Goal: Task Accomplishment & Management: Manage account settings

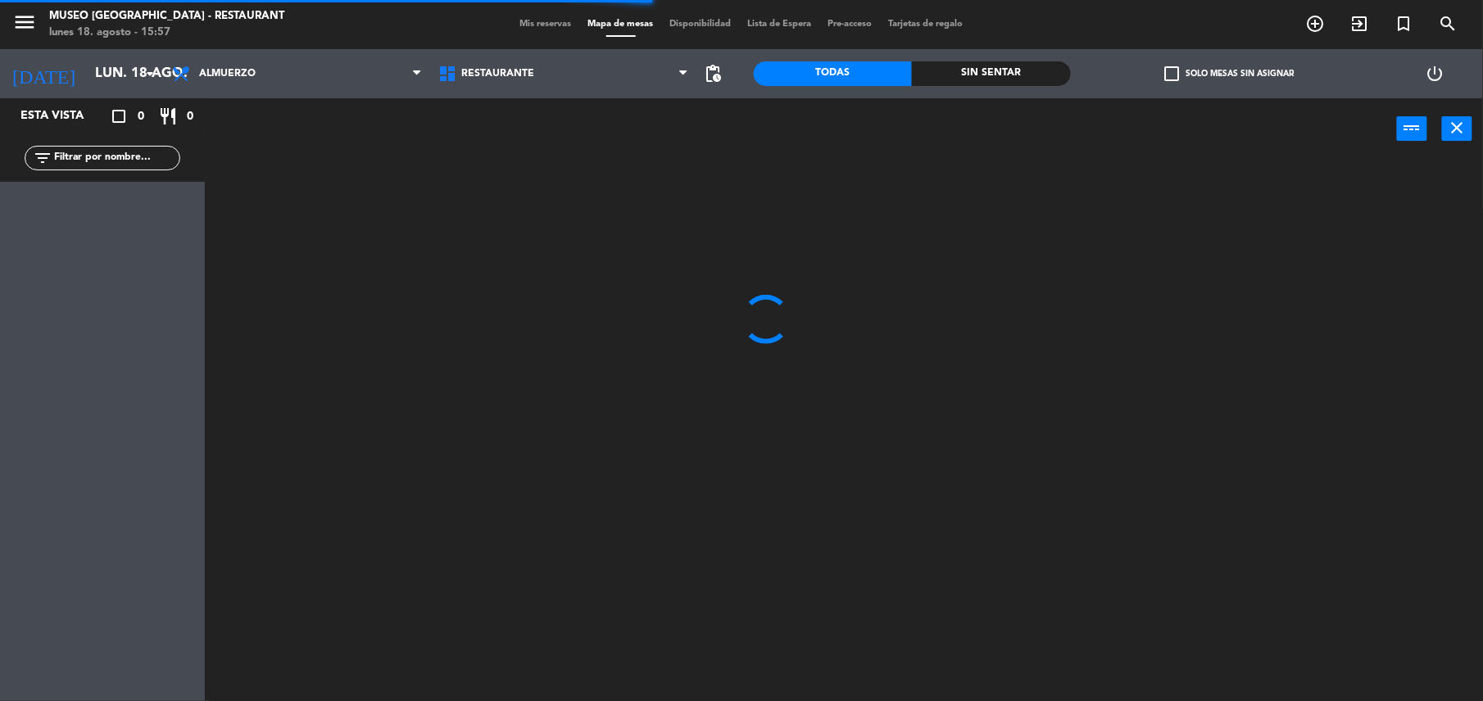
click at [120, 151] on input "text" at bounding box center [115, 158] width 127 height 18
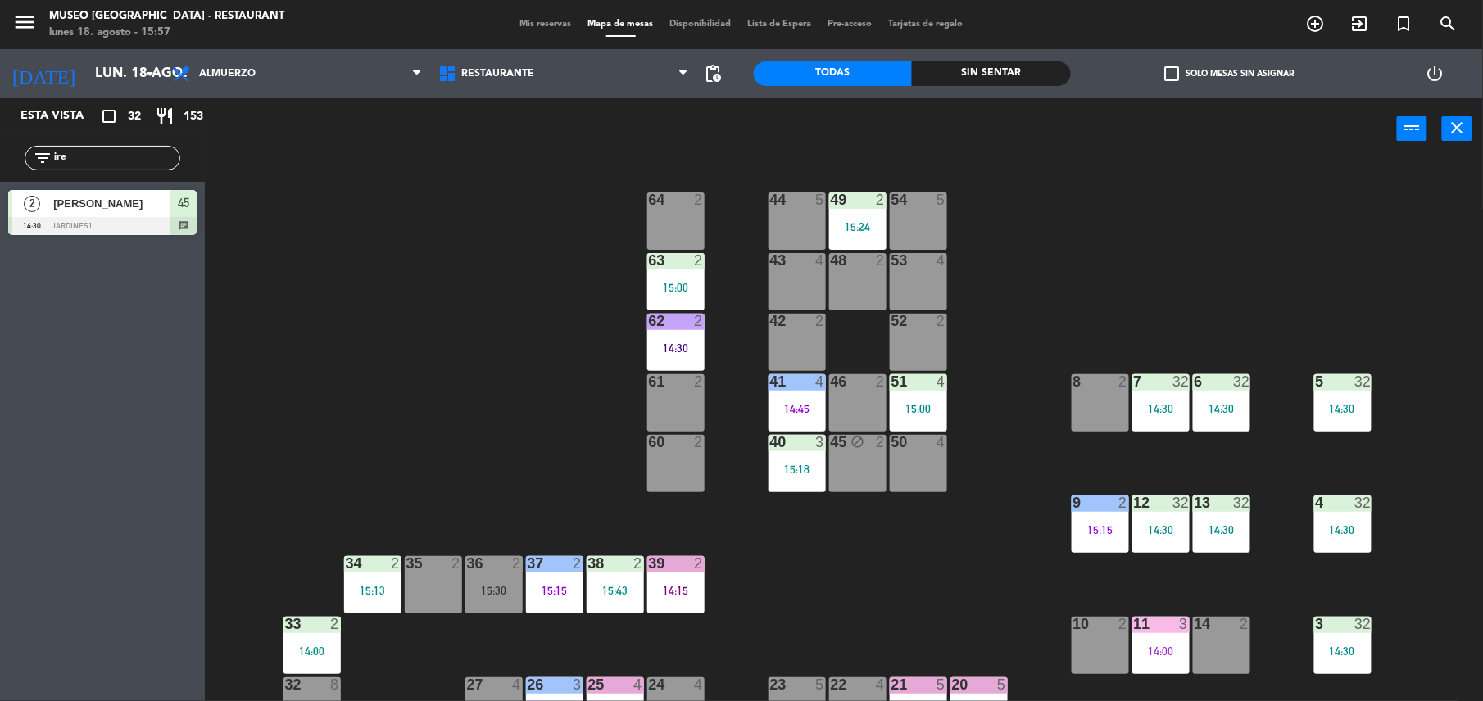
type input "ire"
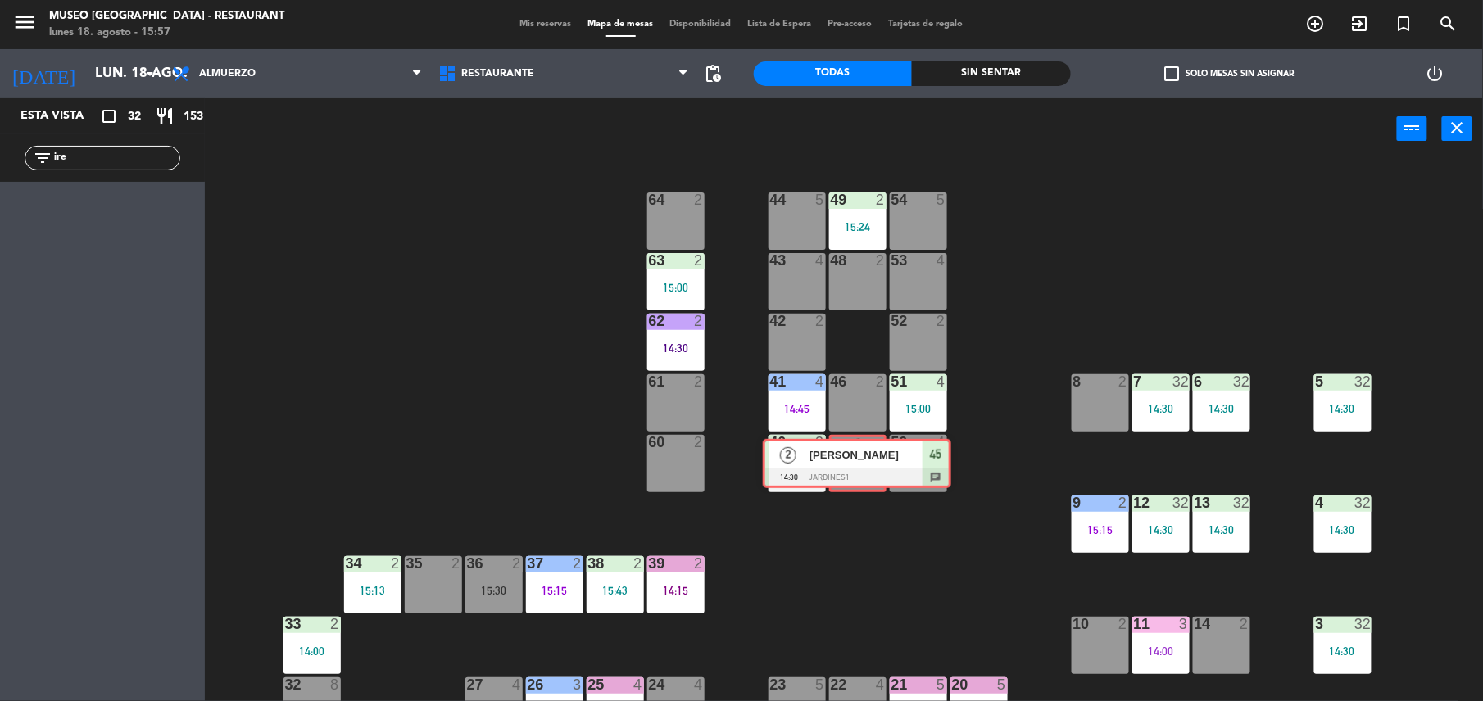
drag, startPoint x: 89, startPoint y: 217, endPoint x: 845, endPoint y: 466, distance: 796.1
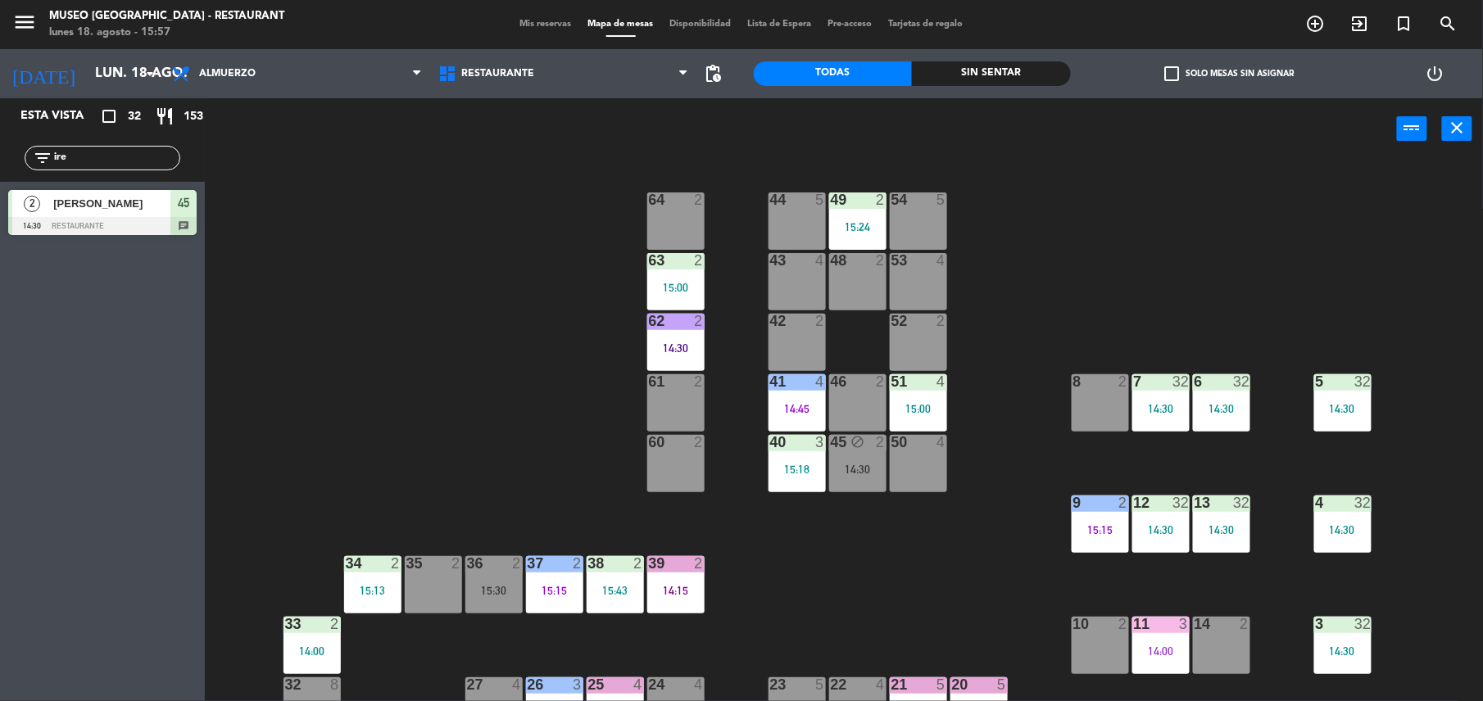
click at [845, 466] on div "14:30" at bounding box center [857, 469] width 57 height 11
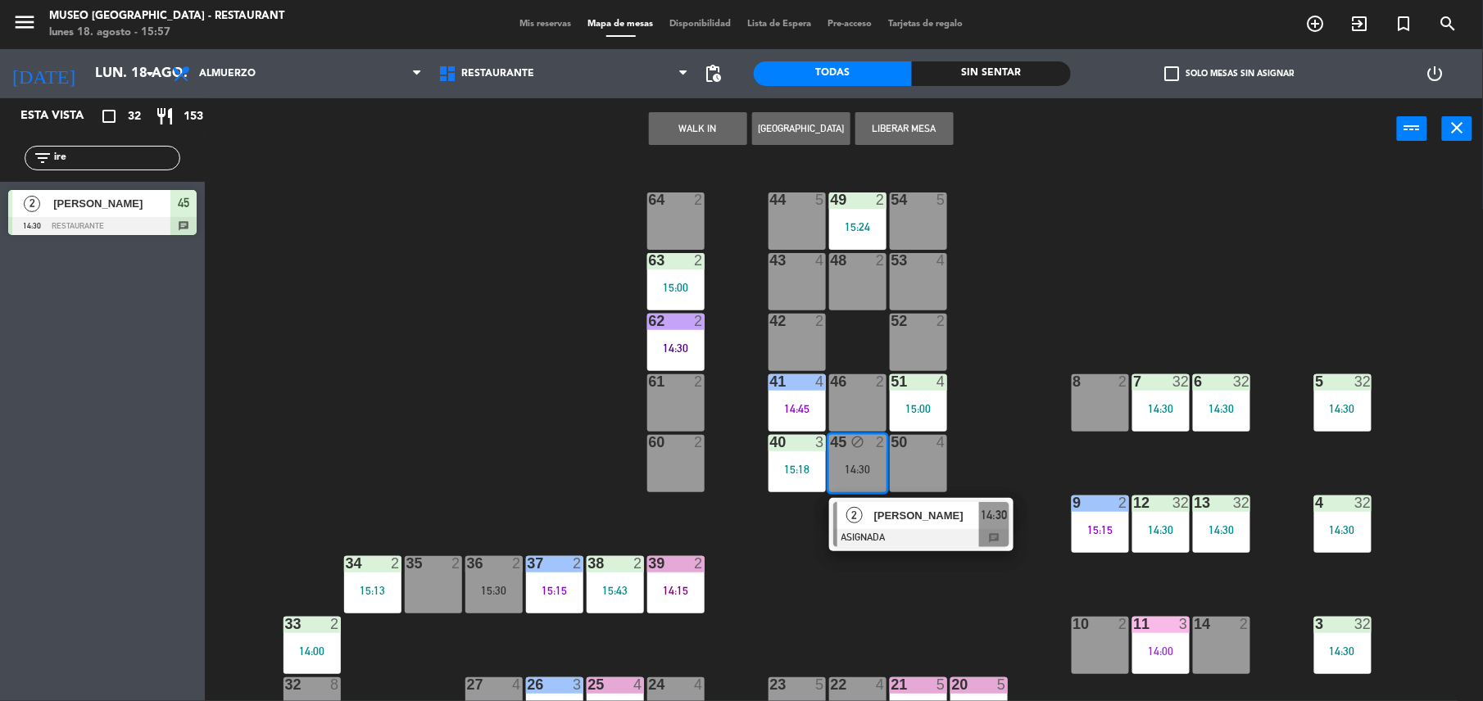
click at [876, 513] on span "[PERSON_NAME]" at bounding box center [926, 515] width 105 height 17
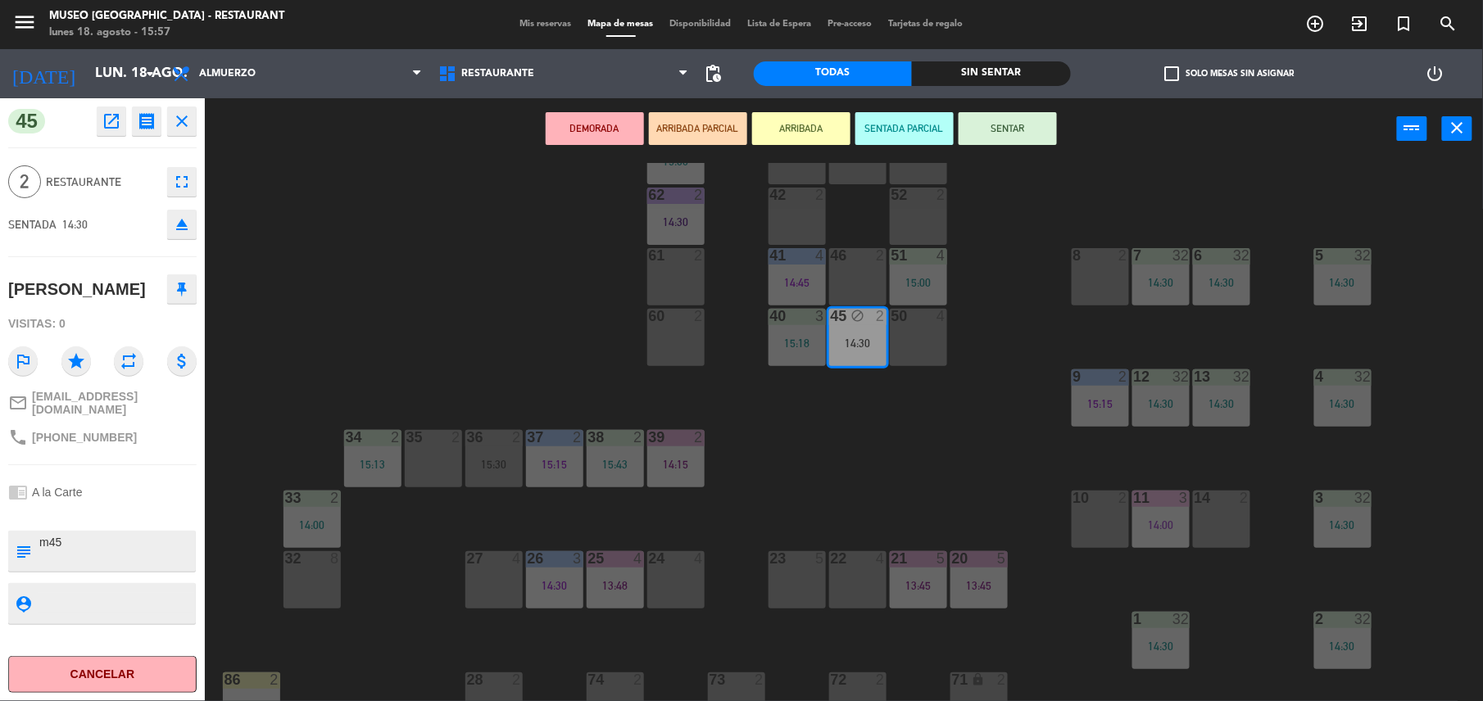
scroll to position [131, 0]
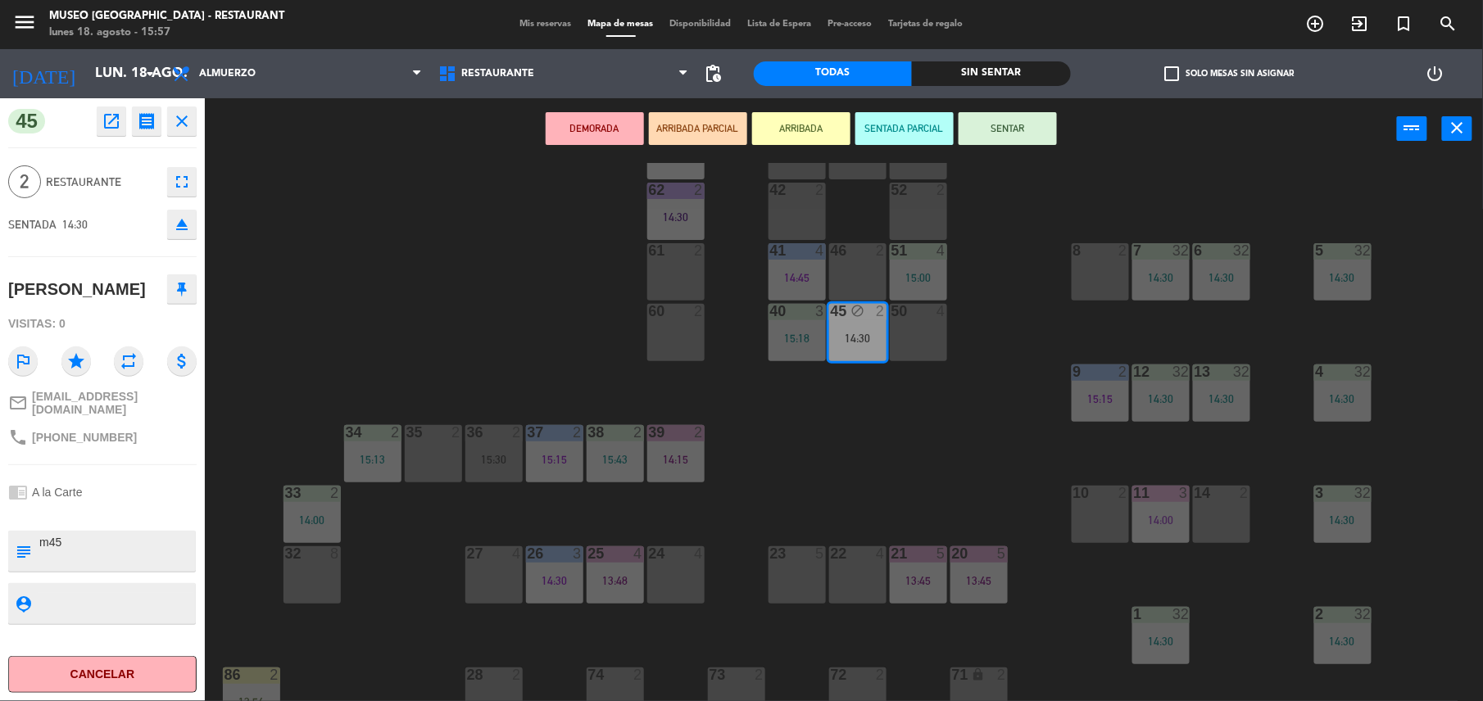
click at [185, 479] on div "chrome_reader_mode A la Carte" at bounding box center [102, 492] width 188 height 31
click at [1043, 123] on button "SENTAR" at bounding box center [1008, 128] width 98 height 33
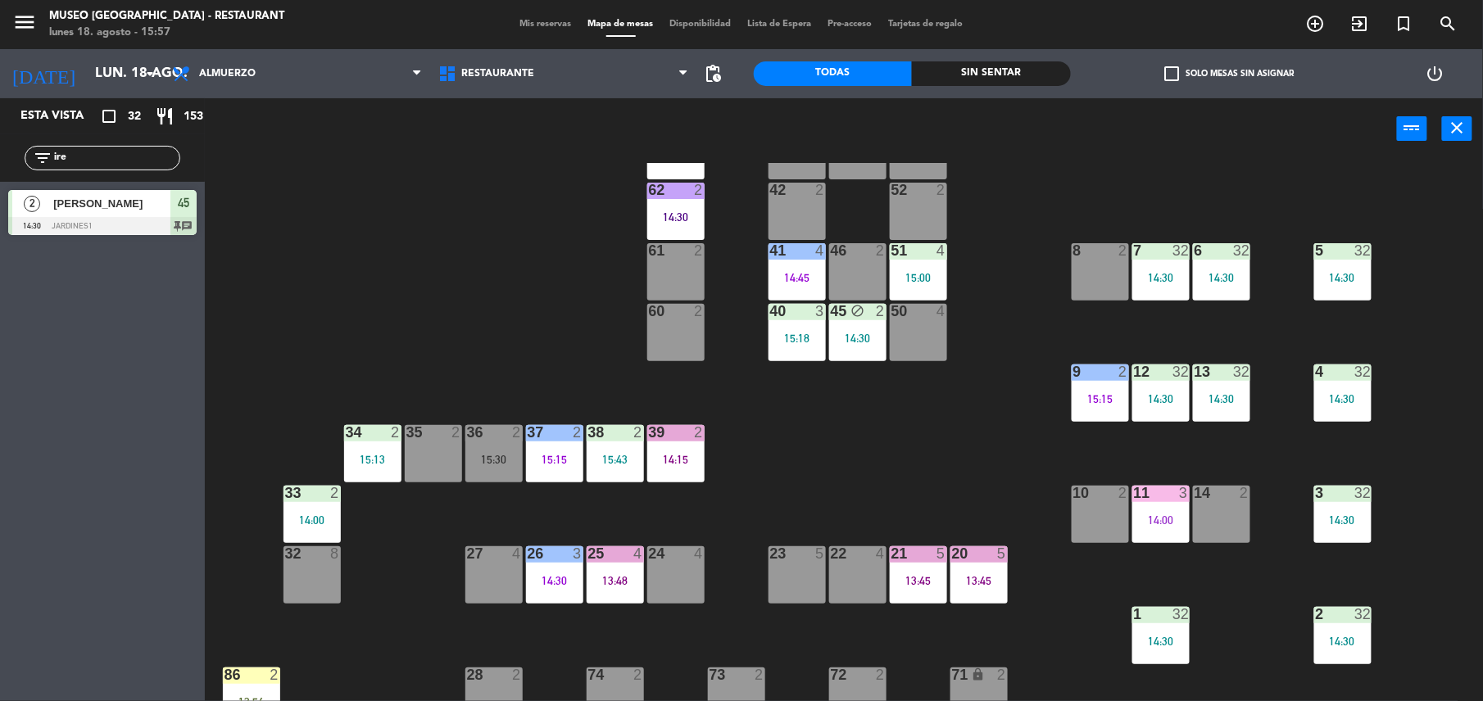
click at [873, 322] on div "45 block 2 14:30" at bounding box center [857, 332] width 57 height 57
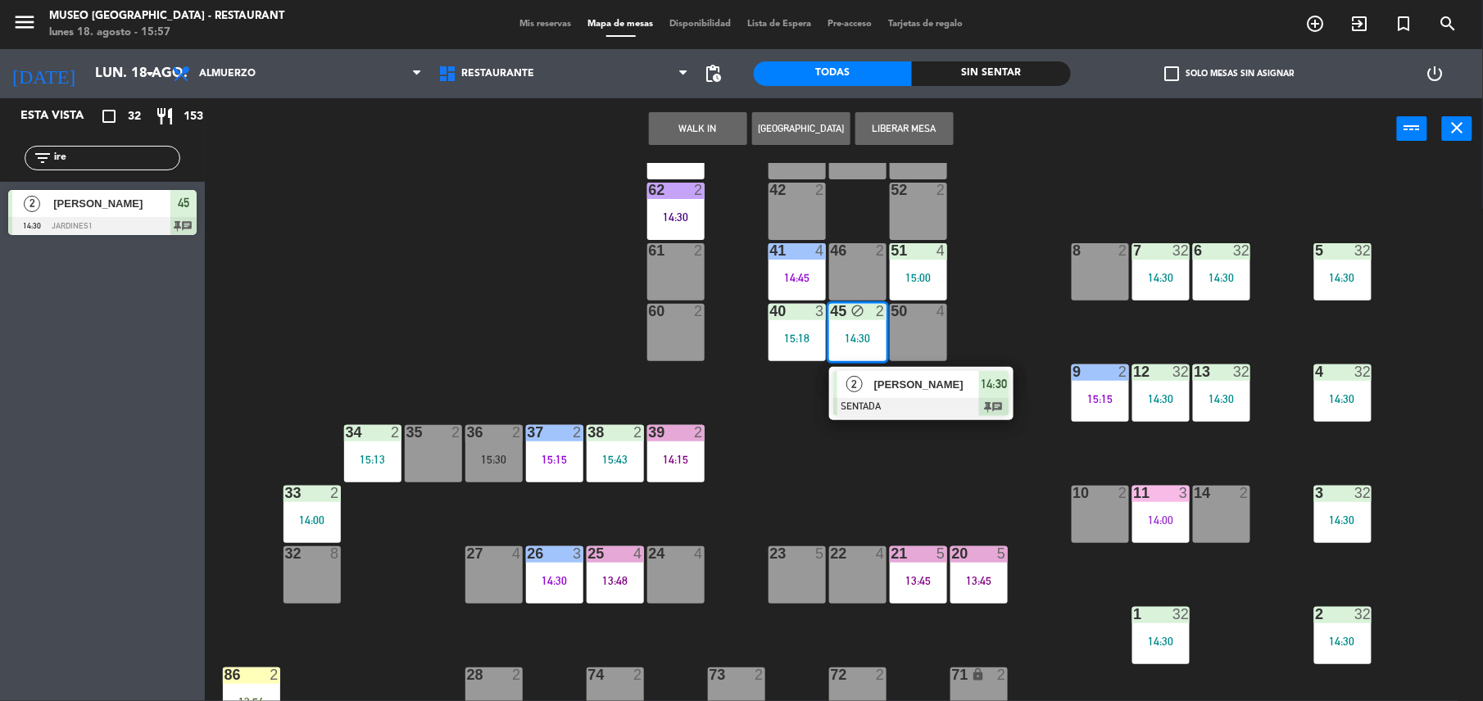
click at [922, 133] on button "Liberar Mesa" at bounding box center [904, 128] width 98 height 33
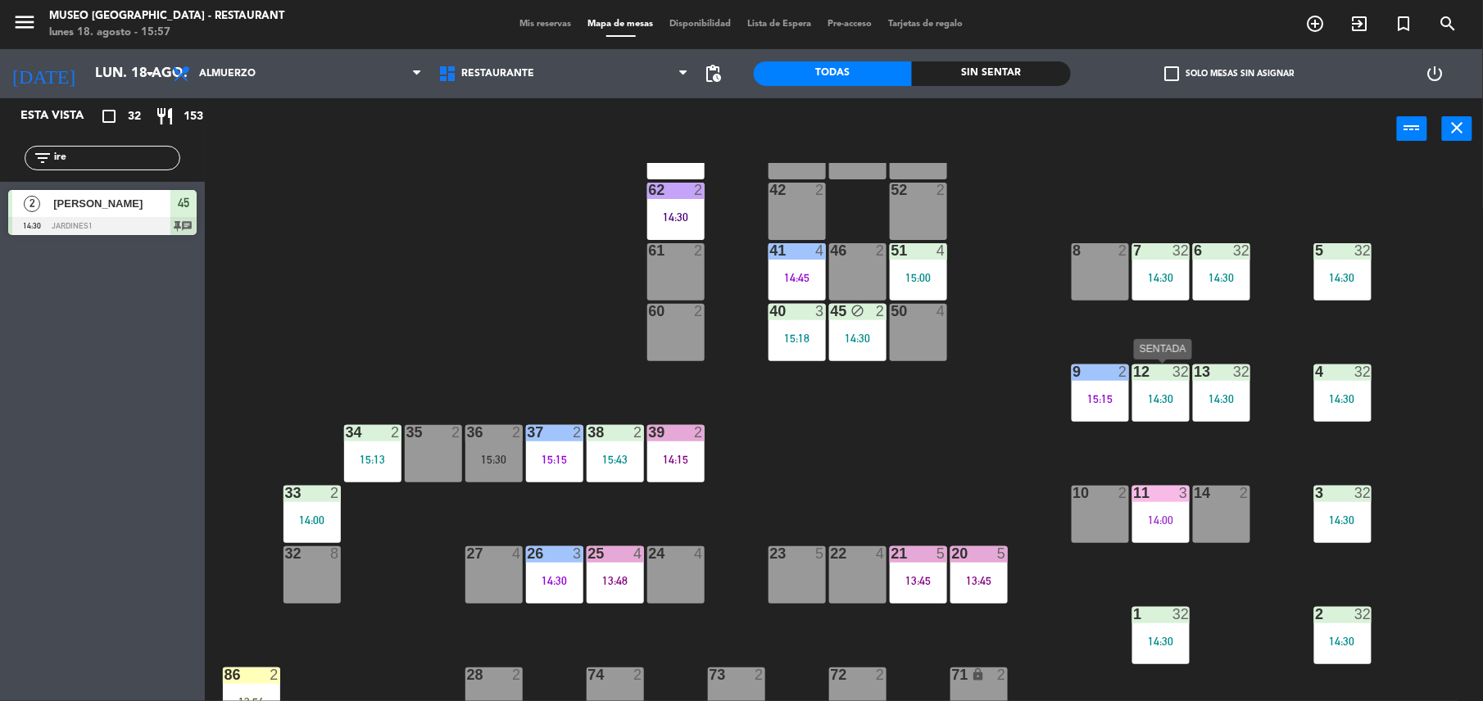
click at [1151, 411] on div "12 32 14:30" at bounding box center [1160, 393] width 57 height 57
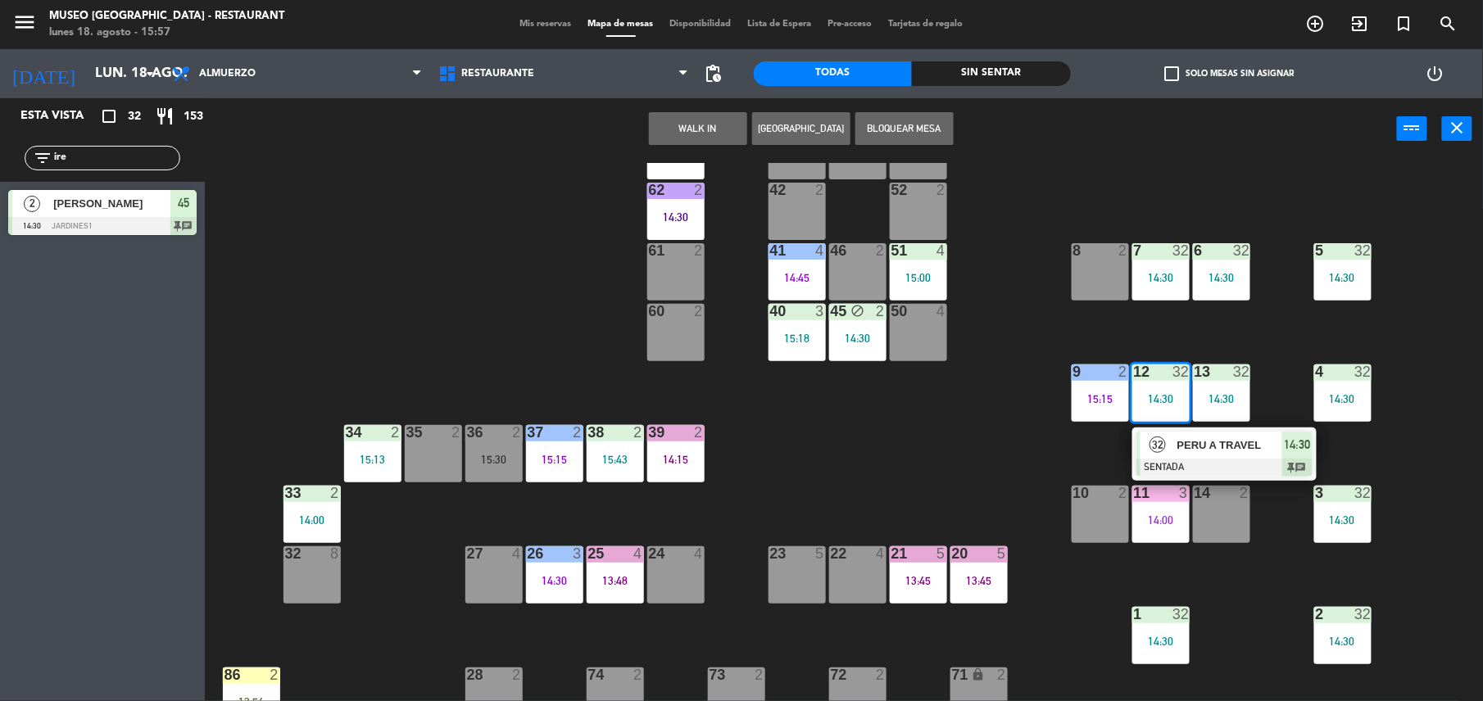
click at [1180, 455] on div "PERU A TRAVEL" at bounding box center [1229, 445] width 107 height 27
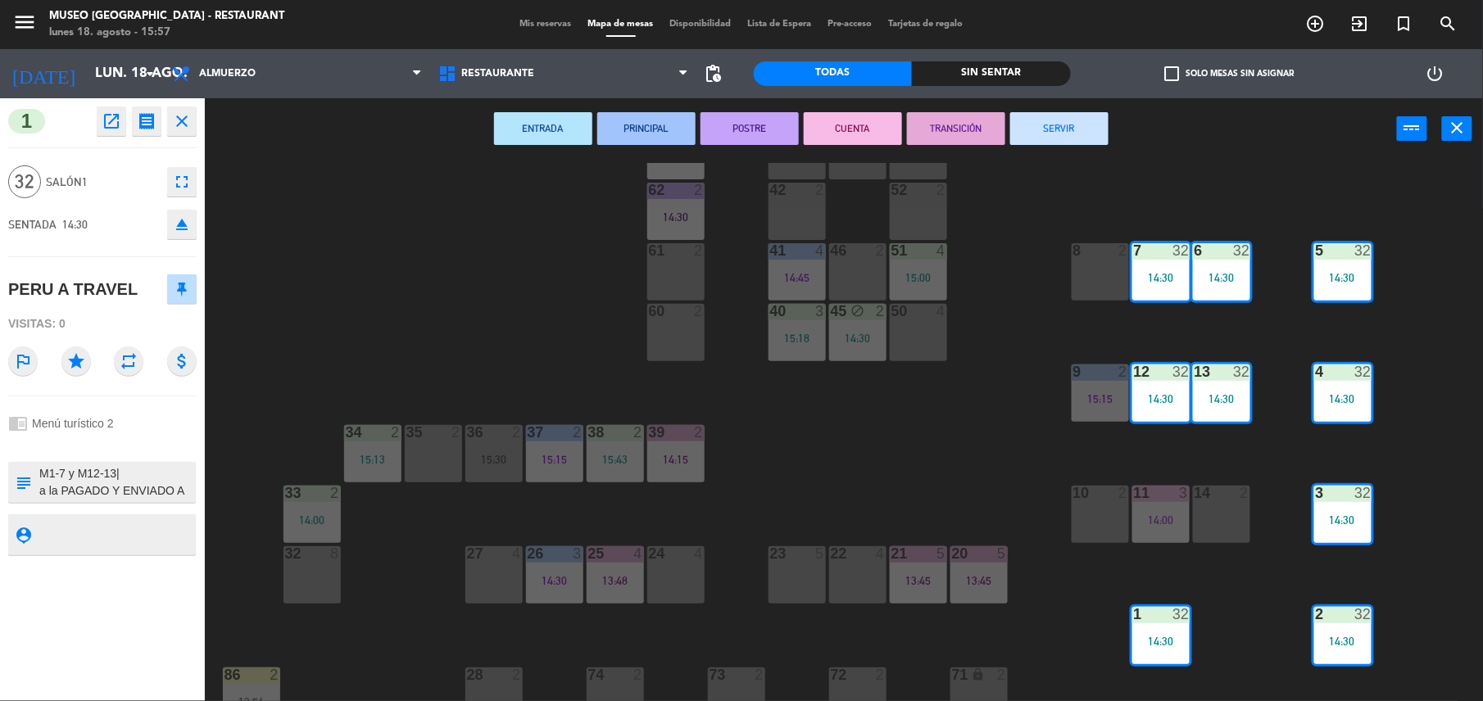
click at [934, 138] on button "TRANSICIÓN" at bounding box center [956, 128] width 98 height 33
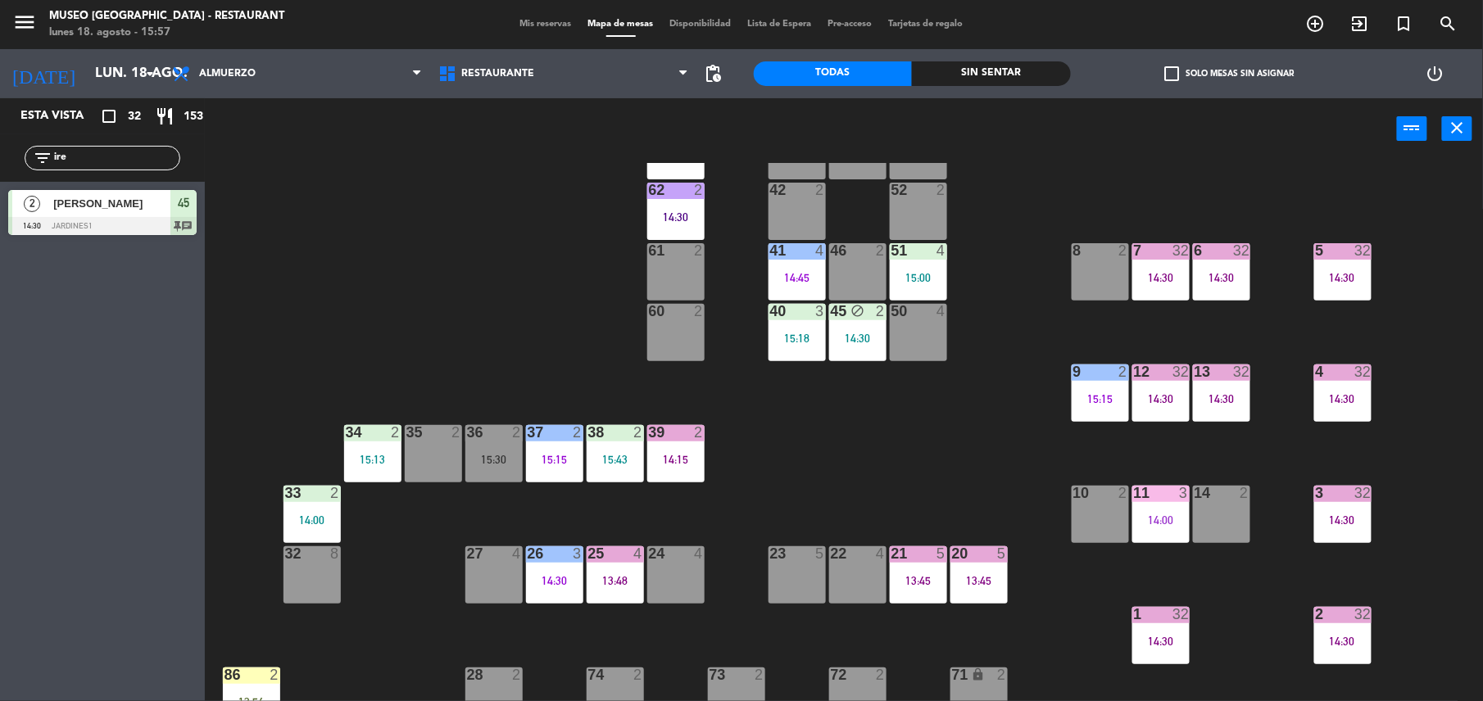
scroll to position [0, 0]
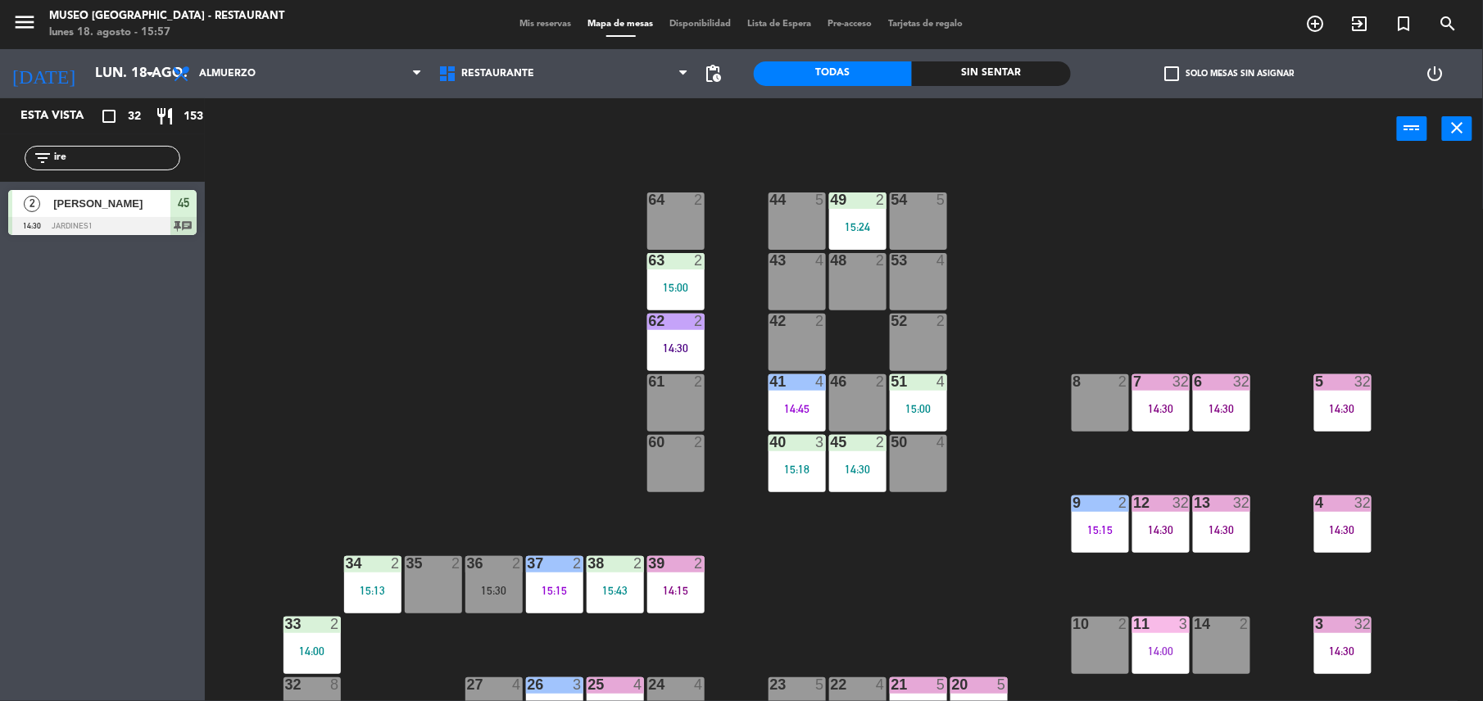
click at [129, 161] on input "ire" at bounding box center [115, 158] width 127 height 18
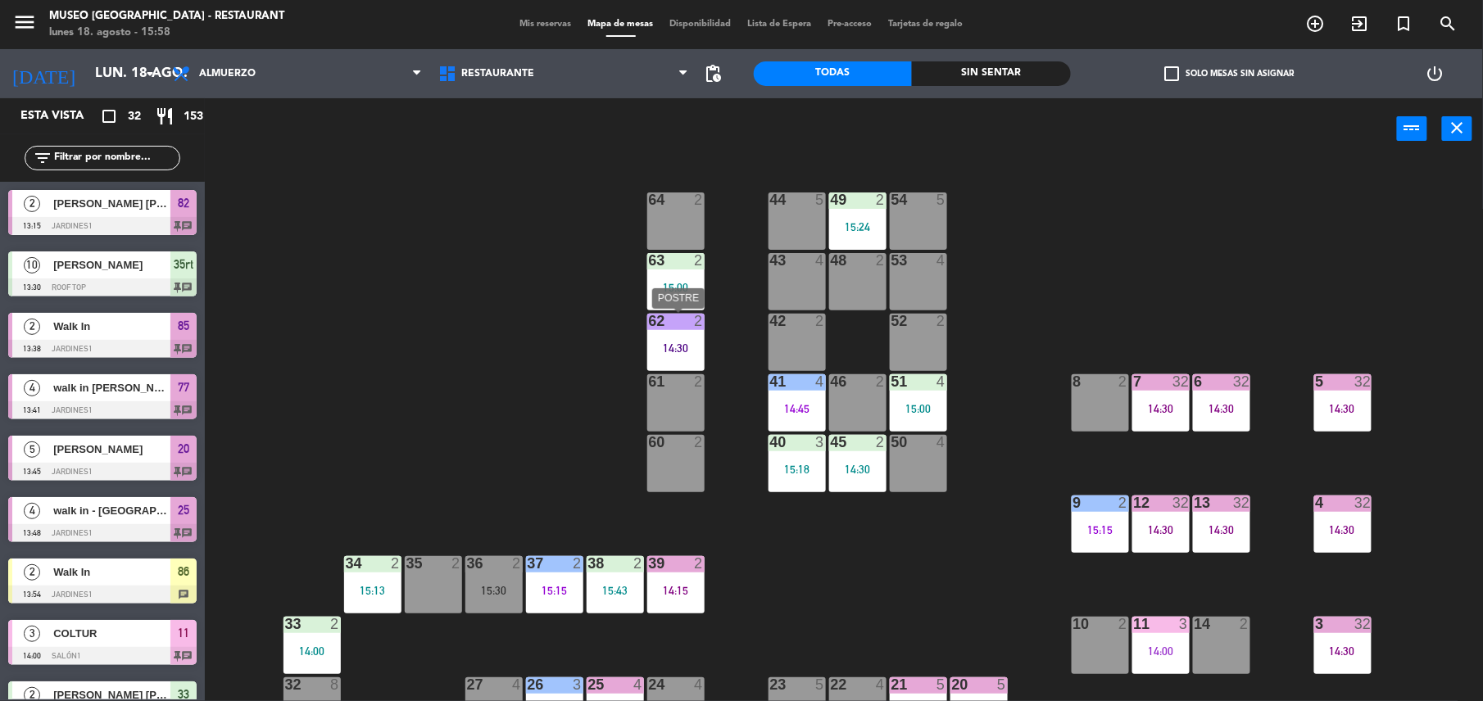
click at [683, 331] on div "62 2 14:30" at bounding box center [675, 342] width 57 height 57
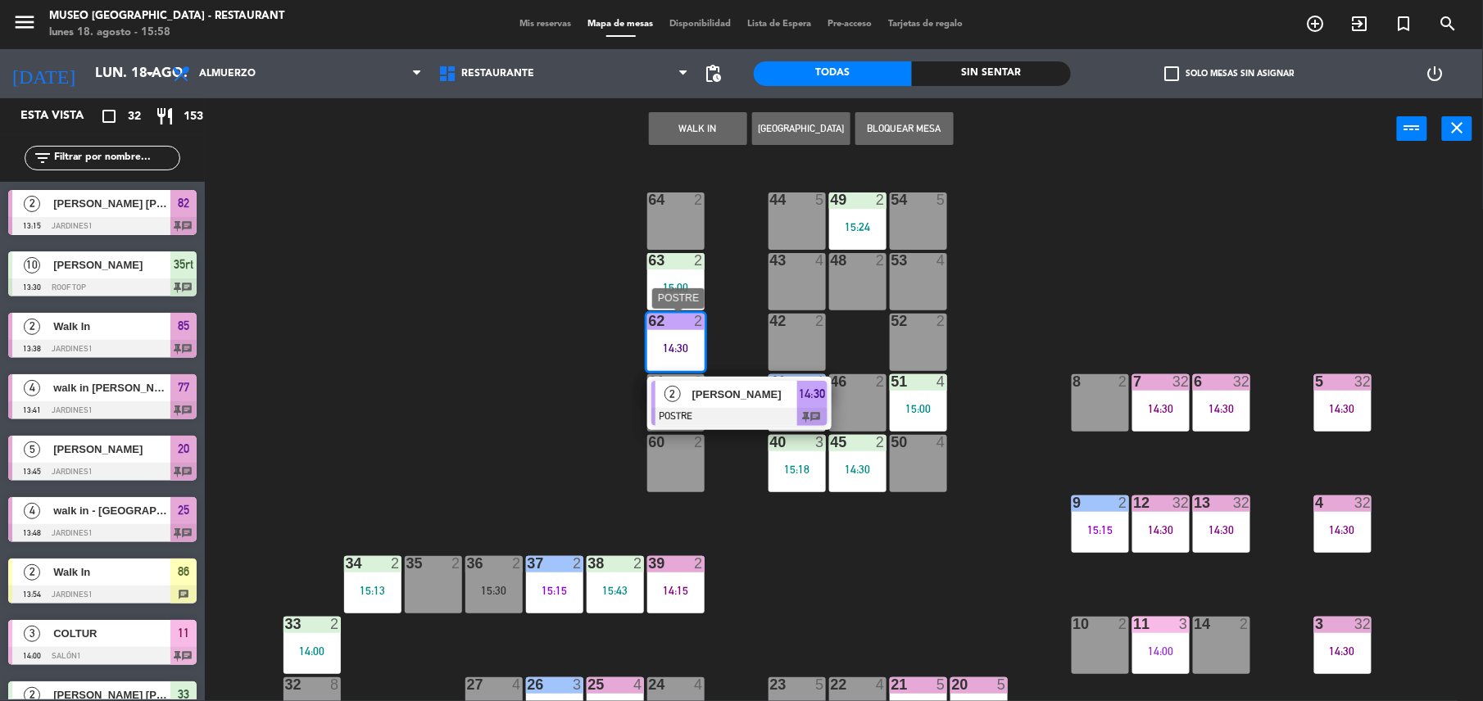
click at [724, 397] on span "[PERSON_NAME]" at bounding box center [744, 394] width 105 height 17
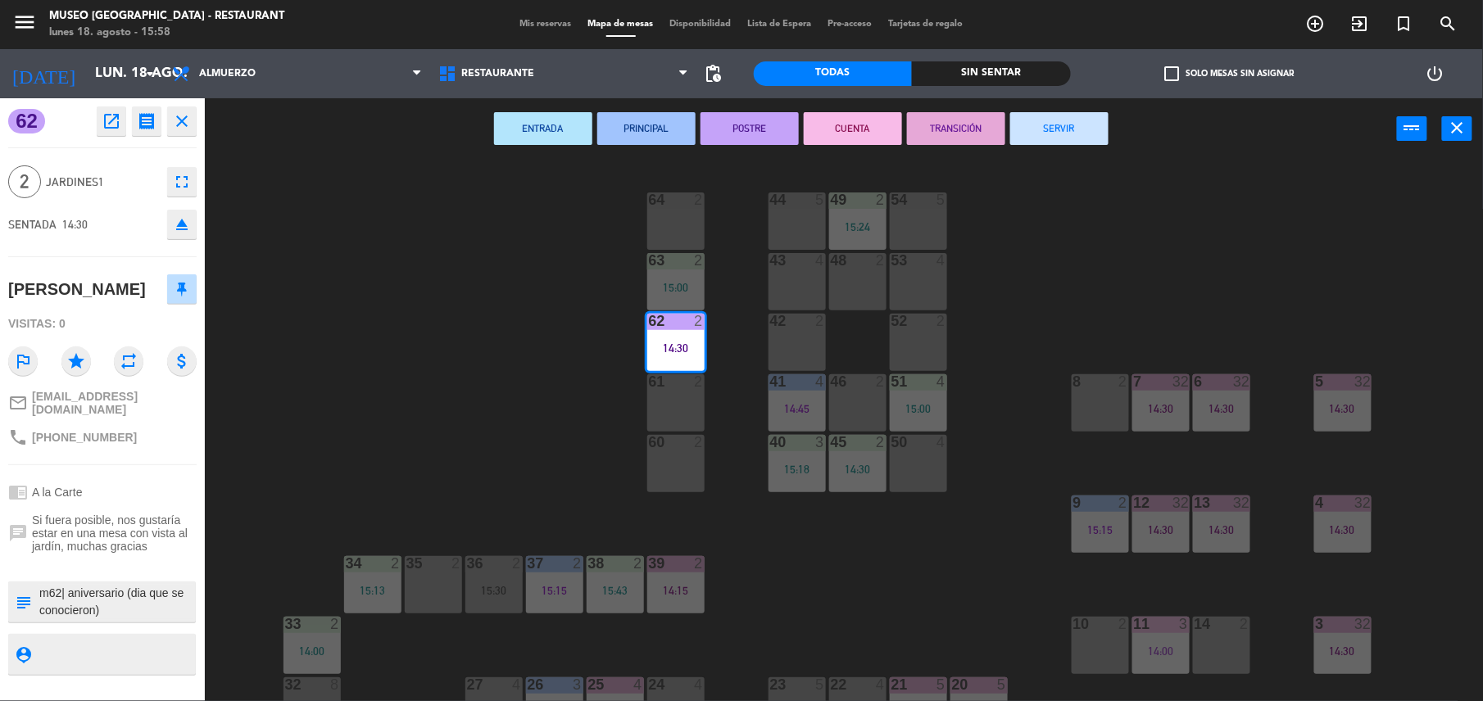
click at [980, 126] on button "TRANSICIÓN" at bounding box center [956, 128] width 98 height 33
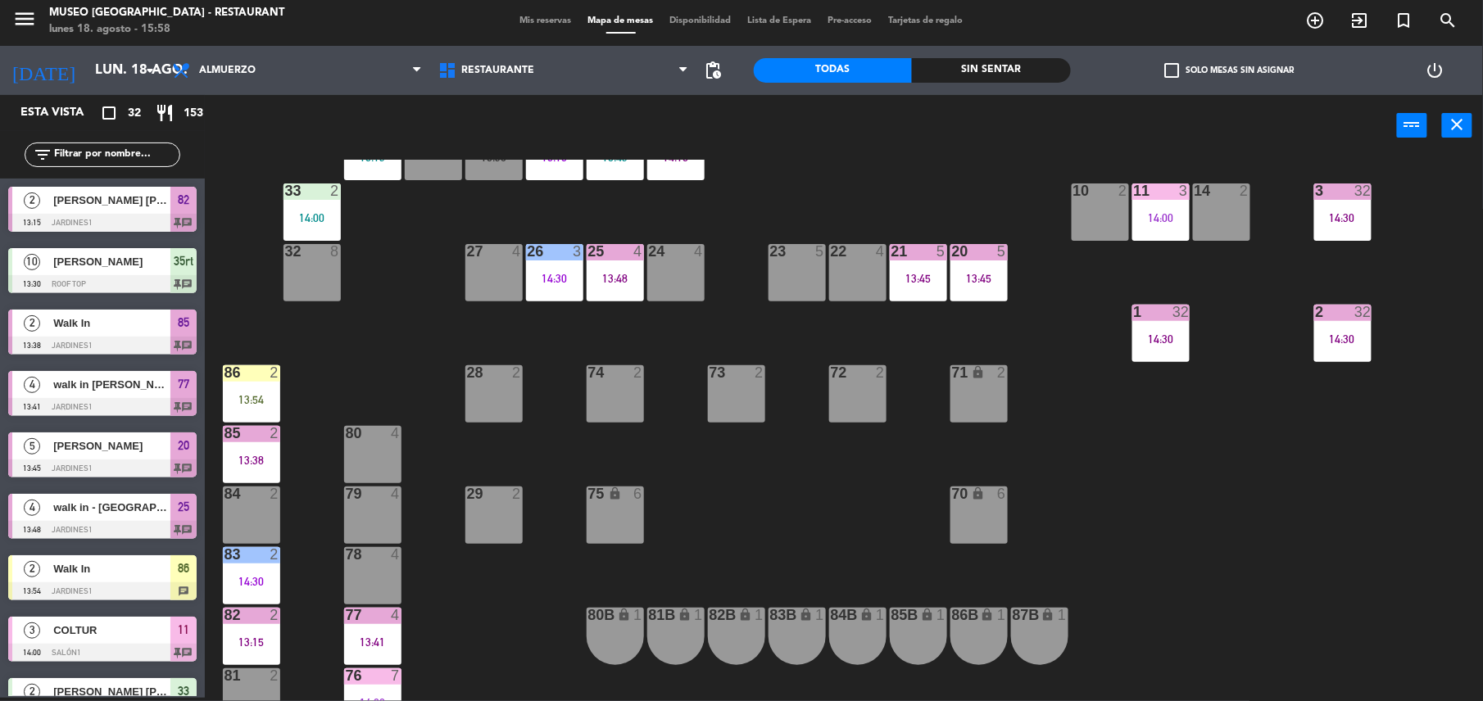
scroll to position [636, 0]
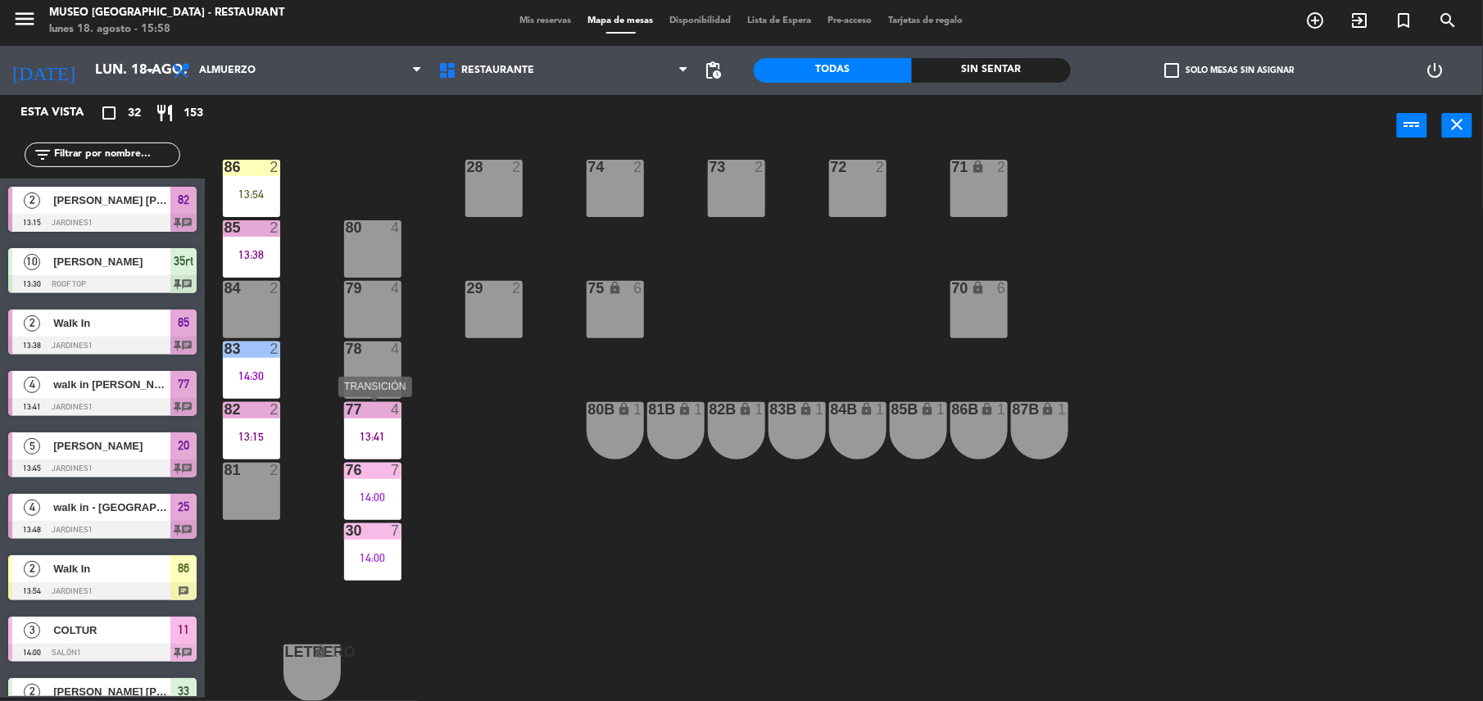
click at [372, 459] on div "77 4 13:41" at bounding box center [372, 430] width 57 height 57
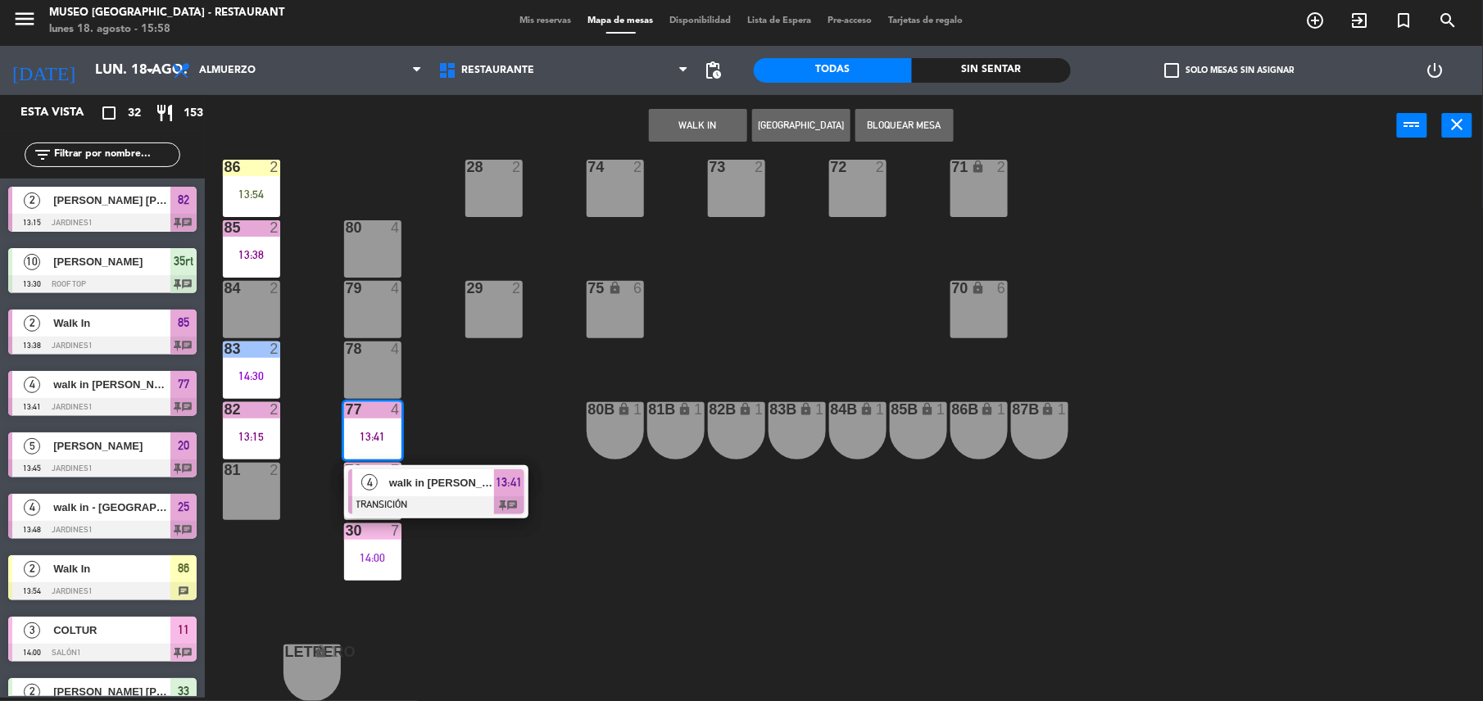
click at [433, 500] on div at bounding box center [436, 505] width 176 height 18
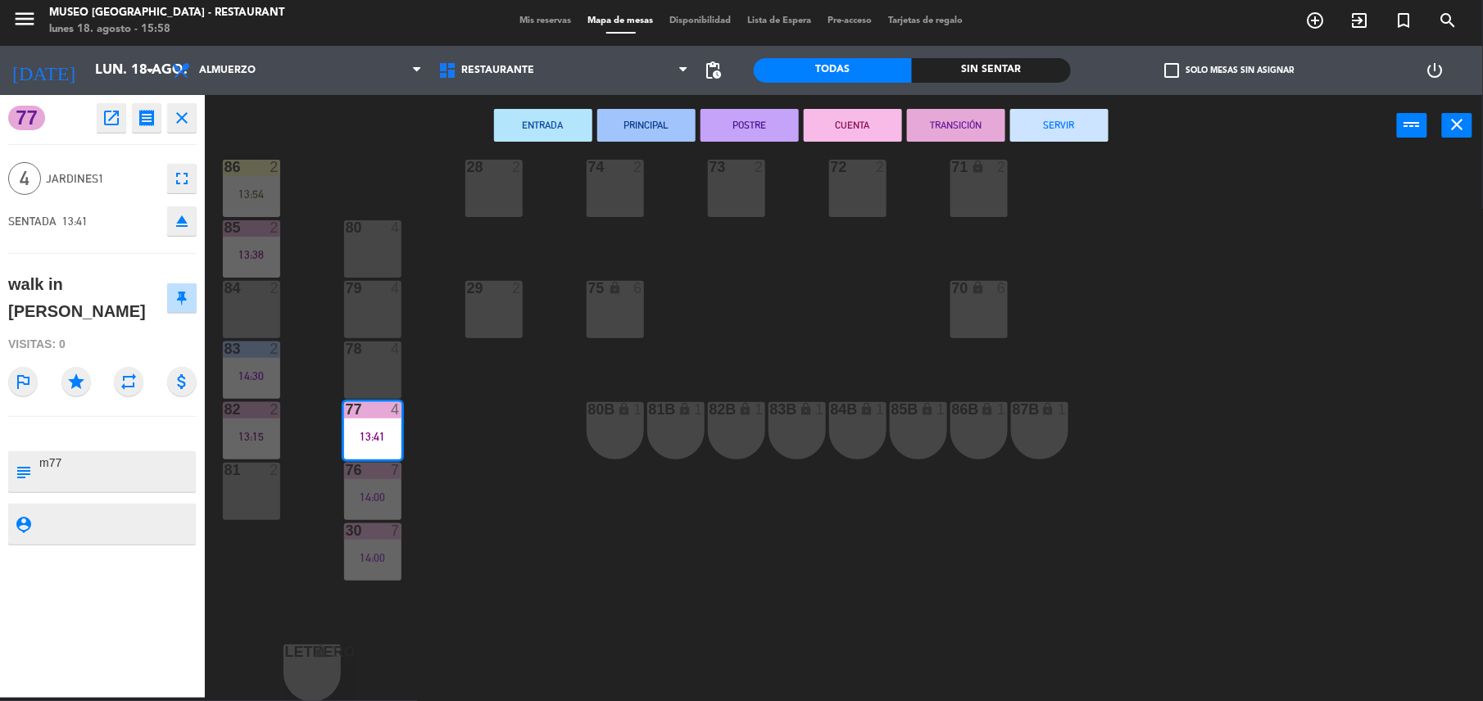
click at [1098, 112] on button "SERVIR" at bounding box center [1059, 125] width 98 height 33
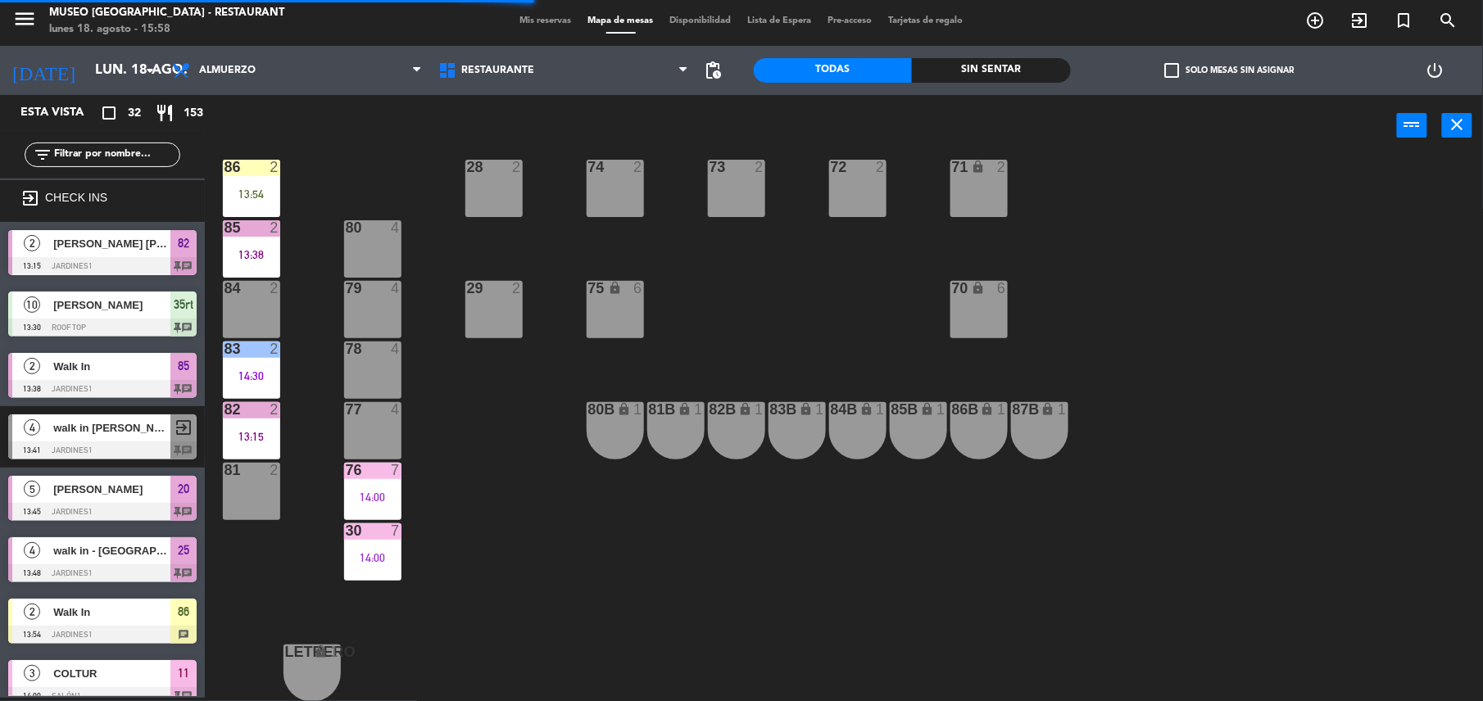
click at [391, 473] on div "7" at bounding box center [396, 470] width 10 height 15
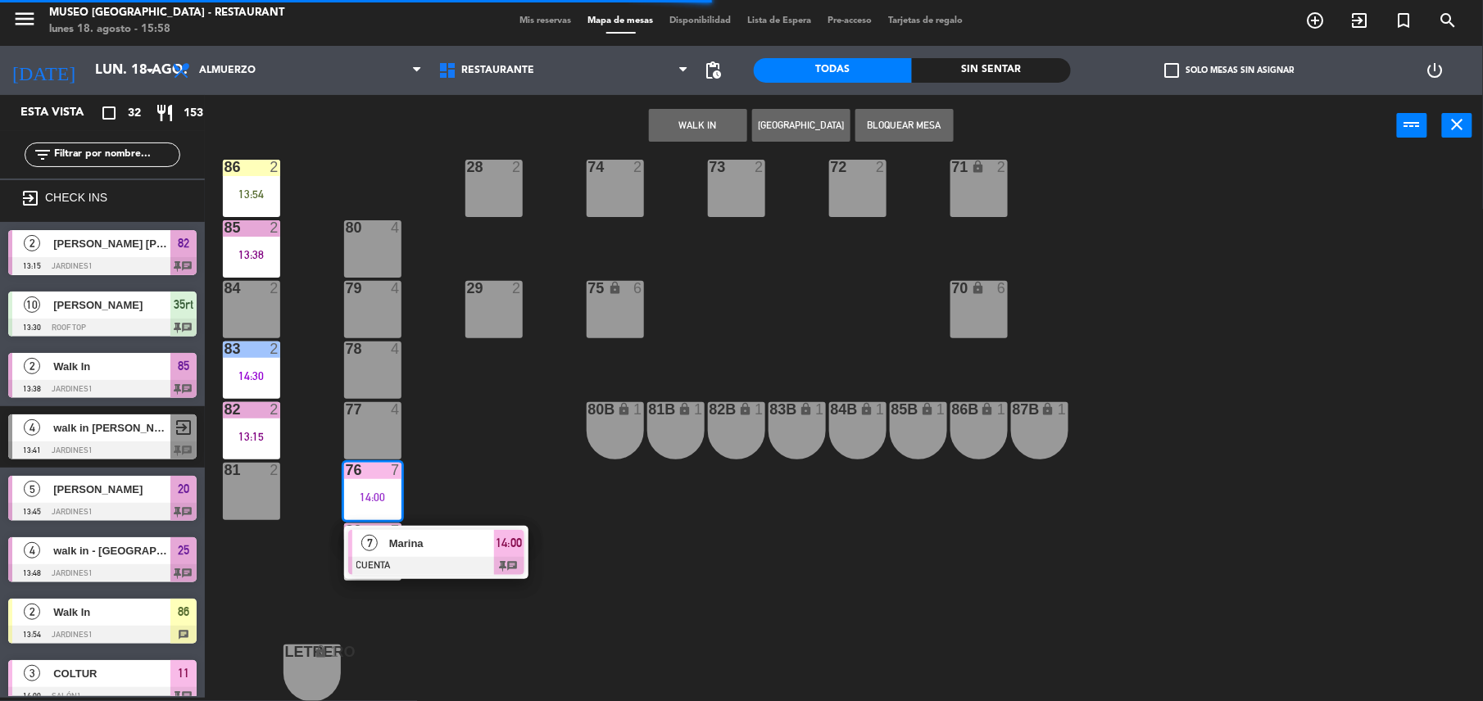
click at [427, 533] on div "Marina" at bounding box center [440, 543] width 107 height 27
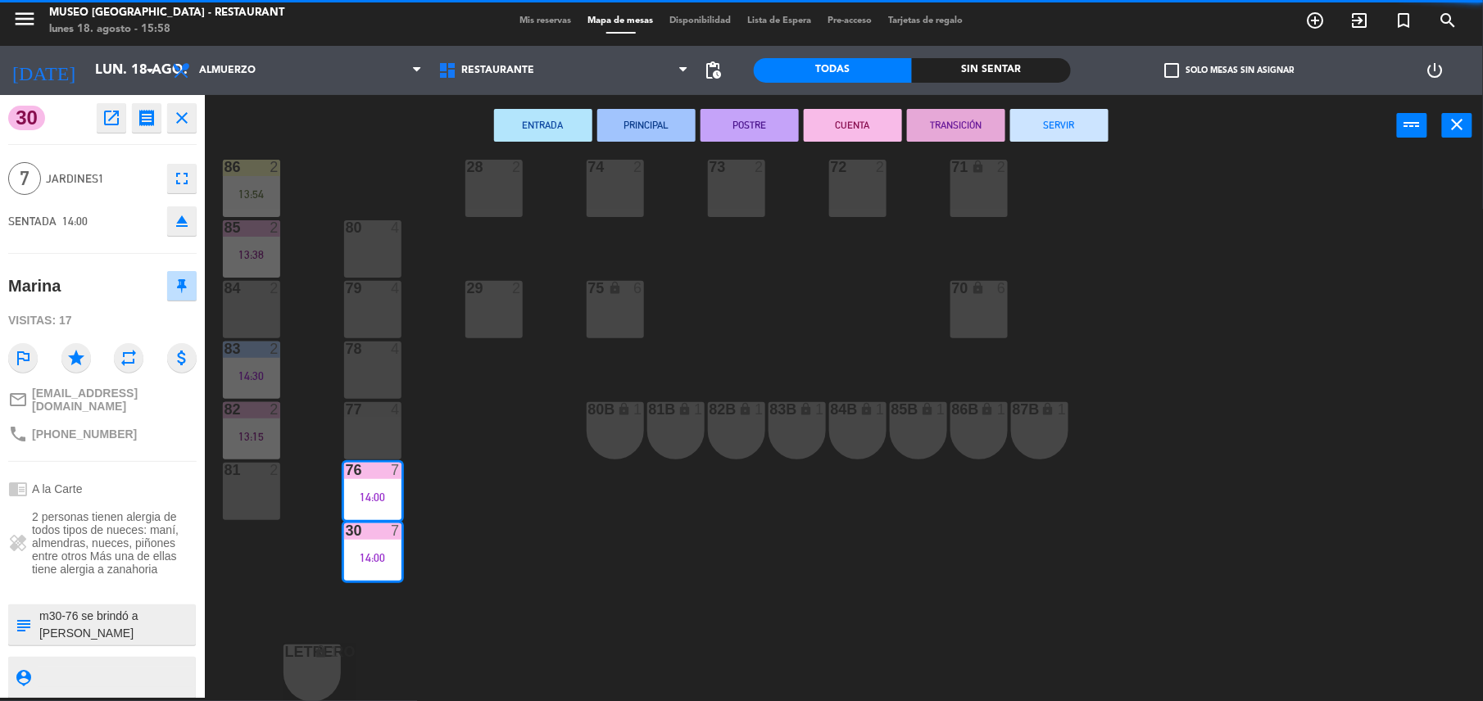
click at [450, 482] on div "44 5 49 2 15:24 54 5 64 2 48 2 53 4 63 2 15:00 43 4 62 2 14:30 42 2 52 2 41 4 1…" at bounding box center [851, 431] width 1263 height 542
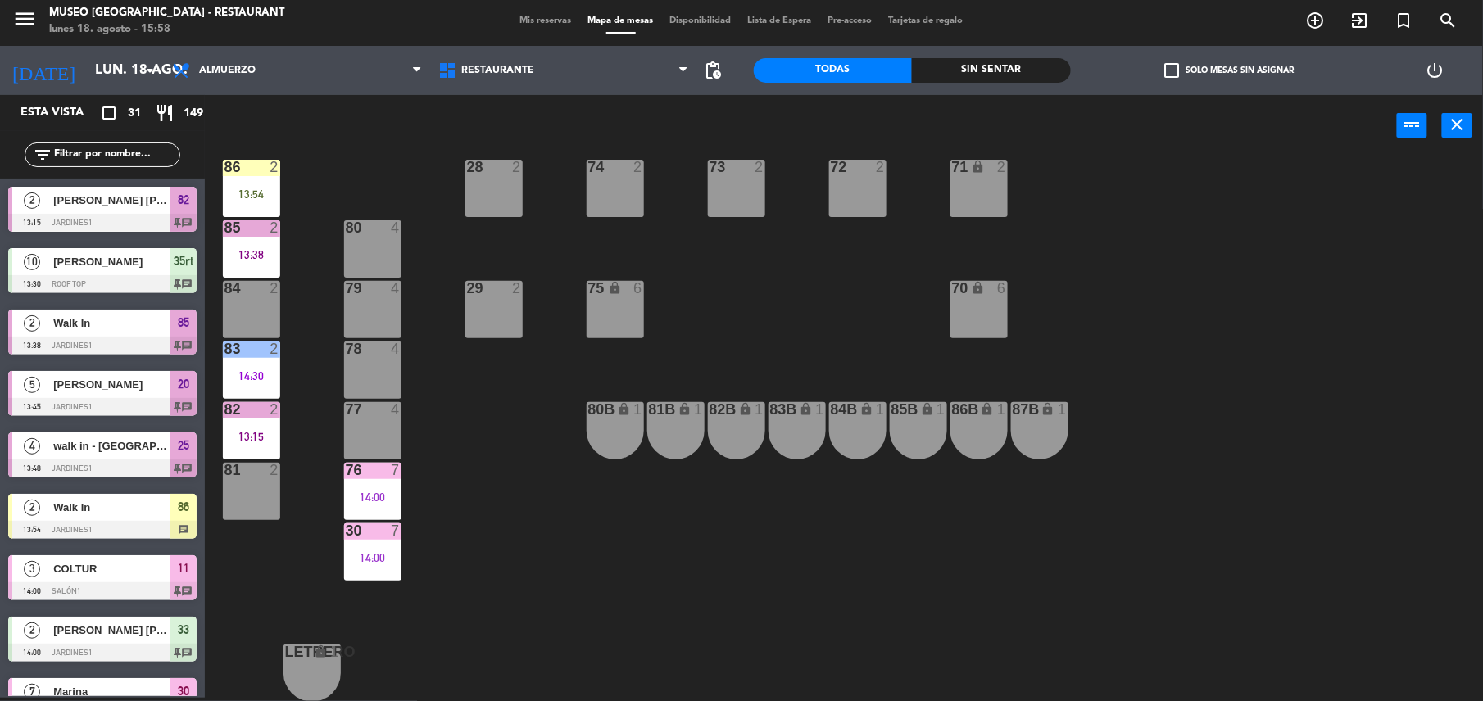
click at [247, 439] on div "13:15" at bounding box center [251, 436] width 57 height 11
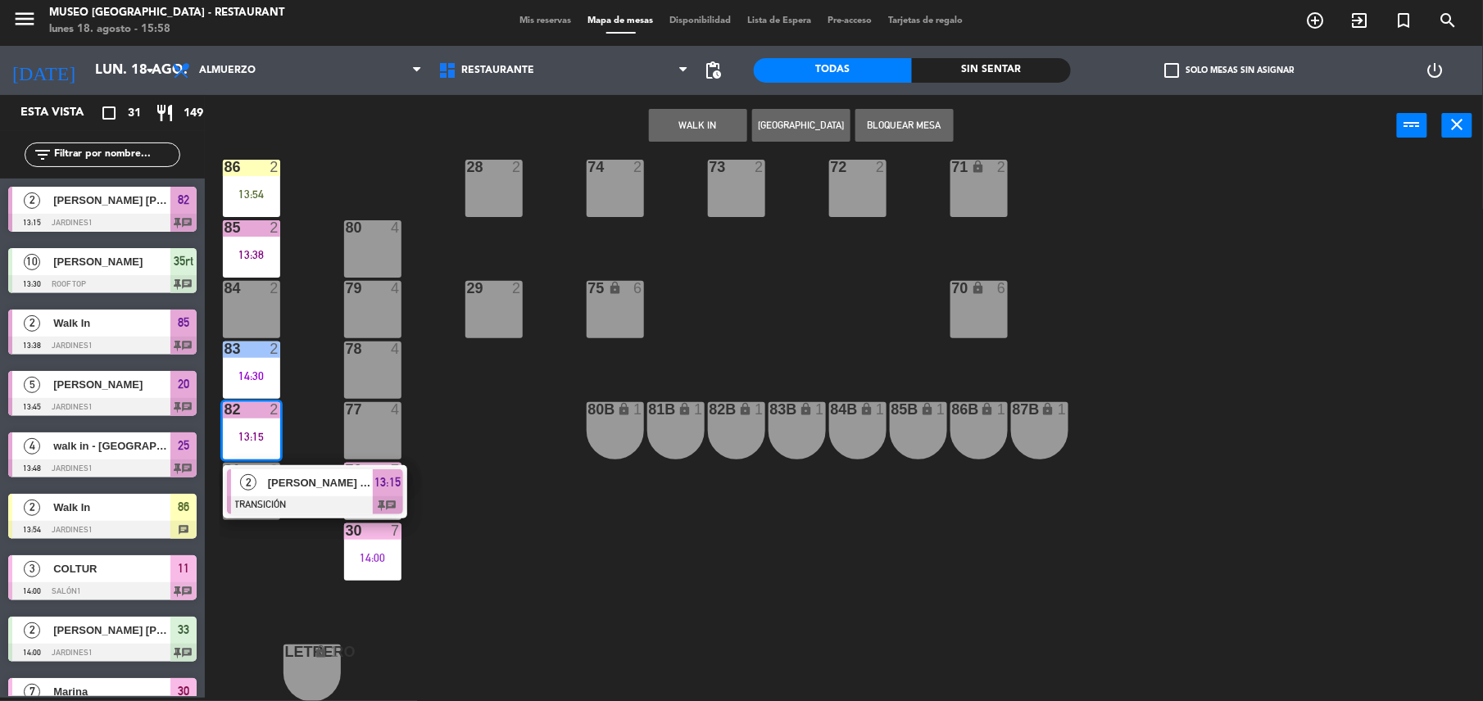
click at [302, 493] on div "[PERSON_NAME] [PERSON_NAME] Ykebe" at bounding box center [319, 482] width 107 height 27
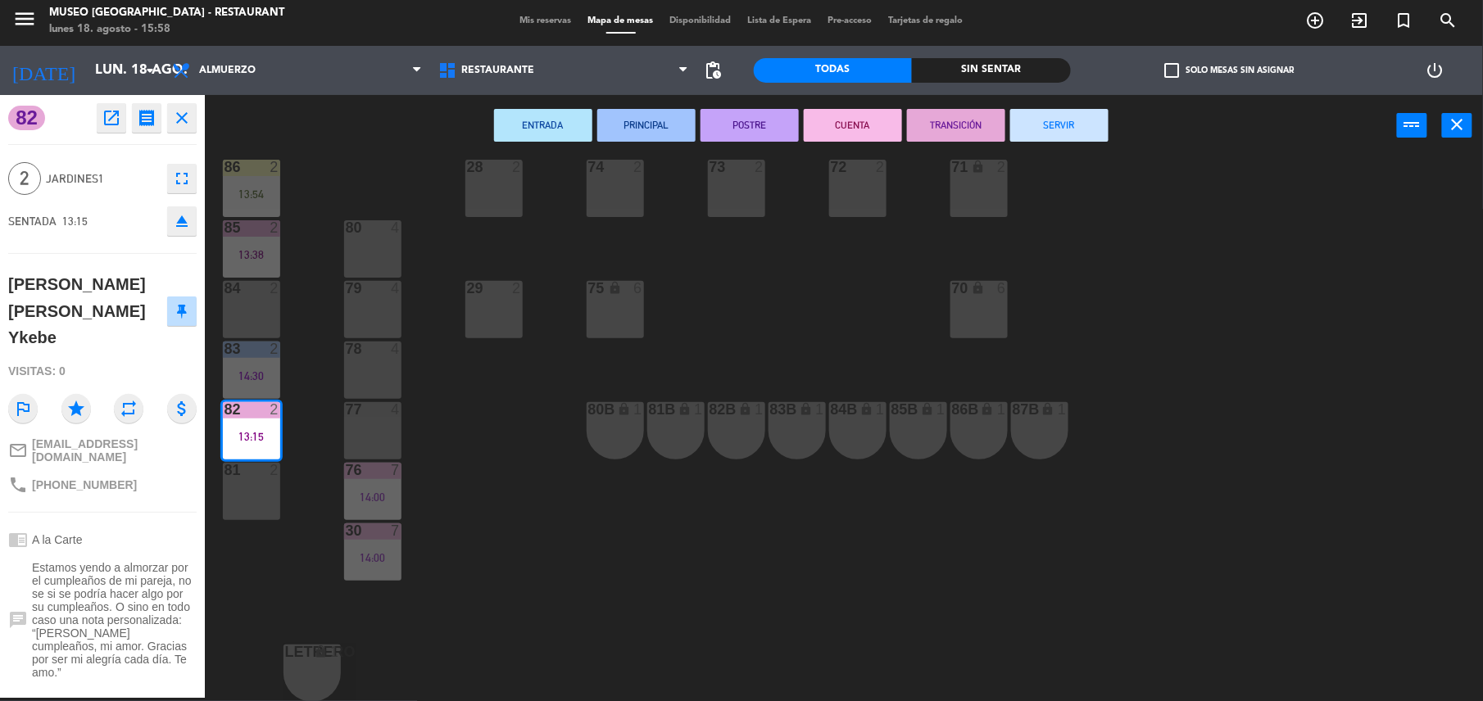
click at [1047, 131] on button "SERVIR" at bounding box center [1059, 125] width 98 height 33
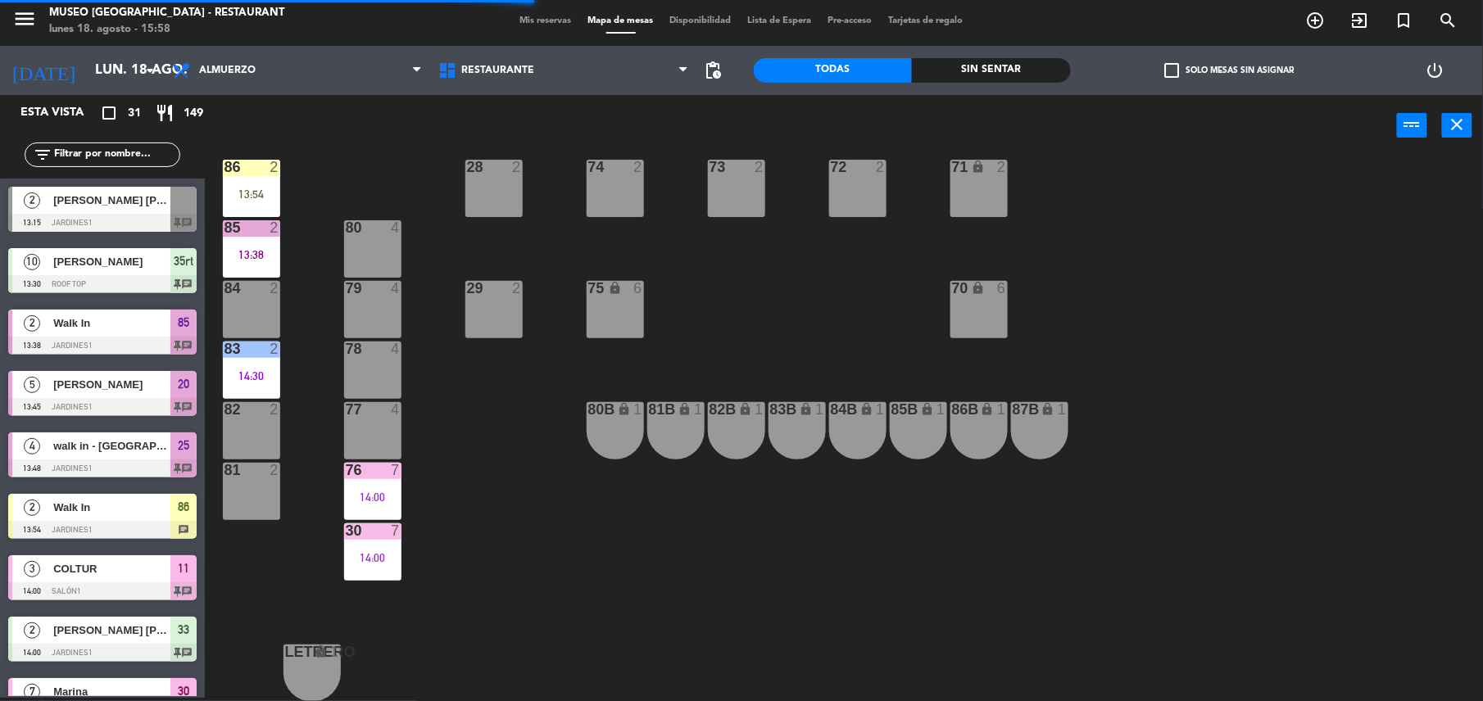
click at [241, 239] on div "85 2 13:38" at bounding box center [251, 248] width 57 height 57
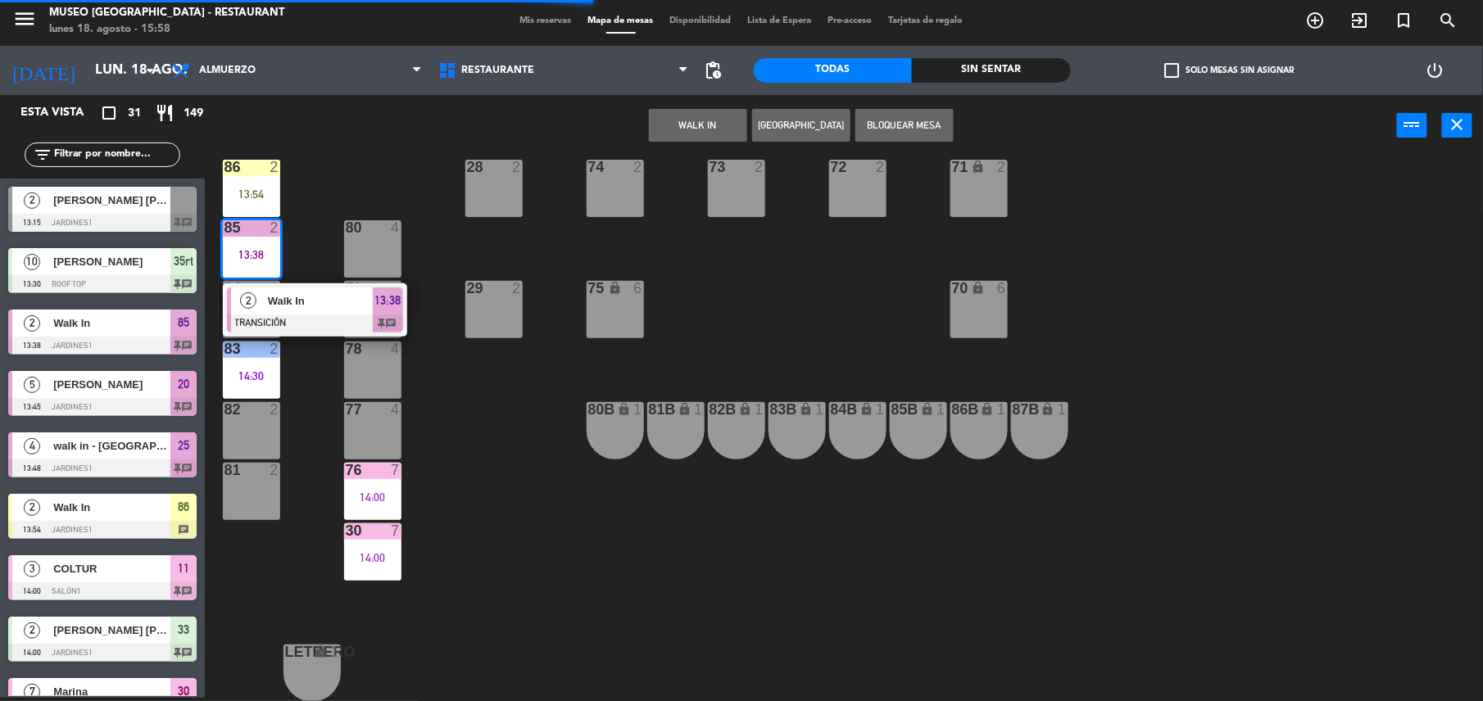
click at [292, 295] on span "Walk In" at bounding box center [320, 300] width 105 height 17
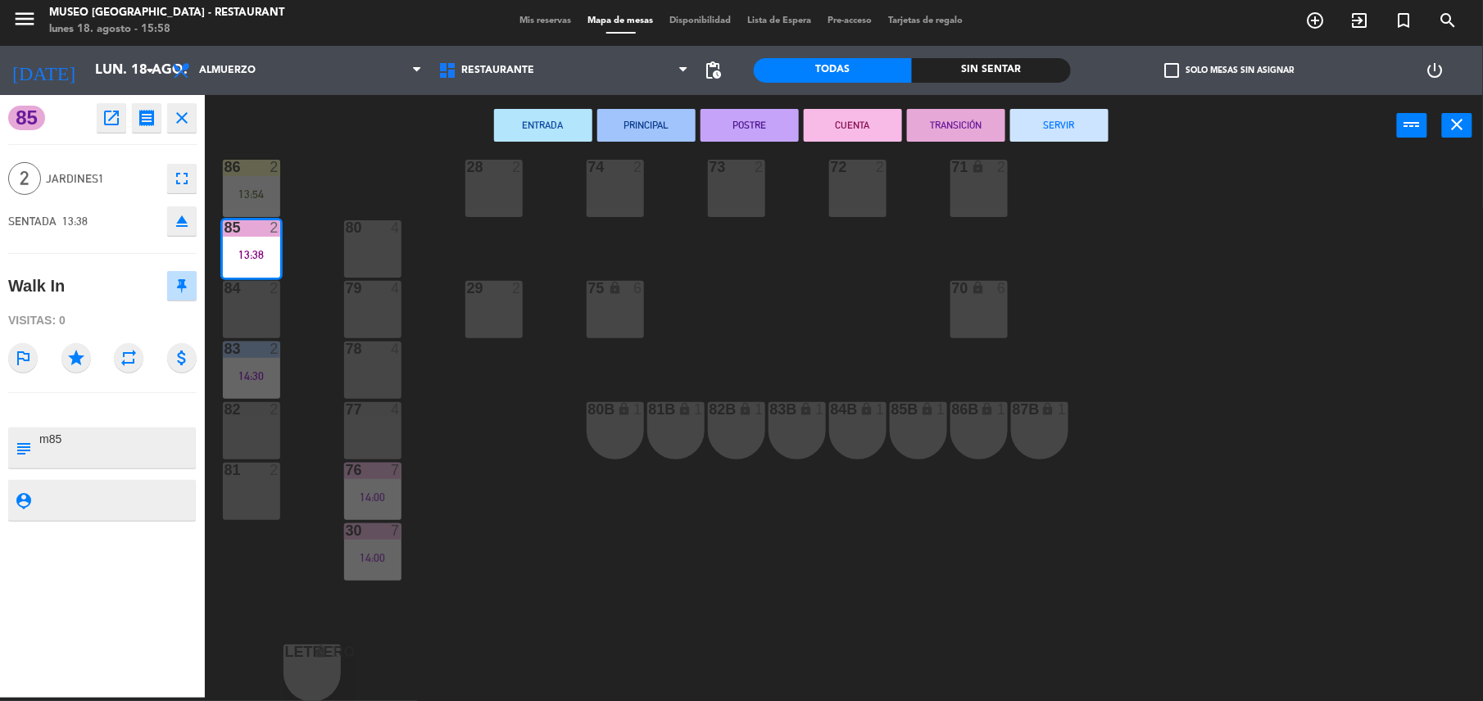
click at [1026, 115] on button "SERVIR" at bounding box center [1059, 125] width 98 height 33
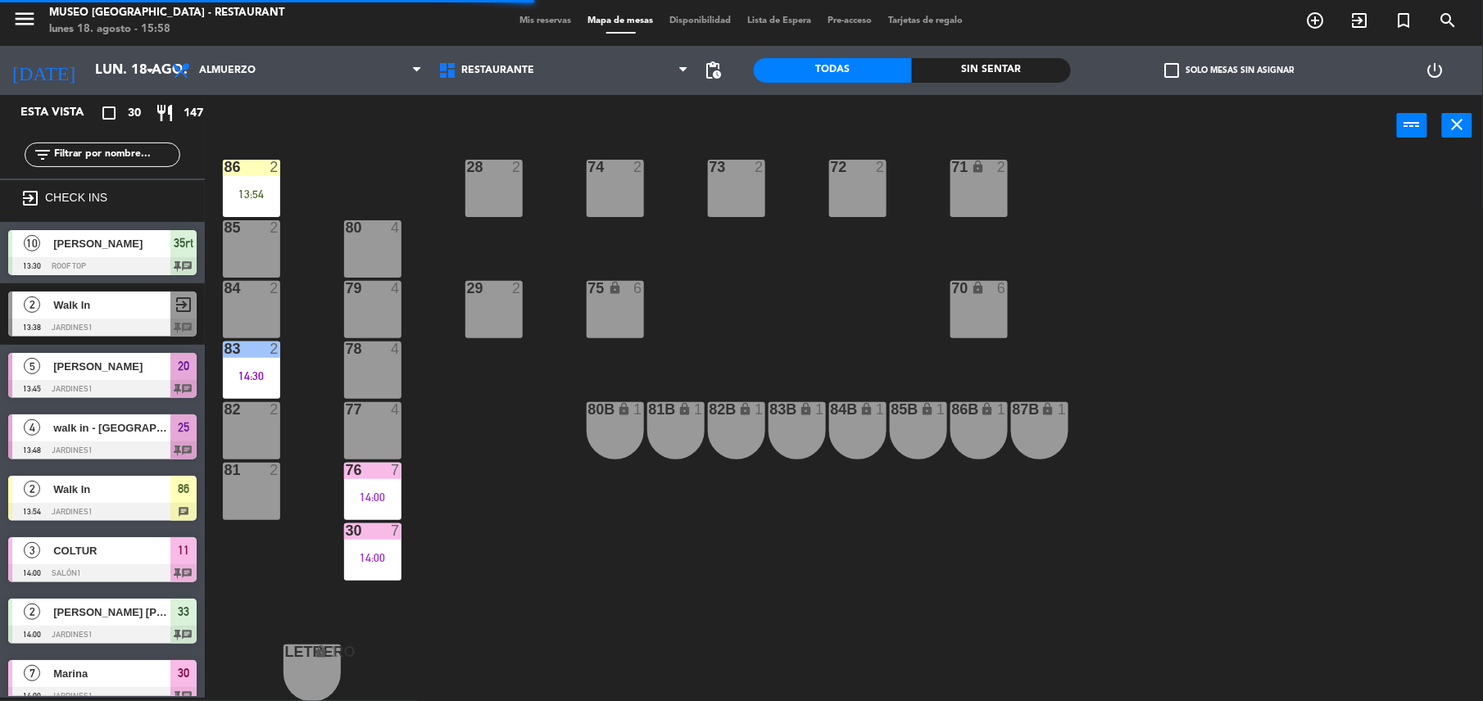
click at [272, 197] on div "13:54" at bounding box center [251, 193] width 57 height 11
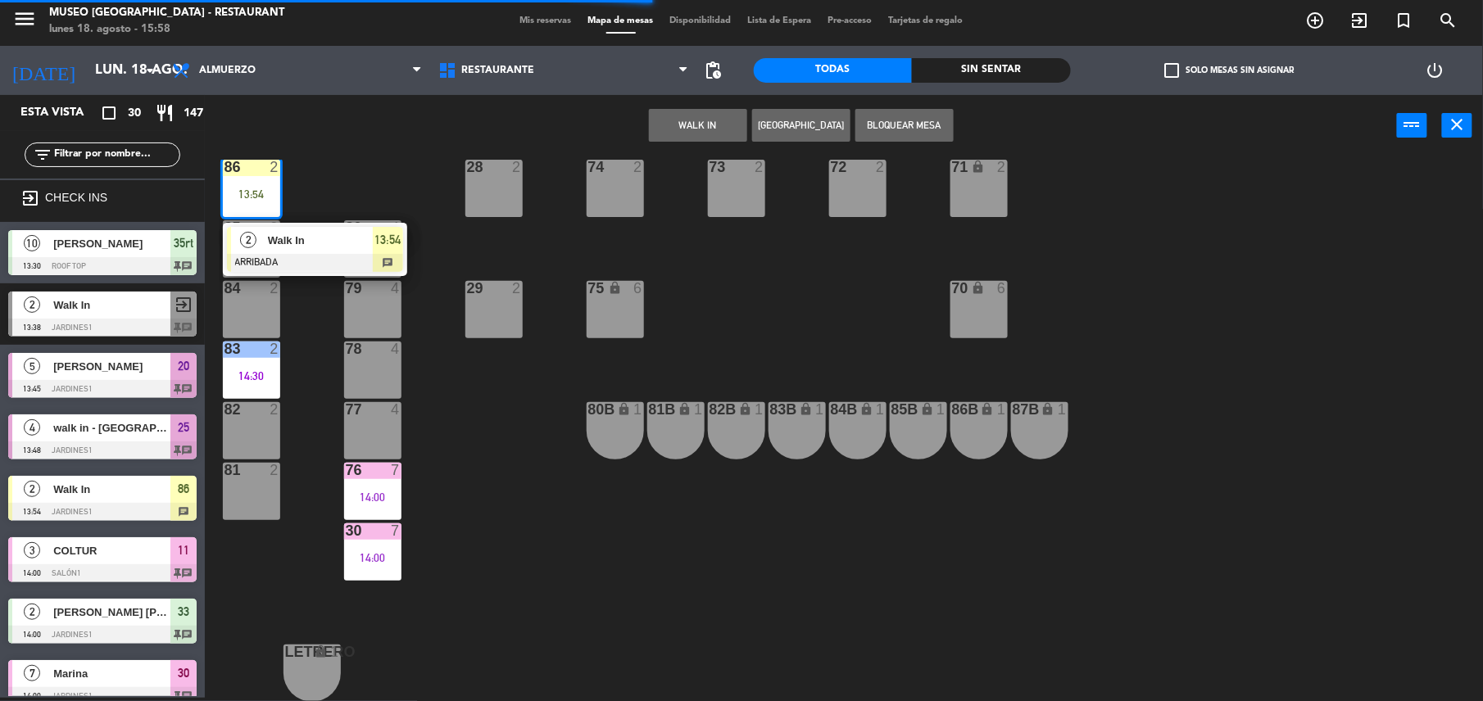
click at [295, 243] on span "Walk In" at bounding box center [320, 240] width 105 height 17
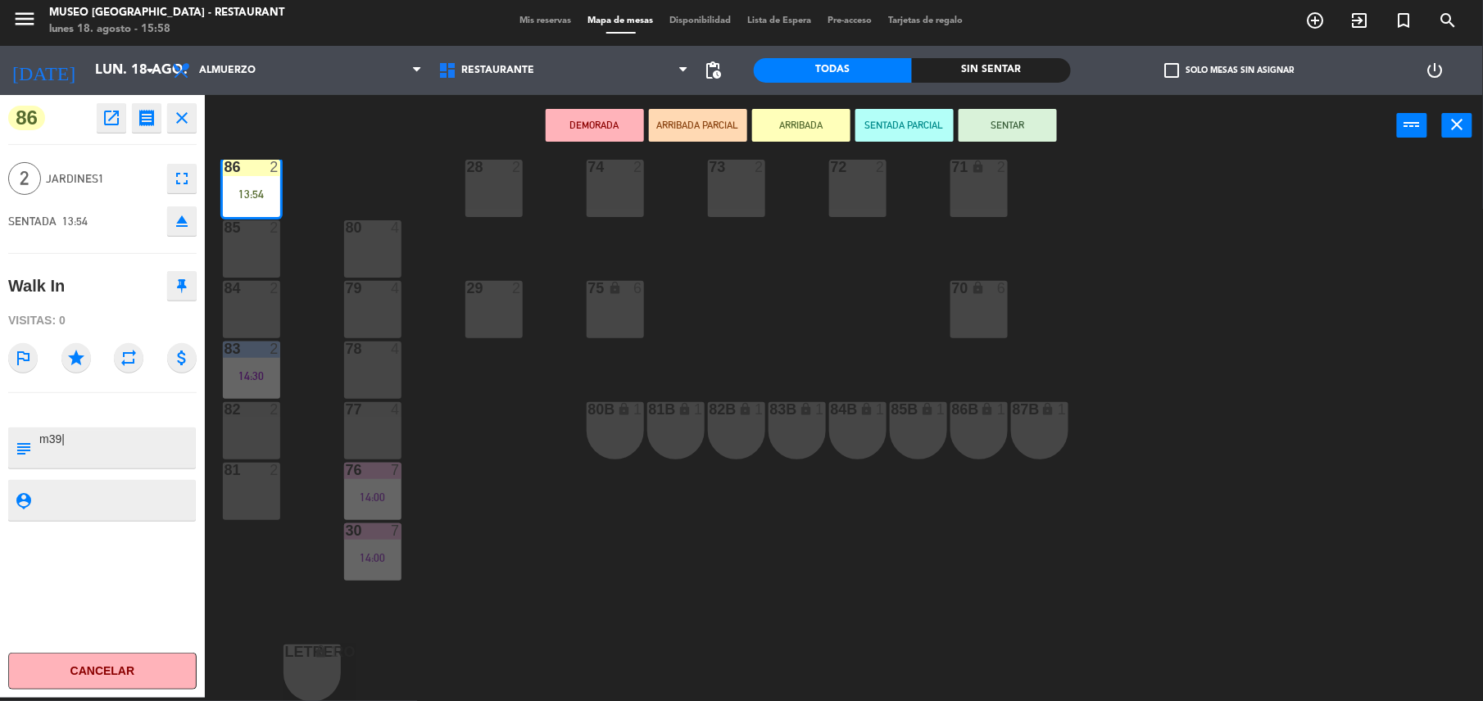
click at [993, 138] on button "SENTAR" at bounding box center [1008, 125] width 98 height 33
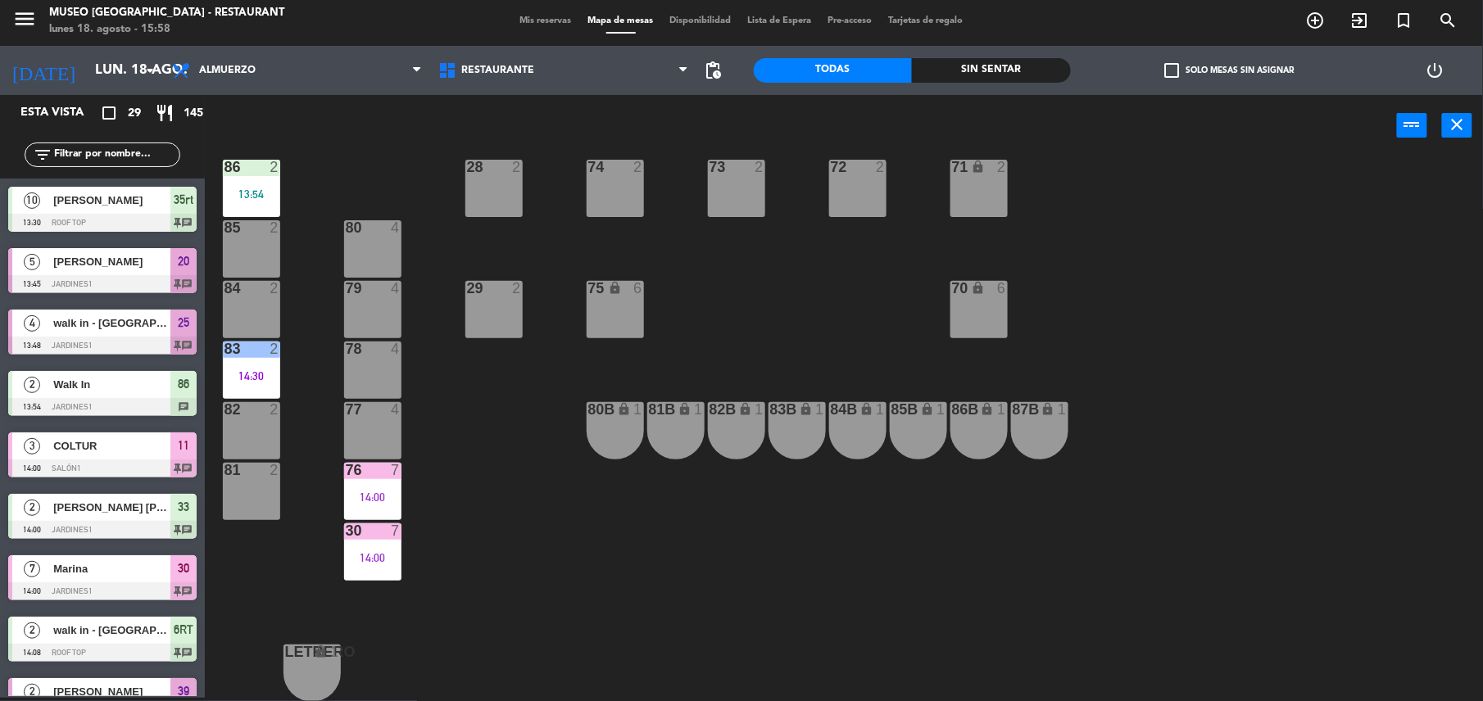
click at [231, 207] on div "86 2 13:54" at bounding box center [251, 188] width 57 height 57
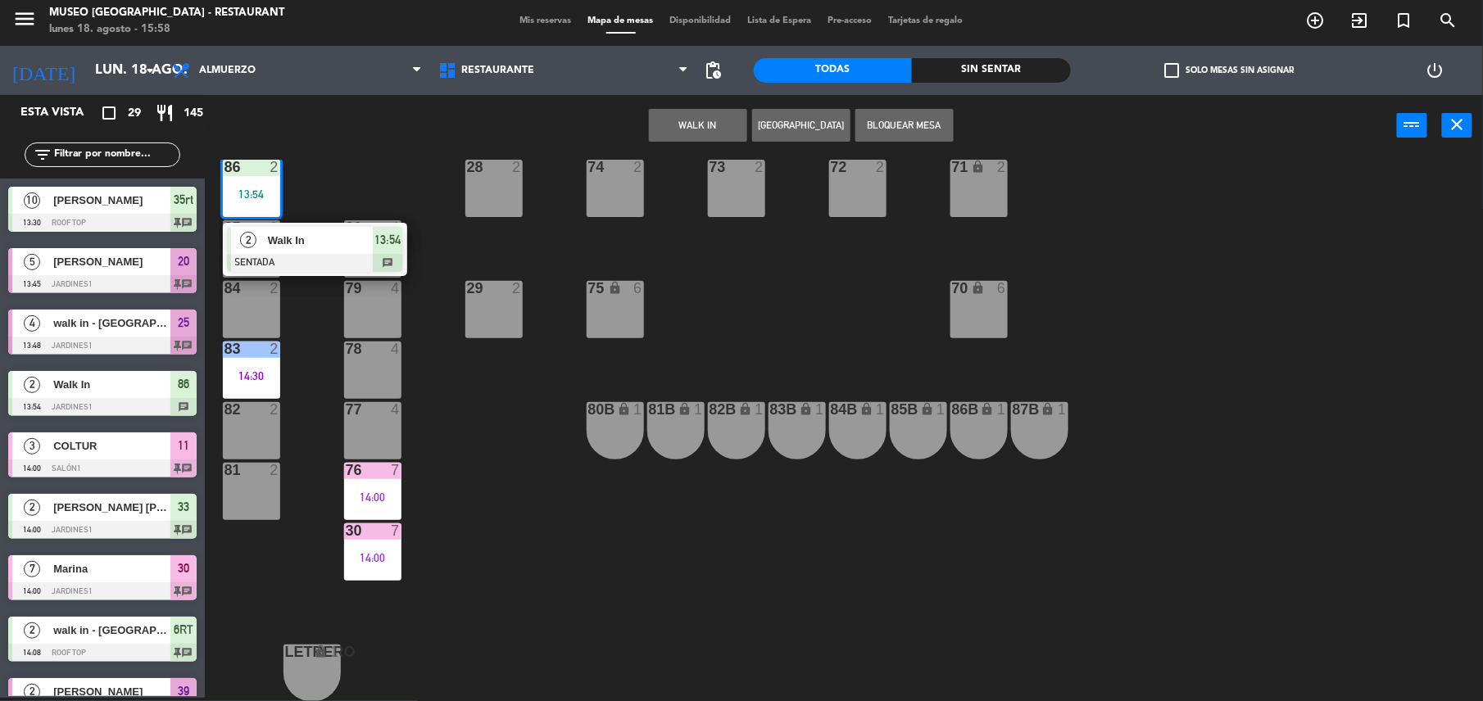
click at [282, 275] on div "2 Walk In SENTADA 13:54 chat" at bounding box center [315, 249] width 184 height 53
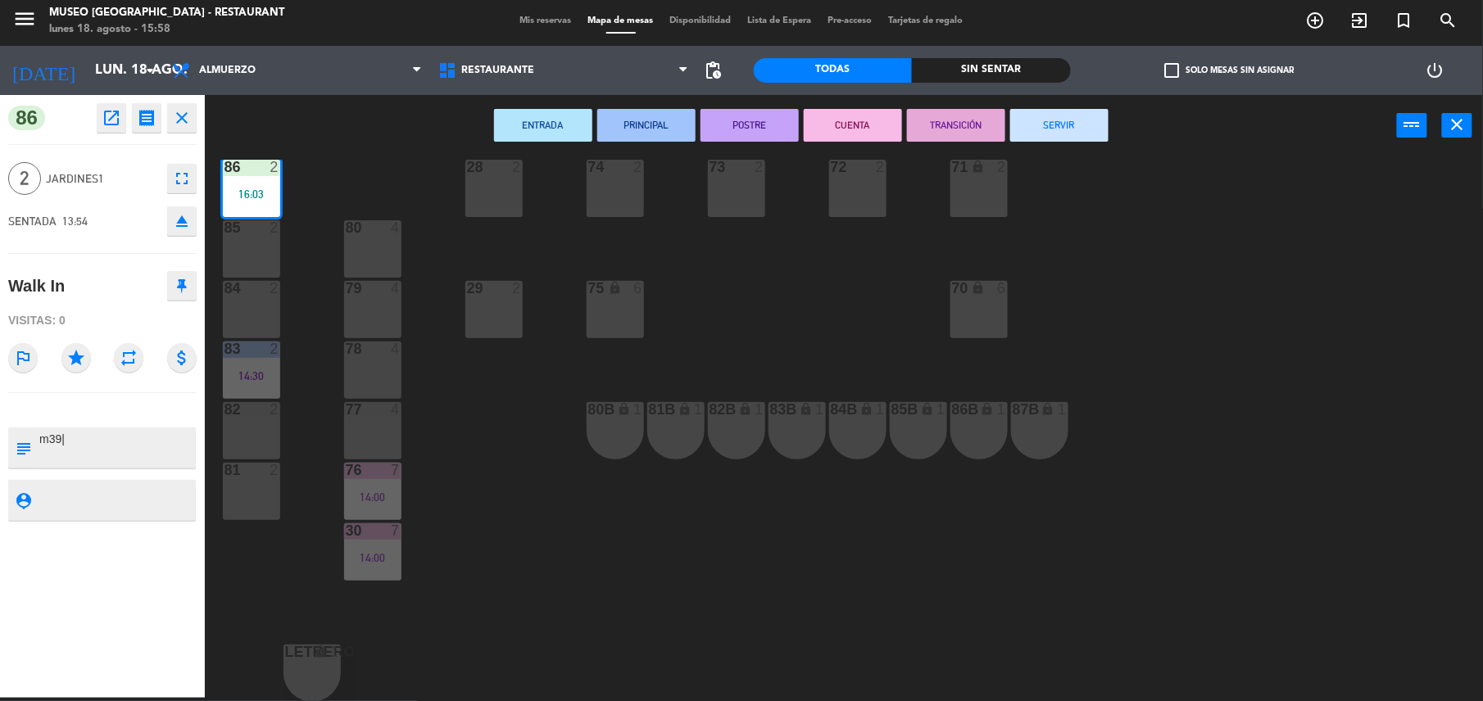
click at [1098, 125] on button "SERVIR" at bounding box center [1059, 125] width 98 height 33
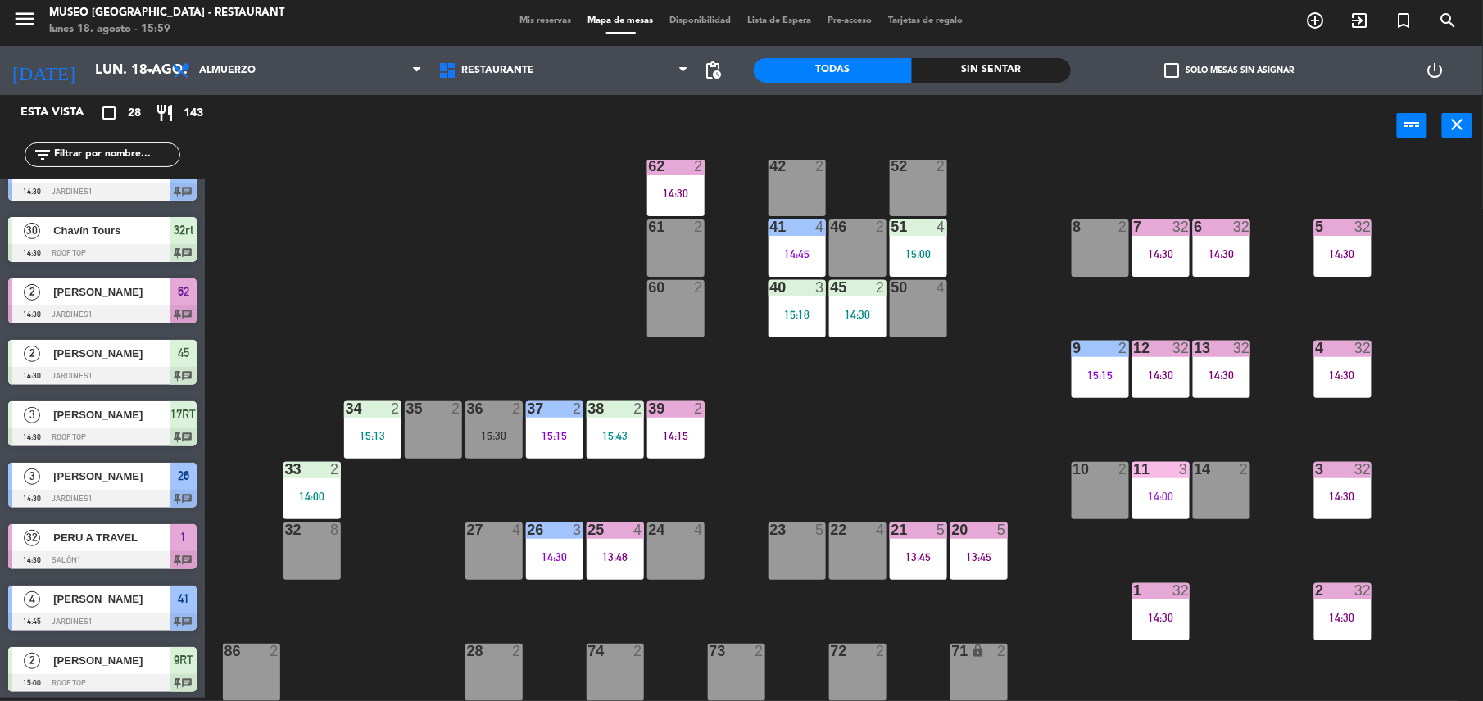
scroll to position [0, 0]
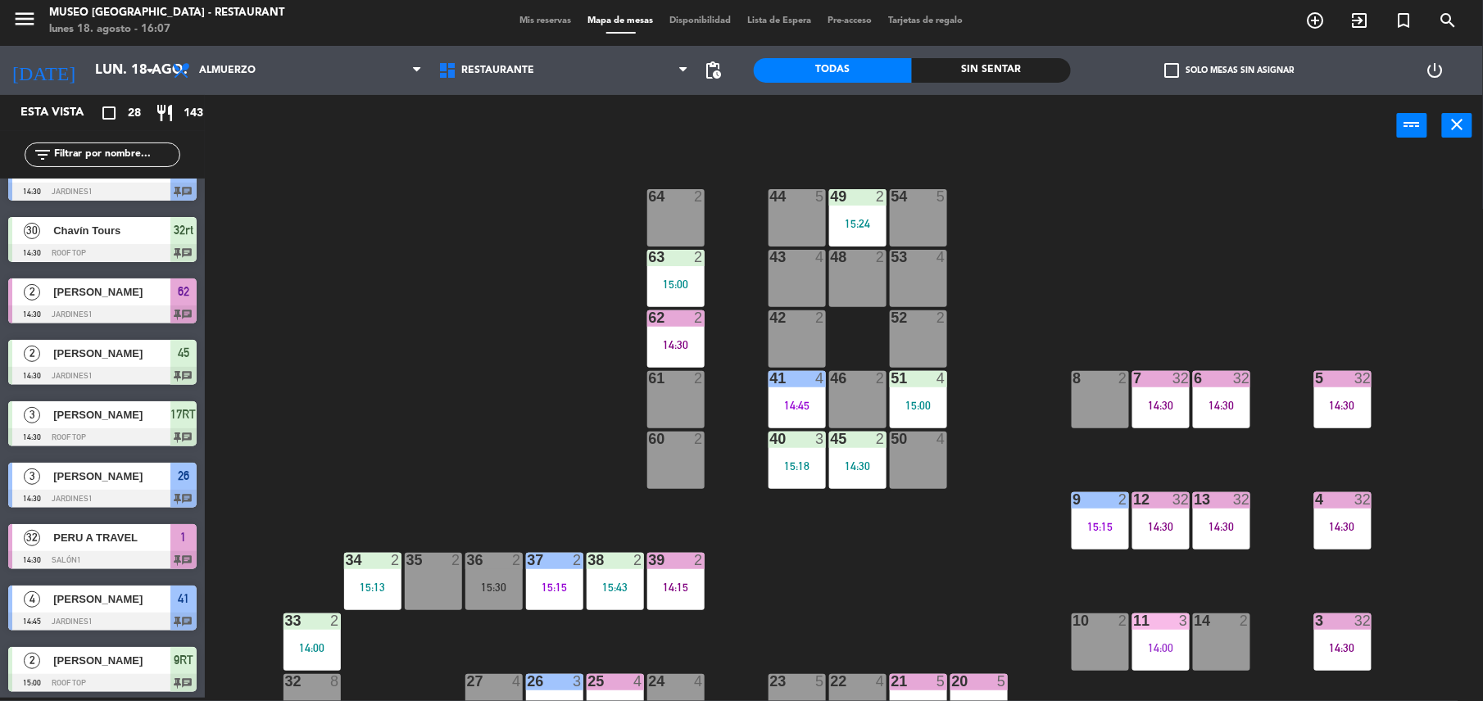
click at [856, 428] on div "44 5 49 2 15:24 54 5 64 2 48 2 53 4 63 2 15:00 43 4 62 2 14:30 42 2 52 2 41 4 1…" at bounding box center [851, 431] width 1263 height 542
click at [869, 460] on div "14:30" at bounding box center [857, 465] width 57 height 11
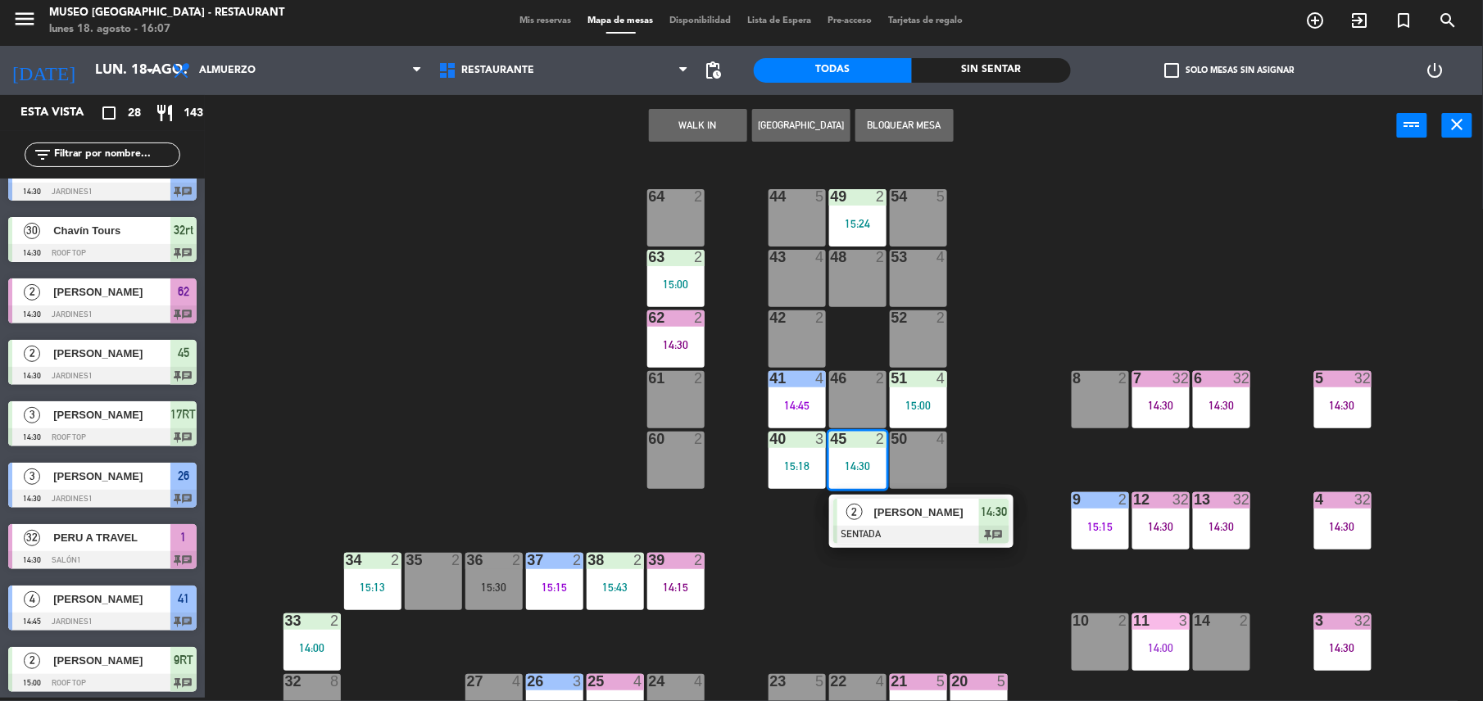
click at [905, 512] on span "[PERSON_NAME]" at bounding box center [926, 512] width 105 height 17
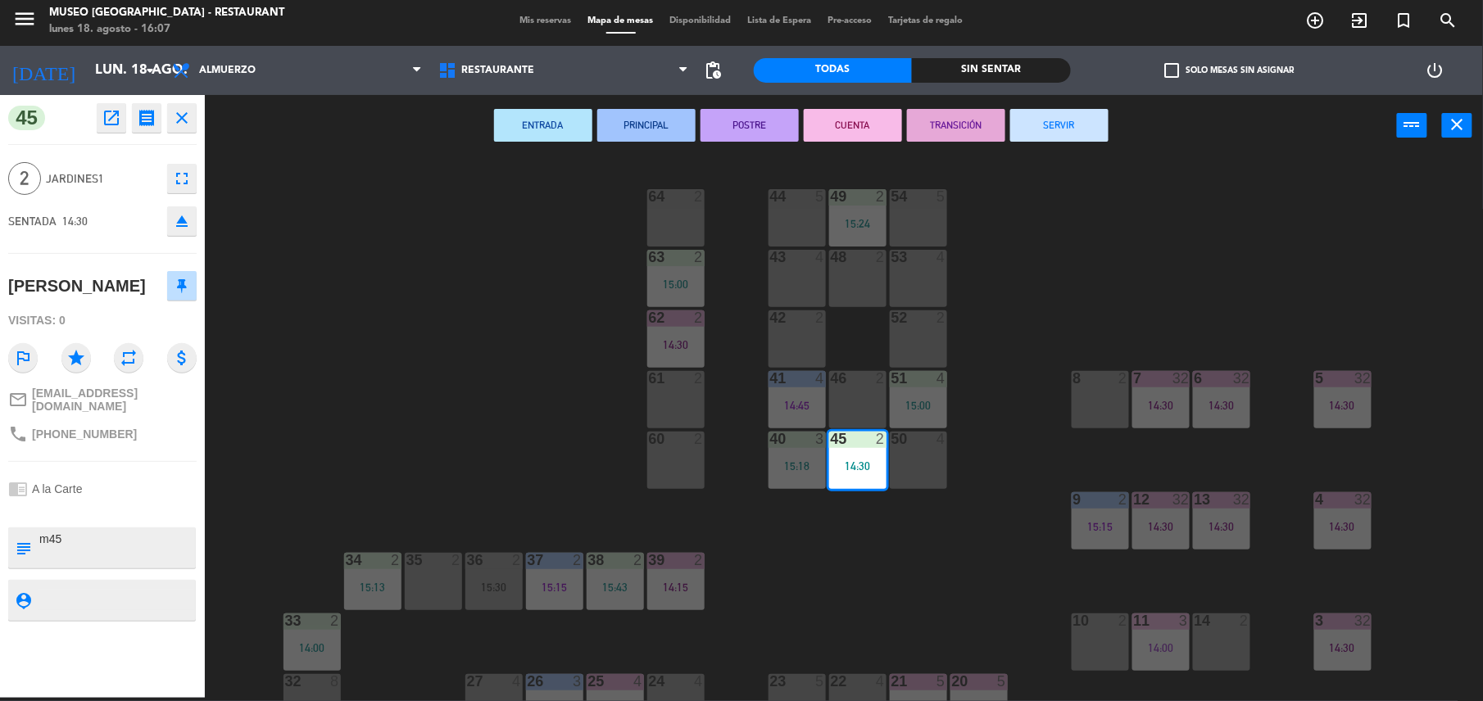
click at [970, 116] on button "TRANSICIÓN" at bounding box center [956, 125] width 98 height 33
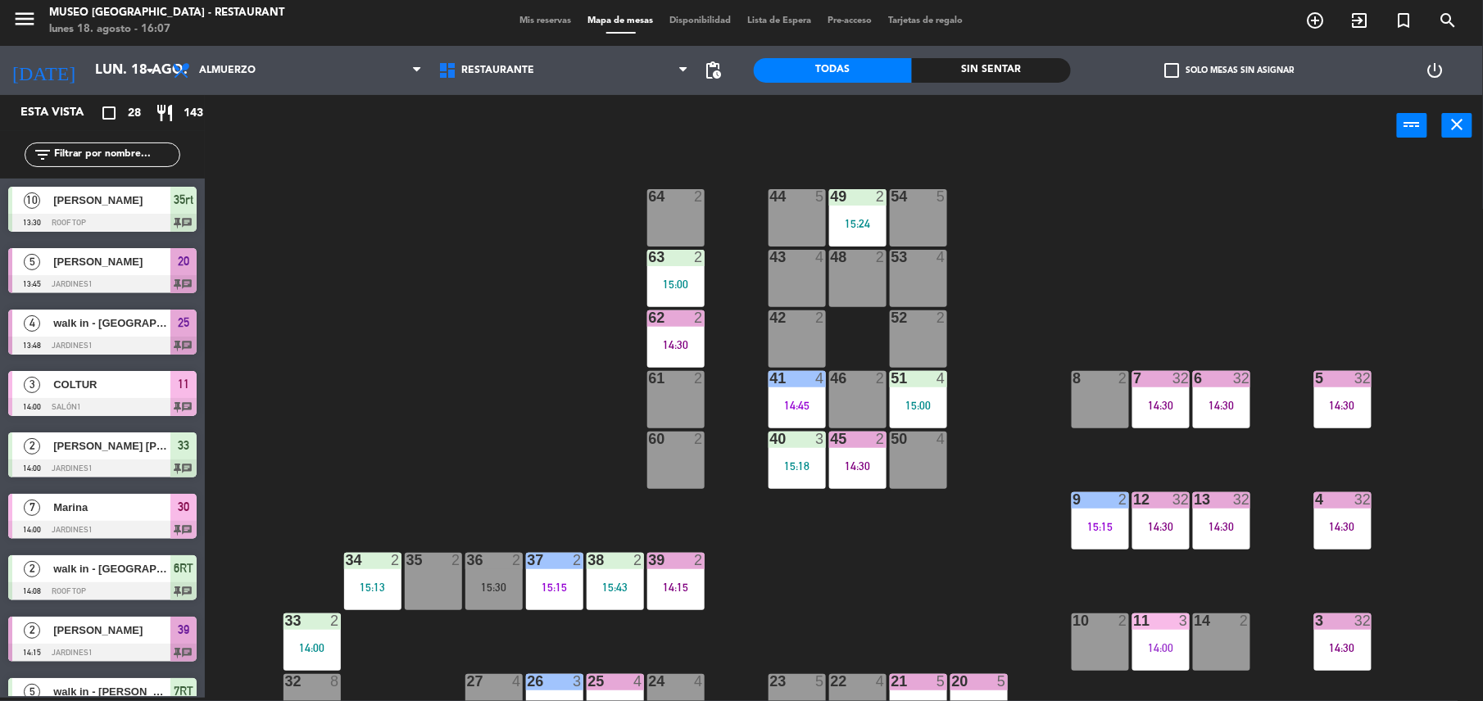
scroll to position [3, 0]
click at [668, 208] on div "64 2" at bounding box center [675, 217] width 57 height 57
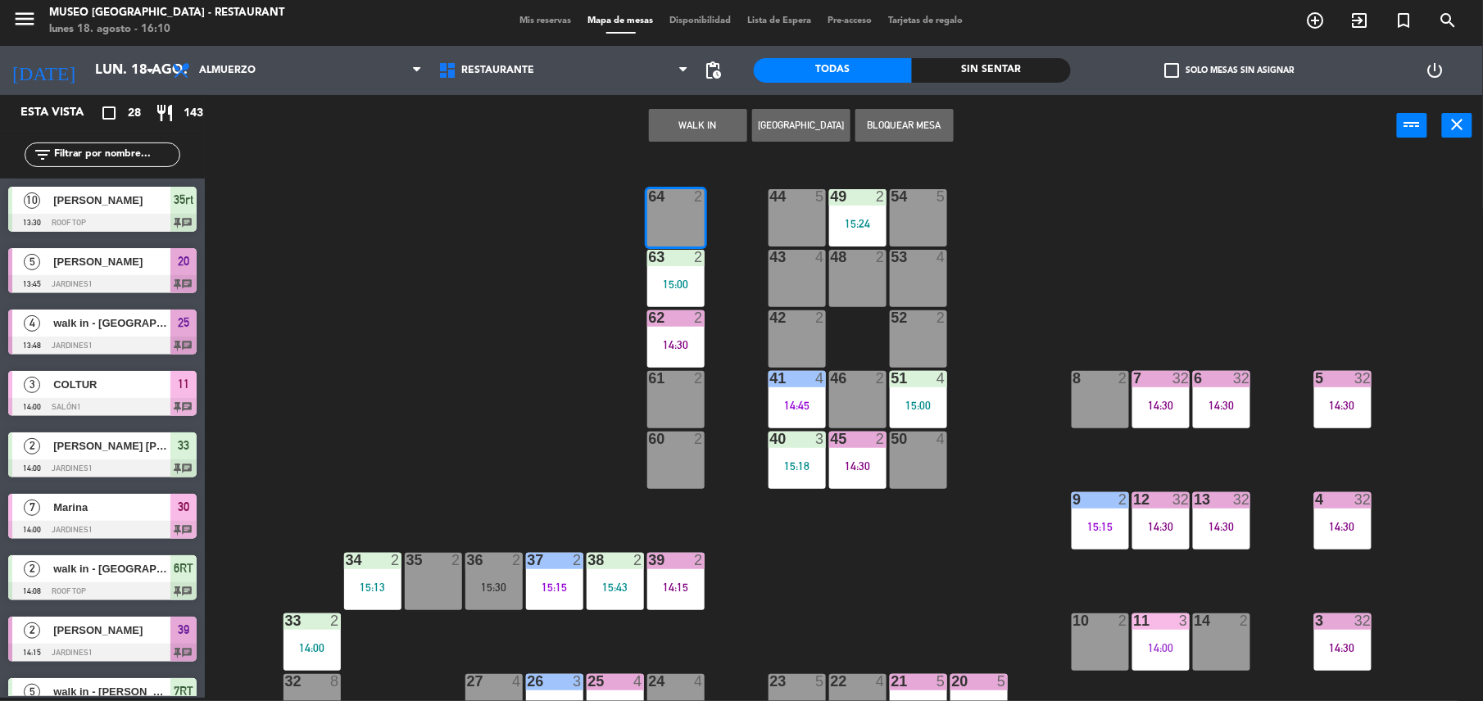
click at [940, 135] on button "Bloquear Mesa" at bounding box center [904, 125] width 98 height 33
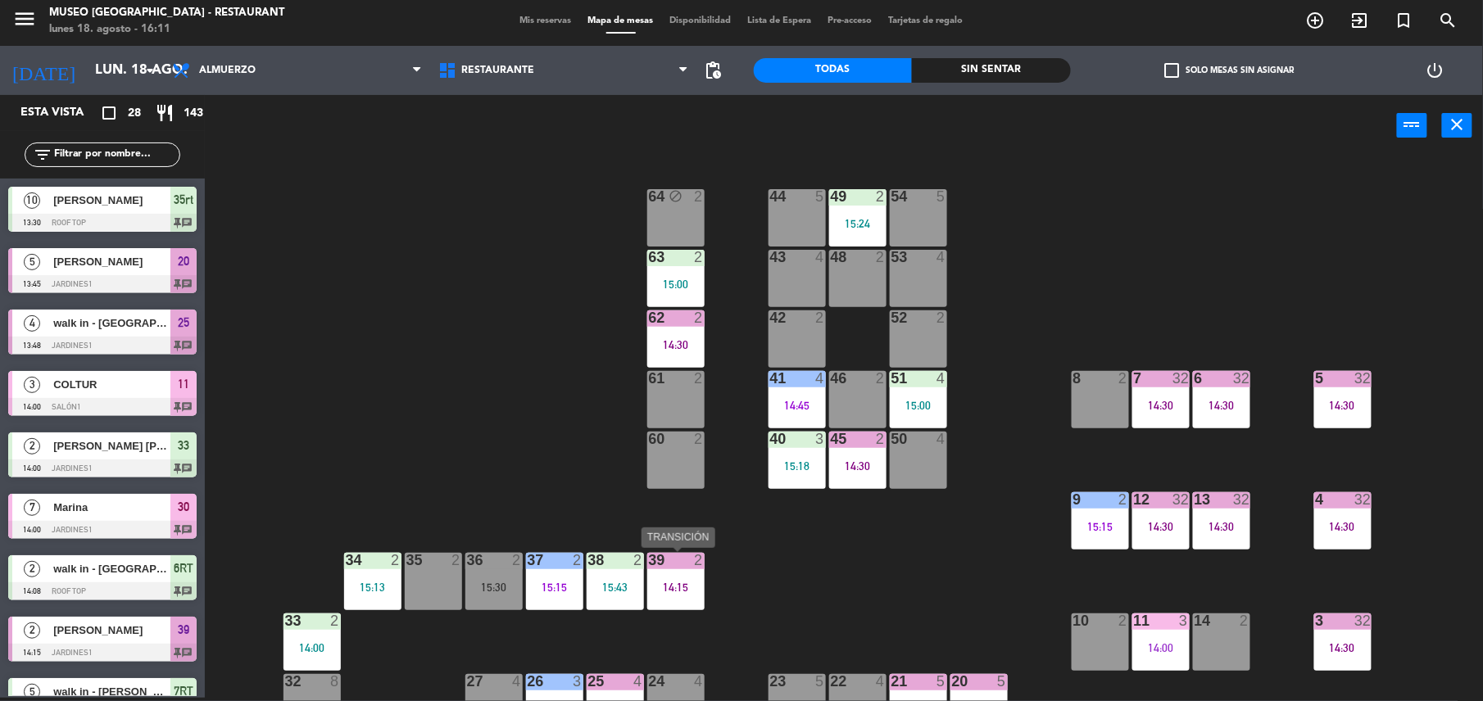
click at [678, 561] on div at bounding box center [675, 560] width 27 height 15
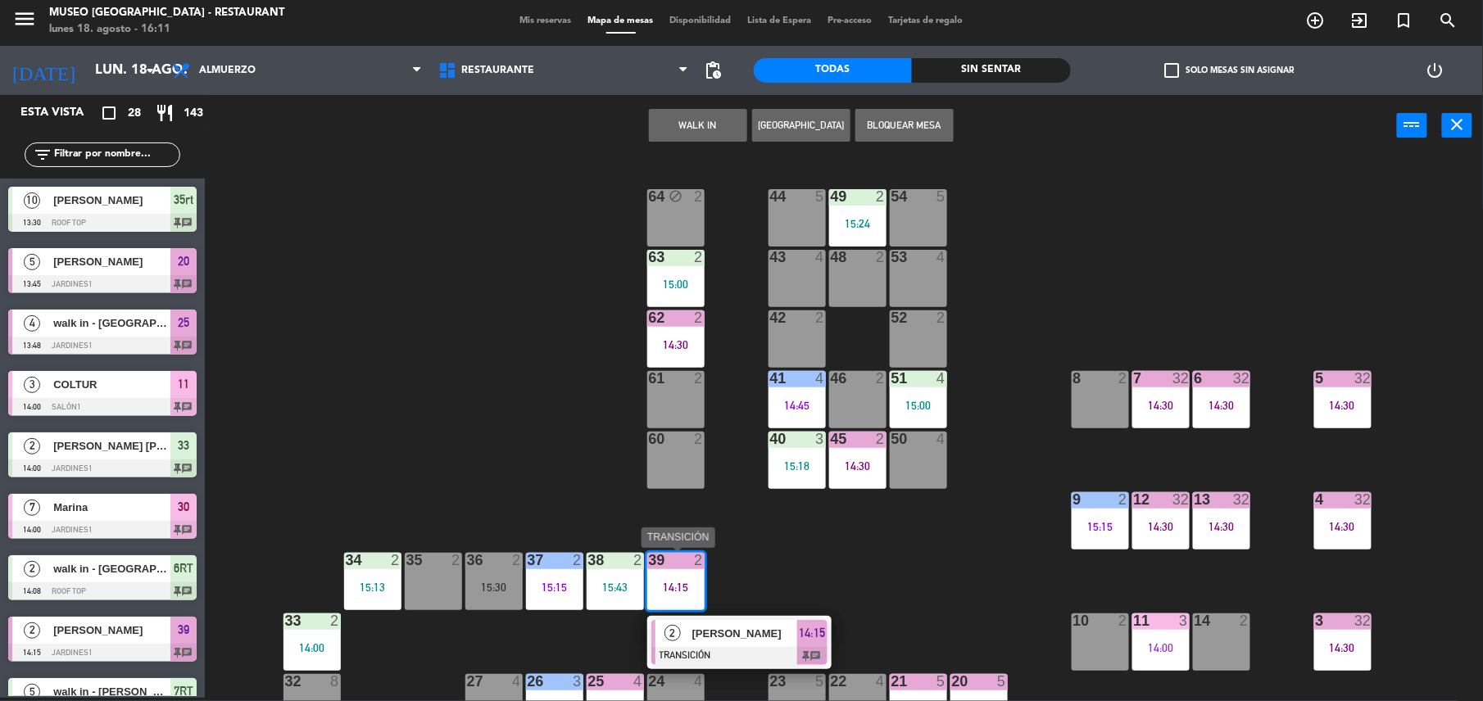
click at [764, 626] on span "[PERSON_NAME]" at bounding box center [744, 633] width 105 height 17
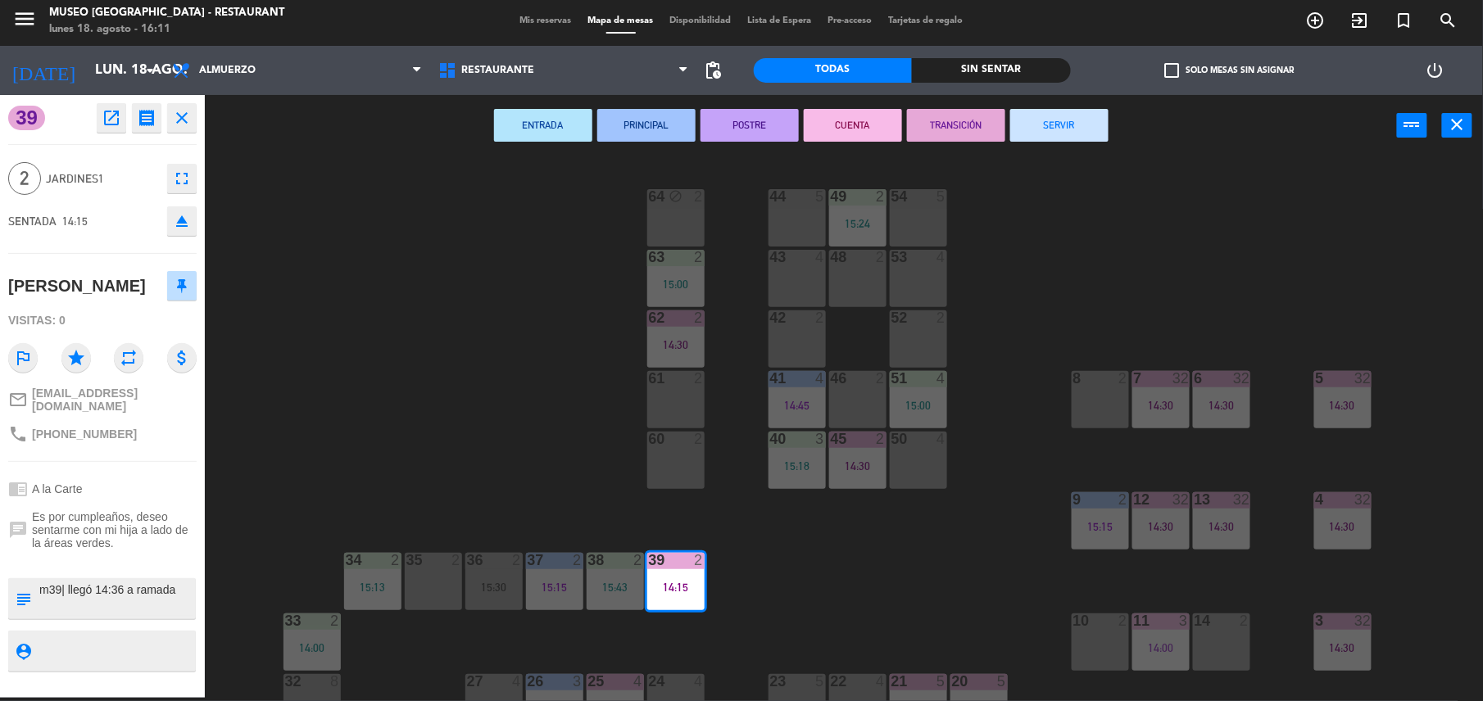
click at [1072, 147] on div "ENTRADA PRINCIPAL POSTRE CUENTA TRANSICIÓN SERVIR power_input close" at bounding box center [801, 126] width 1192 height 62
click at [1072, 113] on button "SERVIR" at bounding box center [1059, 125] width 98 height 33
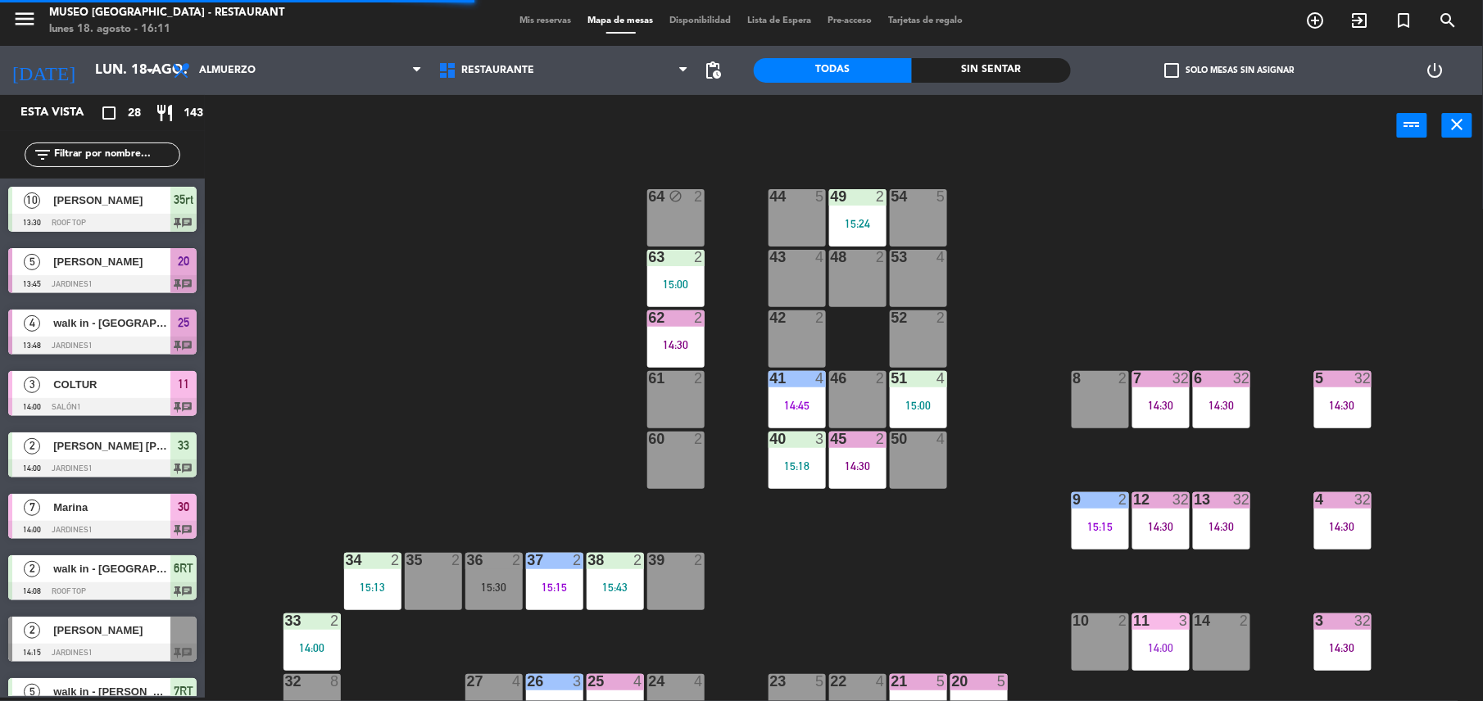
click at [688, 577] on div "39 2" at bounding box center [675, 581] width 57 height 57
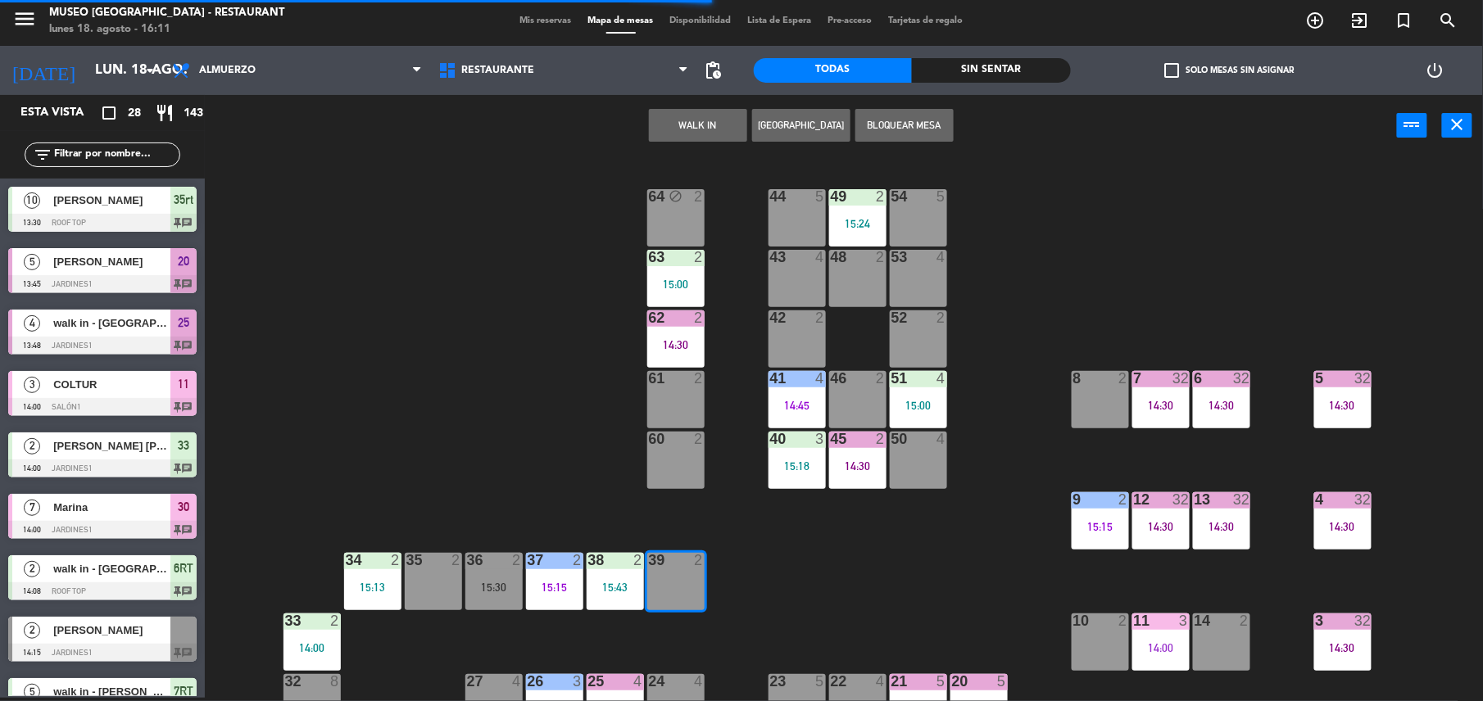
click at [906, 116] on button "Bloquear Mesa" at bounding box center [904, 125] width 98 height 33
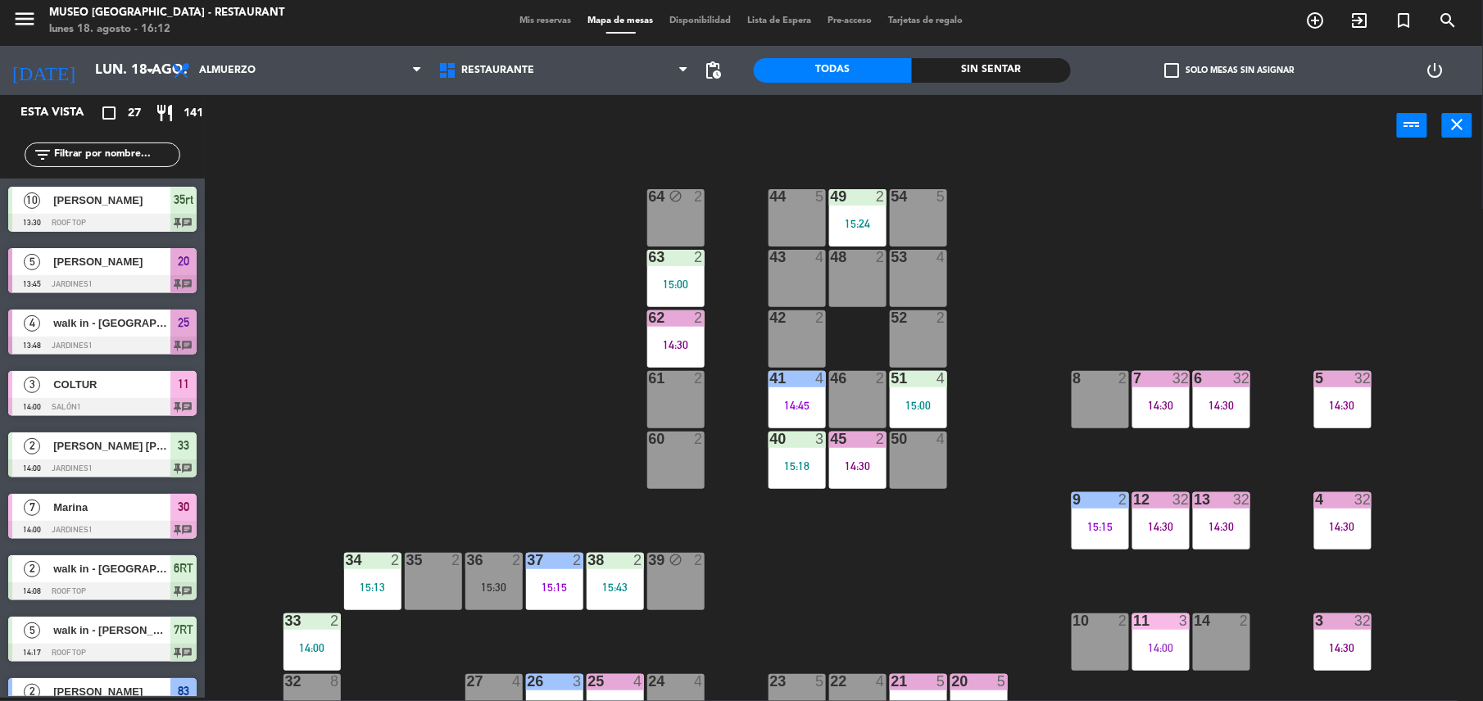
click at [677, 410] on div "61 2" at bounding box center [675, 399] width 57 height 57
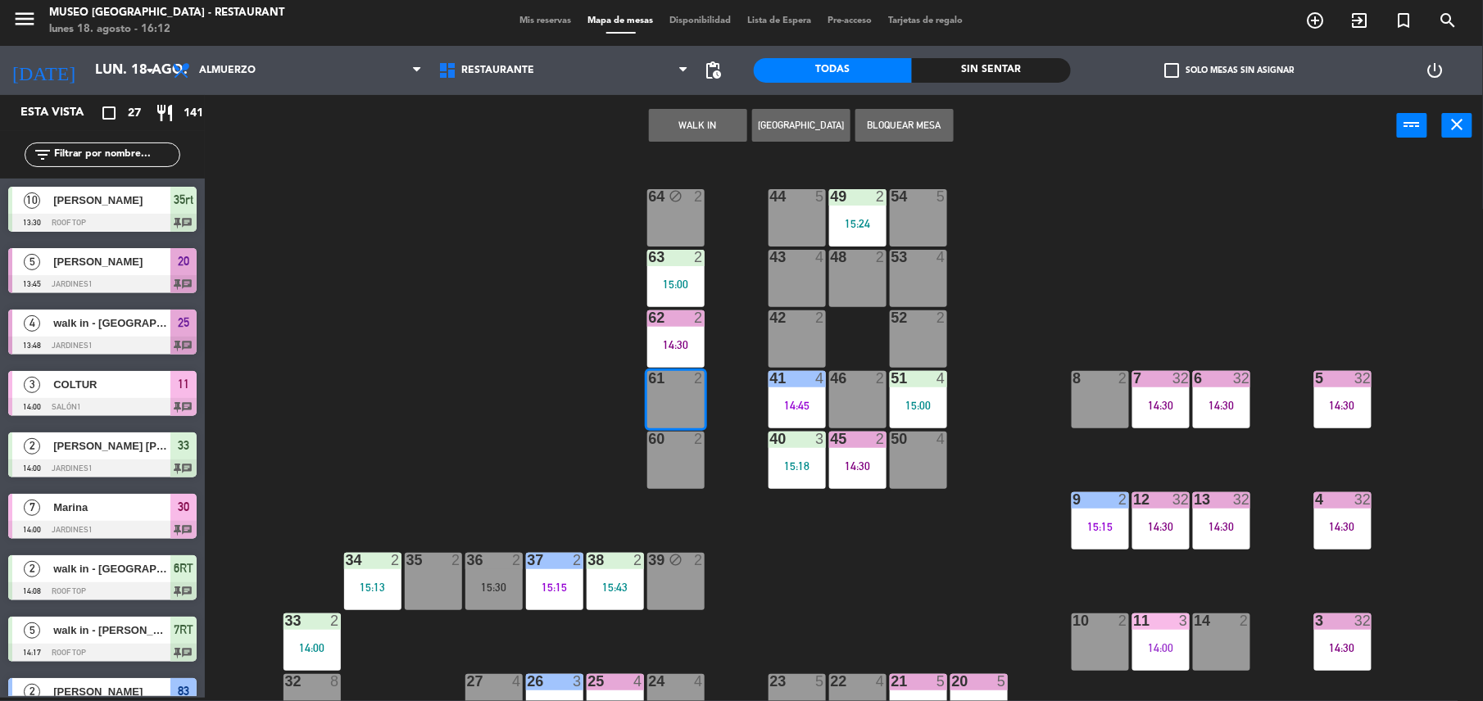
click at [679, 406] on div "61 2" at bounding box center [675, 399] width 57 height 57
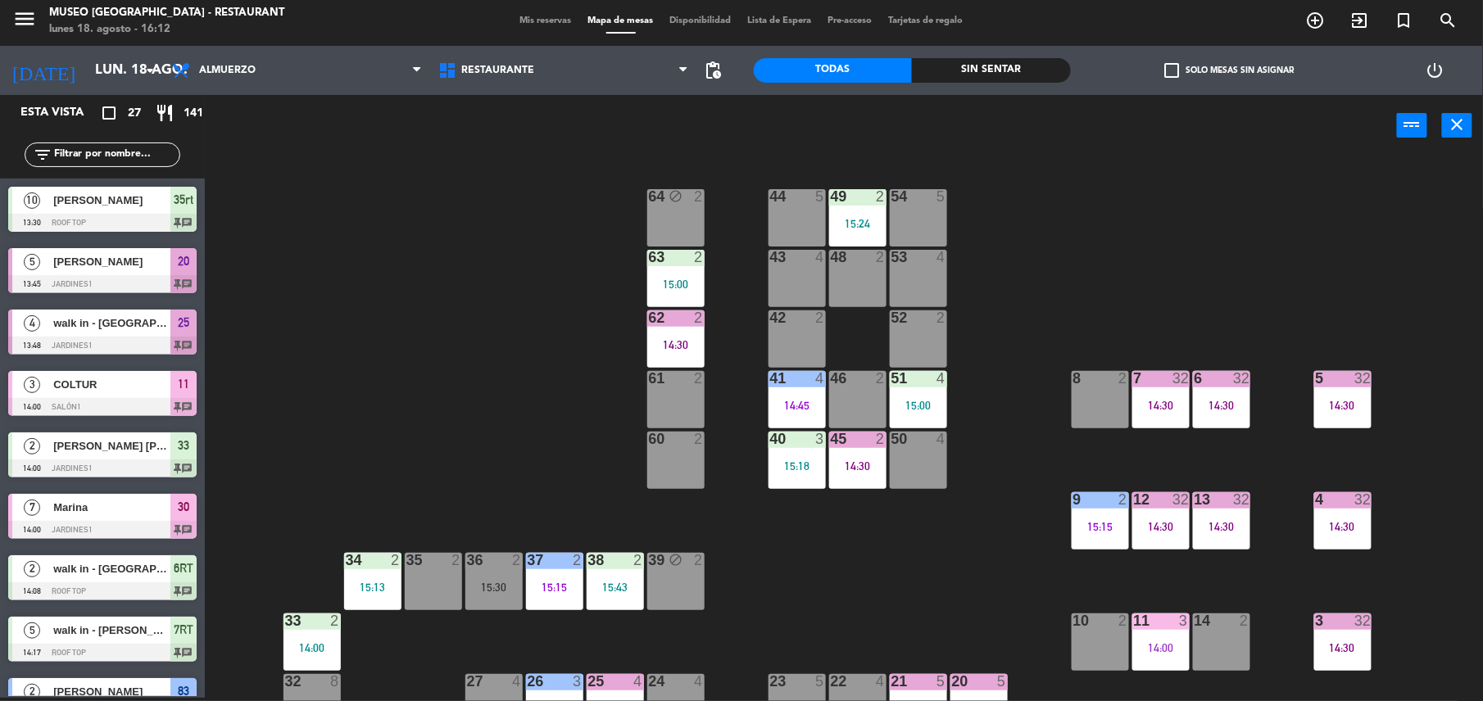
click at [862, 277] on div "48 2" at bounding box center [857, 278] width 57 height 57
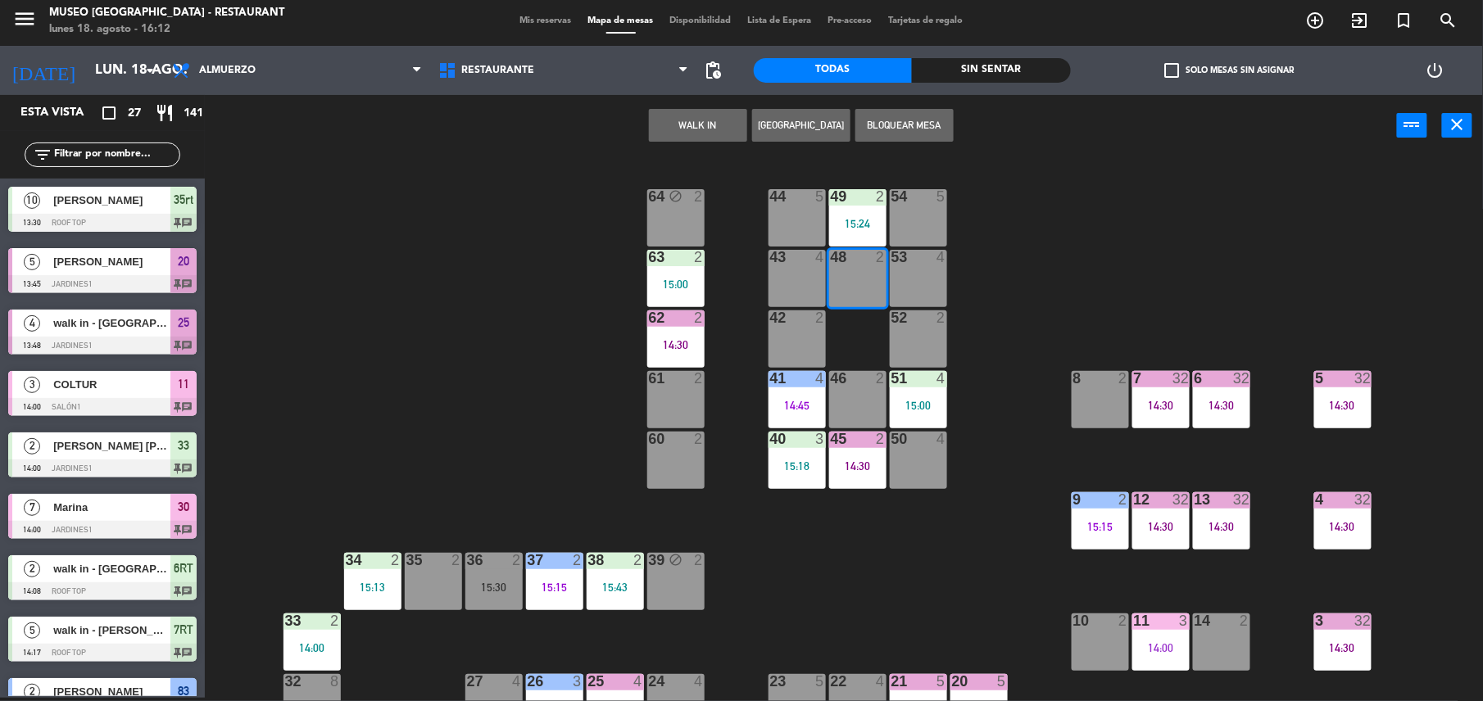
click at [703, 129] on button "WALK IN" at bounding box center [698, 125] width 98 height 33
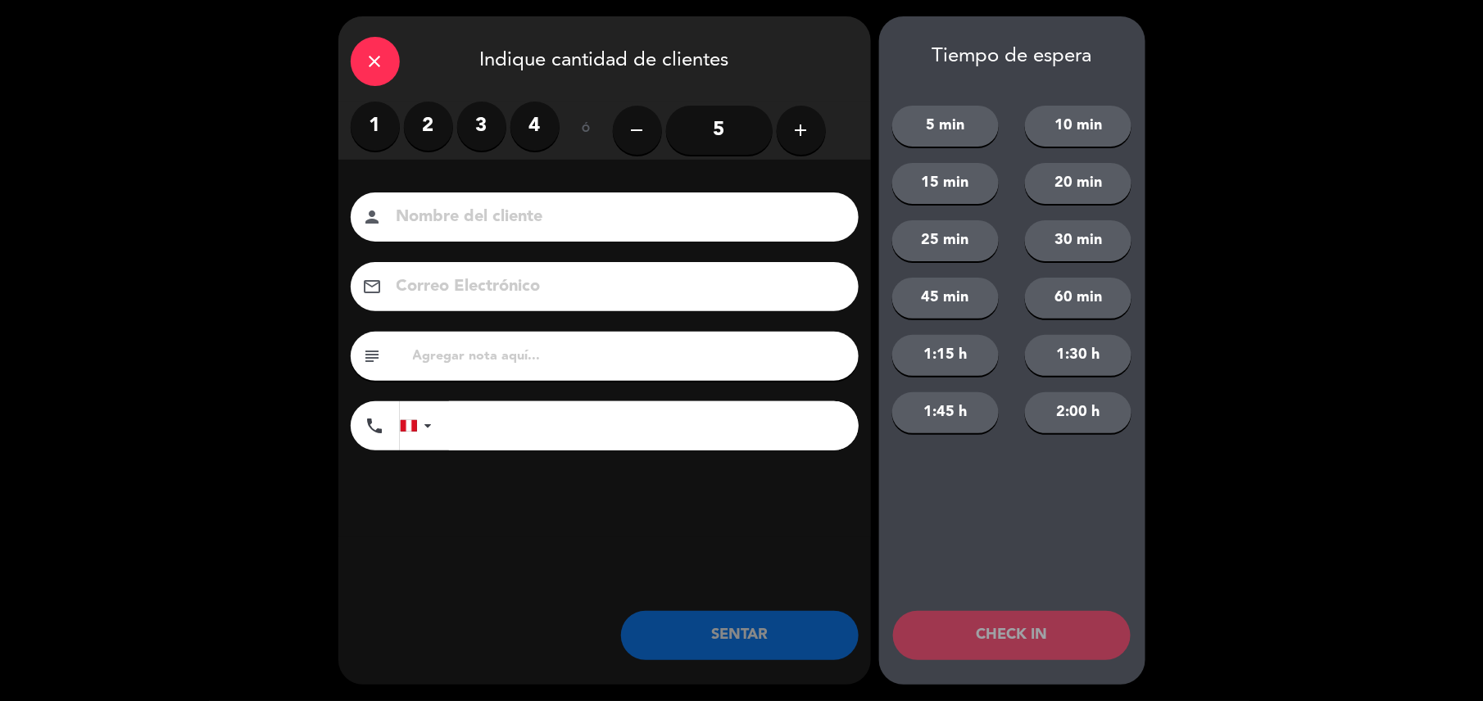
click at [729, 217] on input at bounding box center [616, 217] width 442 height 29
type input "walk in - [PERSON_NAME]"
click at [416, 129] on label "2" at bounding box center [428, 126] width 49 height 49
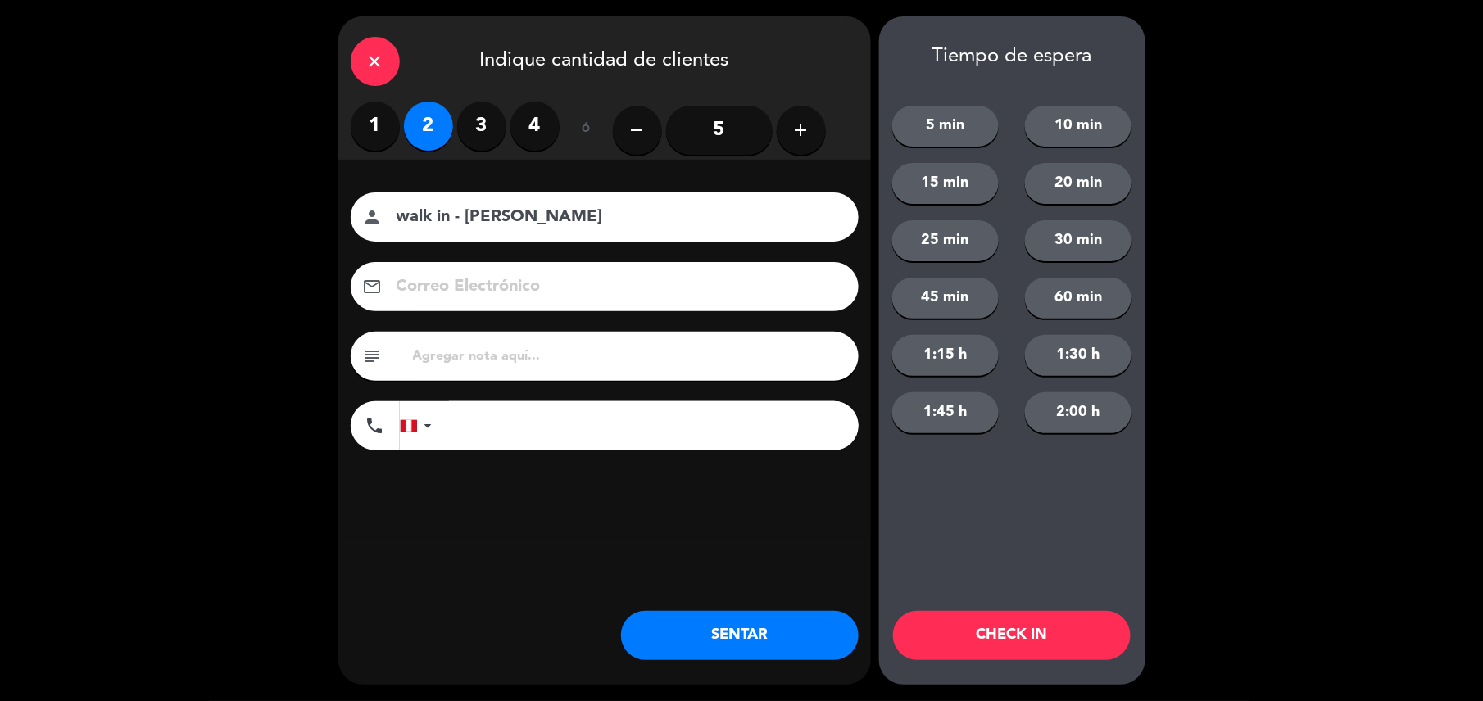
click at [570, 441] on input "tel" at bounding box center [654, 425] width 410 height 49
type input "953431821"
click at [791, 624] on button "SENTAR" at bounding box center [740, 635] width 238 height 49
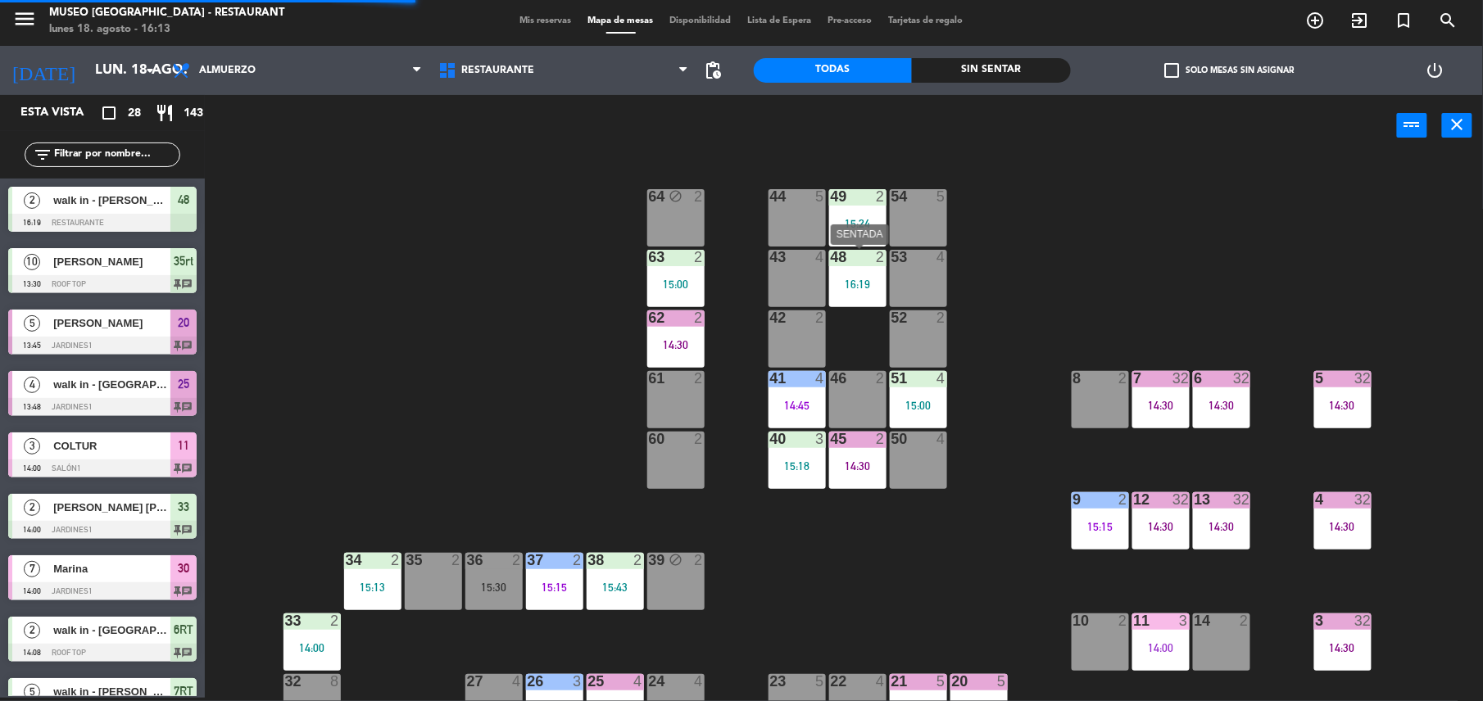
click at [849, 292] on div "48 2 16:19" at bounding box center [857, 278] width 57 height 57
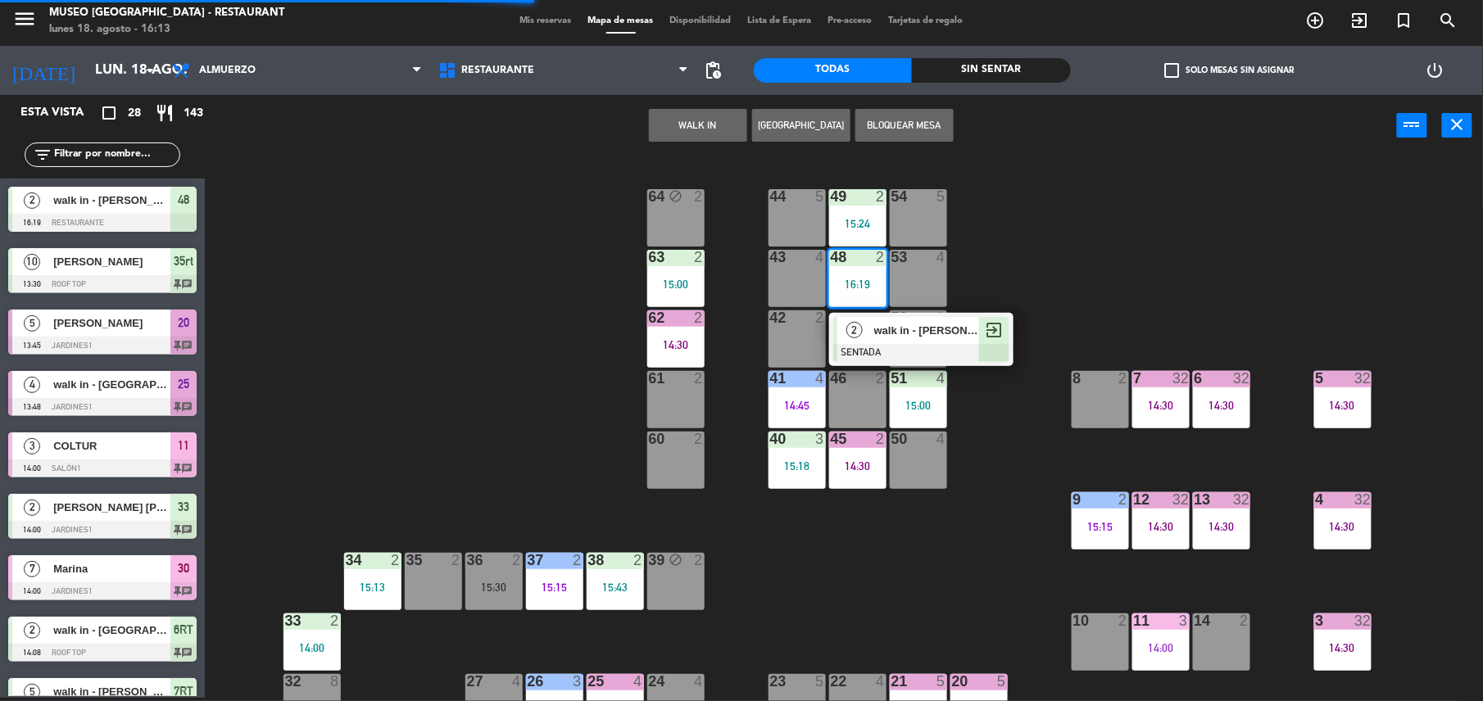
click at [880, 344] on div at bounding box center [921, 353] width 176 height 18
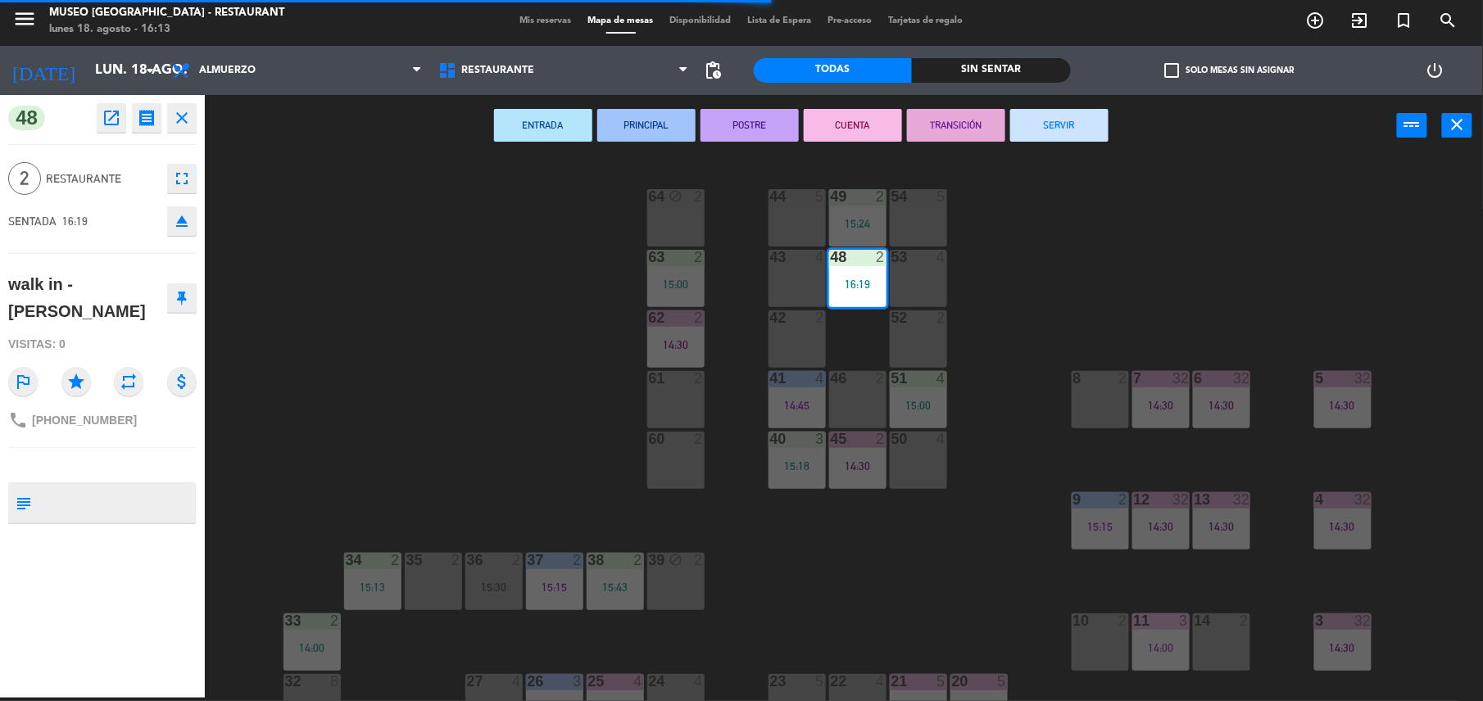
click at [134, 495] on textarea at bounding box center [116, 503] width 156 height 34
type textarea "m48"
click at [136, 465] on div at bounding box center [102, 465] width 188 height 11
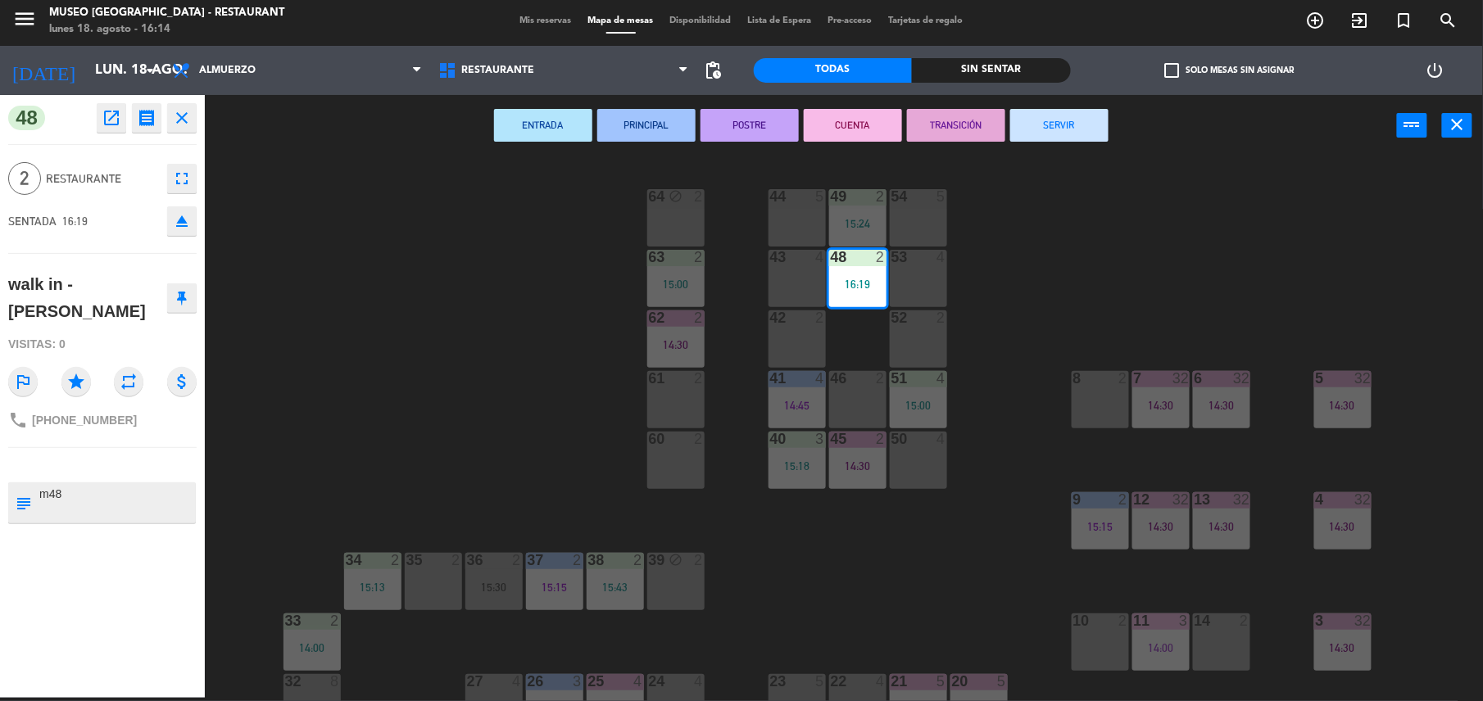
click at [515, 401] on div "44 5 49 2 15:24 54 5 64 block 2 48 2 16:19 53 4 63 2 15:00 43 4 62 2 14:30 42 2…" at bounding box center [851, 431] width 1263 height 542
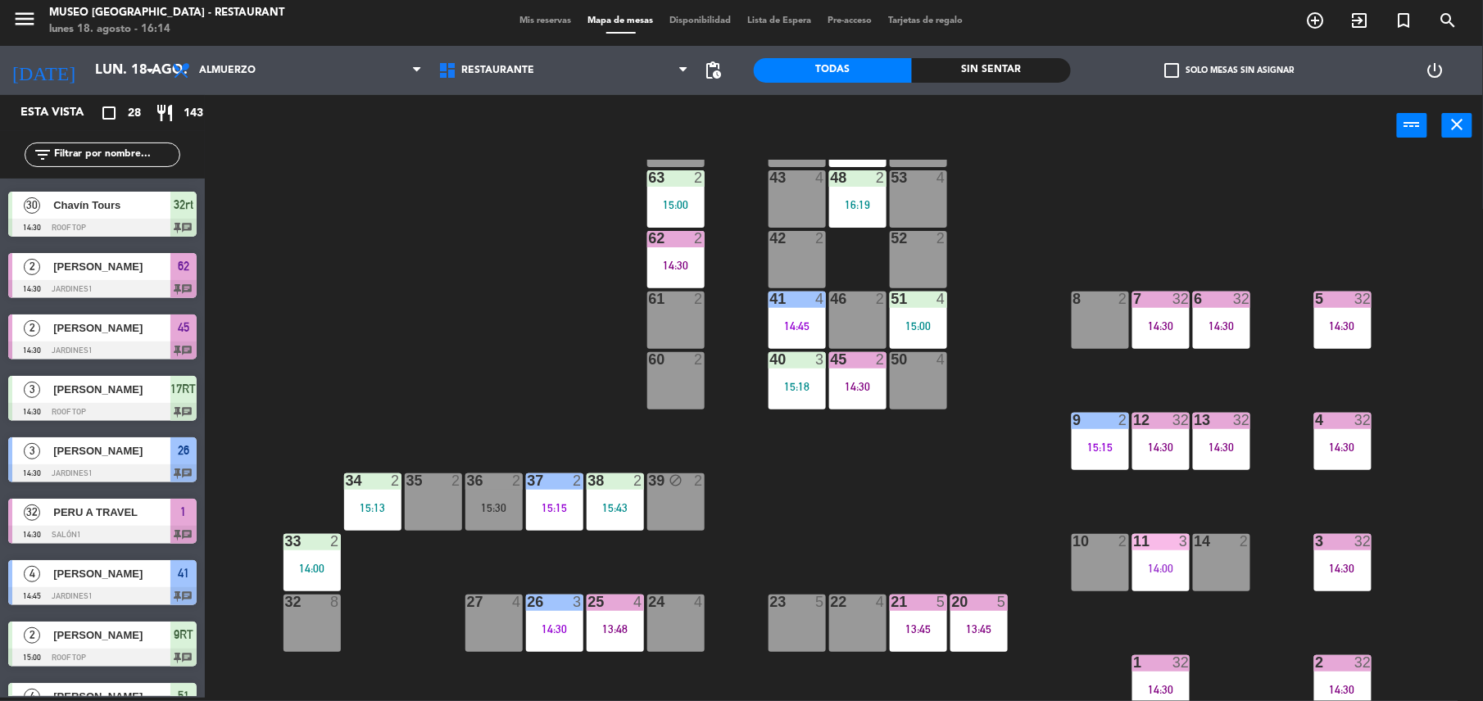
scroll to position [0, 0]
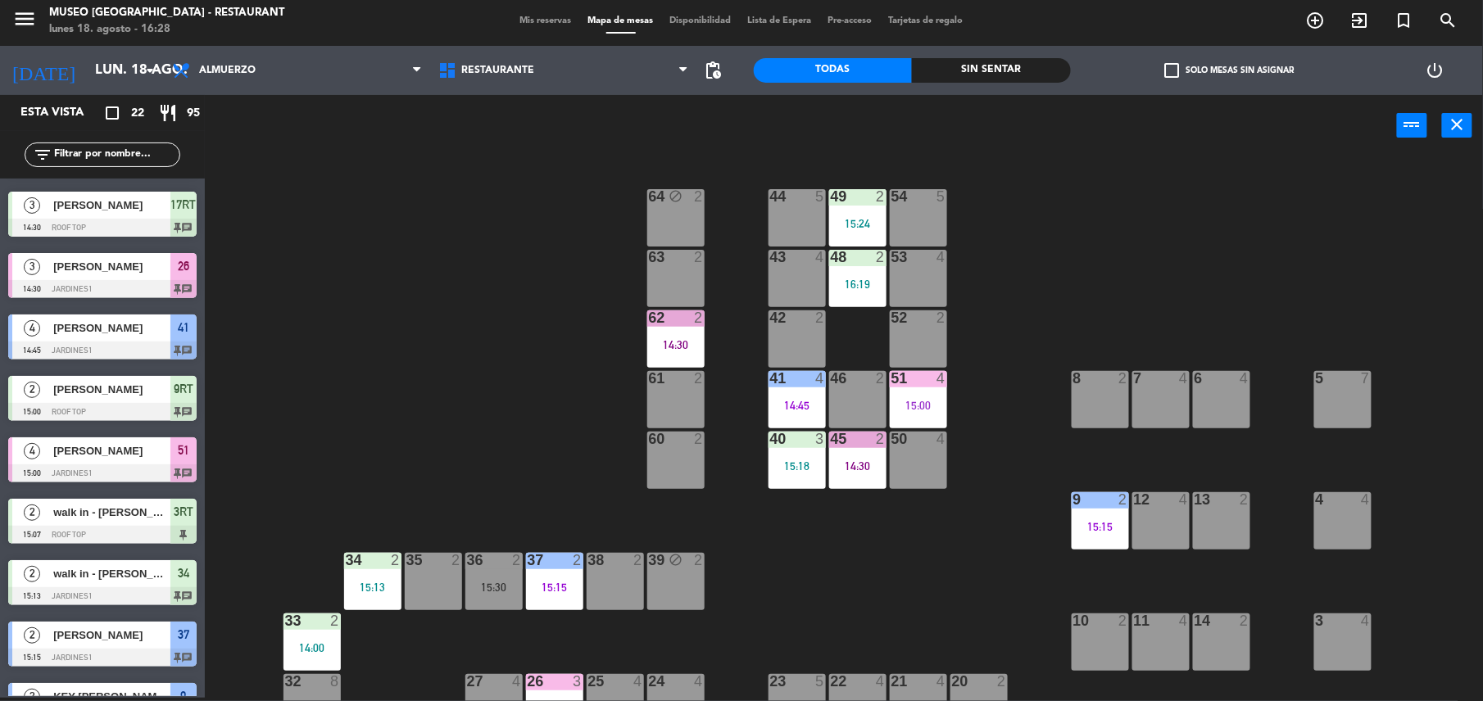
click at [529, 338] on div "44 5 49 2 15:24 54 5 64 block 2 48 2 16:19 53 4 63 2 43 4 62 2 14:30 42 2 52 2 …" at bounding box center [851, 431] width 1263 height 542
click at [777, 404] on div "14:45" at bounding box center [796, 405] width 57 height 11
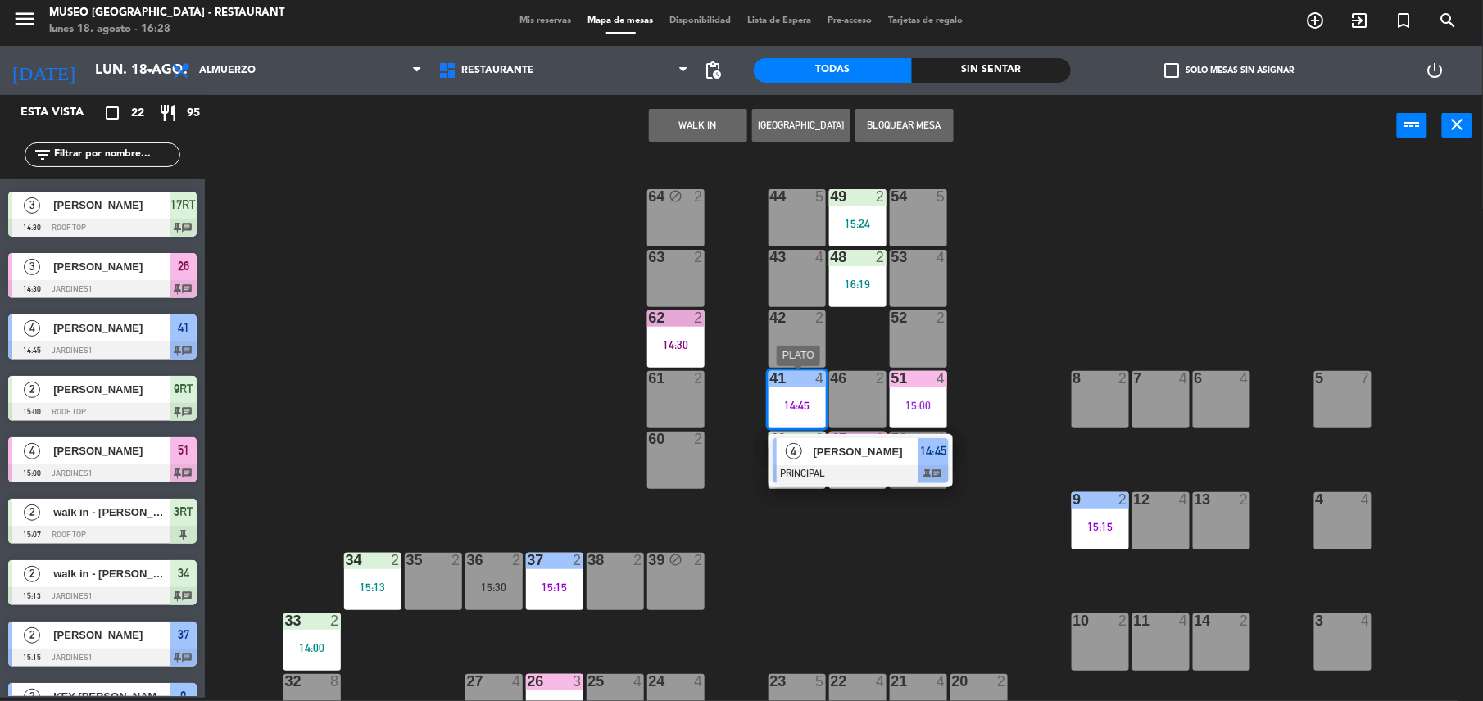
click at [868, 453] on span "[PERSON_NAME]" at bounding box center [865, 451] width 105 height 17
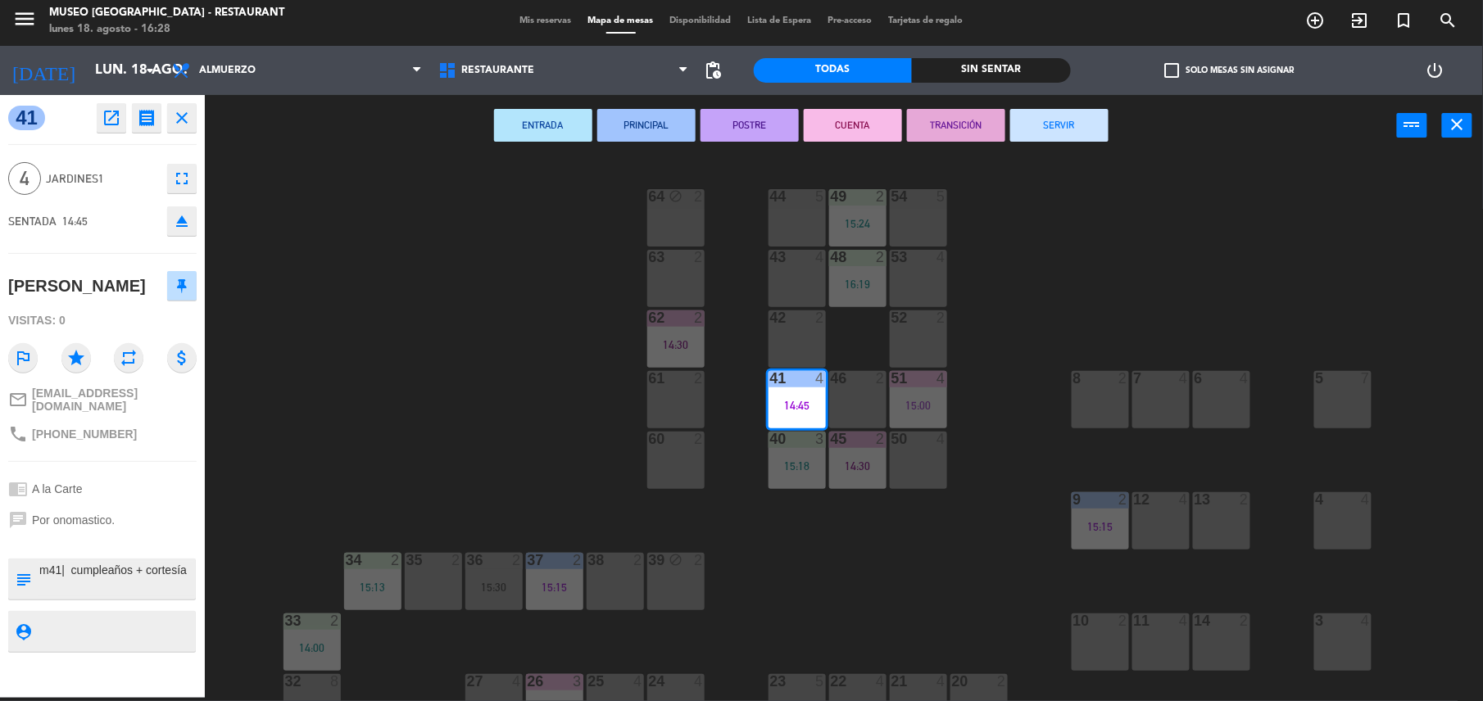
click at [968, 129] on button "TRANSICIÓN" at bounding box center [956, 125] width 98 height 33
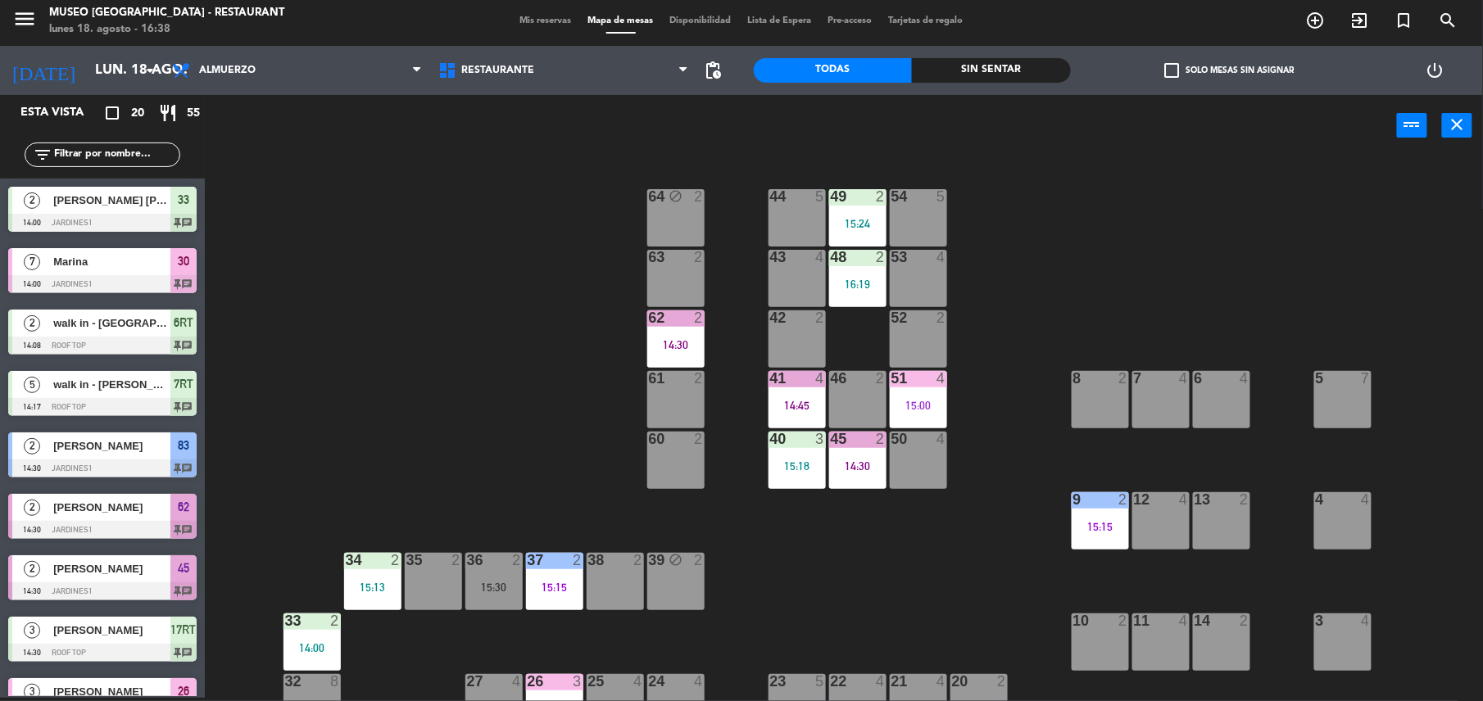
click at [677, 406] on div "61 2" at bounding box center [675, 399] width 57 height 57
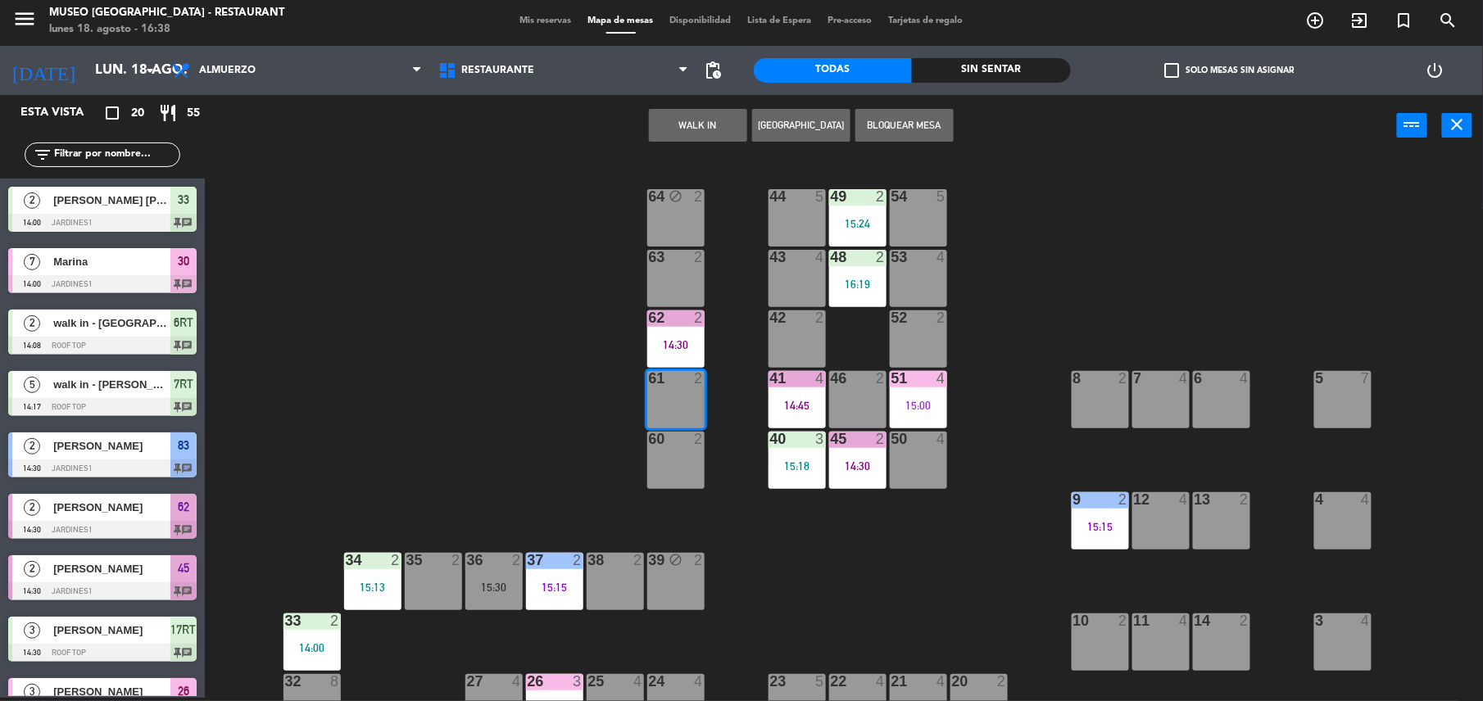
click at [677, 129] on button "WALK IN" at bounding box center [698, 125] width 98 height 33
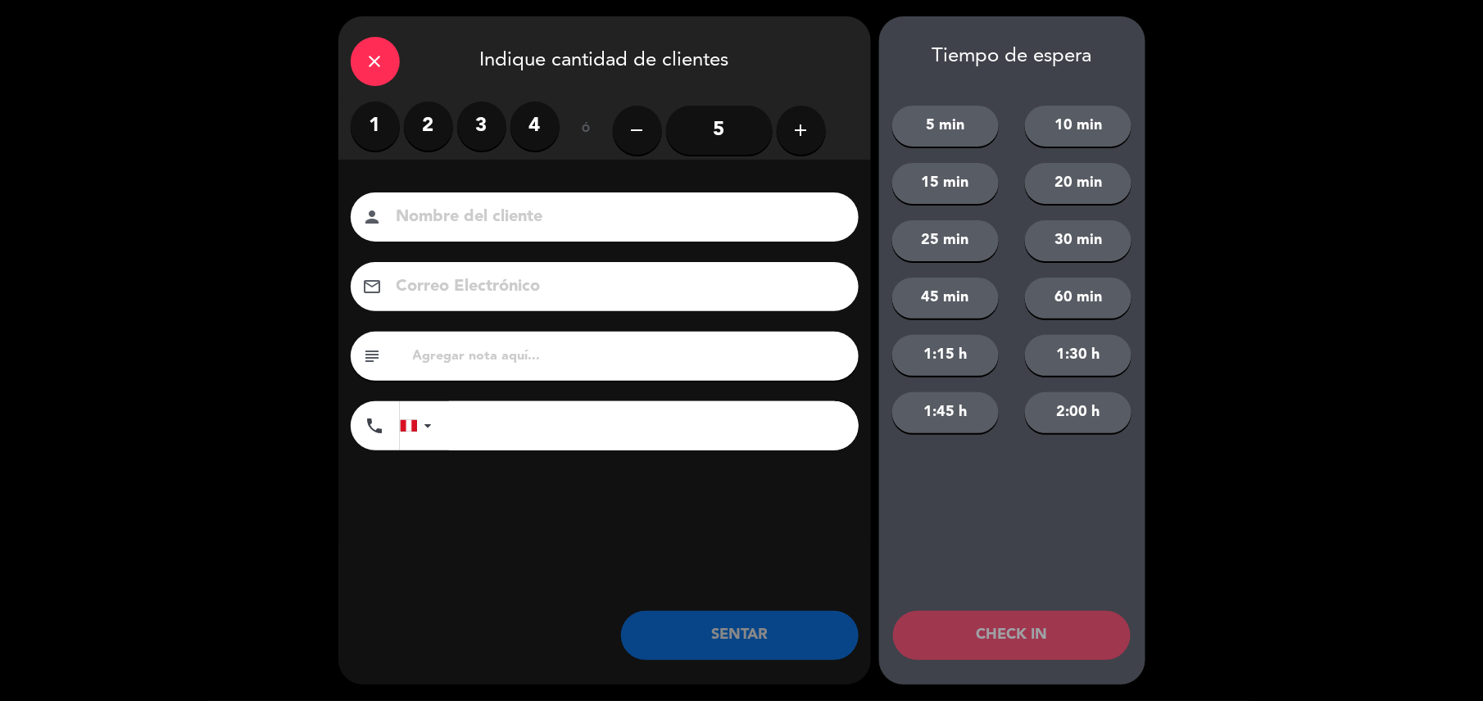
click at [418, 125] on label "2" at bounding box center [428, 126] width 49 height 49
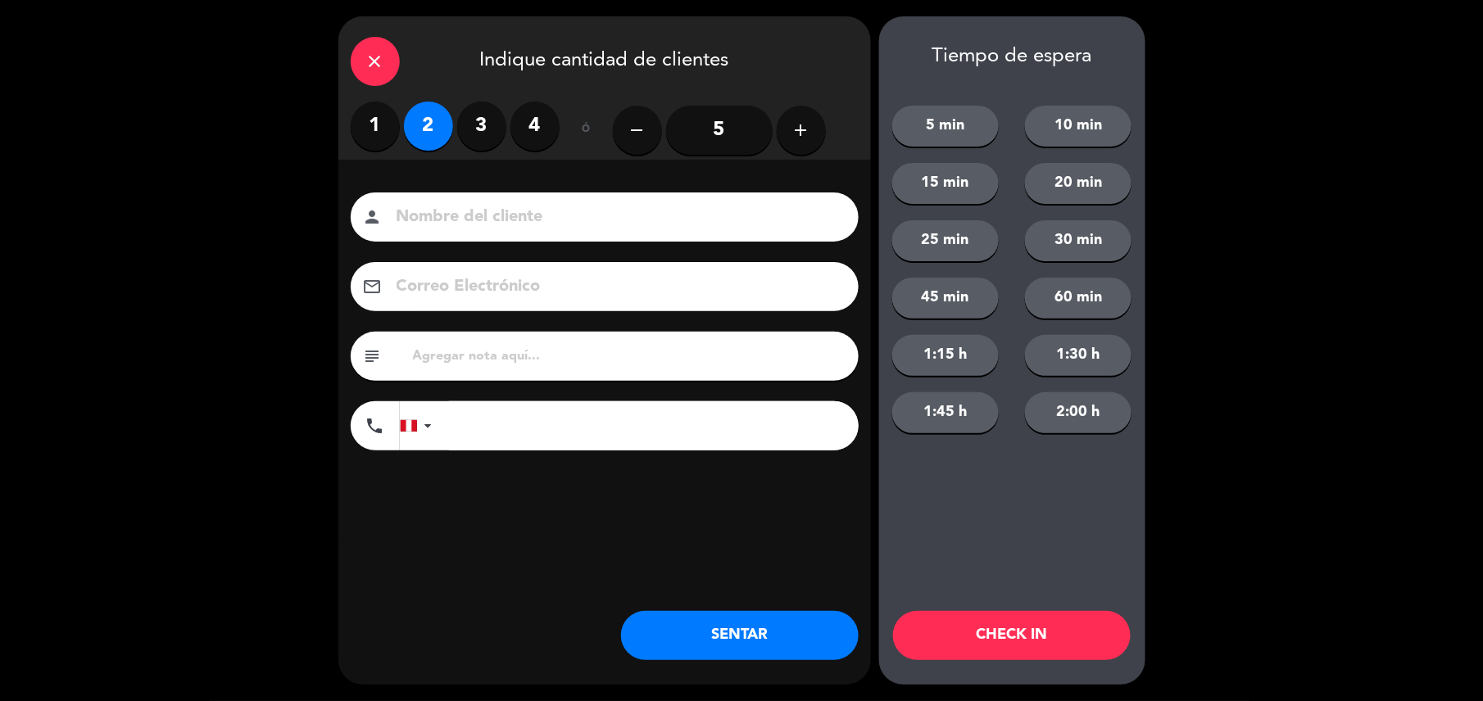
click at [522, 369] on div "subject" at bounding box center [605, 356] width 508 height 49
click at [505, 357] on input "text" at bounding box center [628, 356] width 435 height 23
type input "m61|"
click at [751, 659] on button "SENTAR" at bounding box center [740, 635] width 238 height 49
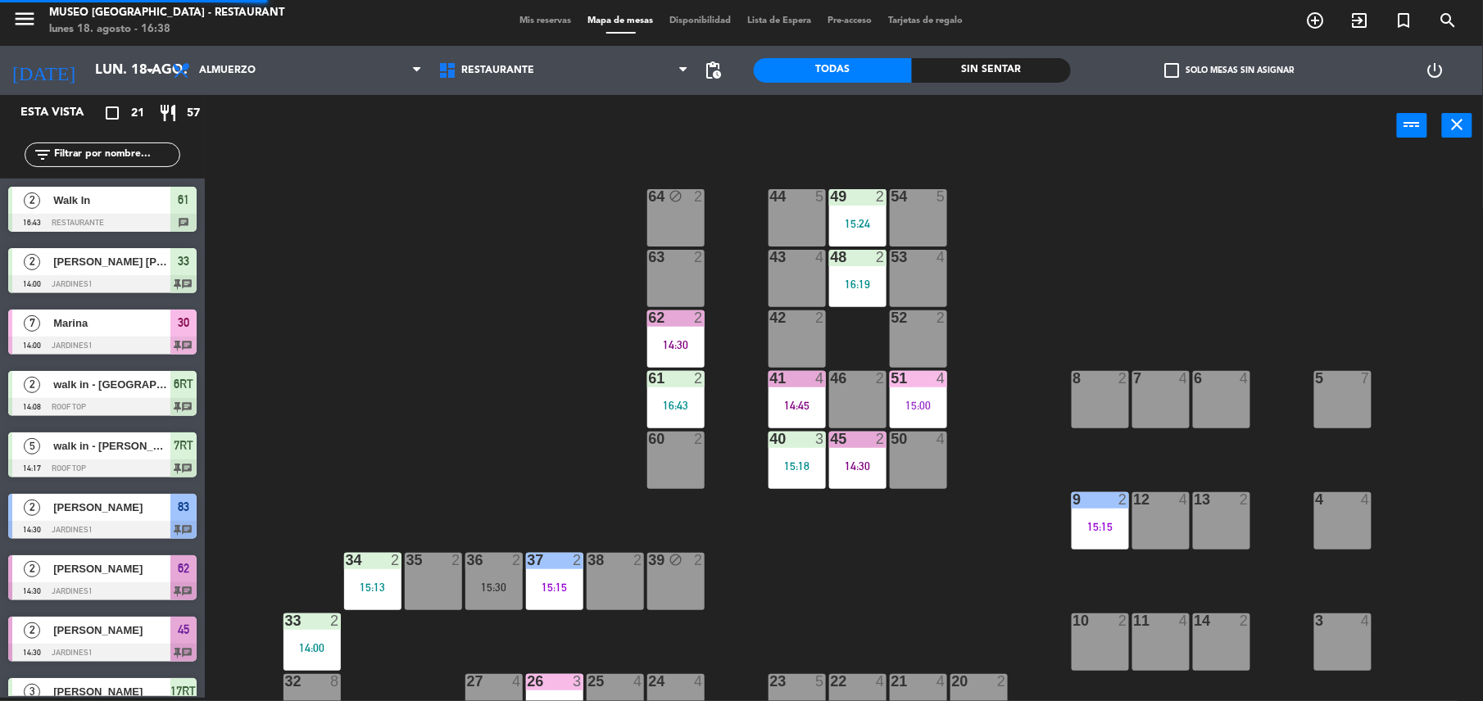
click at [712, 354] on div "44 5 49 2 15:24 54 5 64 block 2 48 2 16:19 53 4 63 2 43 4 62 2 14:30 42 2 52 2 …" at bounding box center [851, 431] width 1263 height 542
click at [692, 334] on div "62 2 14:30" at bounding box center [675, 338] width 57 height 57
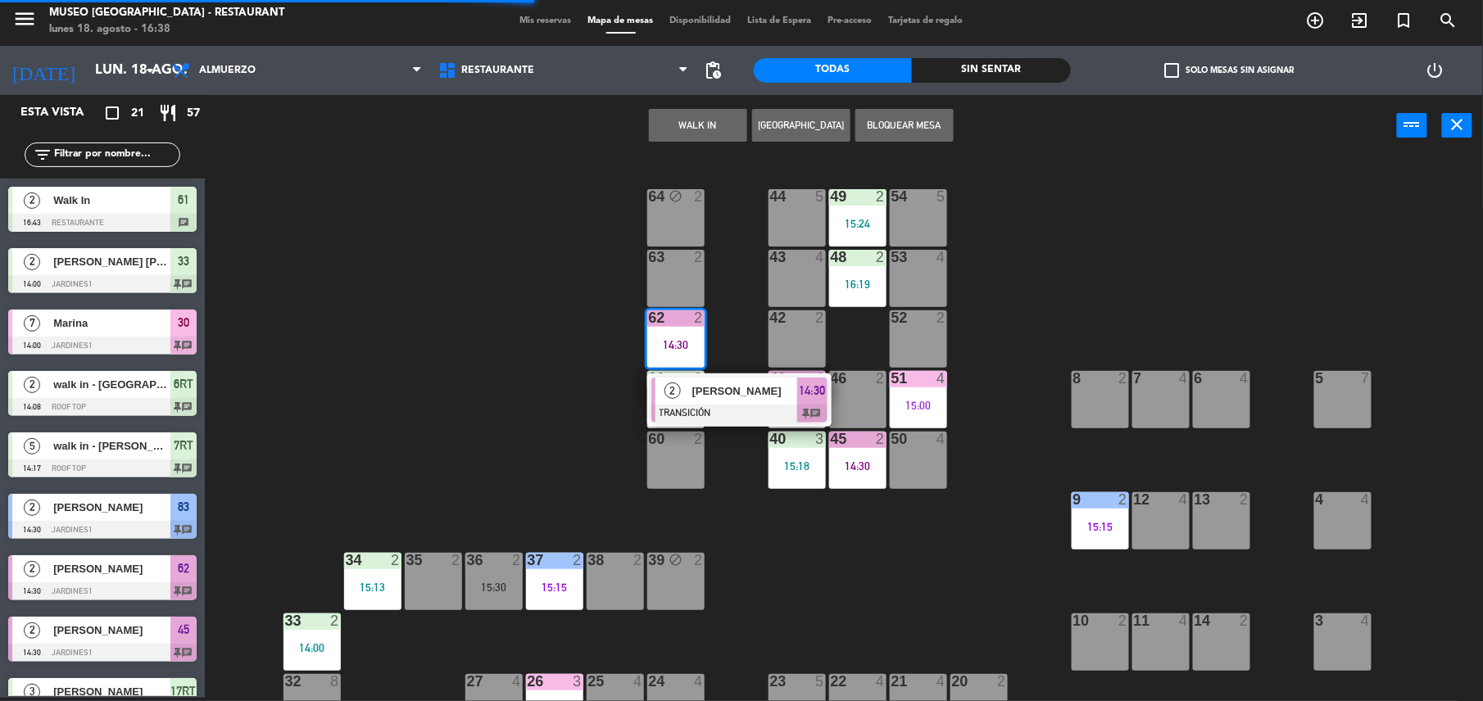
click at [773, 391] on span "[PERSON_NAME]" at bounding box center [744, 391] width 105 height 17
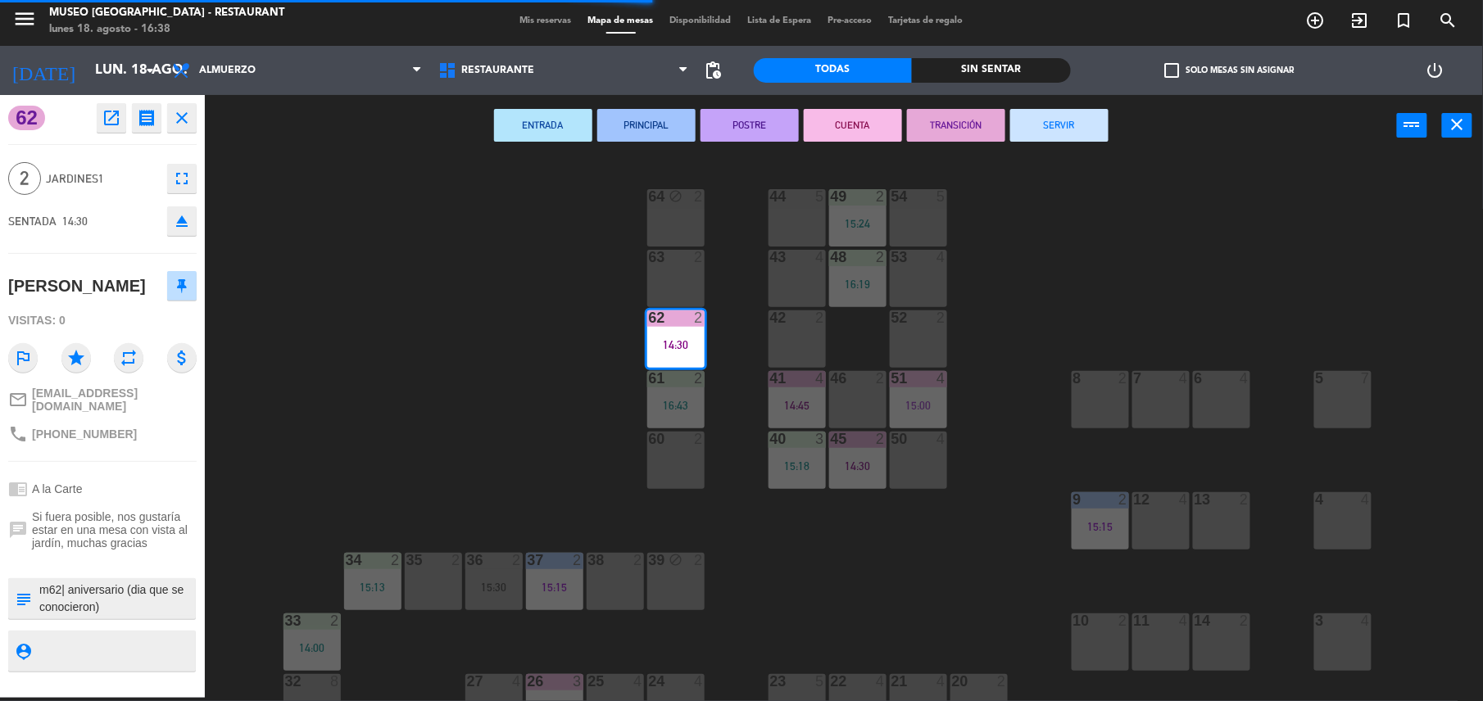
click at [1043, 138] on button "SERVIR" at bounding box center [1059, 125] width 98 height 33
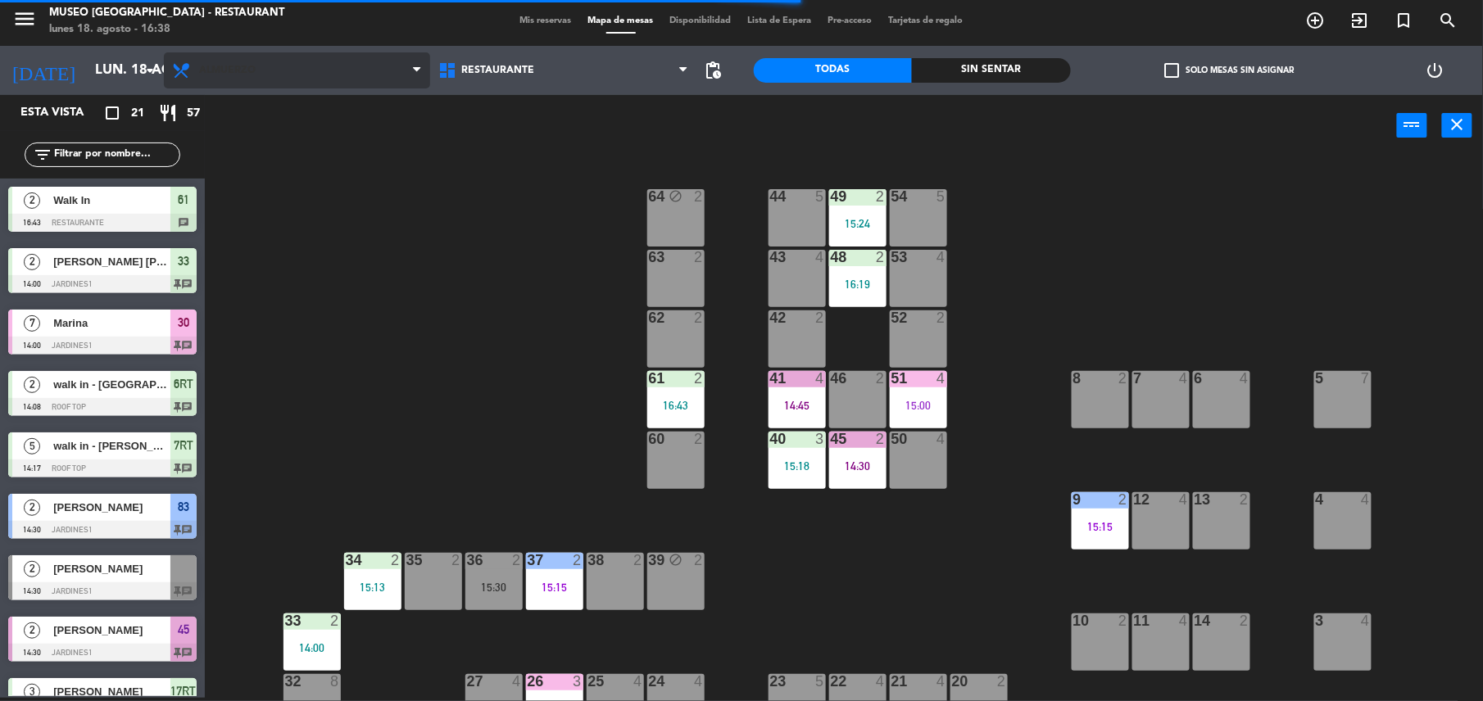
click at [325, 70] on span "Almuerzo" at bounding box center [297, 70] width 266 height 36
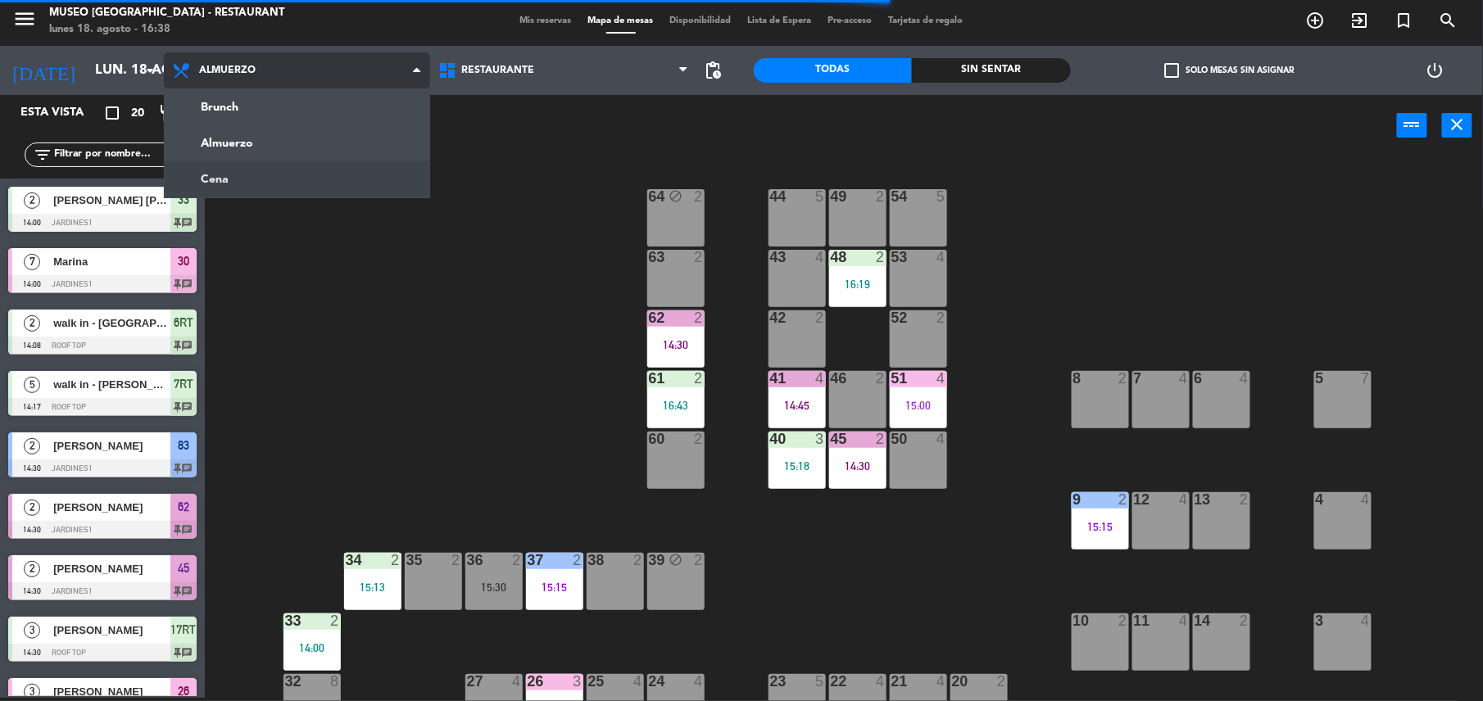
click at [329, 195] on ng-component "menu [GEOGRAPHIC_DATA] - Restaurant lunes 18. agosto - 16:38 Mis reservas Mapa …" at bounding box center [741, 349] width 1483 height 705
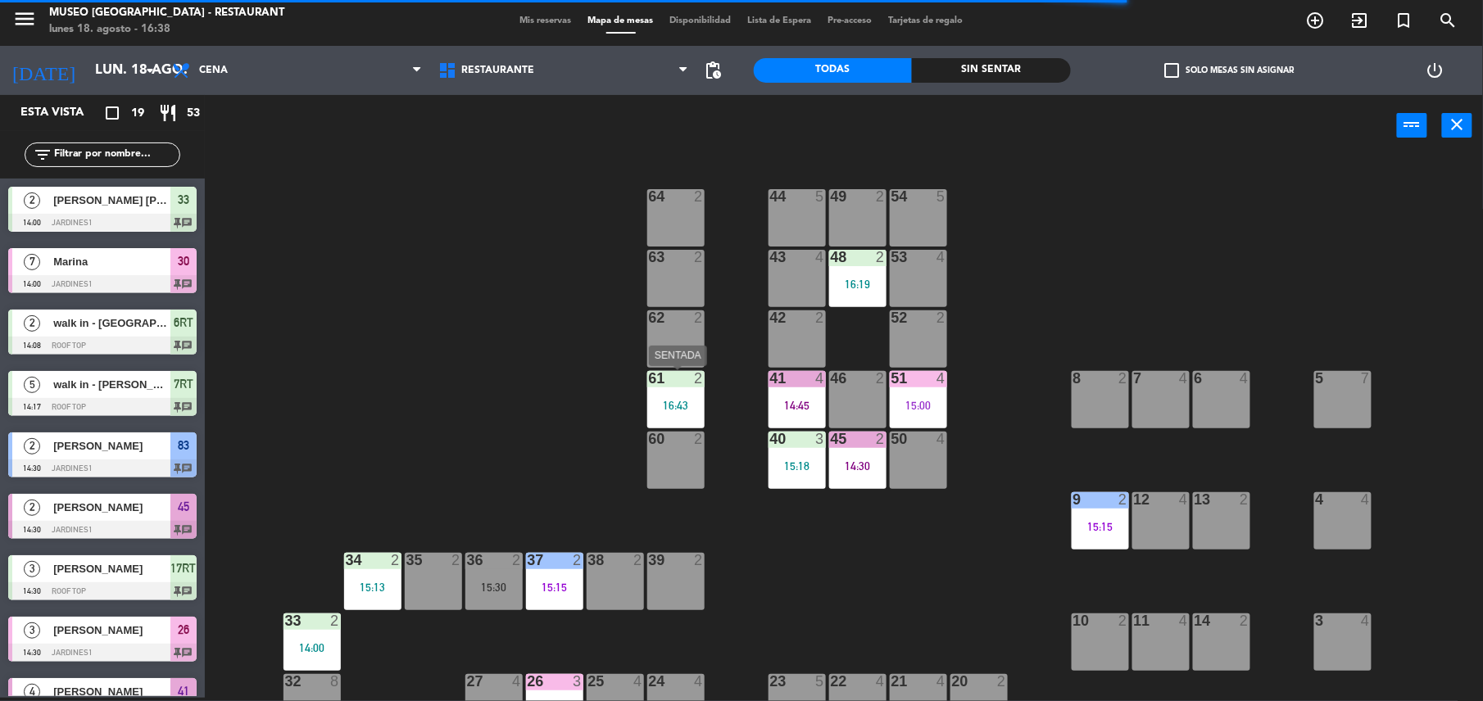
click at [662, 408] on div "16:43" at bounding box center [675, 405] width 57 height 11
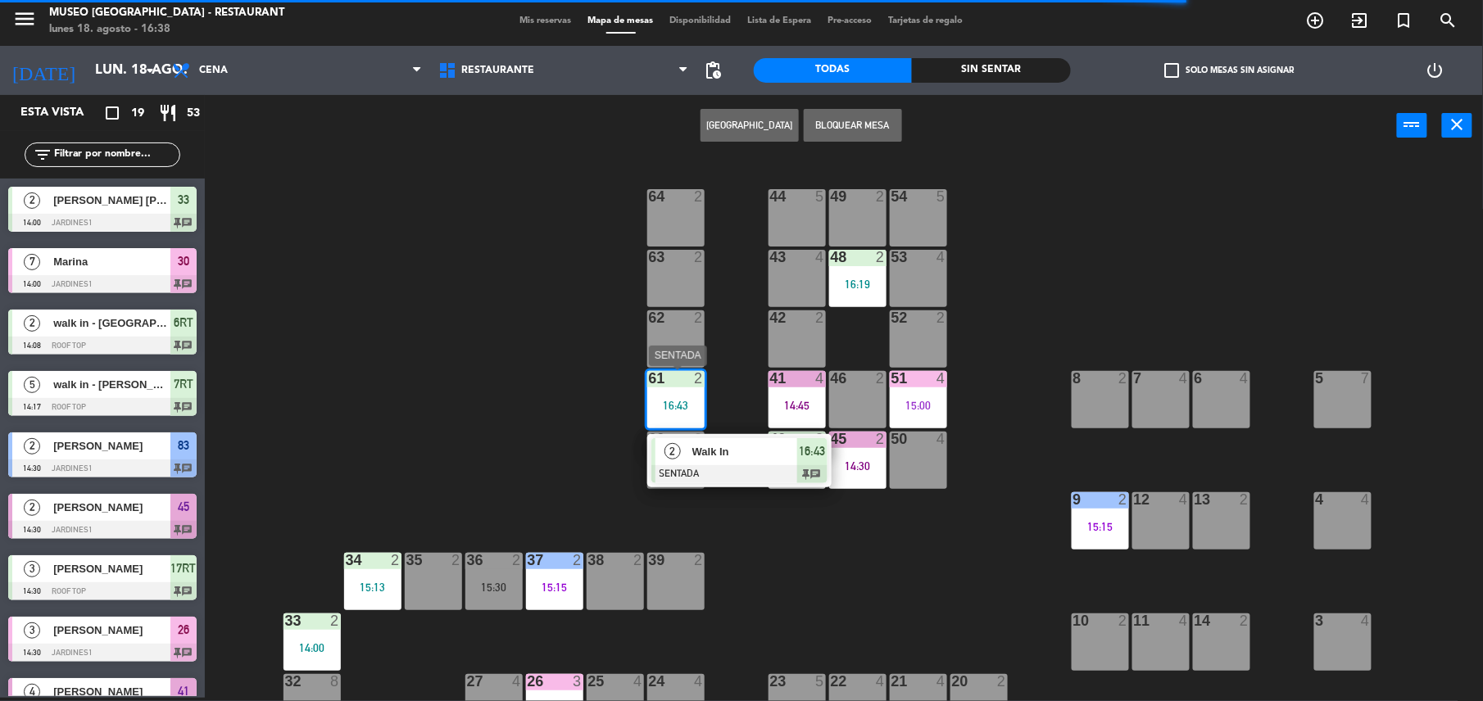
click at [739, 439] on div "Walk In" at bounding box center [744, 451] width 107 height 27
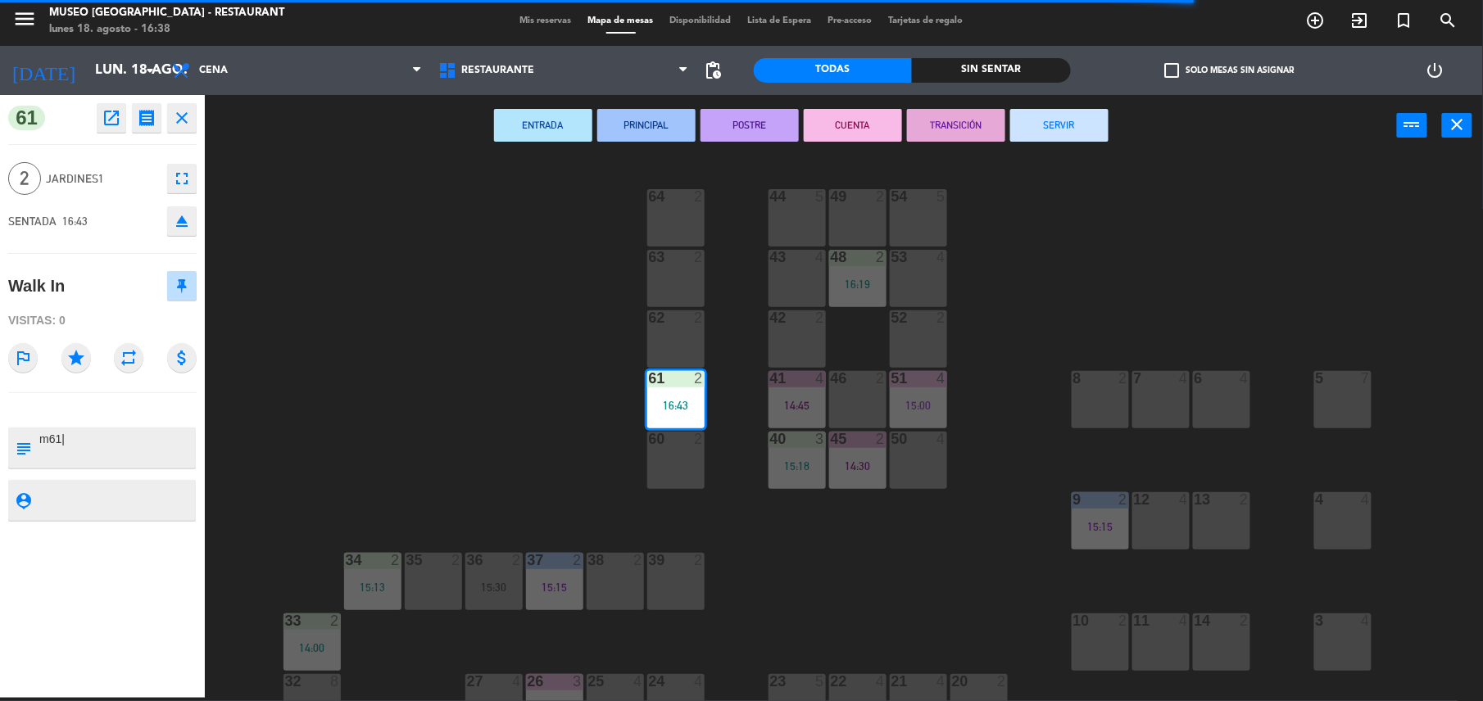
click at [559, 428] on div "44 5 49 2 54 5 64 2 48 2 16:19 53 4 63 2 43 4 62 2 42 2 52 2 41 4 14:45 46 2 51…" at bounding box center [851, 431] width 1263 height 542
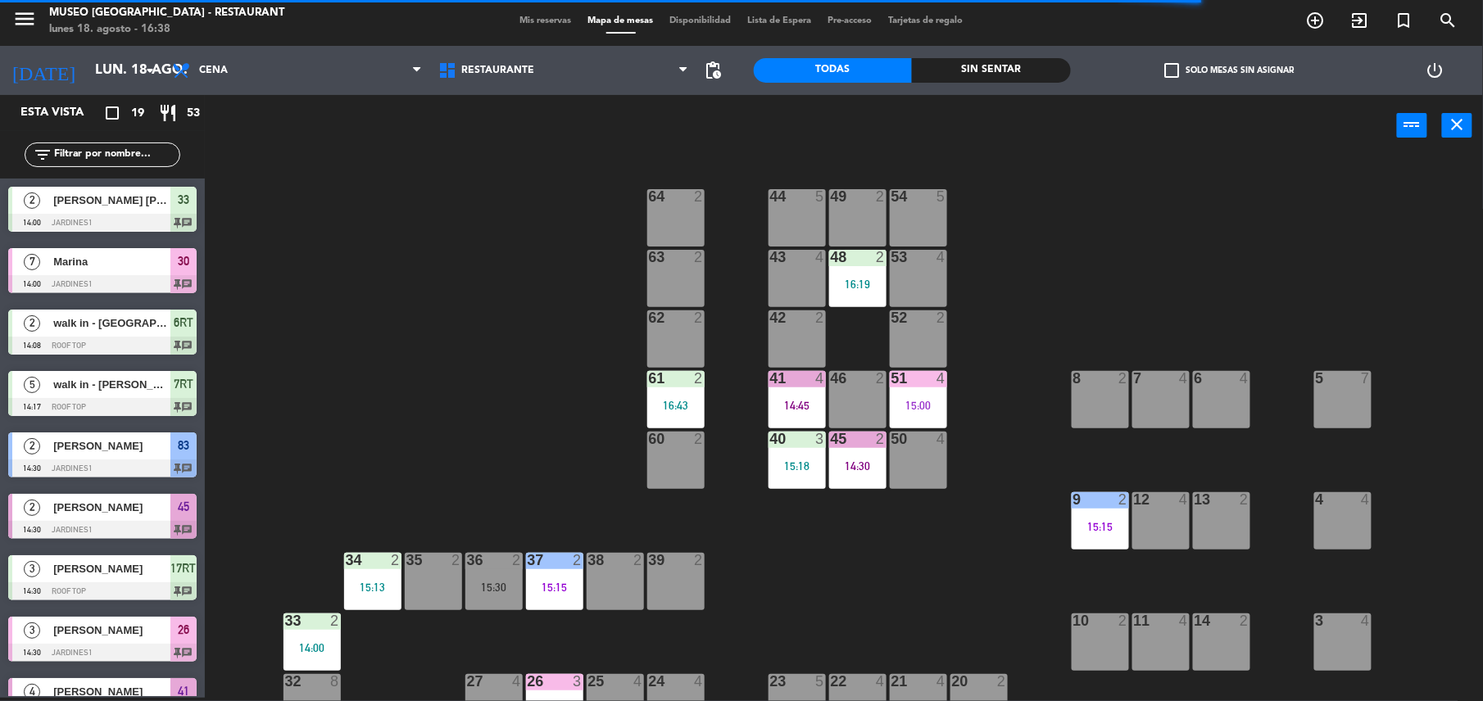
scroll to position [354, 0]
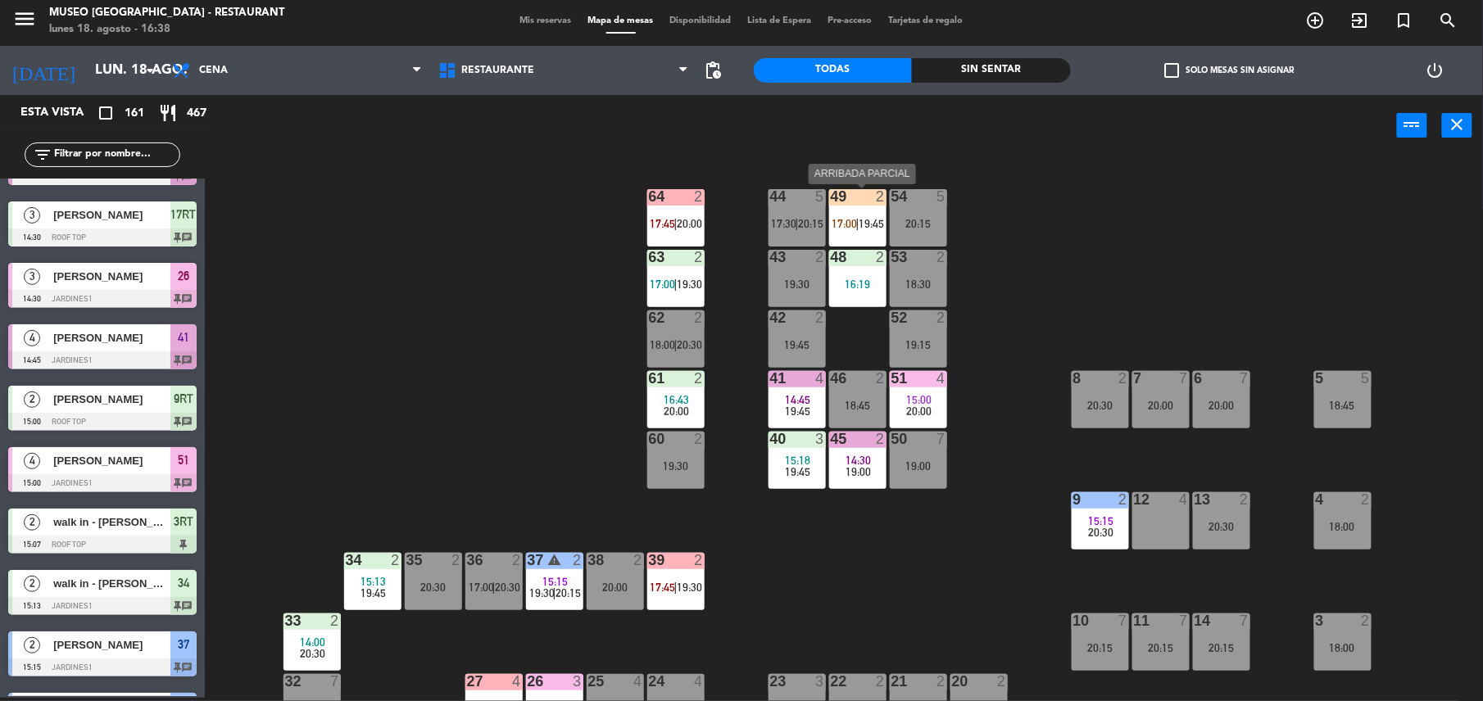
click at [867, 218] on span "19:45" at bounding box center [871, 223] width 25 height 13
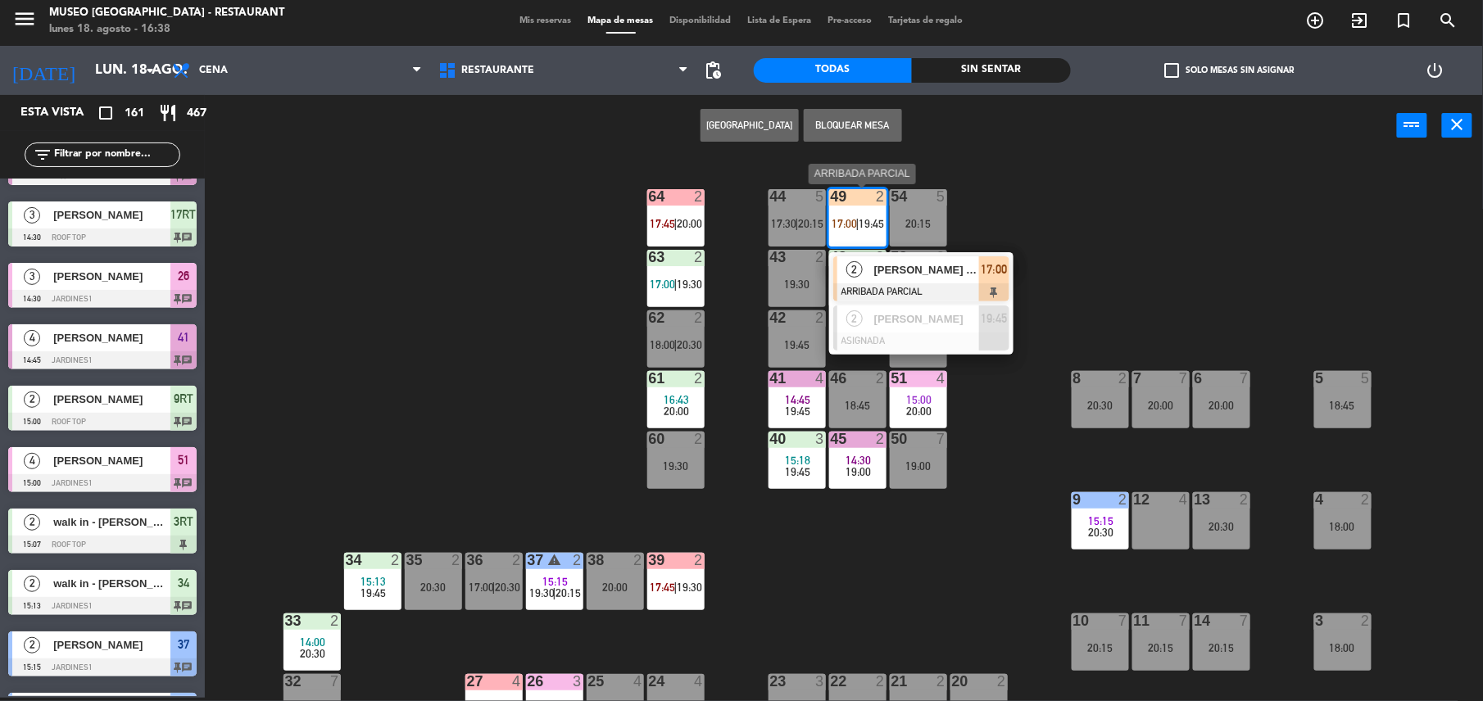
click at [902, 263] on span "[PERSON_NAME] [PERSON_NAME]" at bounding box center [926, 269] width 105 height 17
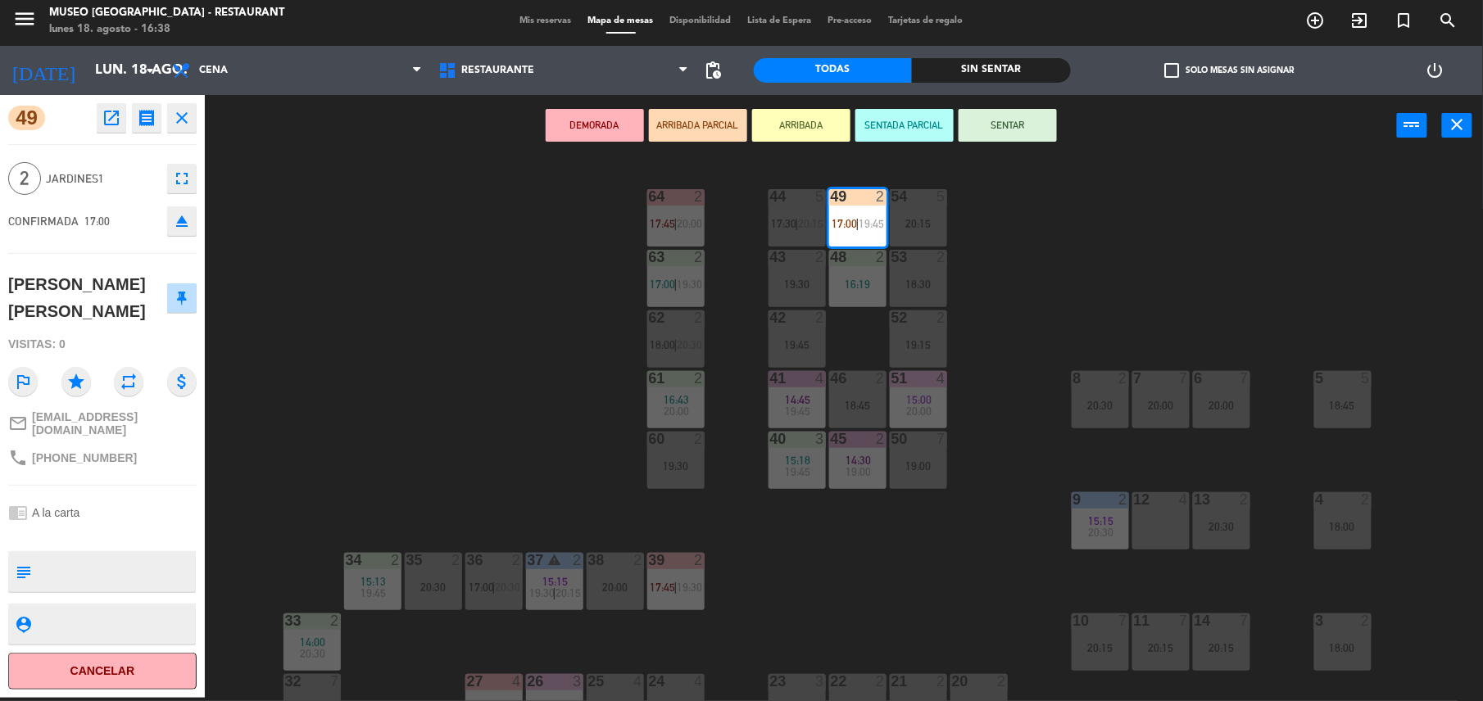
click at [96, 561] on textarea at bounding box center [116, 572] width 156 height 34
type textarea "m49| aniversario"
click at [103, 497] on div "chrome_reader_mode A la carta" at bounding box center [102, 512] width 188 height 31
click at [1034, 109] on button "SENTAR" at bounding box center [1008, 125] width 98 height 33
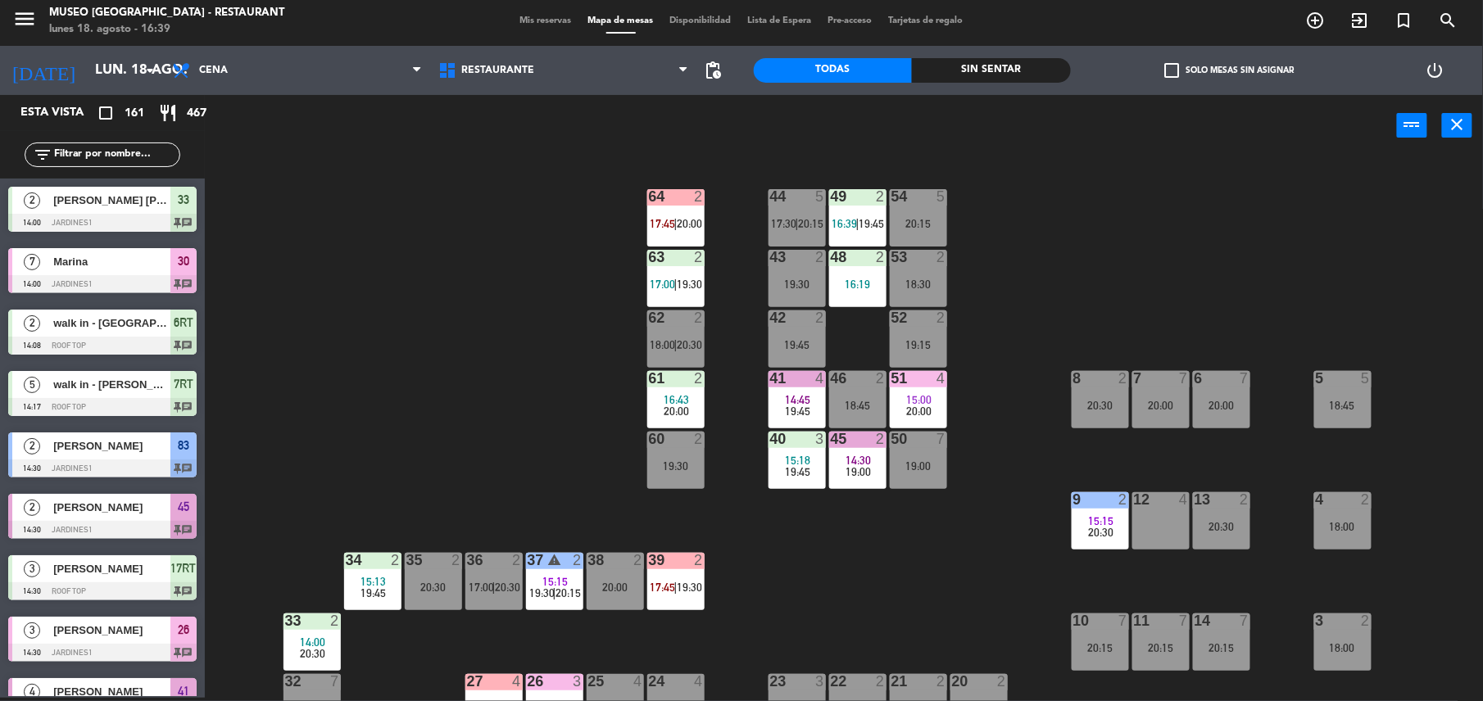
scroll to position [3408, 0]
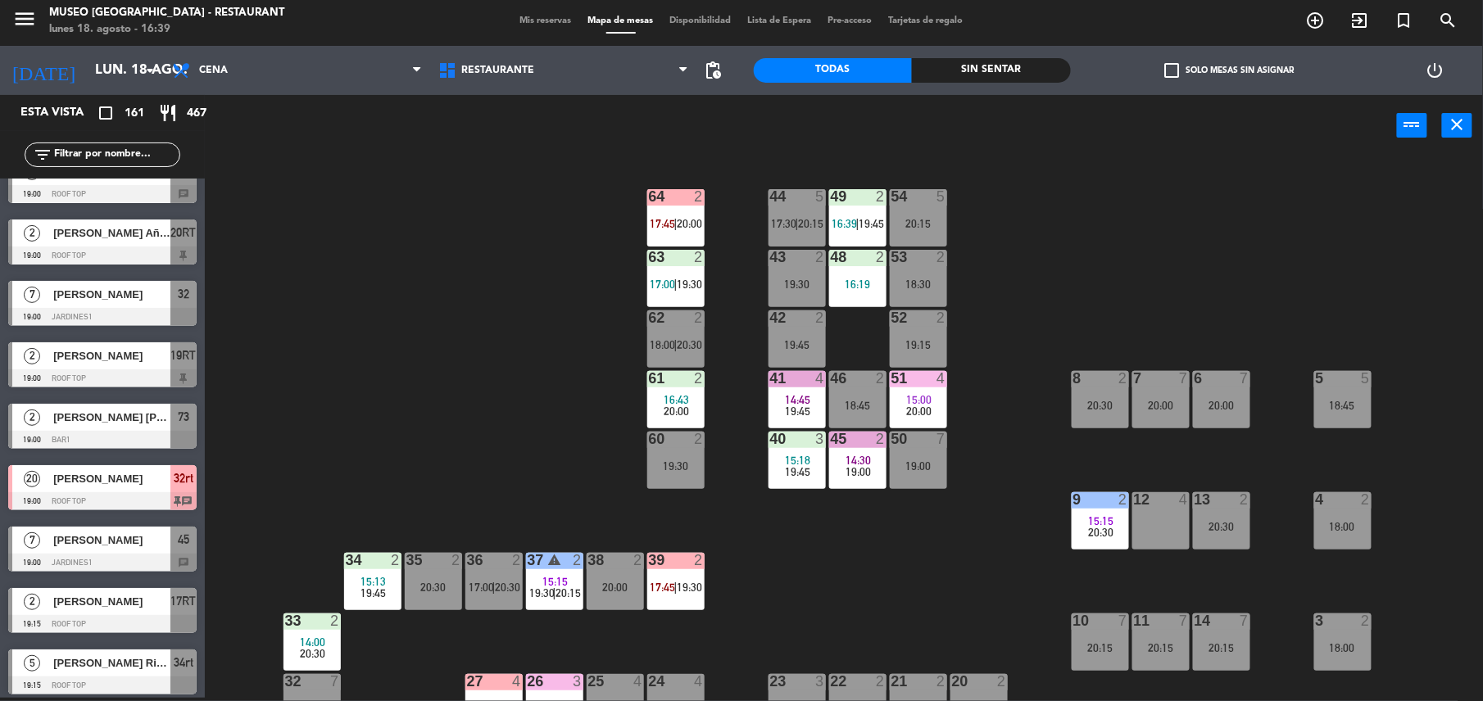
click at [816, 242] on div "44 5 17:30 | 20:15" at bounding box center [796, 217] width 57 height 57
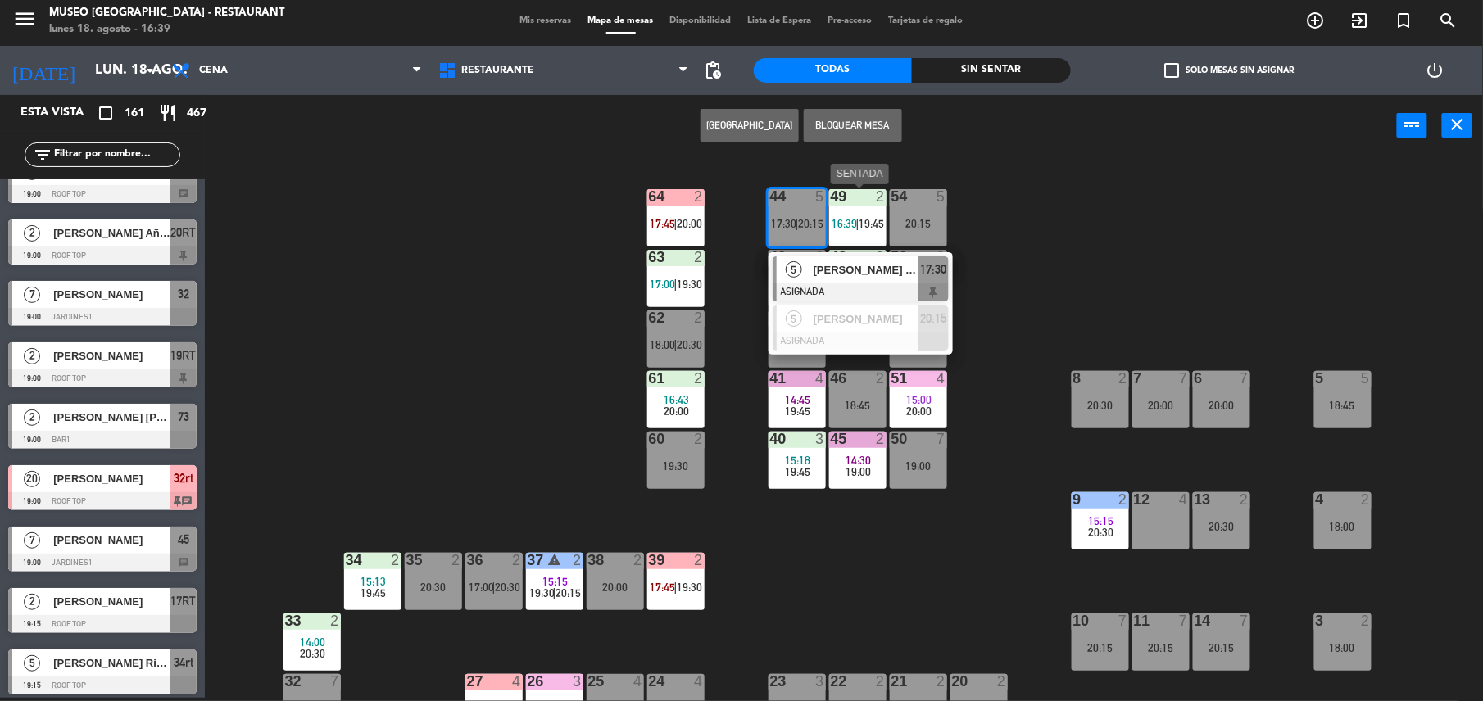
click at [1022, 203] on div "44 5 17:30 | 20:15 5 [PERSON_NAME] [PERSON_NAME] ASIGNADA 17:30 5 [PERSON_NAME]…" at bounding box center [851, 431] width 1263 height 542
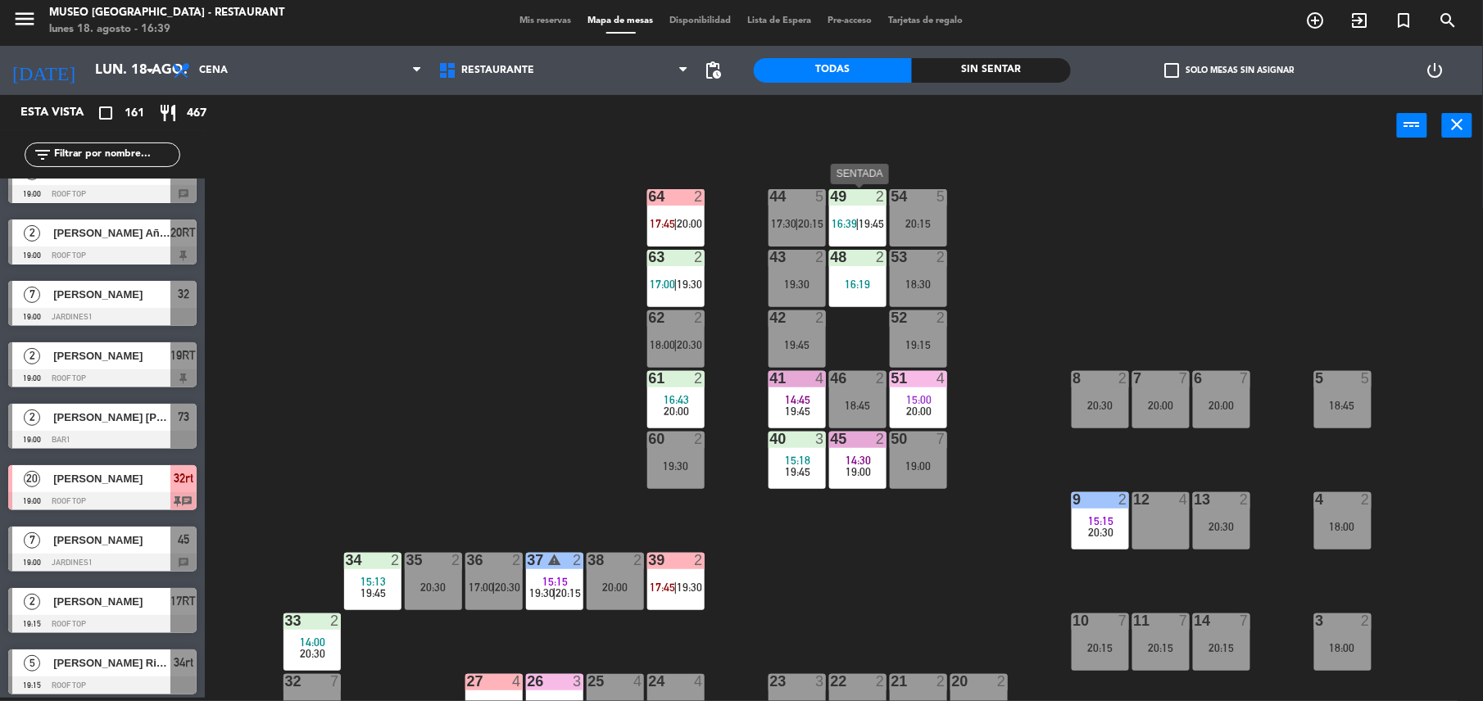
click at [869, 221] on span "19:45" at bounding box center [871, 223] width 25 height 13
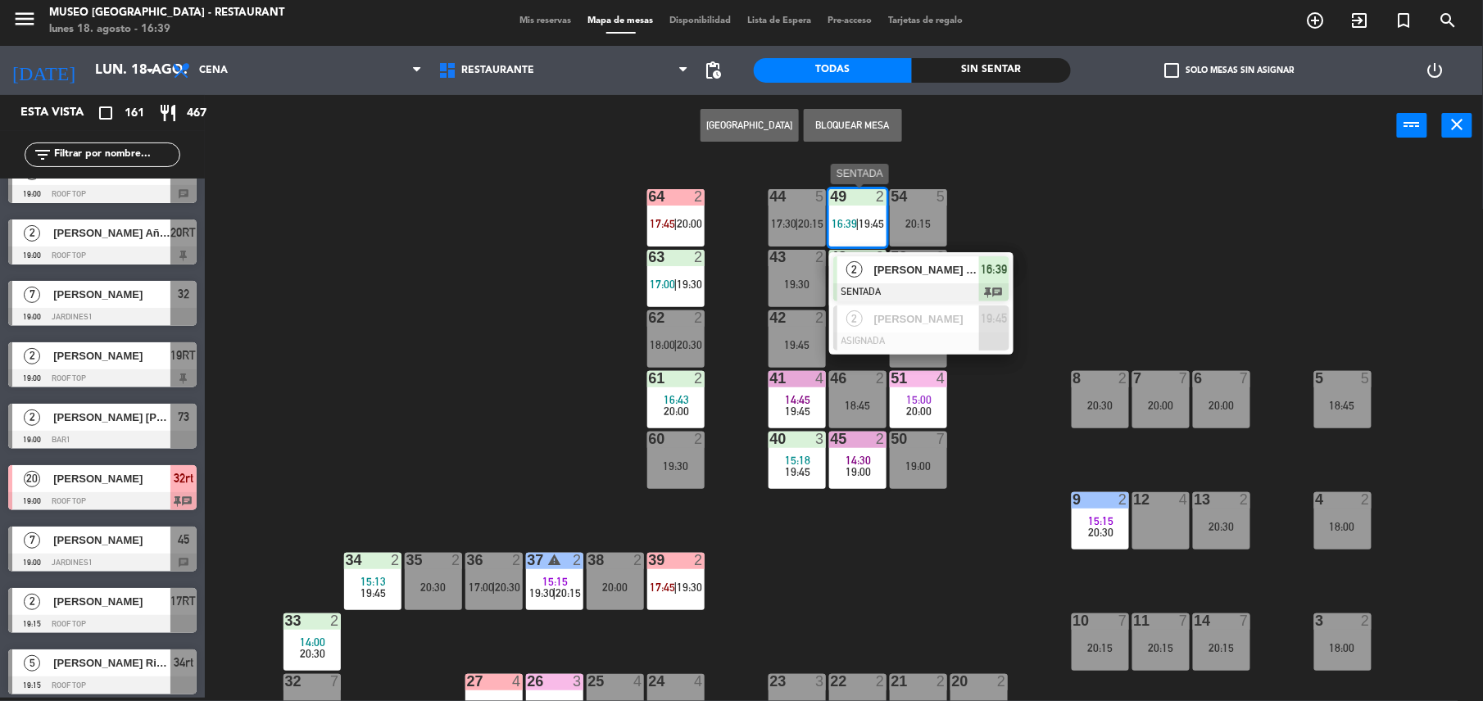
click at [902, 253] on div "2 [PERSON_NAME] [PERSON_NAME] SENTADA 16:39 chat" at bounding box center [921, 278] width 184 height 53
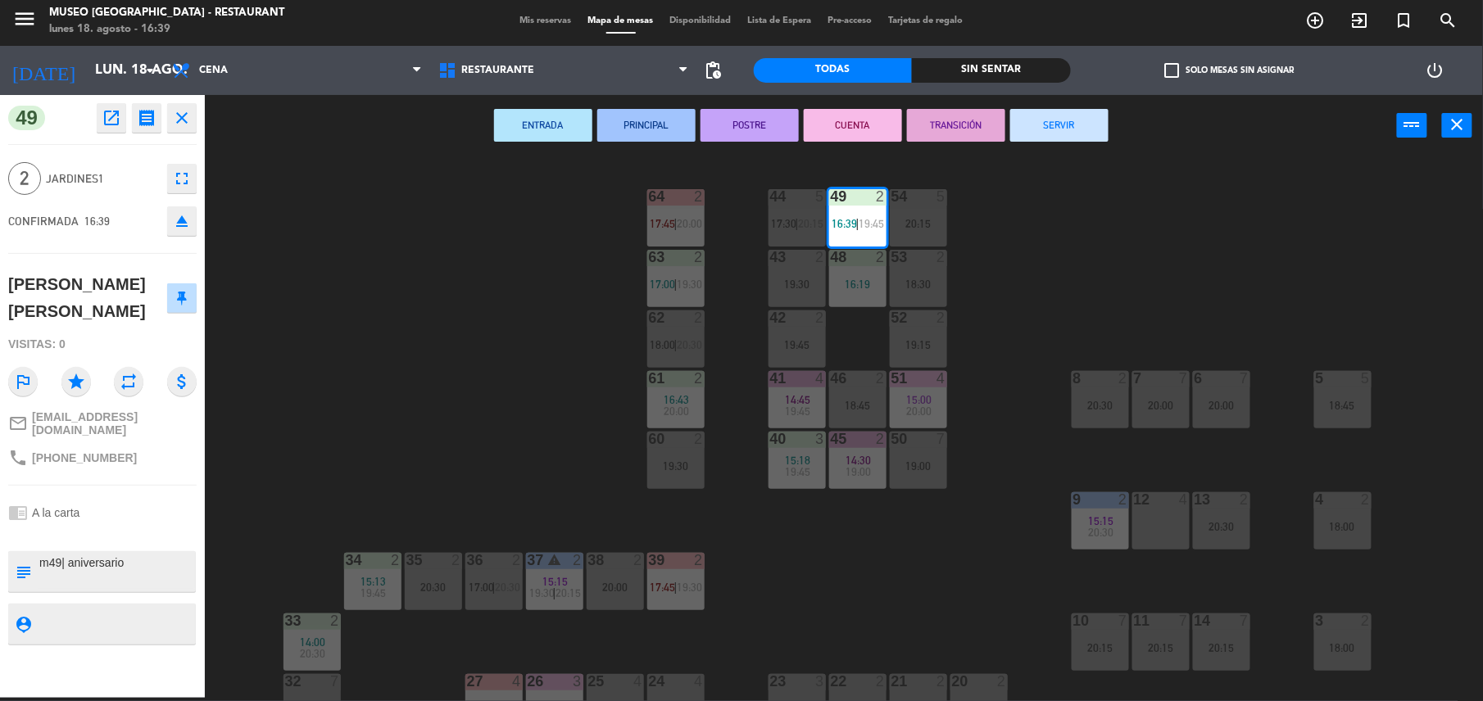
click at [551, 383] on div "44 5 17:30 | 20:15 49 2 16:39 | 19:45 54 5 20:15 64 2 17:45 | 20:00 48 2 16:19 …" at bounding box center [851, 431] width 1263 height 542
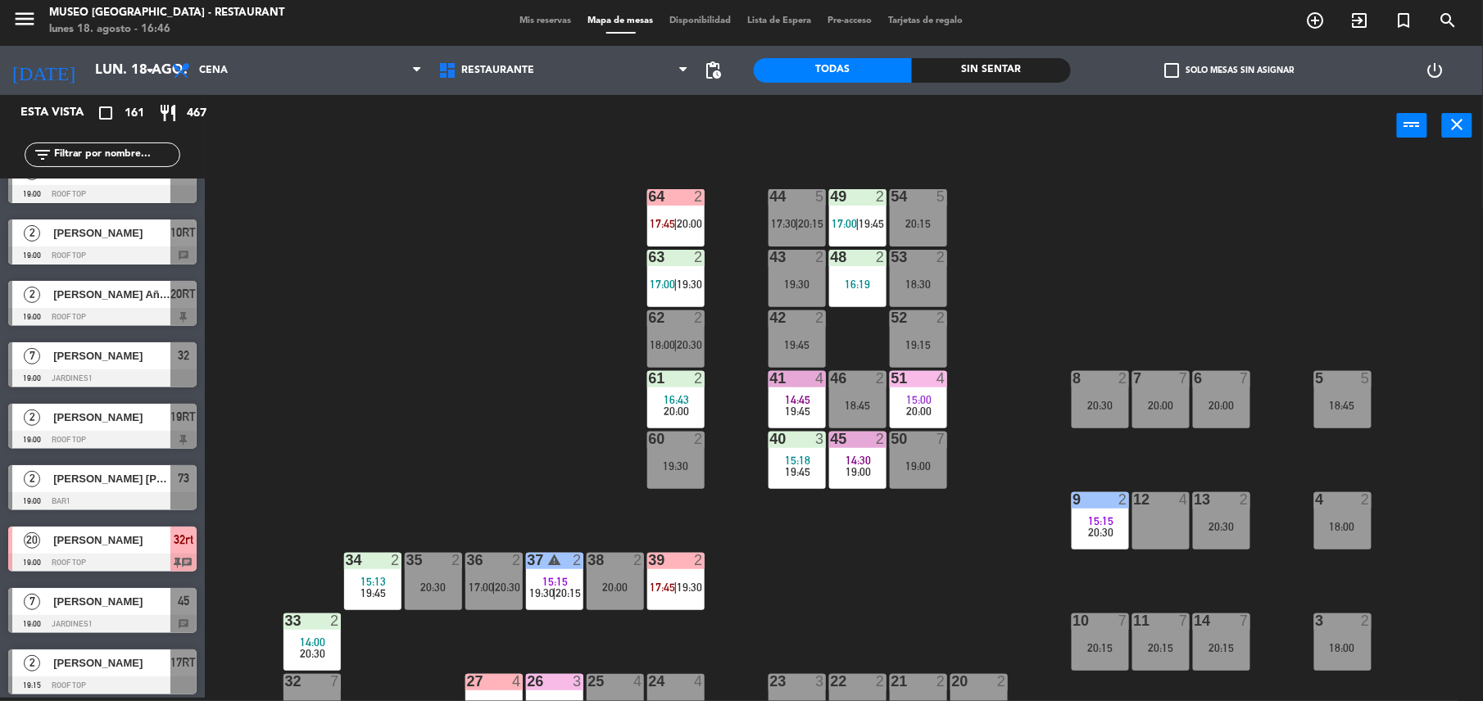
click at [852, 226] on span "17:00" at bounding box center [844, 223] width 25 height 13
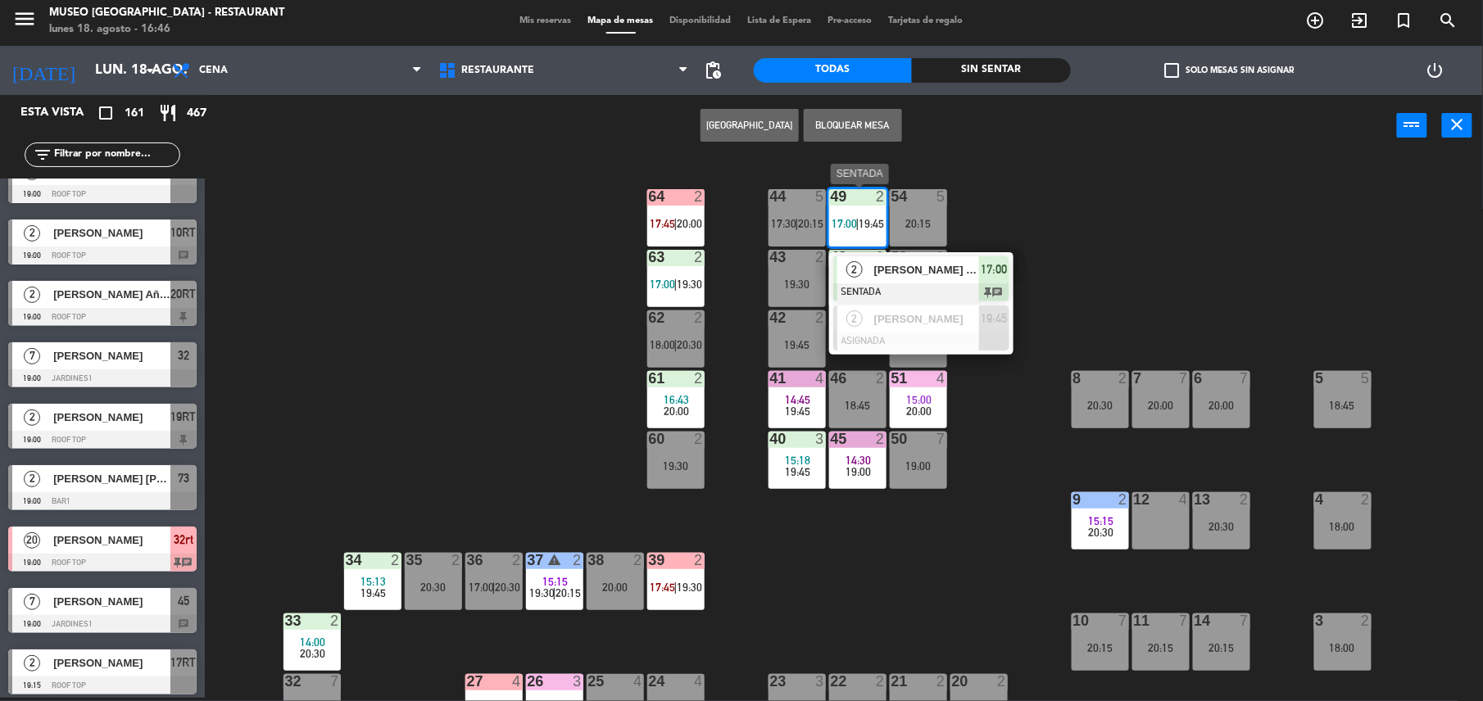
click at [947, 295] on div at bounding box center [921, 292] width 176 height 18
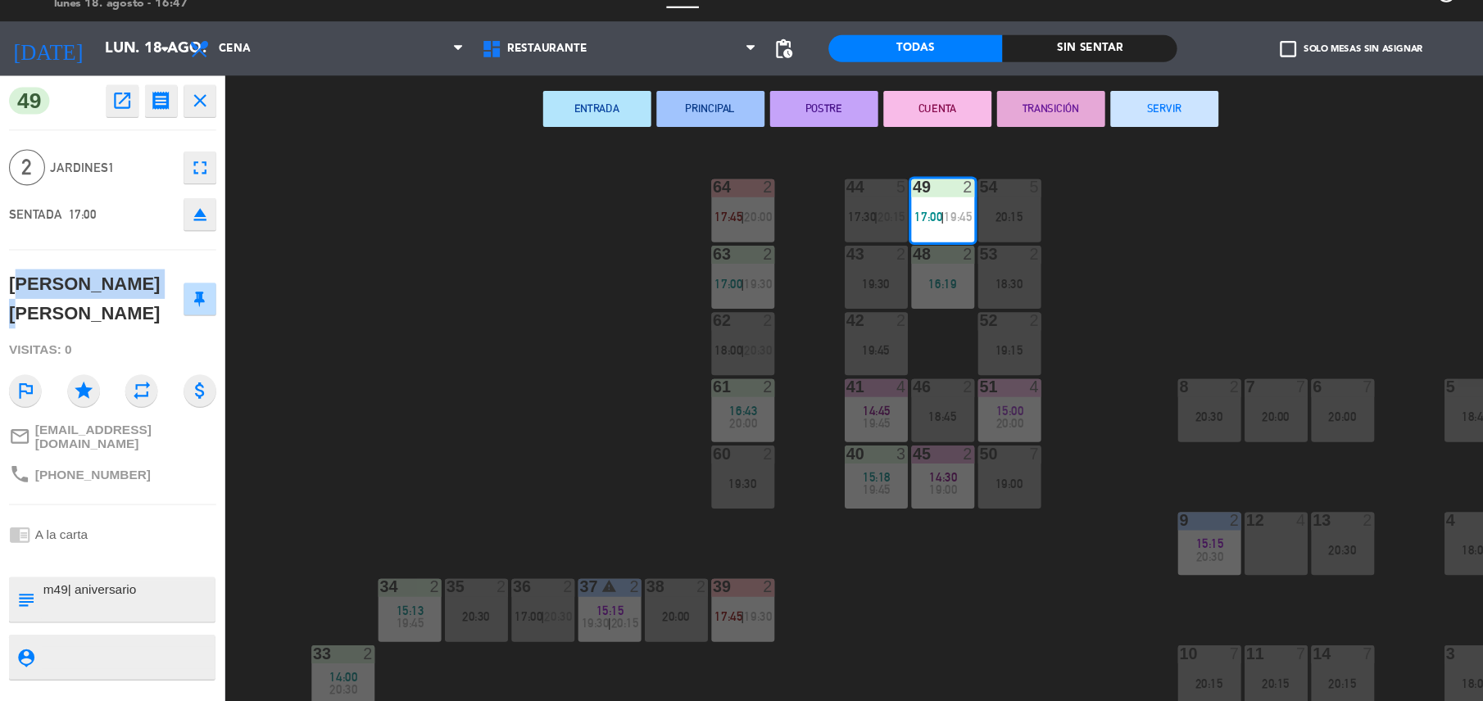
drag, startPoint x: 124, startPoint y: 284, endPoint x: 7, endPoint y: 287, distance: 116.4
click at [8, 287] on div "[PERSON_NAME] [PERSON_NAME]" at bounding box center [87, 297] width 159 height 53
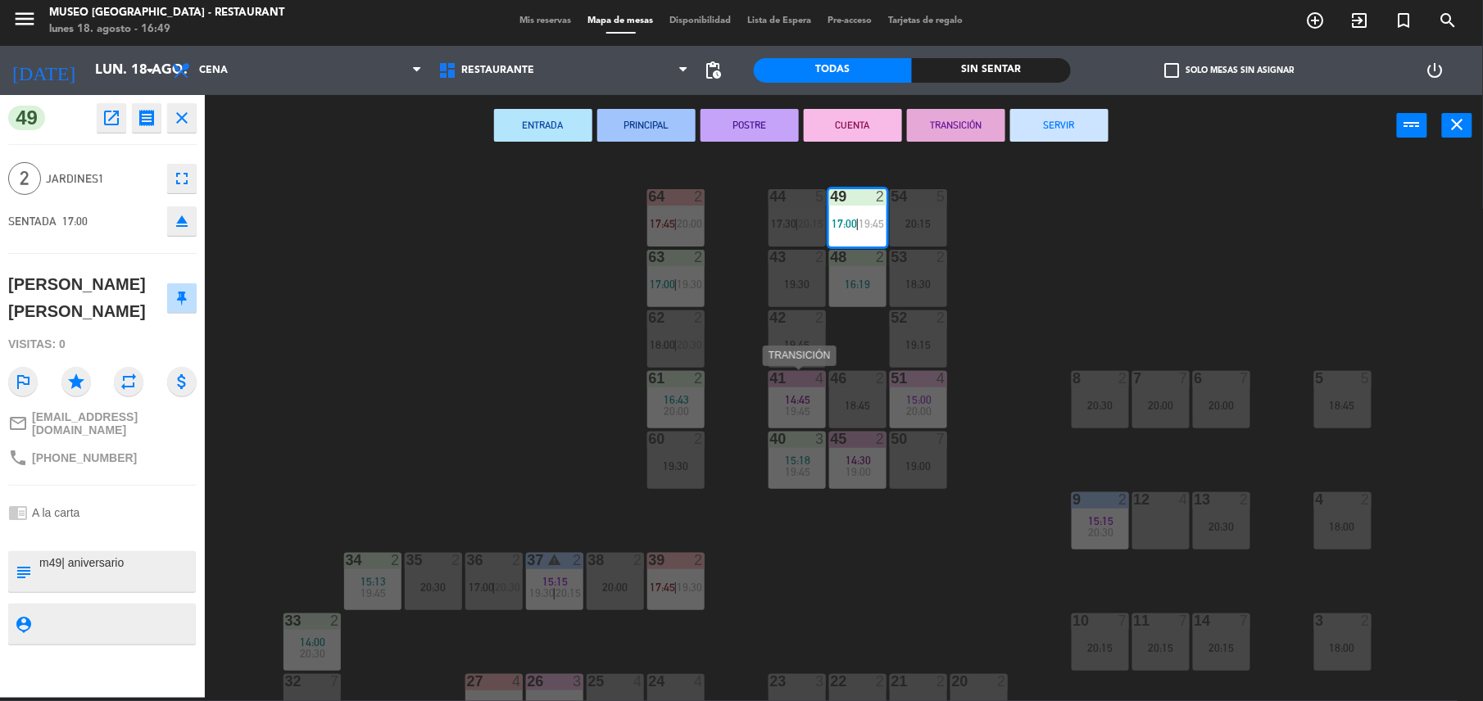
click at [446, 313] on div "44 5 17:30 | 20:15 49 2 17:00 | 19:45 54 5 20:15 64 2 17:45 | 20:00 48 2 16:19 …" at bounding box center [851, 431] width 1263 height 542
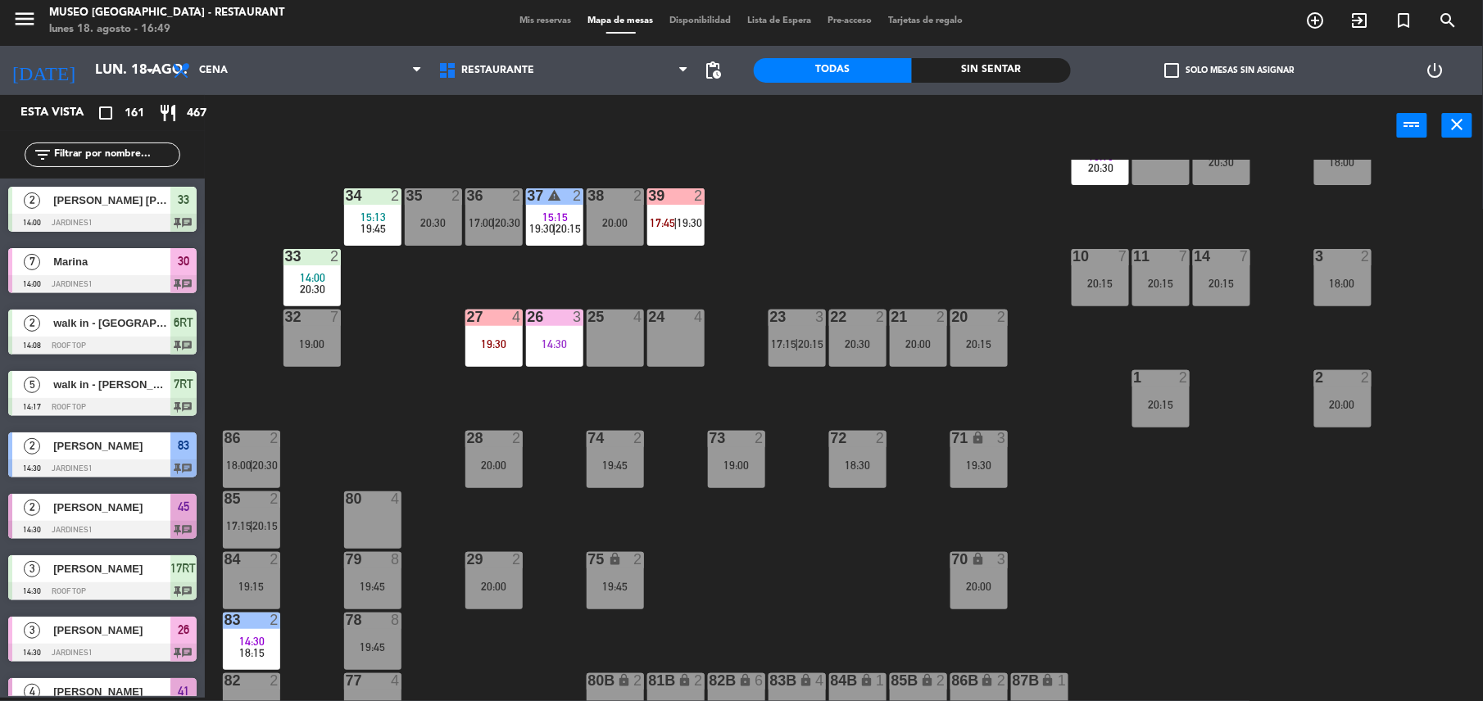
scroll to position [365, 0]
click at [152, 156] on input "text" at bounding box center [115, 155] width 127 height 18
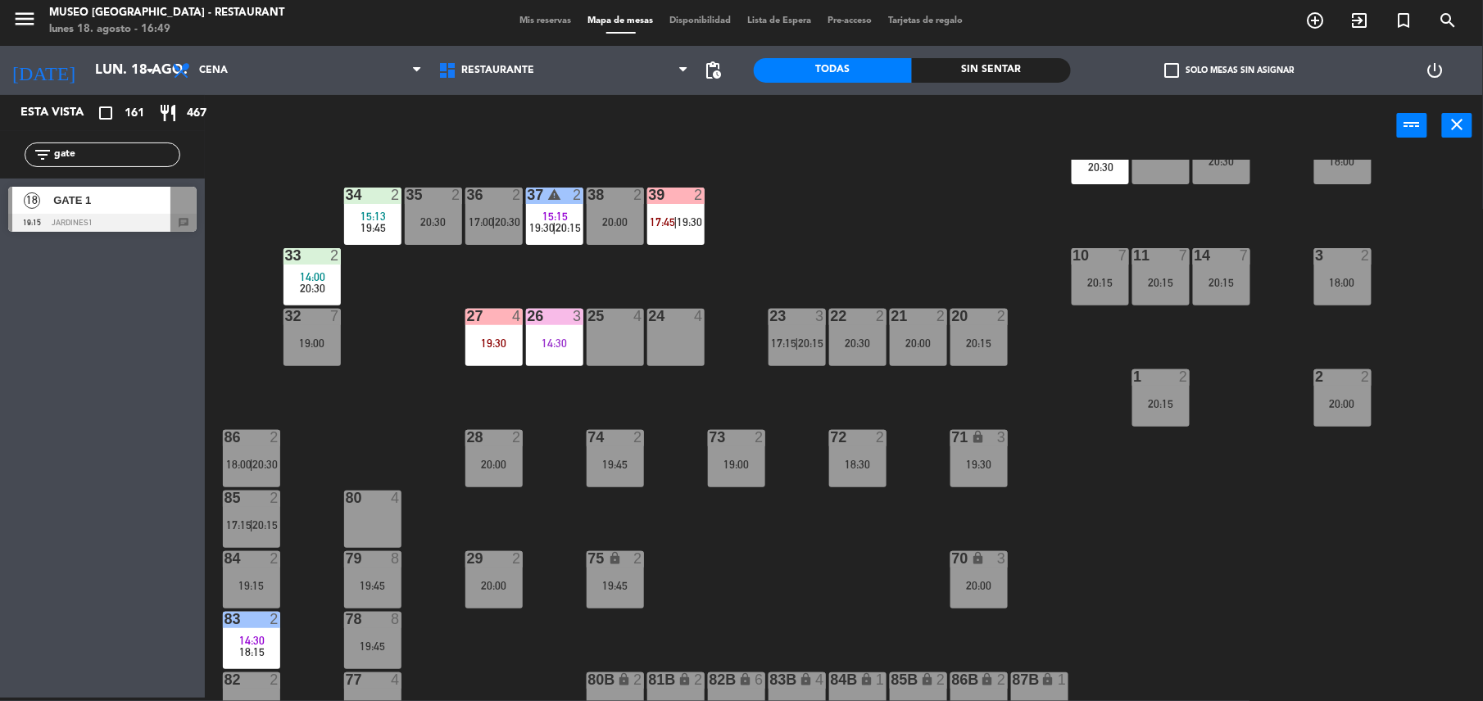
type input "gate"
click at [565, 359] on div "26 3 14:30" at bounding box center [554, 337] width 57 height 57
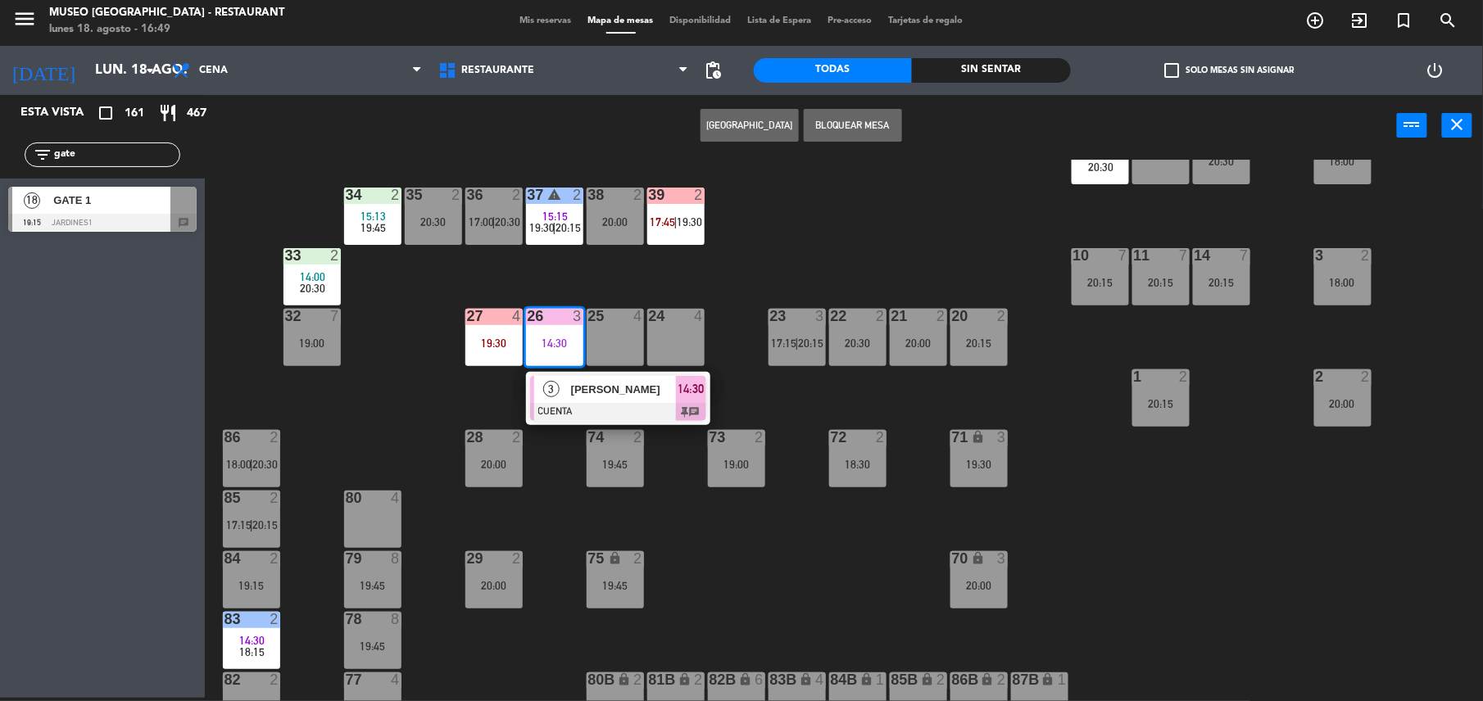
click at [627, 410] on div at bounding box center [618, 412] width 176 height 18
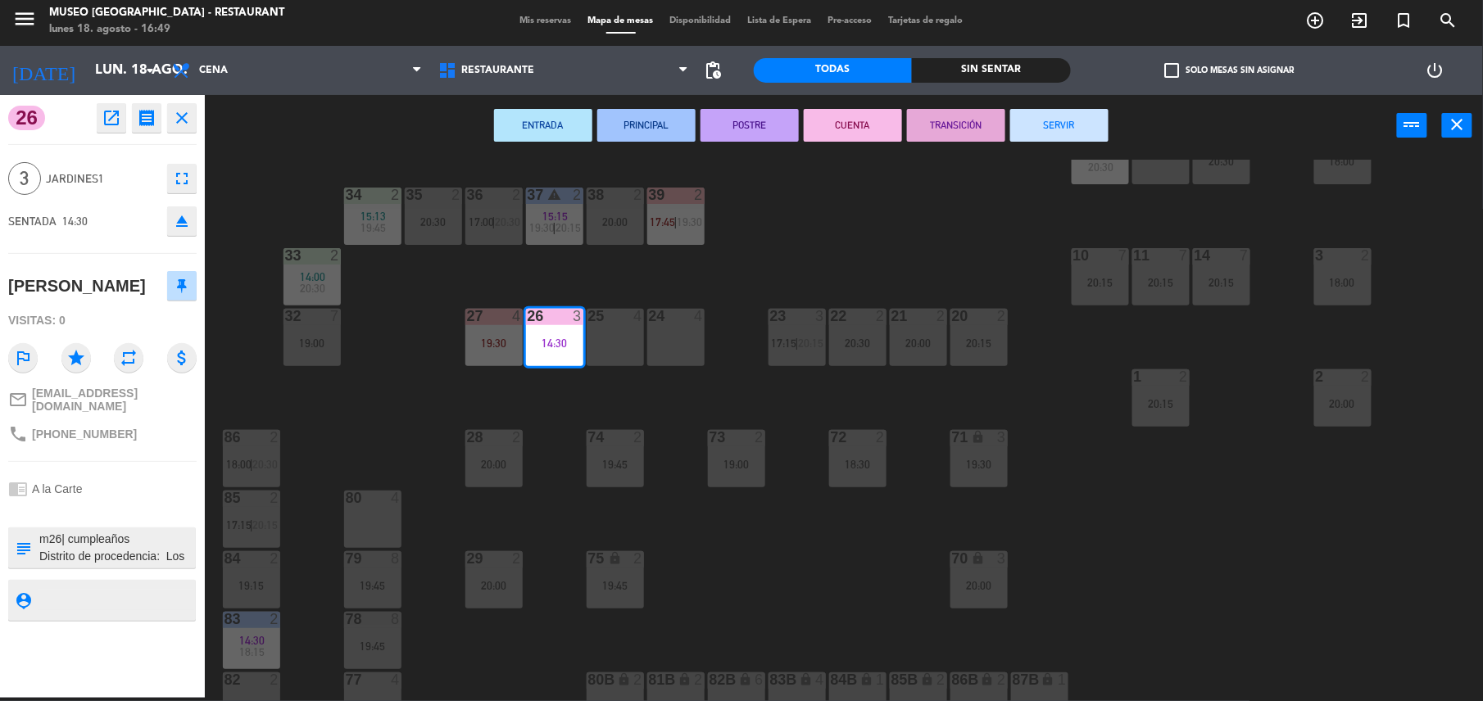
click at [1053, 131] on button "SERVIR" at bounding box center [1059, 125] width 98 height 33
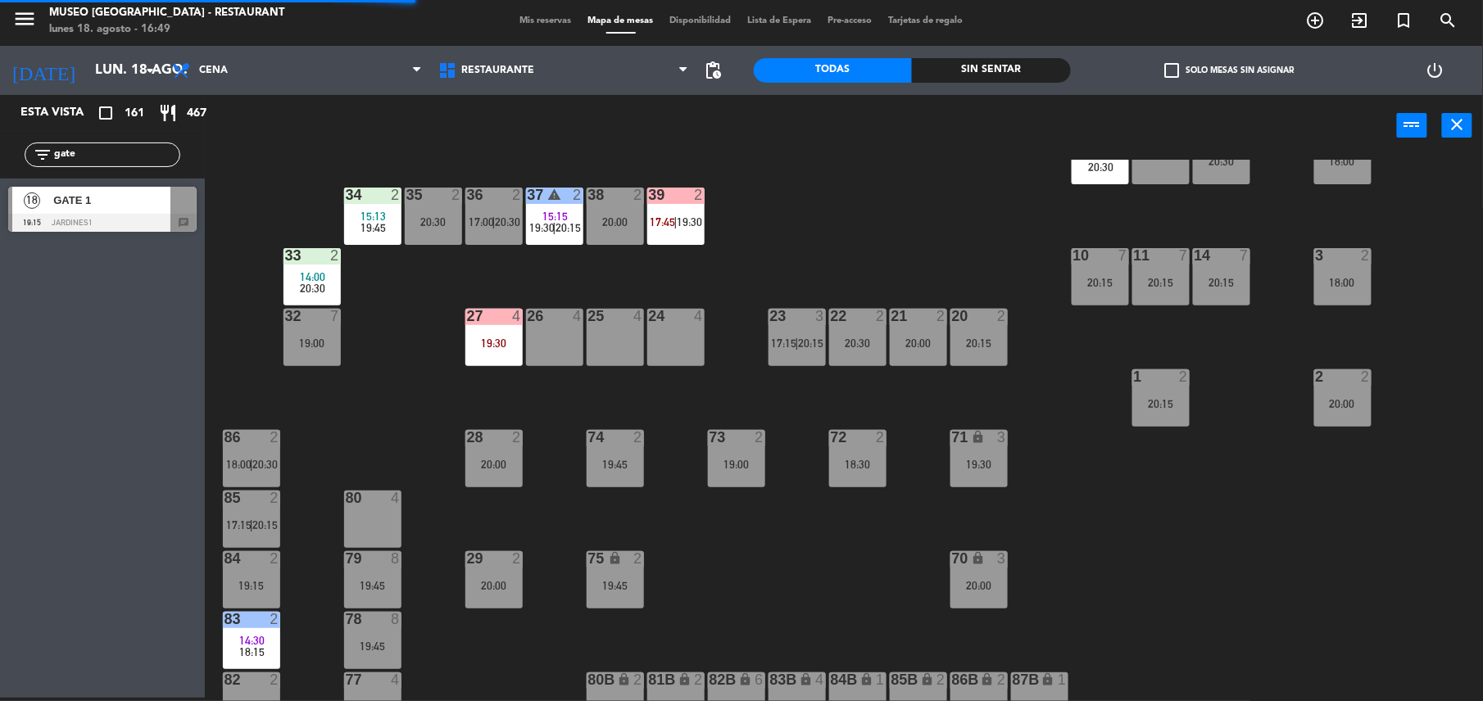
click at [479, 348] on div "19:30" at bounding box center [493, 343] width 57 height 11
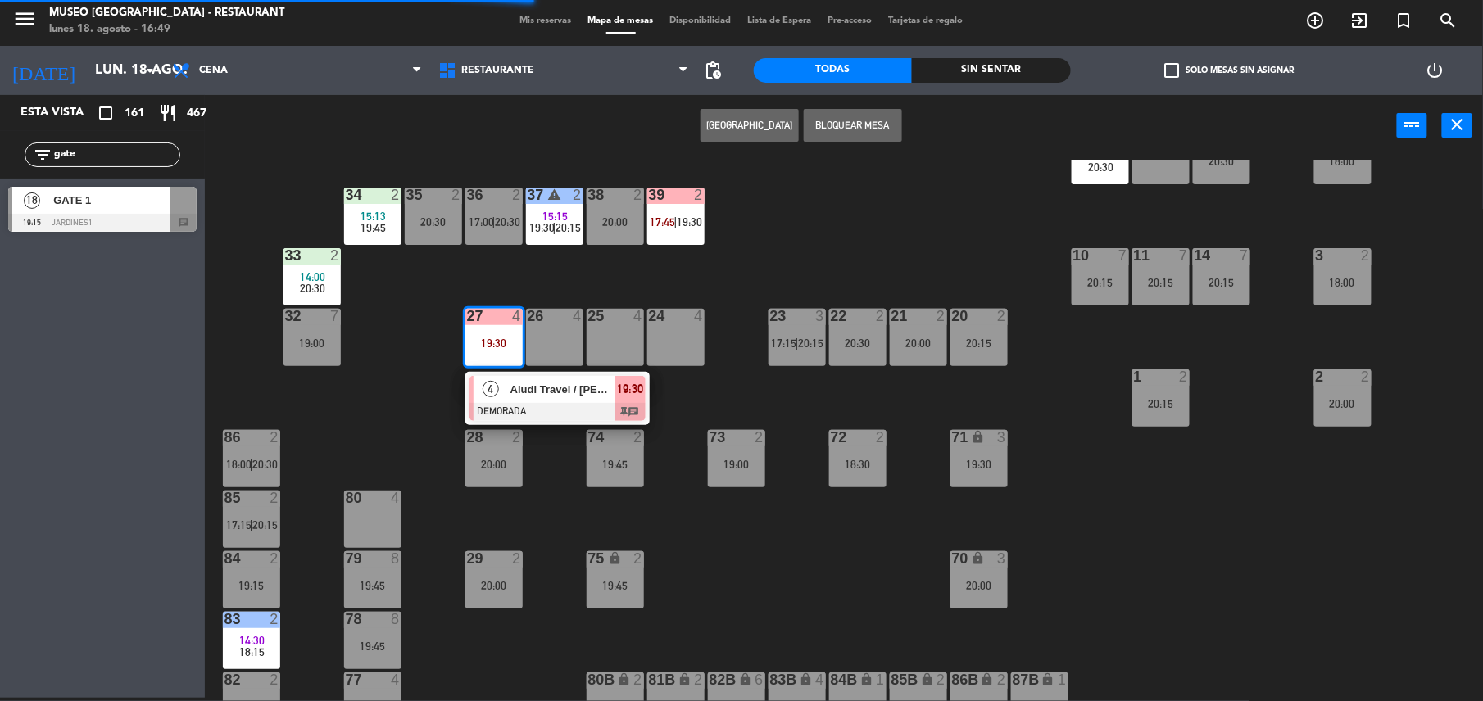
click at [568, 393] on span "Aludi Travel / [PERSON_NAME]" at bounding box center [562, 389] width 105 height 17
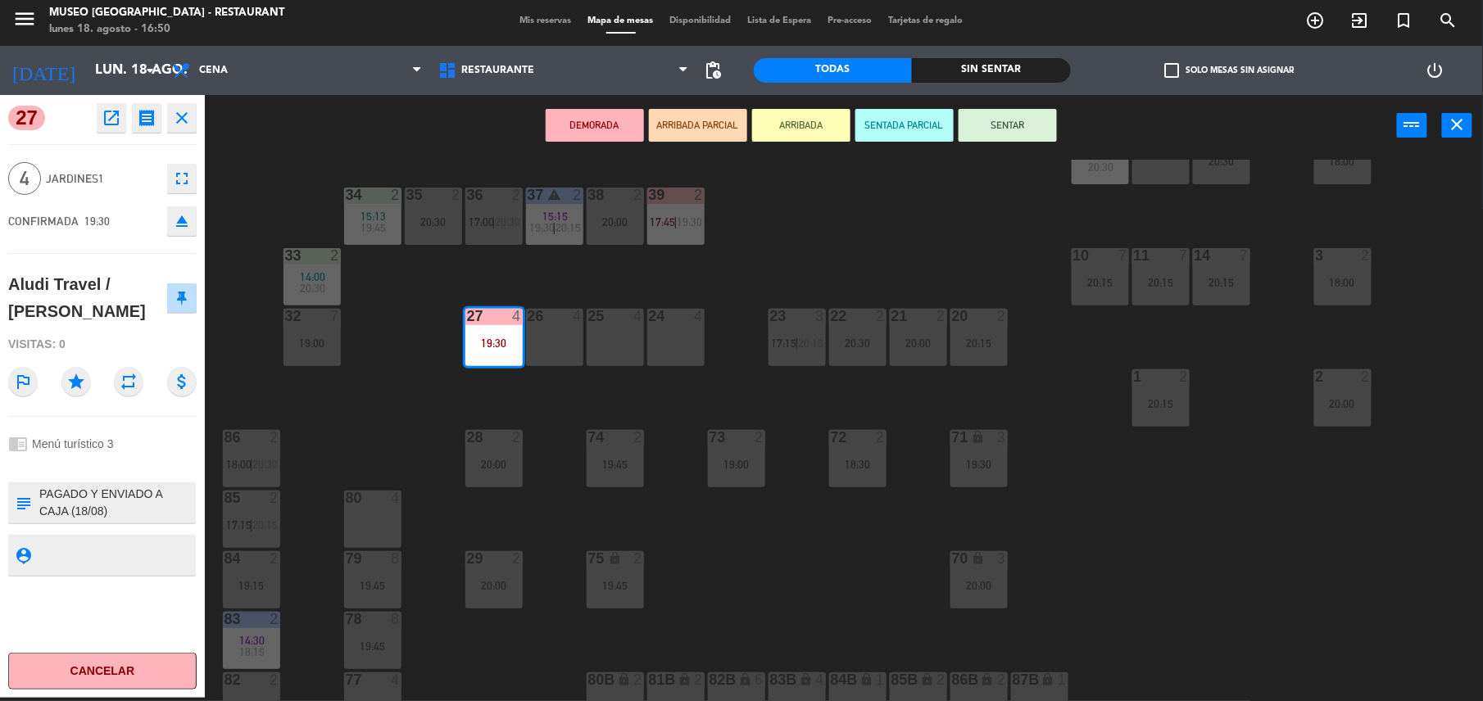
click at [716, 548] on div "44 5 17:30 | 20:15 49 2 17:00 | 19:45 54 5 20:15 64 2 17:45 | 20:00 48 2 16:19 …" at bounding box center [851, 431] width 1263 height 542
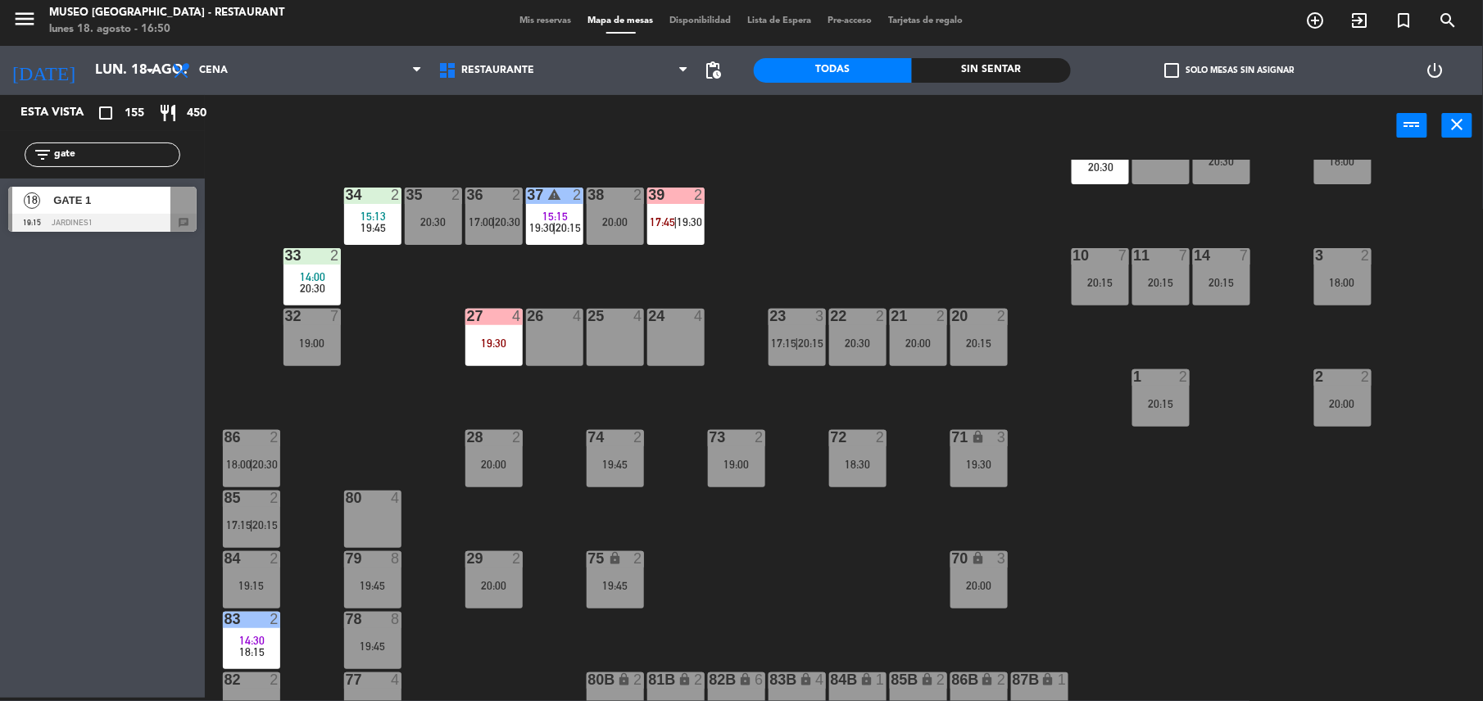
click at [777, 329] on div "23 3 17:15 | 20:15" at bounding box center [796, 337] width 57 height 57
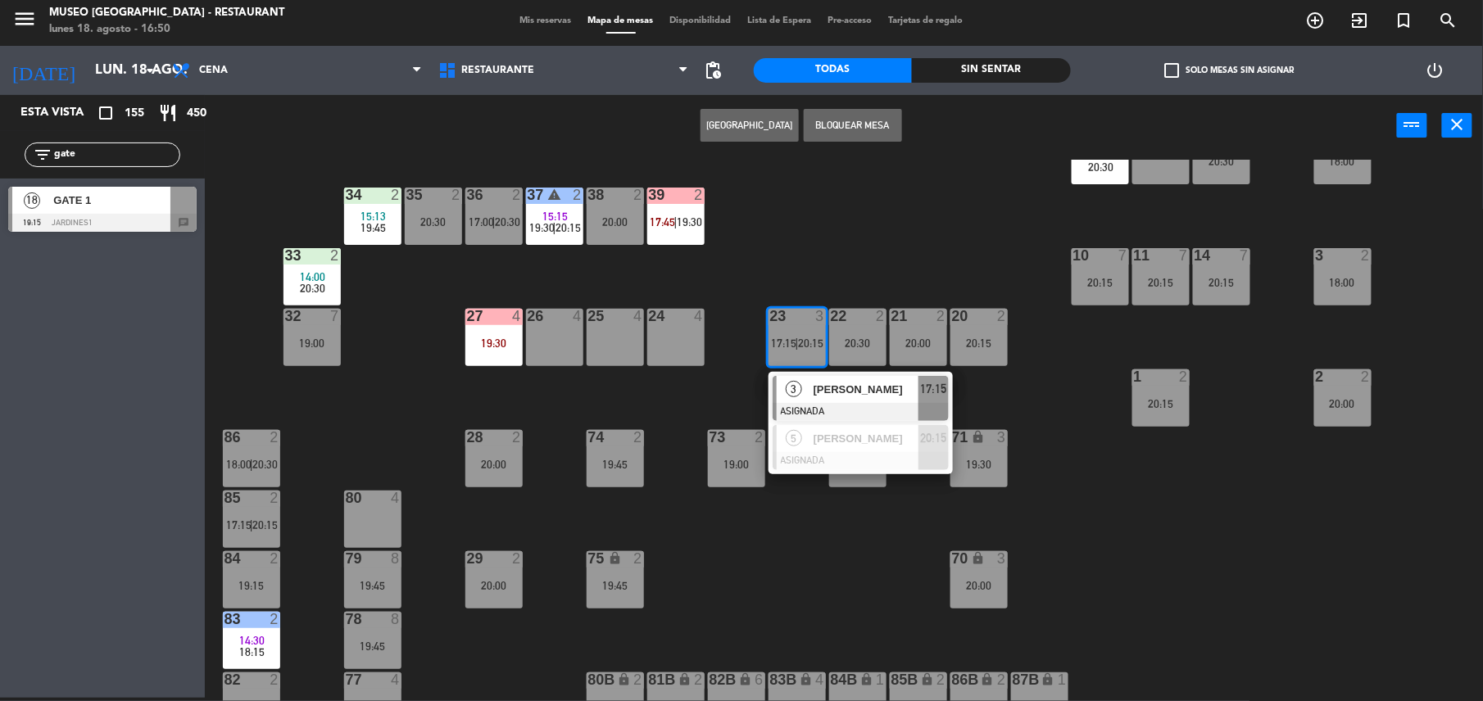
click at [854, 387] on span "[PERSON_NAME]" at bounding box center [865, 389] width 105 height 17
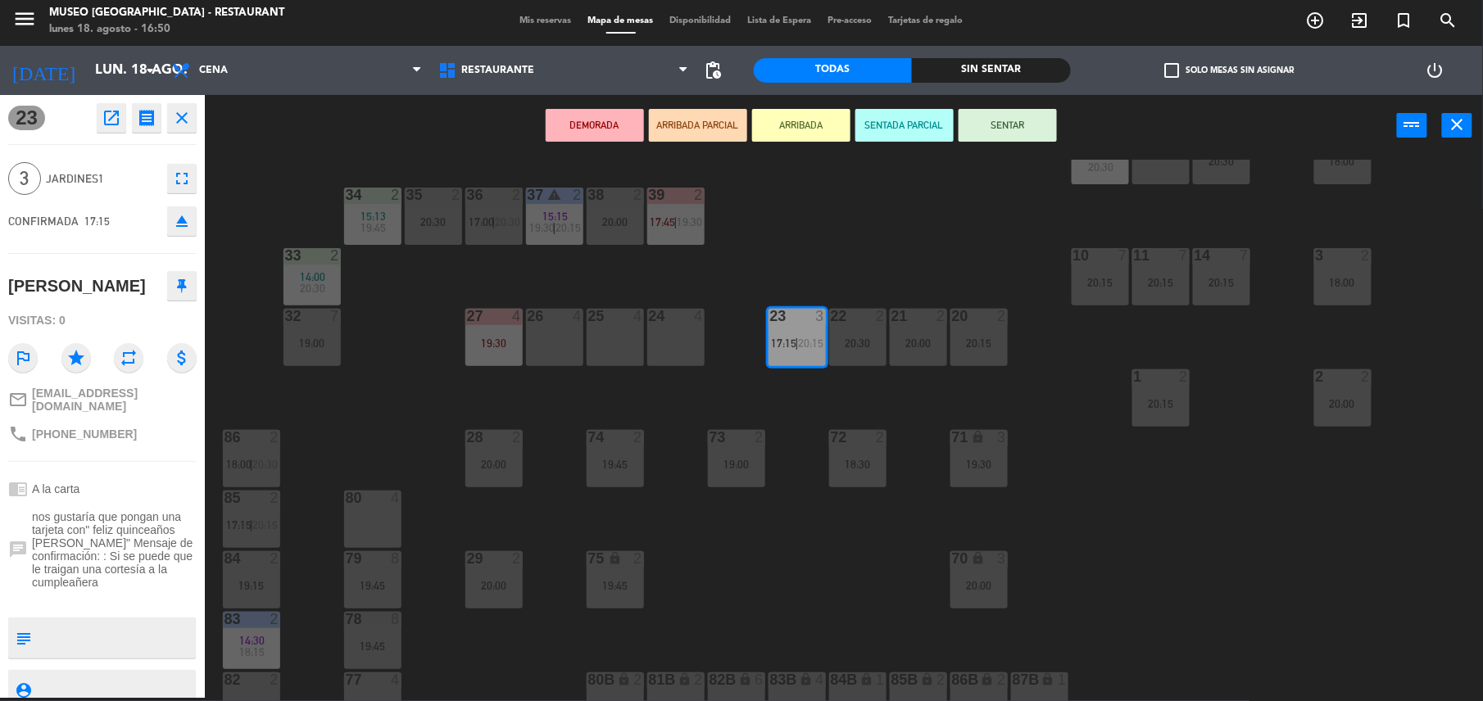
click at [1152, 299] on div "11 7 20:15" at bounding box center [1160, 276] width 57 height 57
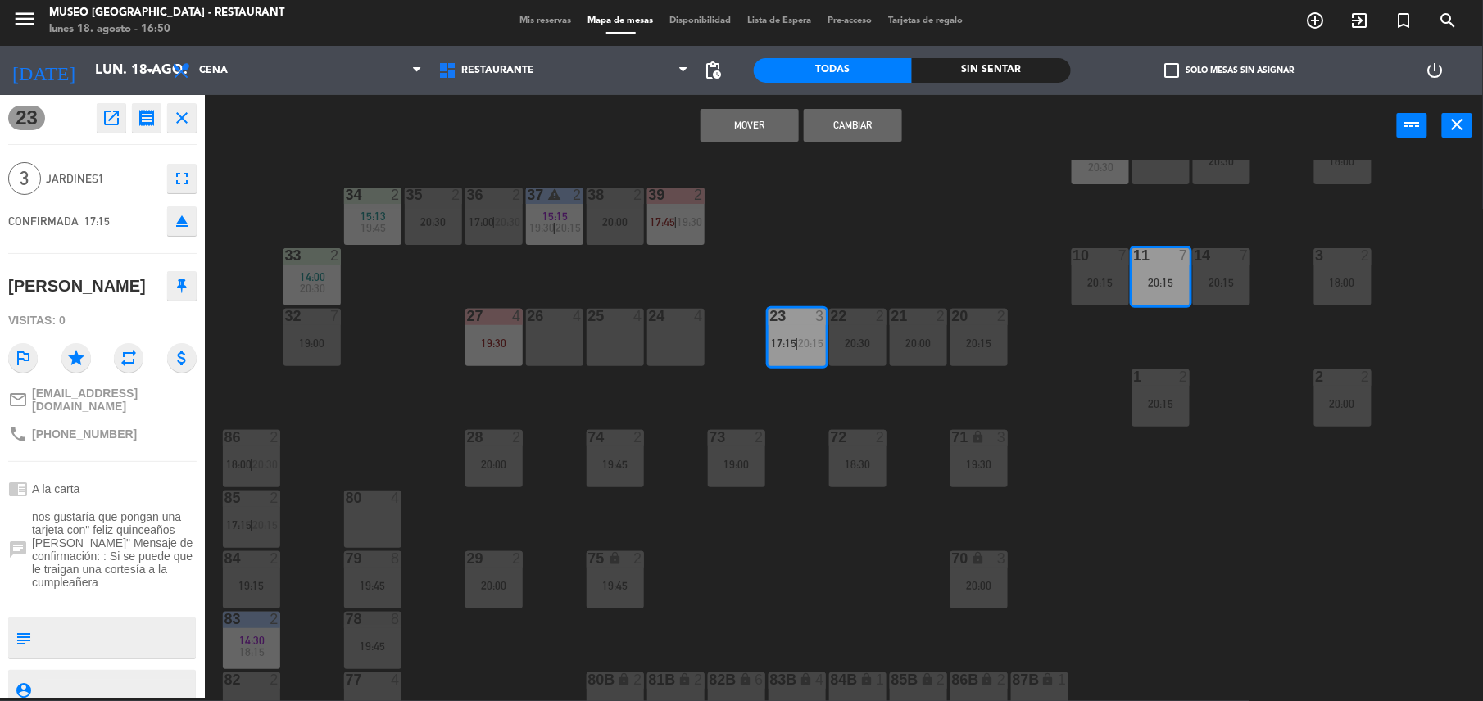
click at [761, 139] on button "Mover" at bounding box center [749, 125] width 98 height 33
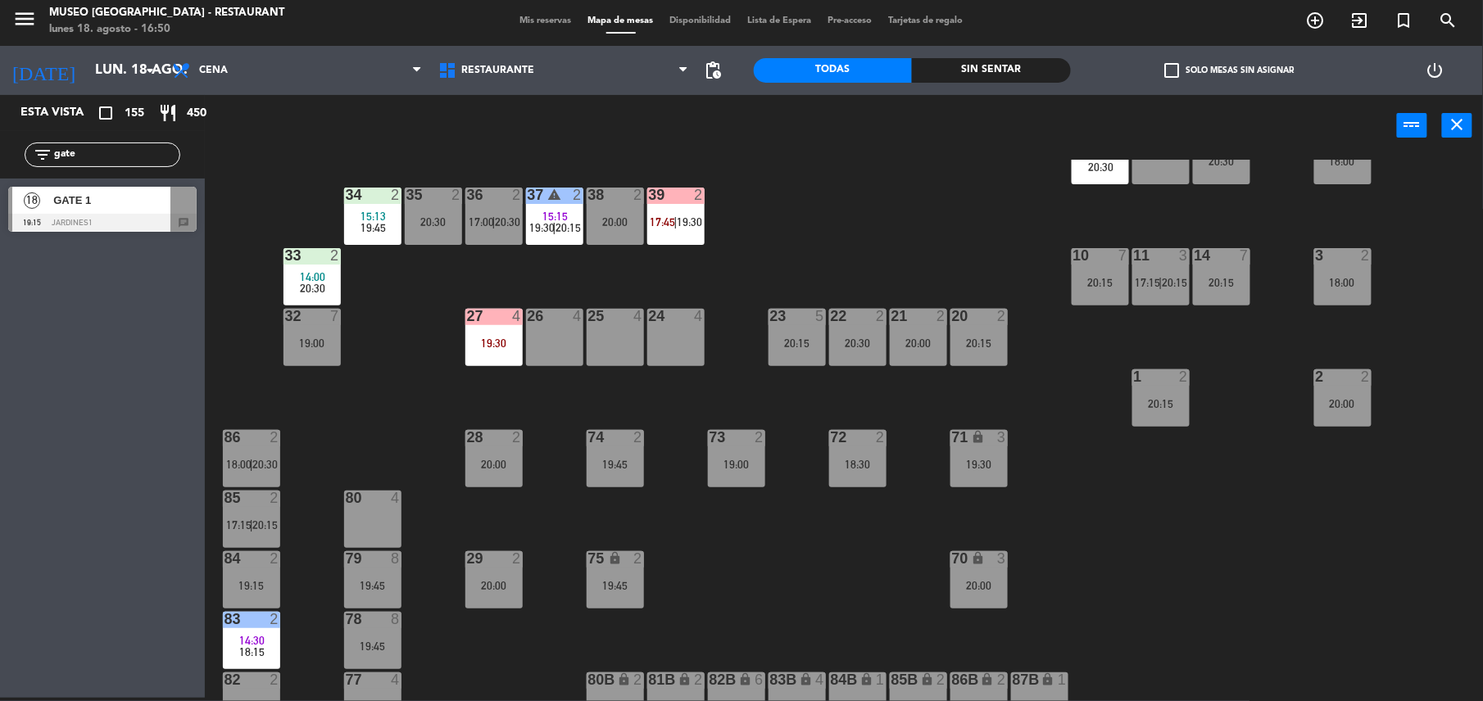
click at [493, 360] on div "27 4 19:30" at bounding box center [493, 337] width 57 height 57
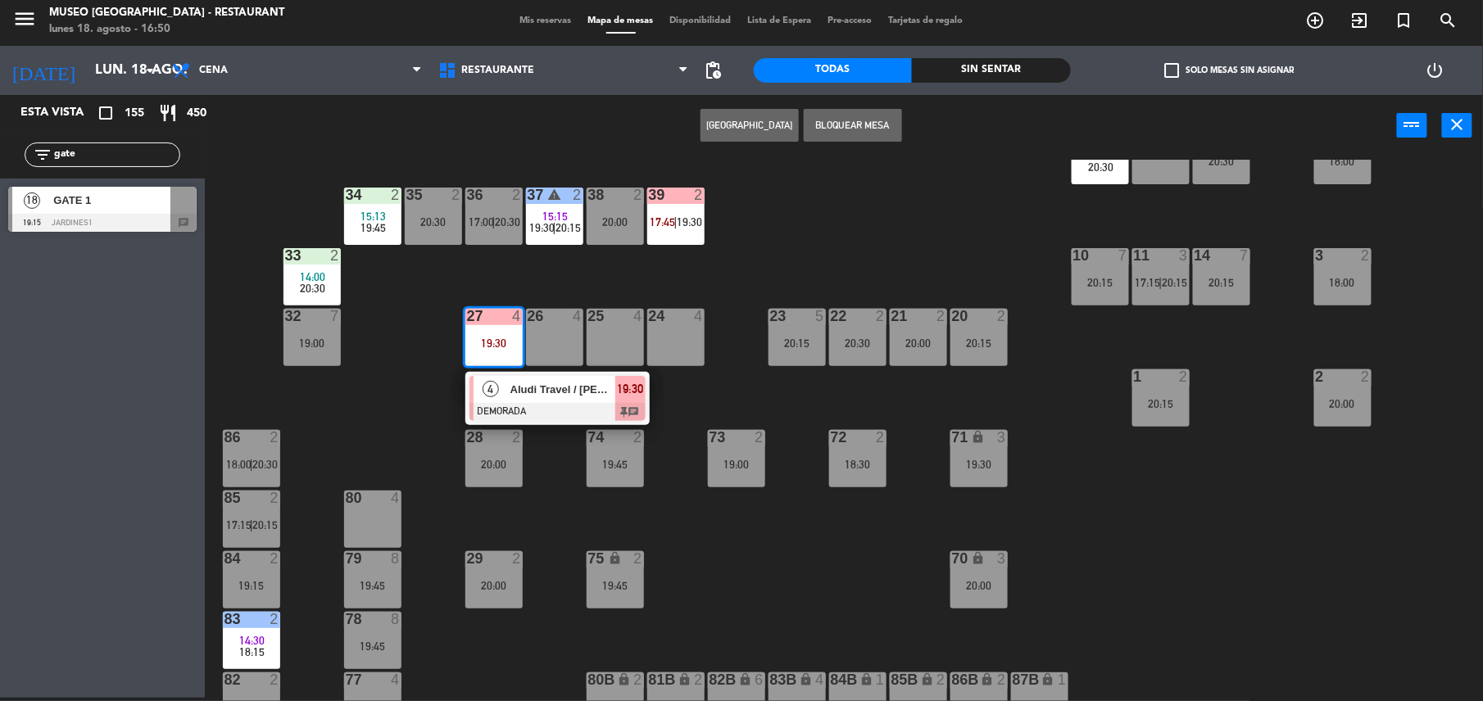
click at [534, 394] on span "Aludi Travel / [PERSON_NAME]" at bounding box center [562, 389] width 105 height 17
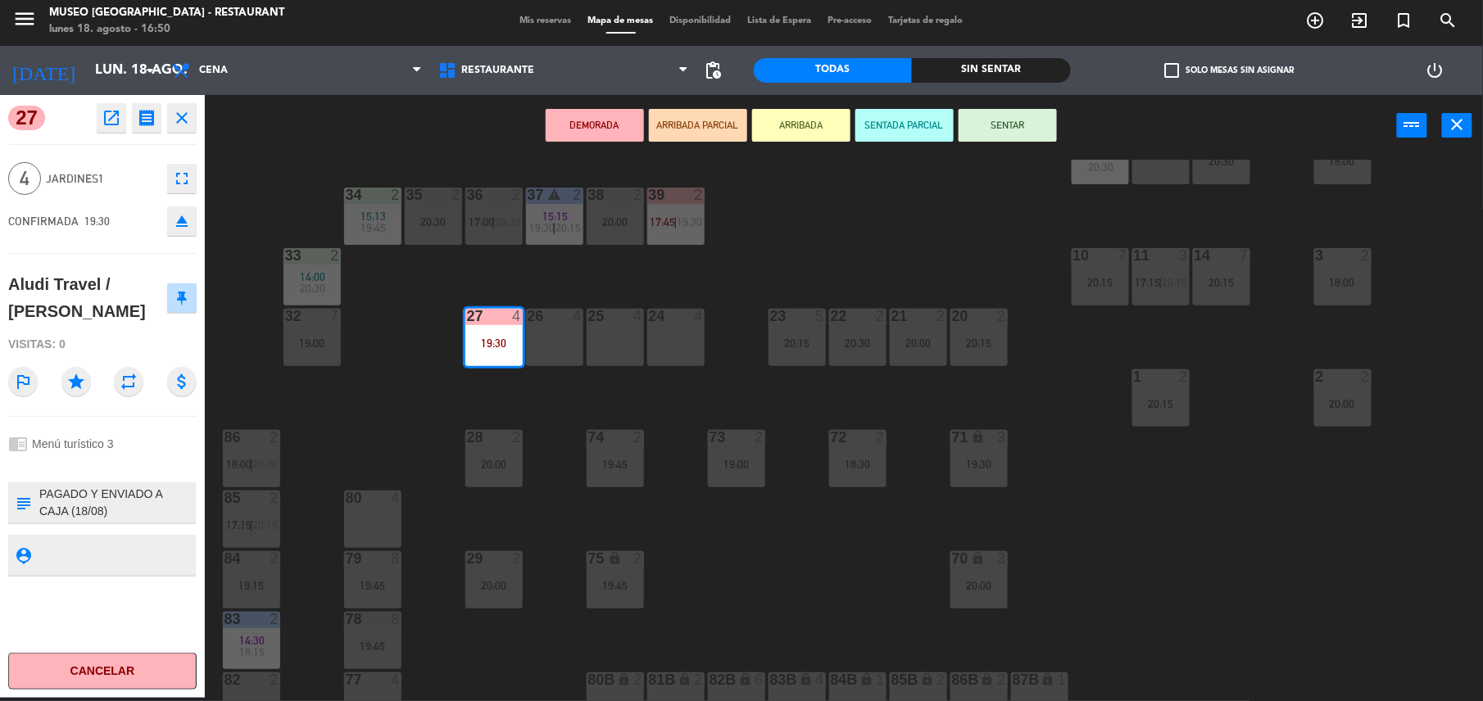
click at [791, 342] on div "20:15" at bounding box center [796, 343] width 57 height 11
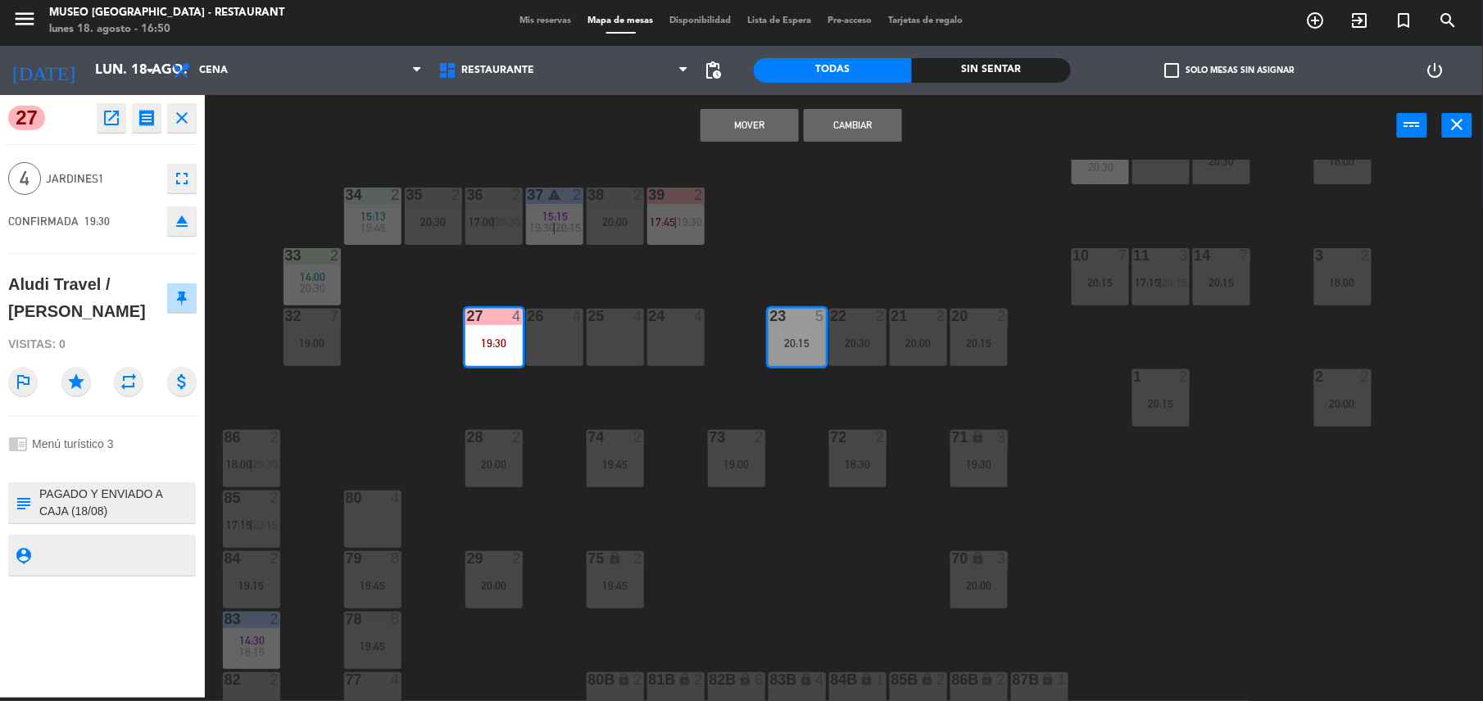
click at [738, 123] on button "Mover" at bounding box center [749, 125] width 98 height 33
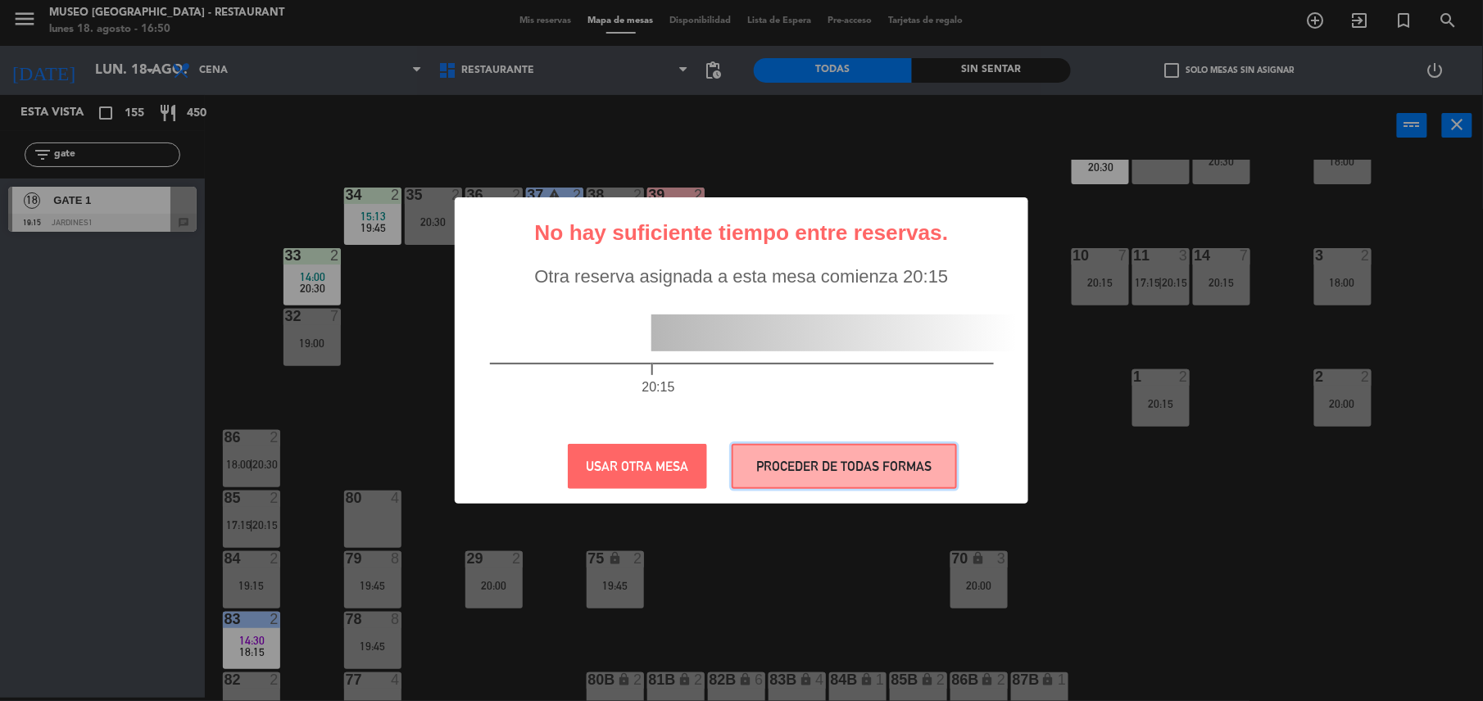
click at [807, 470] on button "PROCEDER DE TODAS FORMAS" at bounding box center [844, 466] width 225 height 45
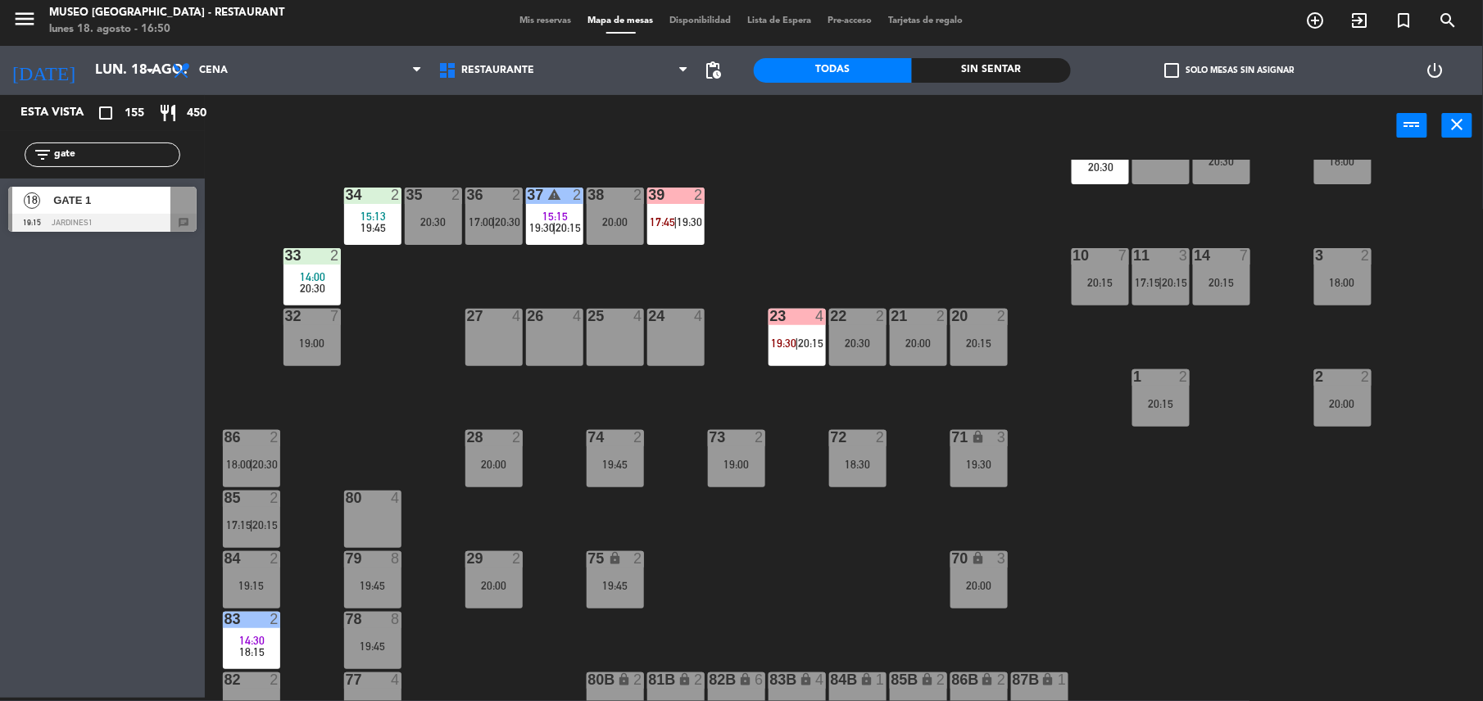
click at [185, 220] on div at bounding box center [102, 223] width 188 height 18
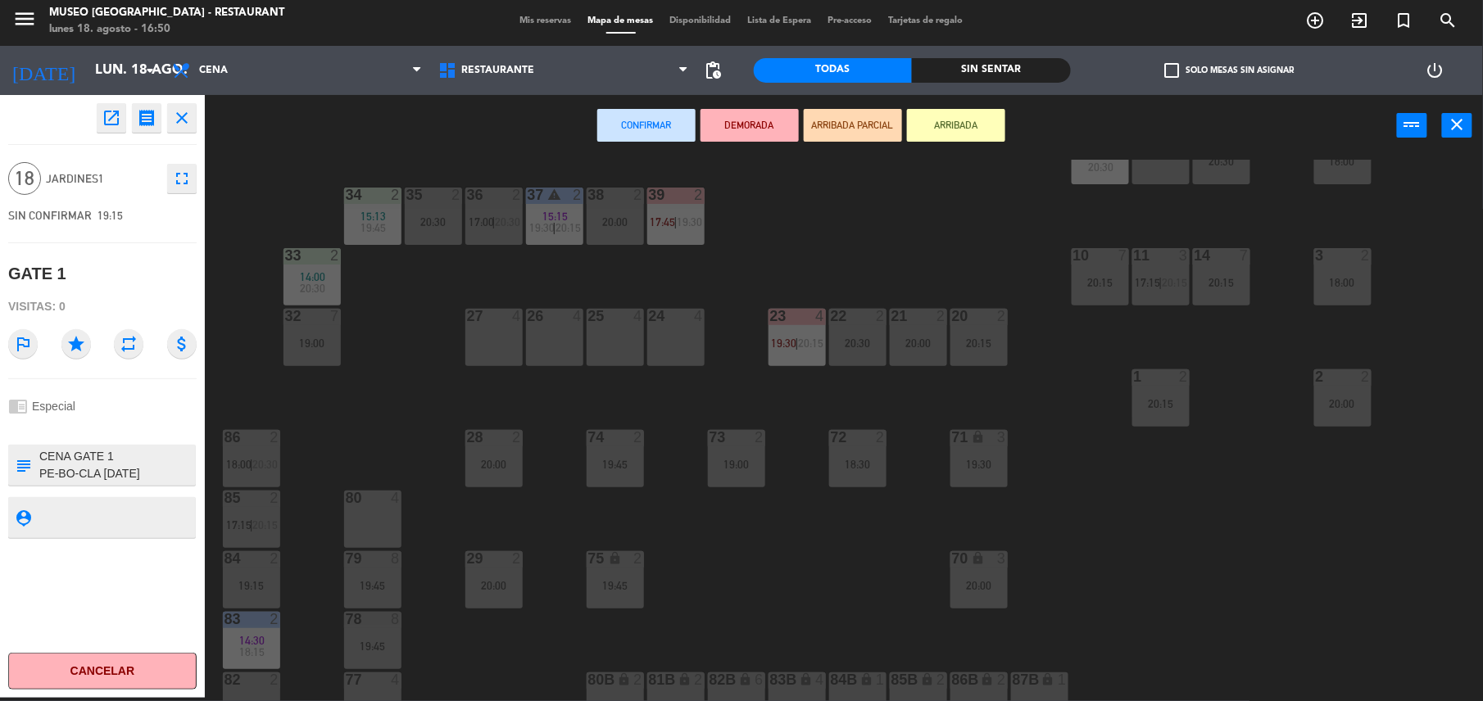
click at [673, 339] on div "24 4" at bounding box center [675, 337] width 57 height 57
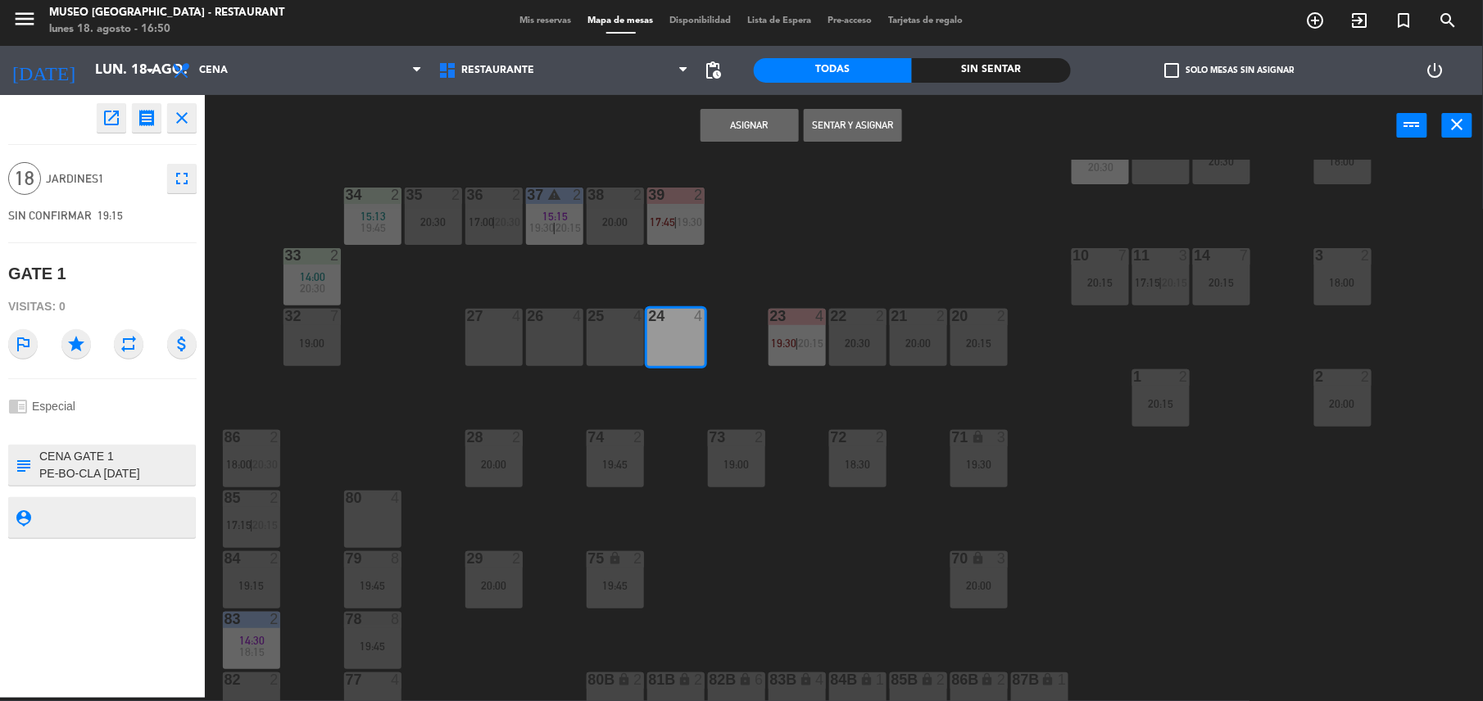
click at [627, 328] on div "25 4" at bounding box center [615, 337] width 57 height 57
click at [549, 323] on div "26 4" at bounding box center [554, 317] width 57 height 16
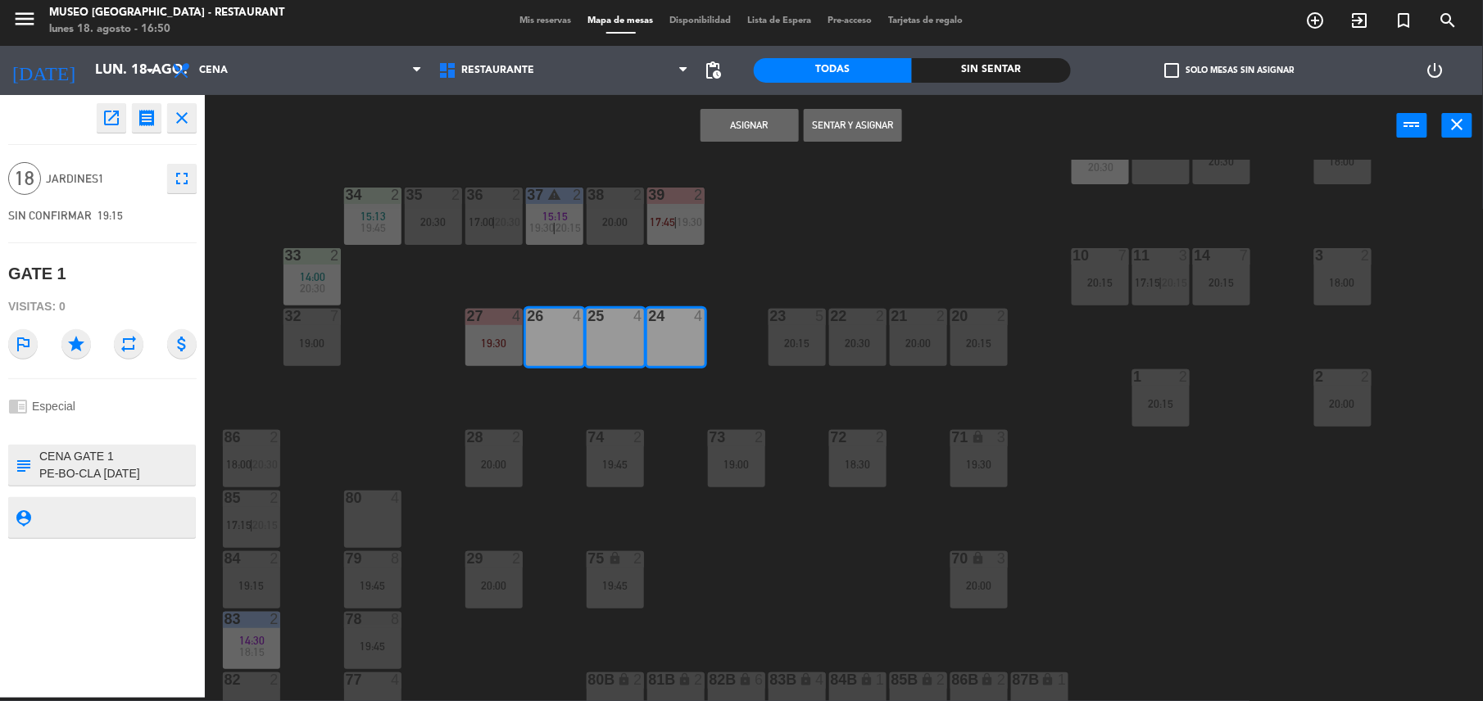
click at [732, 133] on button "Asignar" at bounding box center [749, 125] width 98 height 33
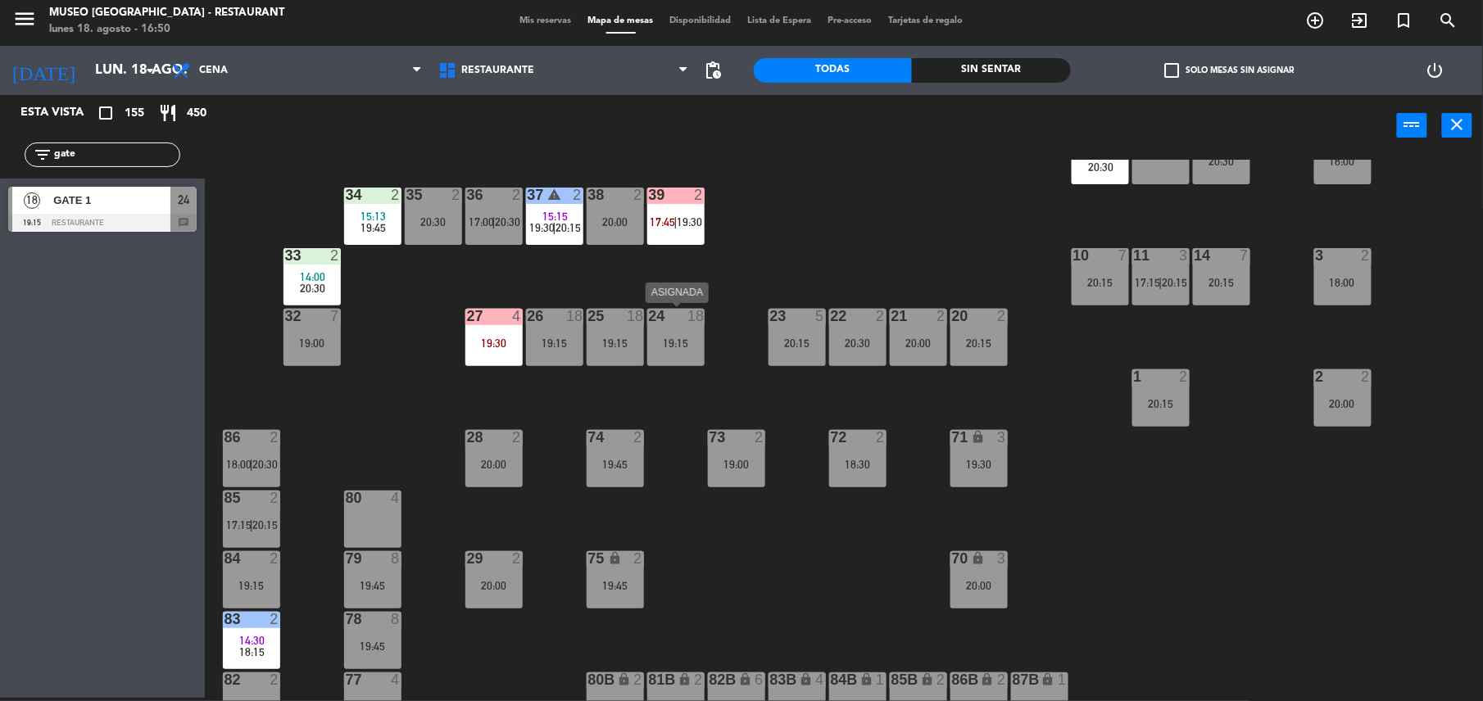
click at [682, 352] on div "24 18 19:15" at bounding box center [675, 337] width 57 height 57
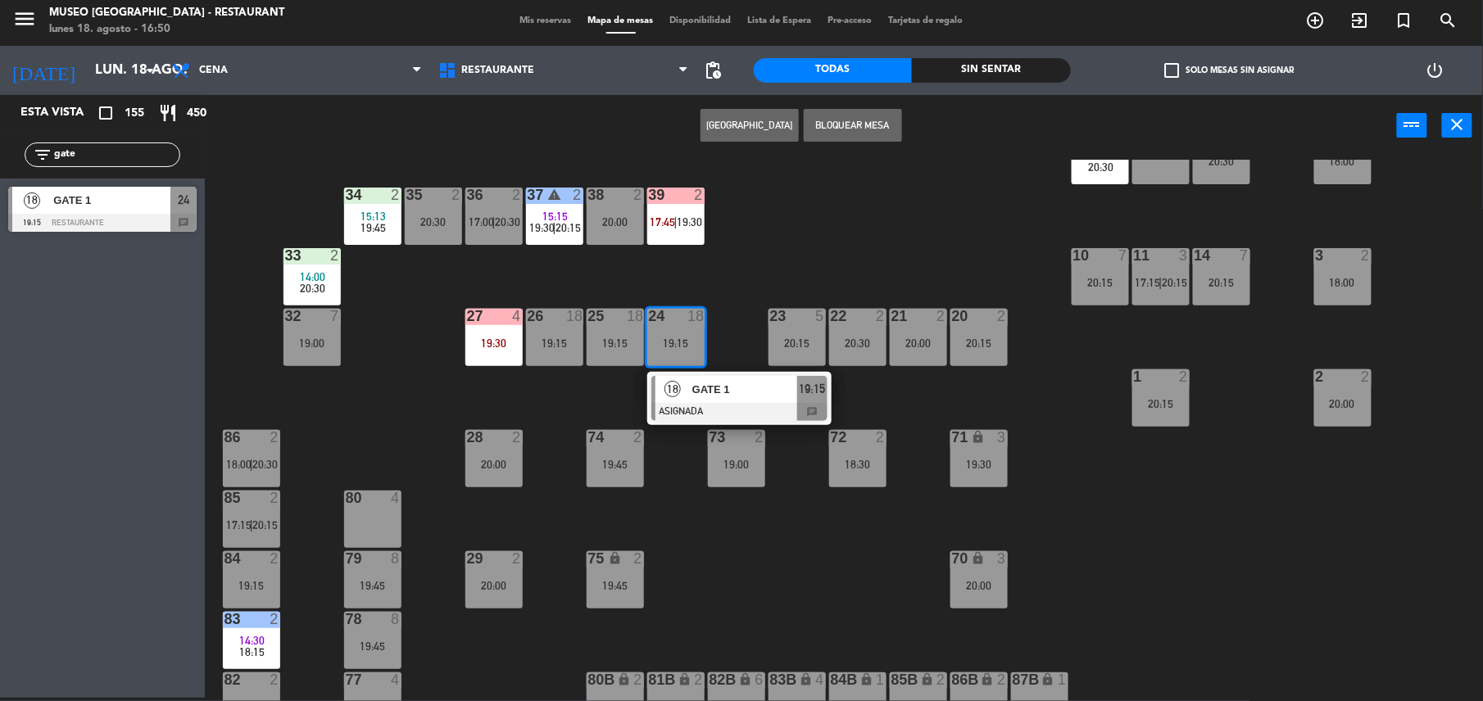
click at [721, 388] on span "GATE 1" at bounding box center [744, 389] width 105 height 17
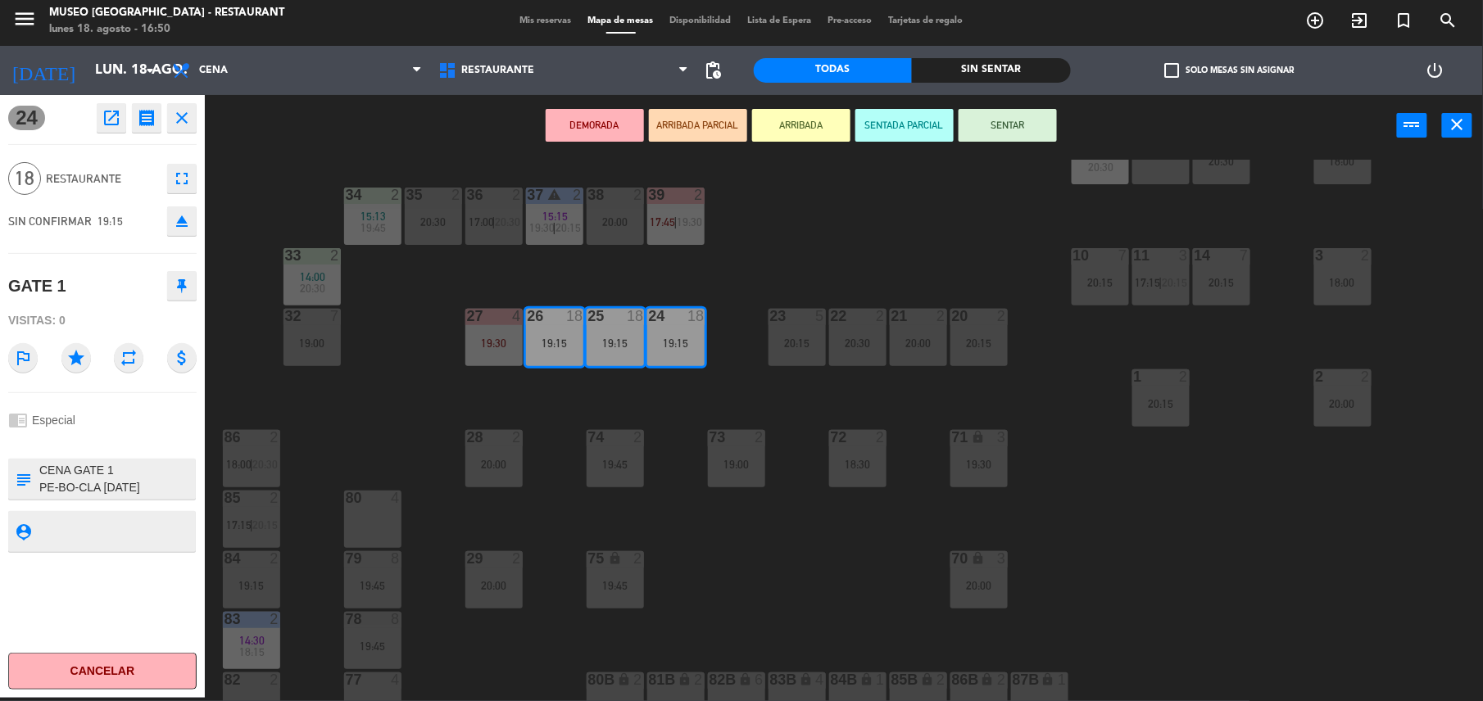
click at [600, 129] on button "DEMORADA" at bounding box center [595, 125] width 98 height 33
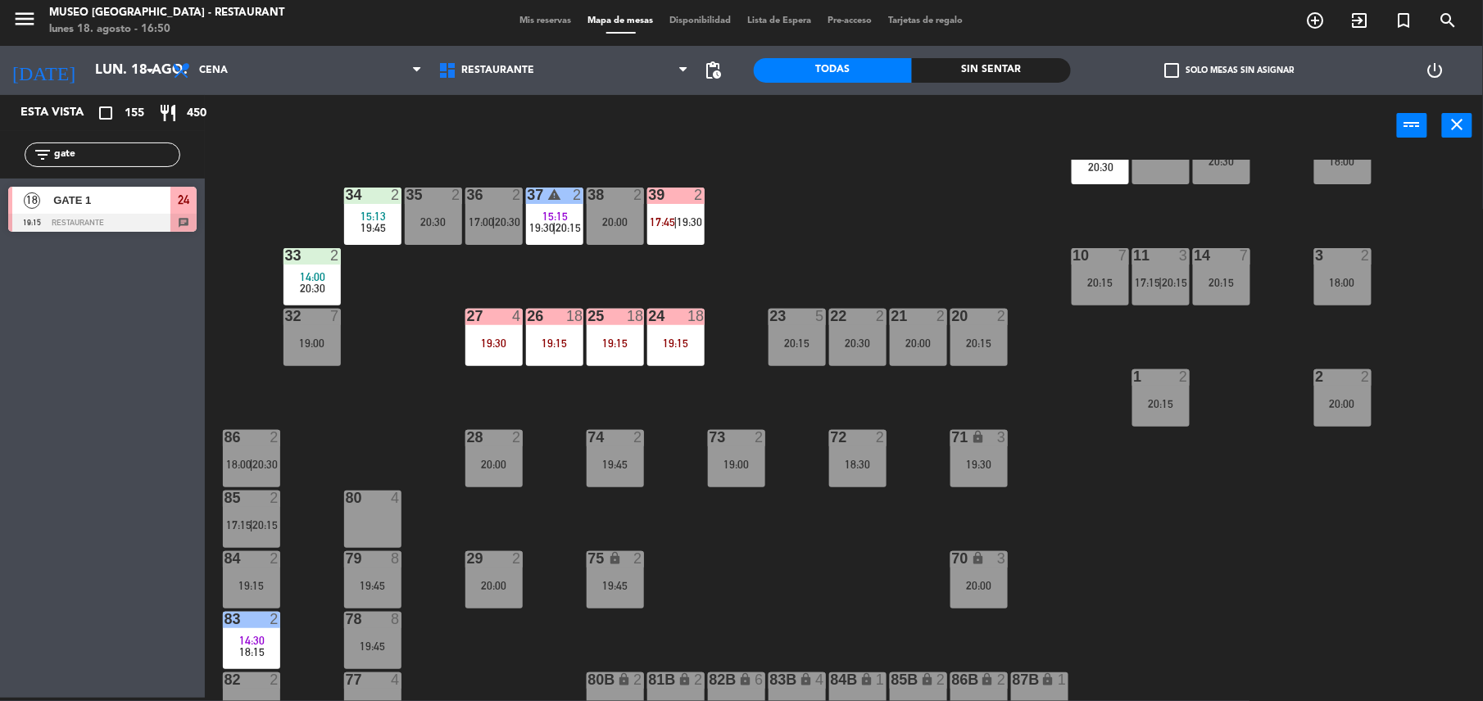
click at [492, 367] on div "44 5 17:30 | 20:15 49 2 17:00 | 19:45 54 5 20:15 64 2 17:45 | 20:00 48 2 16:19 …" at bounding box center [851, 431] width 1263 height 542
click at [515, 380] on div "44 5 17:30 | 20:15 49 2 17:00 | 19:45 54 5 20:15 64 2 17:45 | 20:00 48 2 16:19 …" at bounding box center [851, 431] width 1263 height 542
click at [508, 370] on div "44 5 17:30 | 20:15 49 2 17:00 | 19:45 54 5 20:15 64 2 17:45 | 20:00 48 2 16:19 …" at bounding box center [851, 431] width 1263 height 542
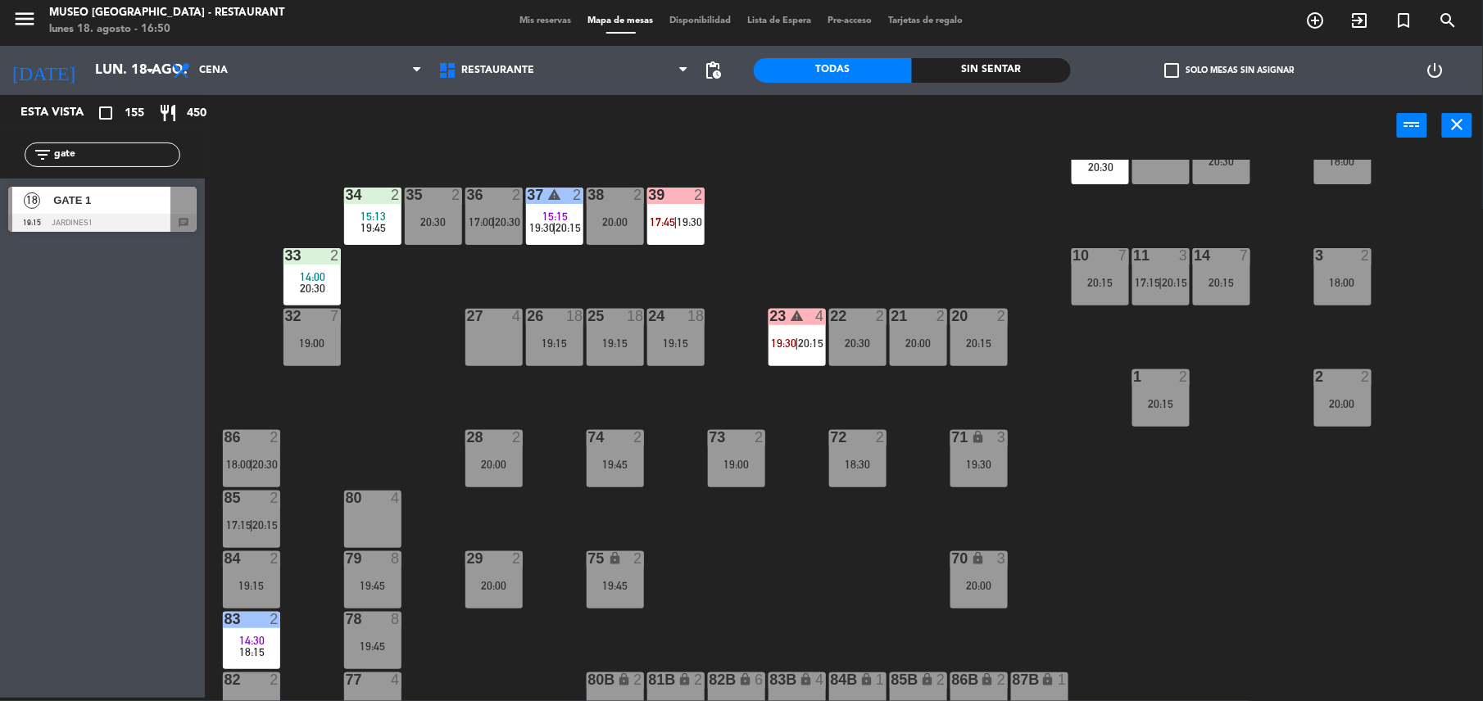
click at [673, 347] on div "19:15" at bounding box center [675, 343] width 57 height 11
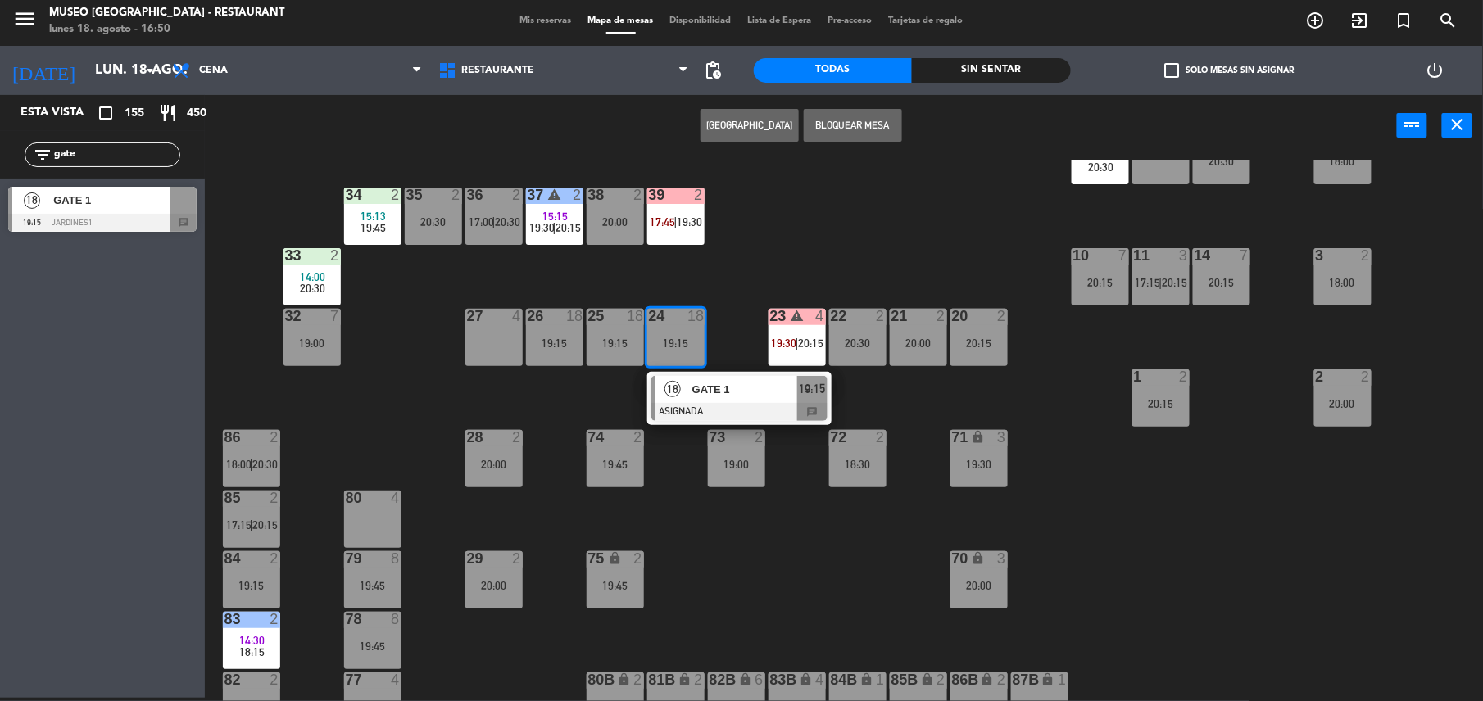
click at [701, 403] on div at bounding box center [739, 412] width 176 height 18
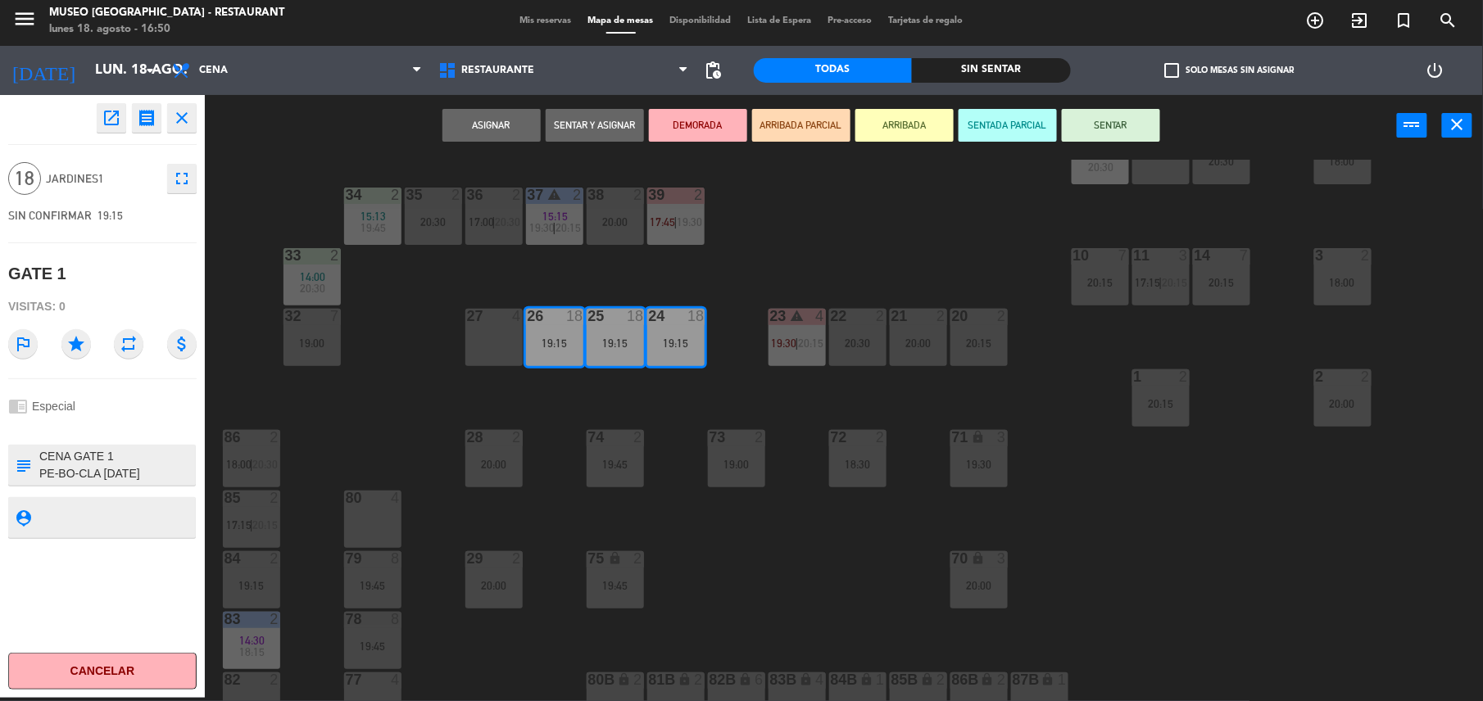
click at [460, 360] on div "44 5 17:30 | 20:15 49 2 17:00 | 19:45 54 5 20:15 64 2 17:45 | 20:00 48 2 16:19 …" at bounding box center [851, 431] width 1263 height 542
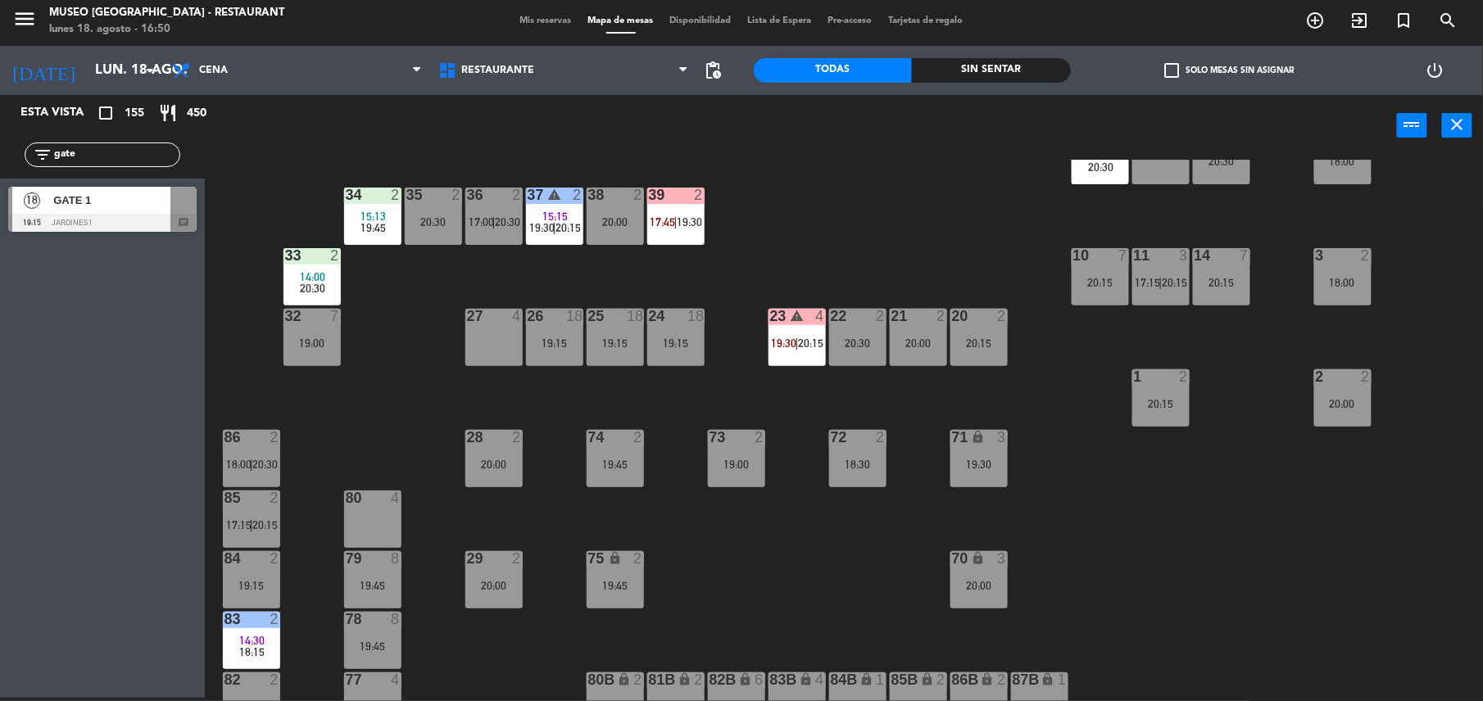
click at [688, 325] on div "24 18 19:15" at bounding box center [675, 337] width 57 height 57
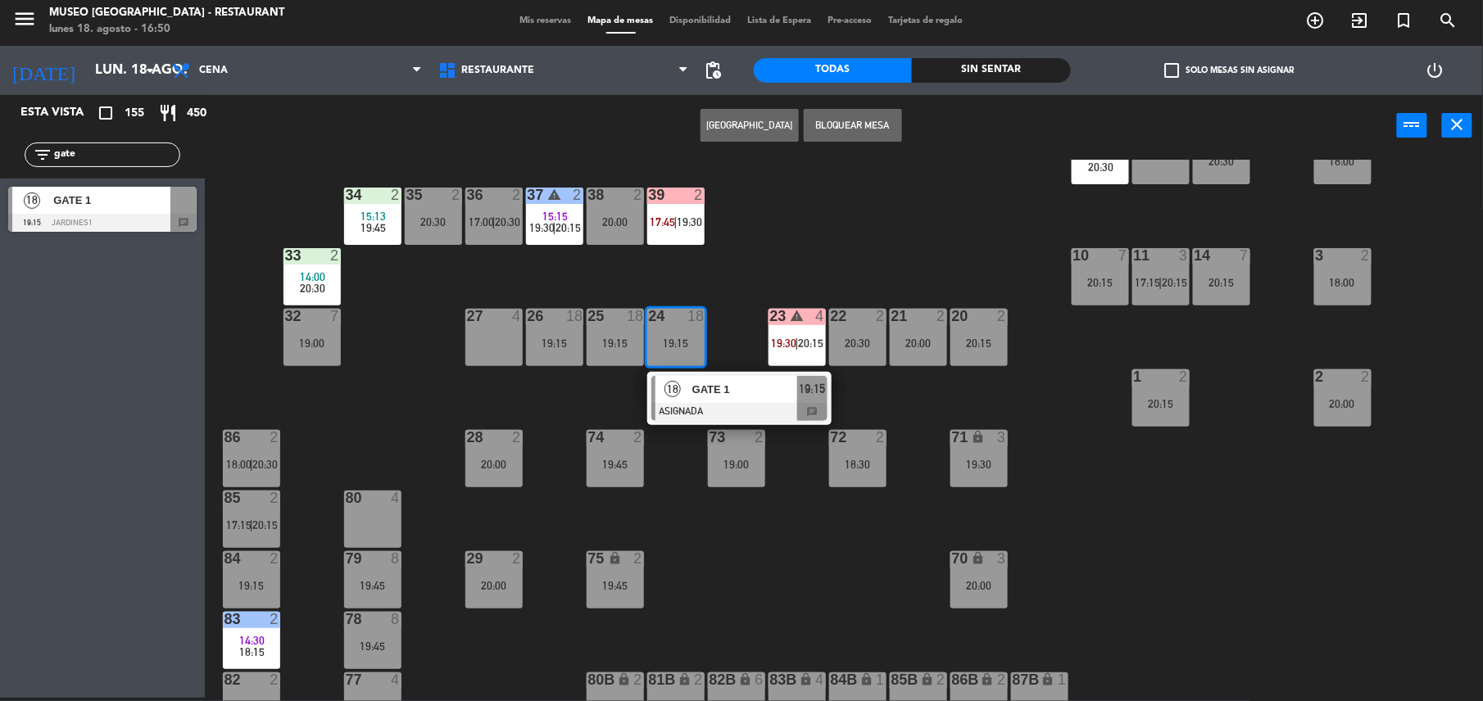
click at [731, 376] on div "GATE 1" at bounding box center [744, 389] width 107 height 27
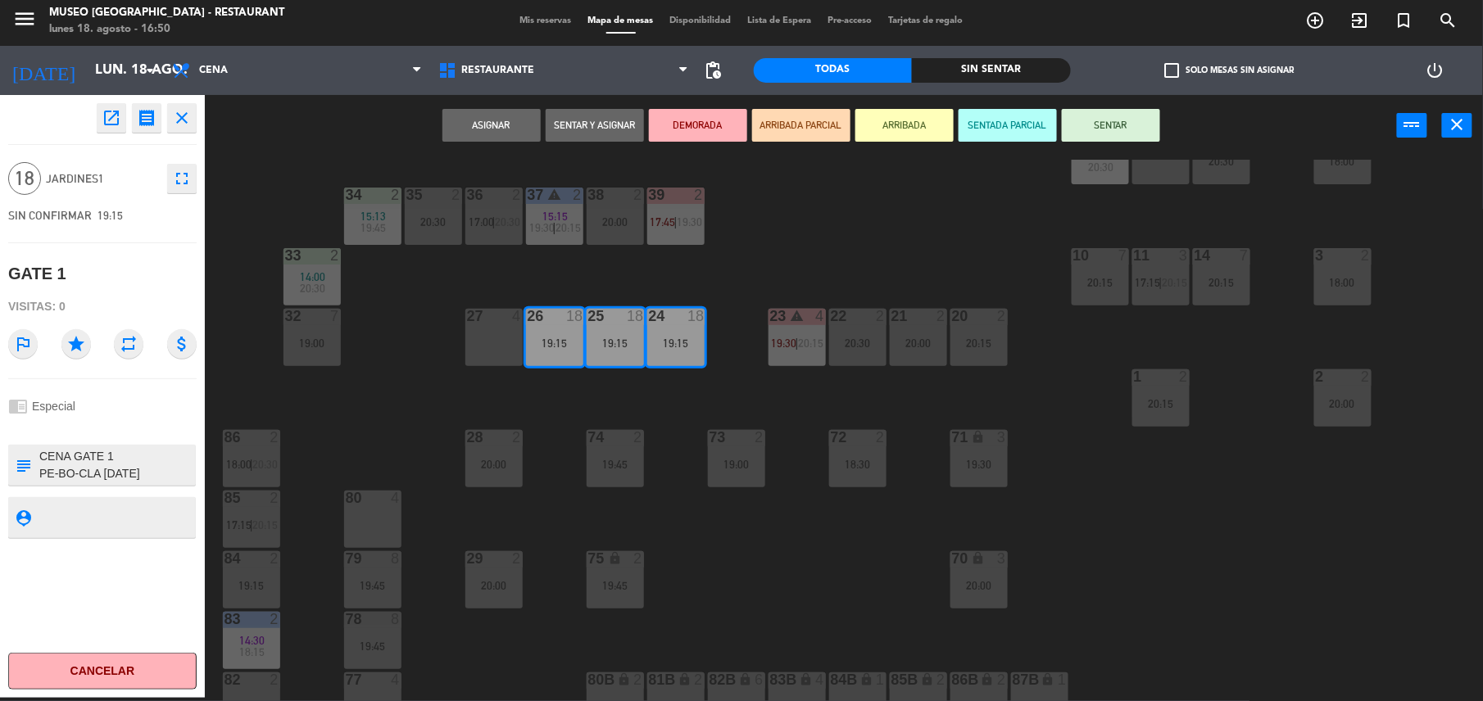
click at [467, 332] on div "27 4" at bounding box center [493, 337] width 57 height 57
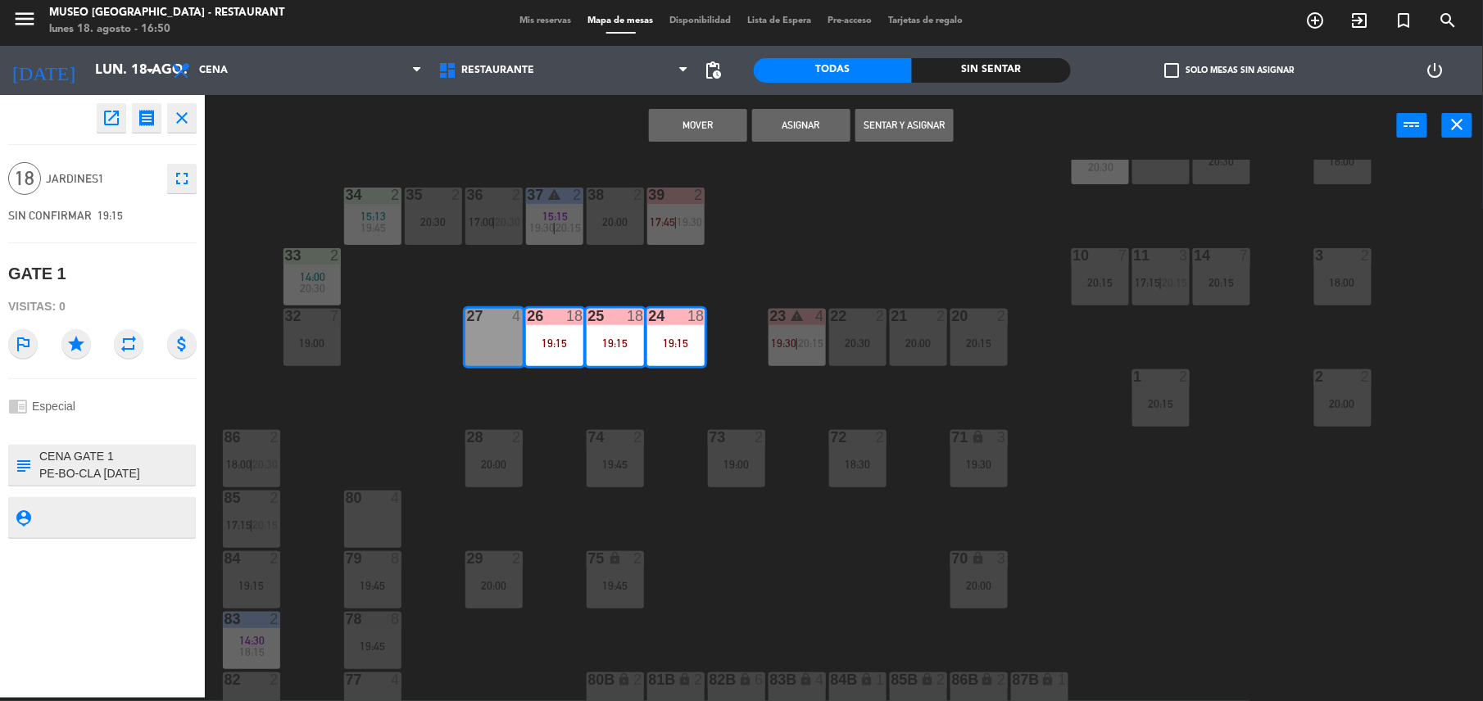
click at [761, 249] on div "44 5 17:30 | 20:15 49 2 17:00 | 19:45 54 5 20:15 64 2 17:45 | 20:00 48 2 16:19 …" at bounding box center [851, 431] width 1263 height 542
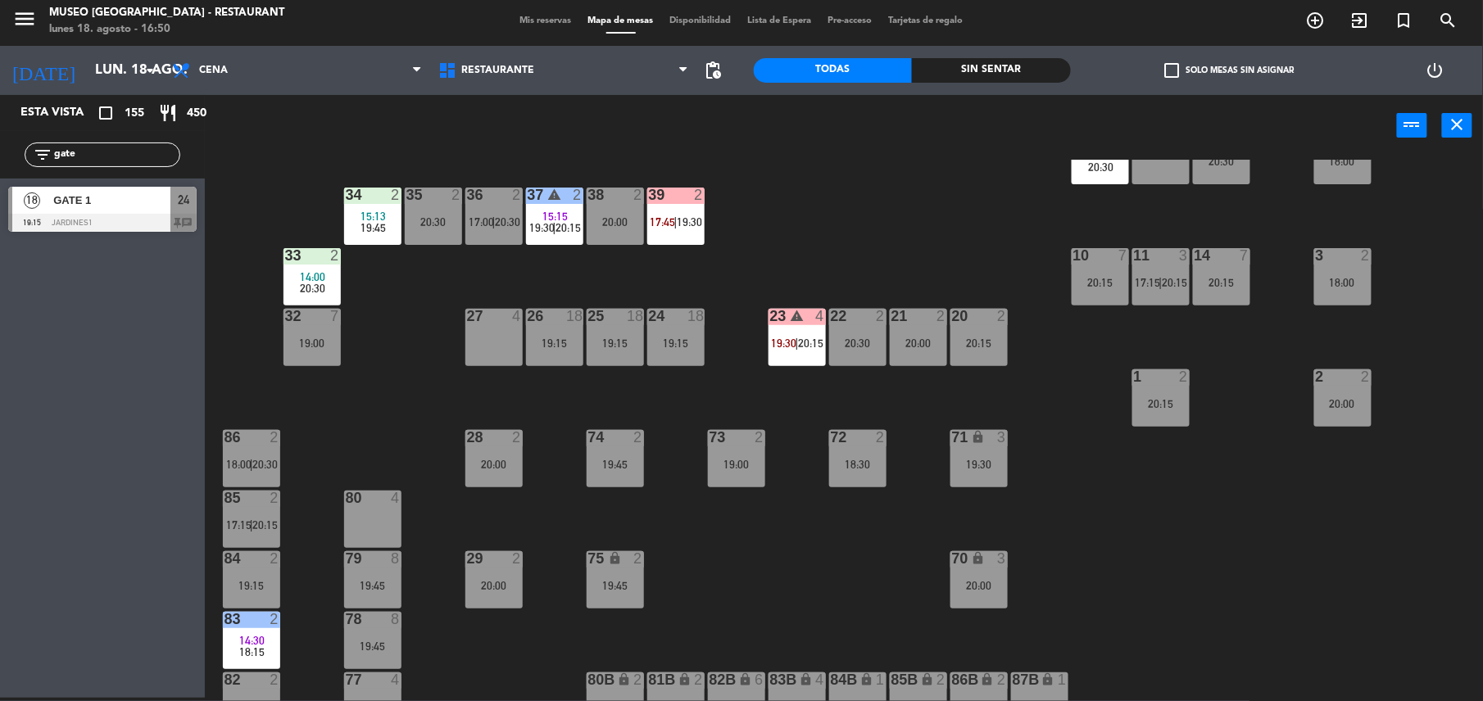
click at [682, 345] on div "19:15" at bounding box center [675, 343] width 57 height 11
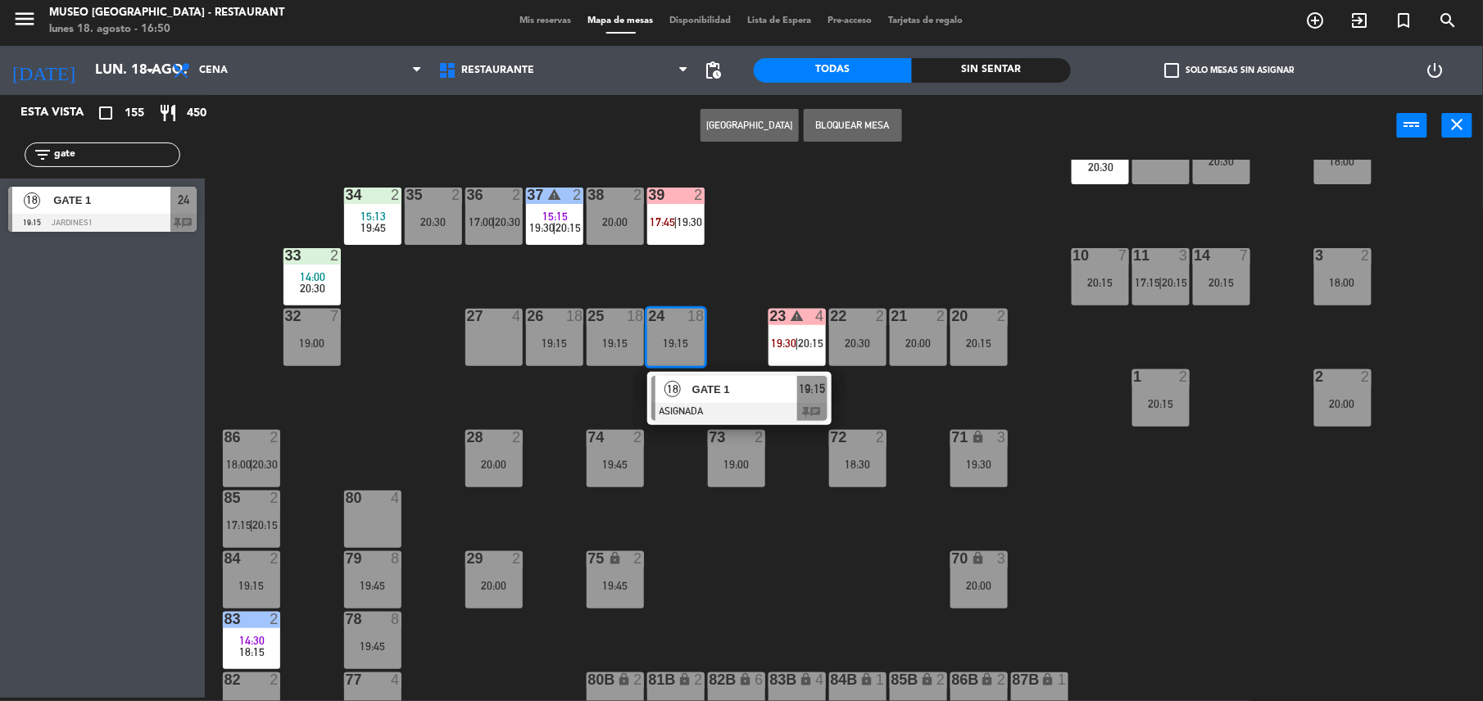
click at [714, 377] on div "GATE 1" at bounding box center [744, 389] width 107 height 27
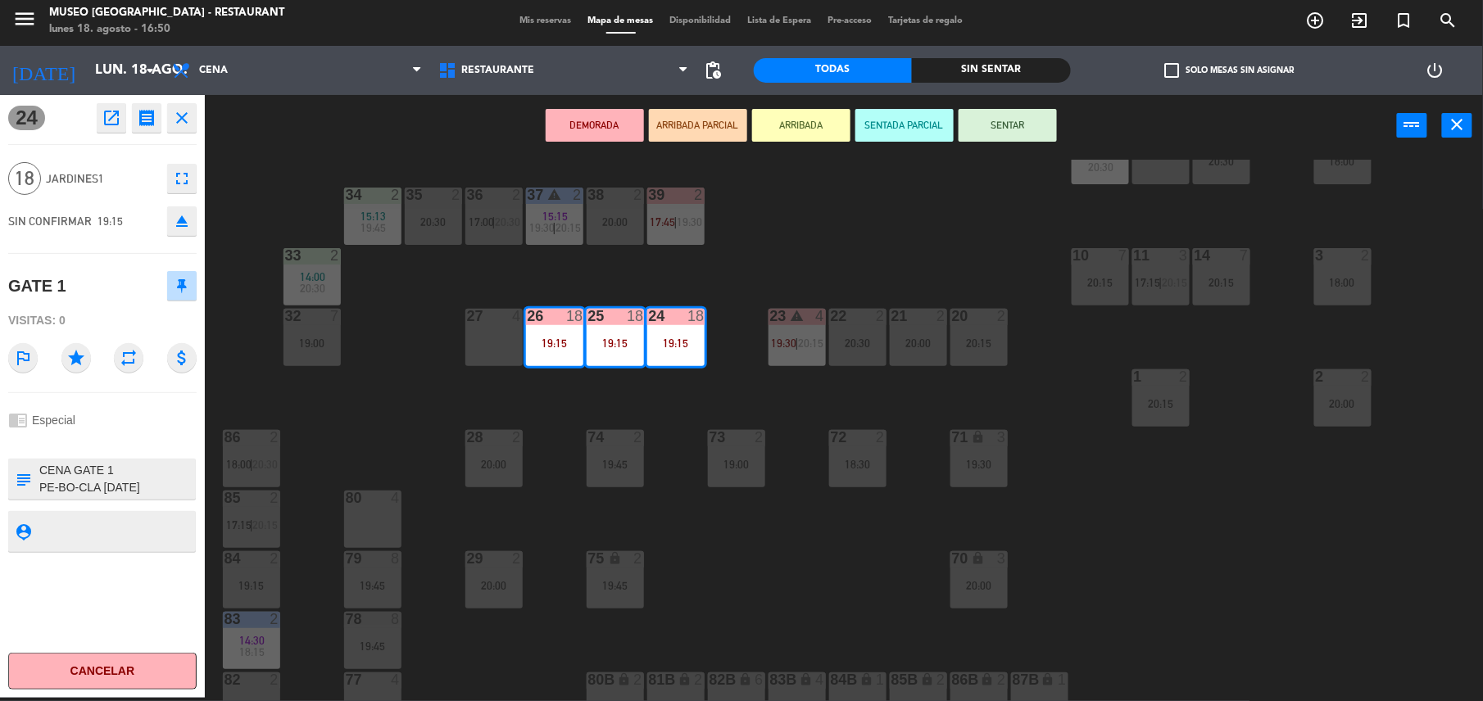
click at [146, 482] on textarea at bounding box center [116, 479] width 156 height 34
click at [102, 122] on icon "open_in_new" at bounding box center [112, 118] width 20 height 20
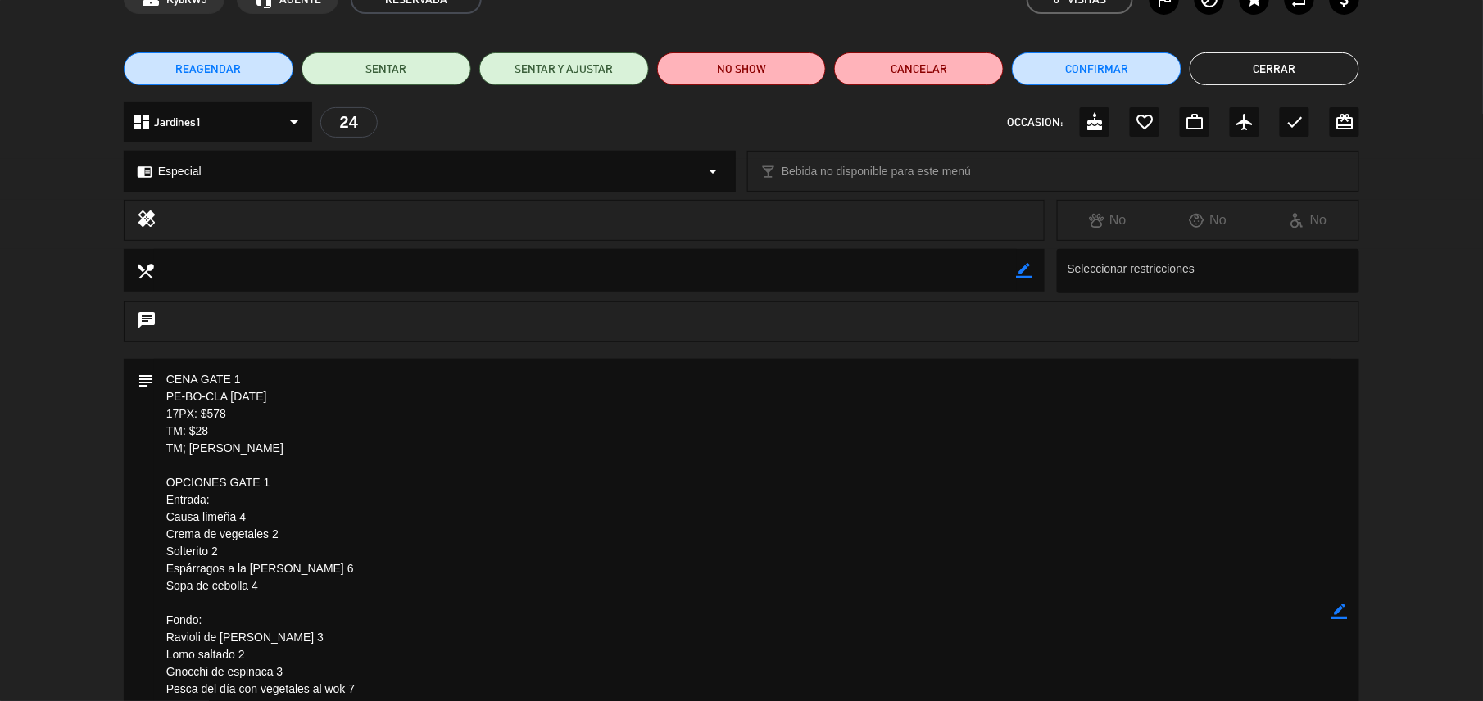
scroll to position [96, 0]
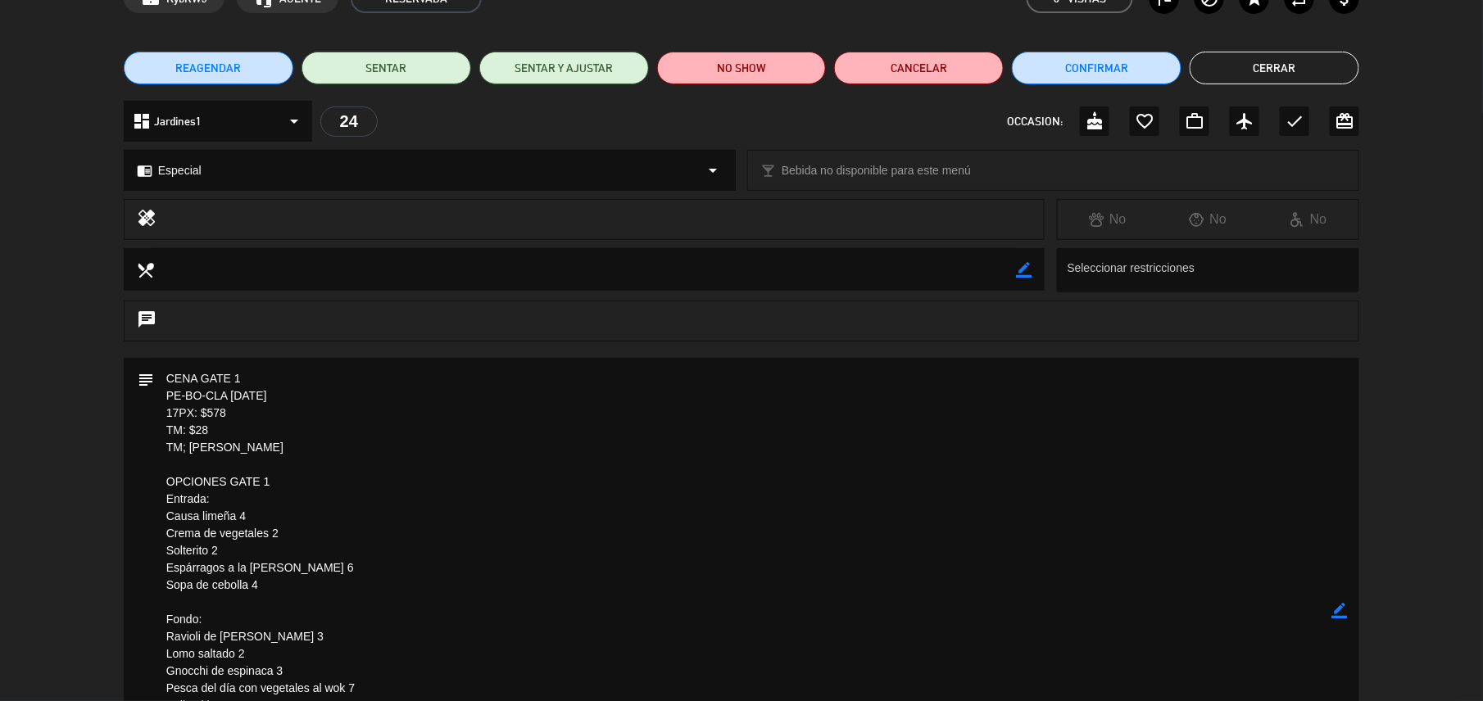
click at [1286, 64] on button "Cerrar" at bounding box center [1275, 68] width 170 height 33
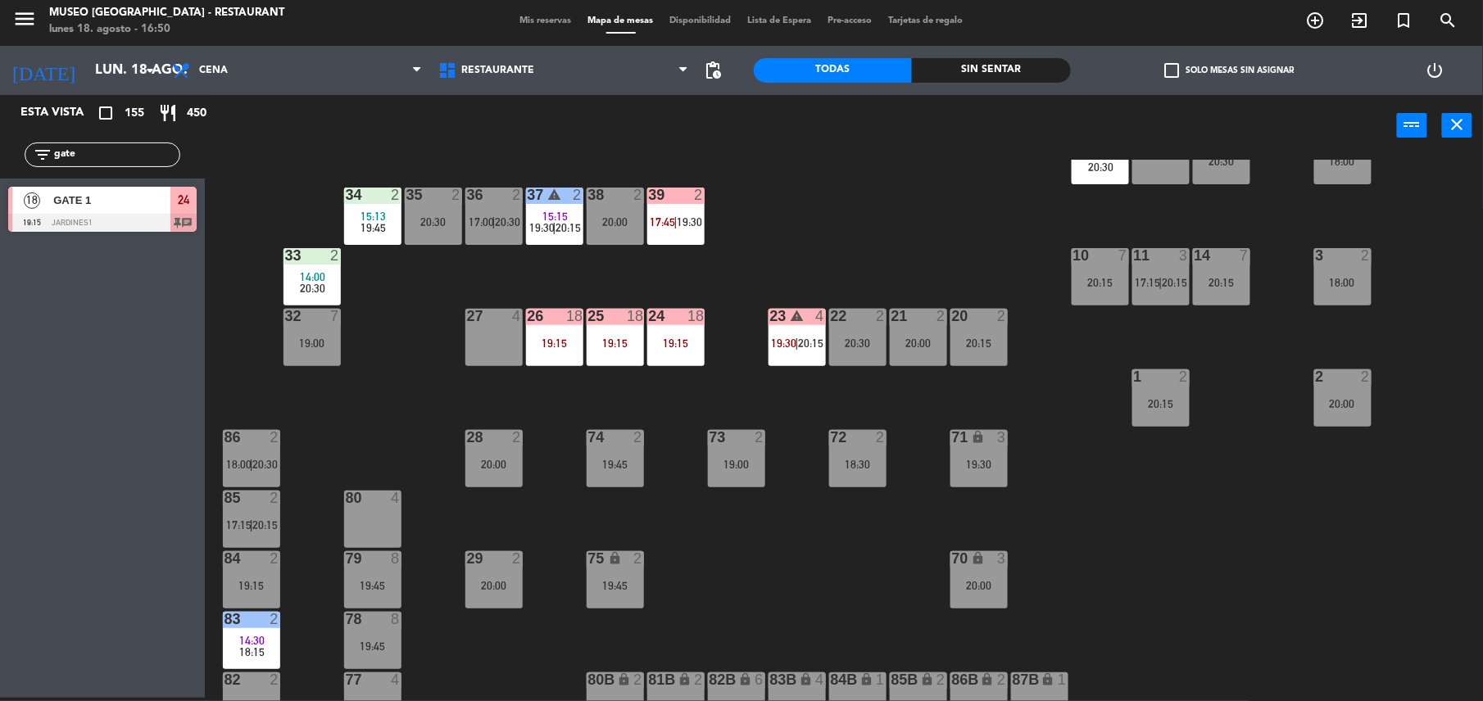
click at [584, 326] on div "44 5 17:30 | 20:15 49 2 17:00 | 19:45 54 5 20:15 64 2 17:45 | 20:00 48 2 16:19 …" at bounding box center [851, 431] width 1263 height 542
click at [591, 338] on div "19:15" at bounding box center [615, 343] width 57 height 11
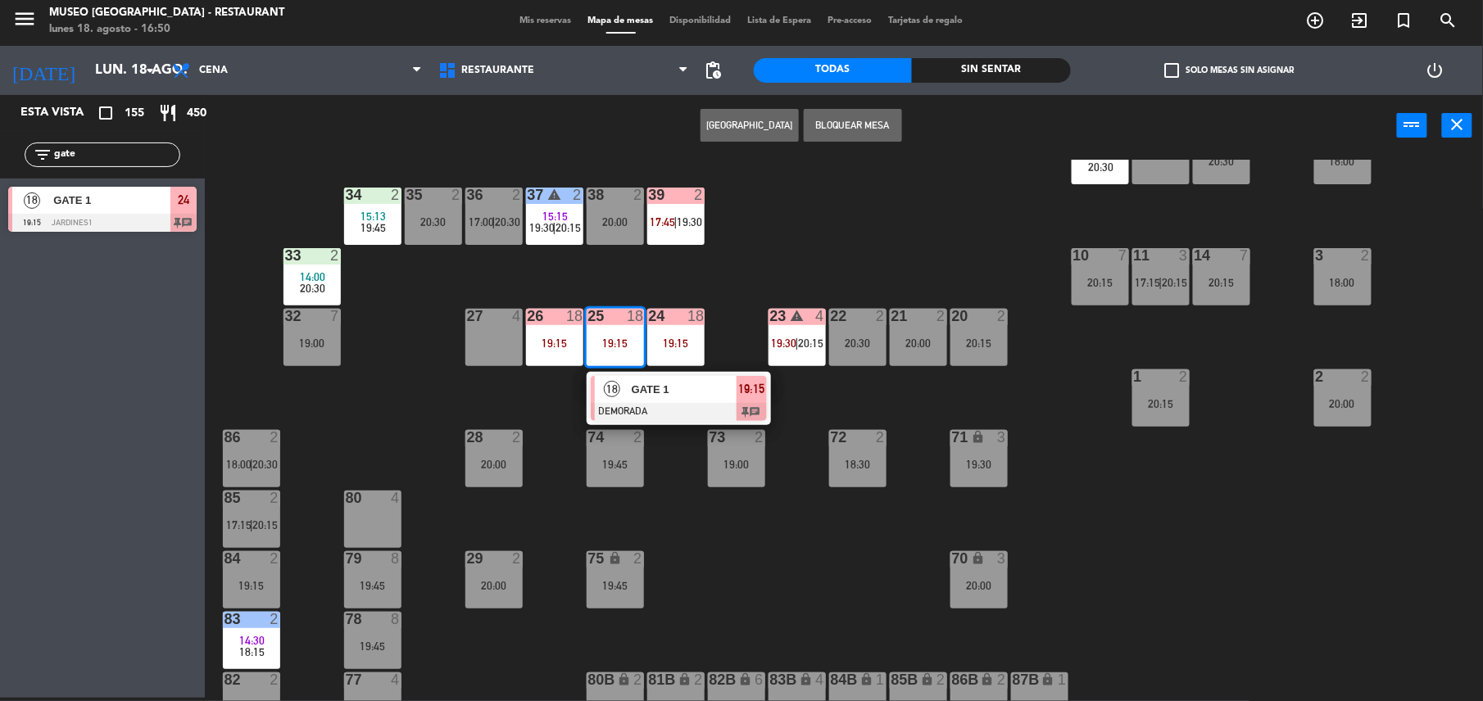
click at [636, 401] on div "GATE 1" at bounding box center [683, 389] width 107 height 27
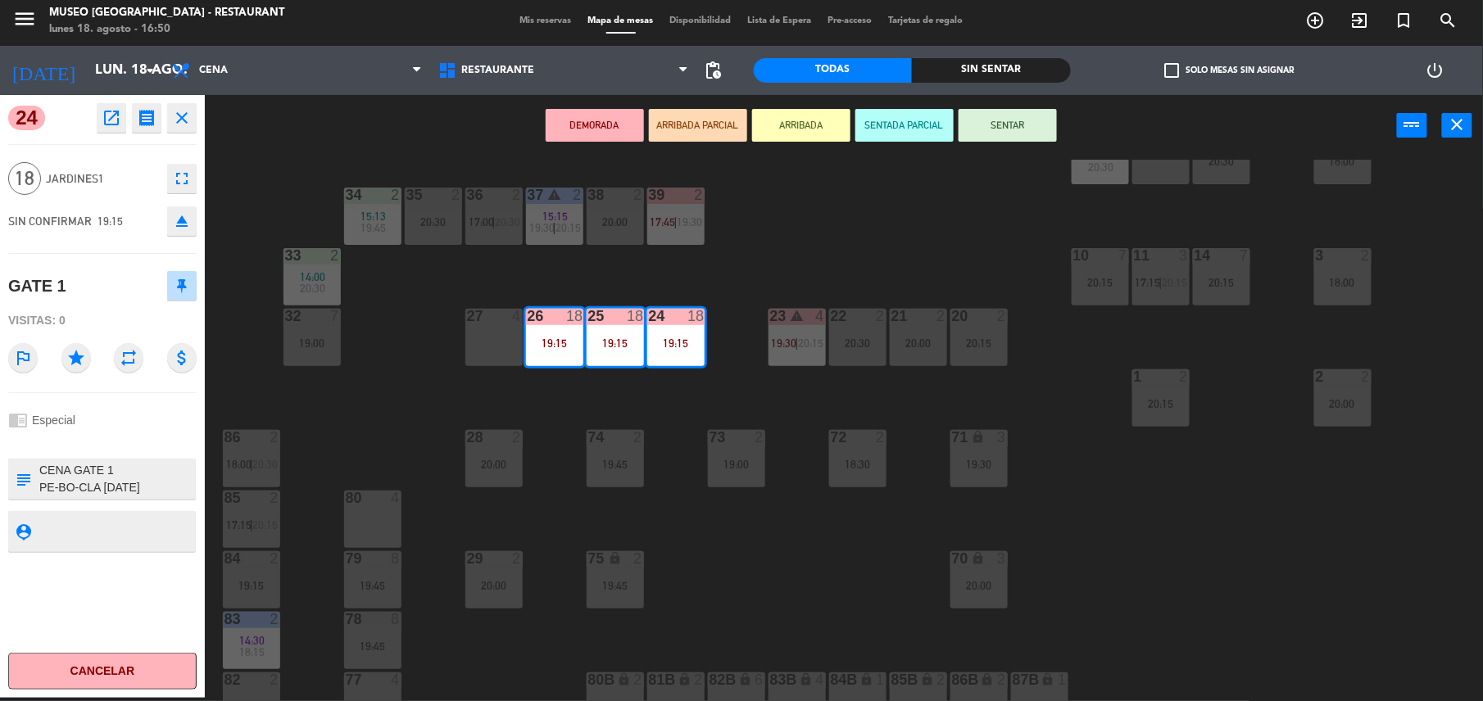
click at [179, 216] on icon "eject" at bounding box center [182, 221] width 20 height 20
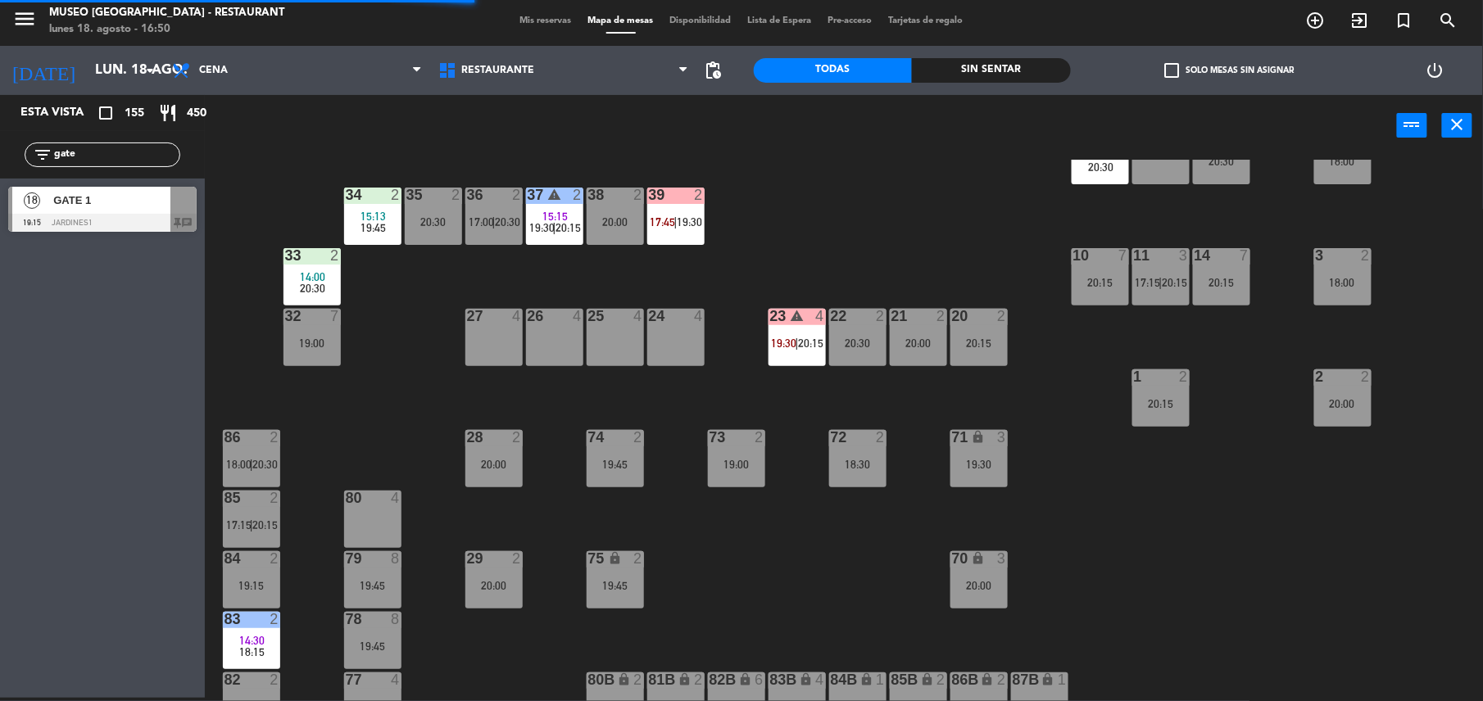
click at [116, 188] on div "GATE 1" at bounding box center [111, 200] width 119 height 27
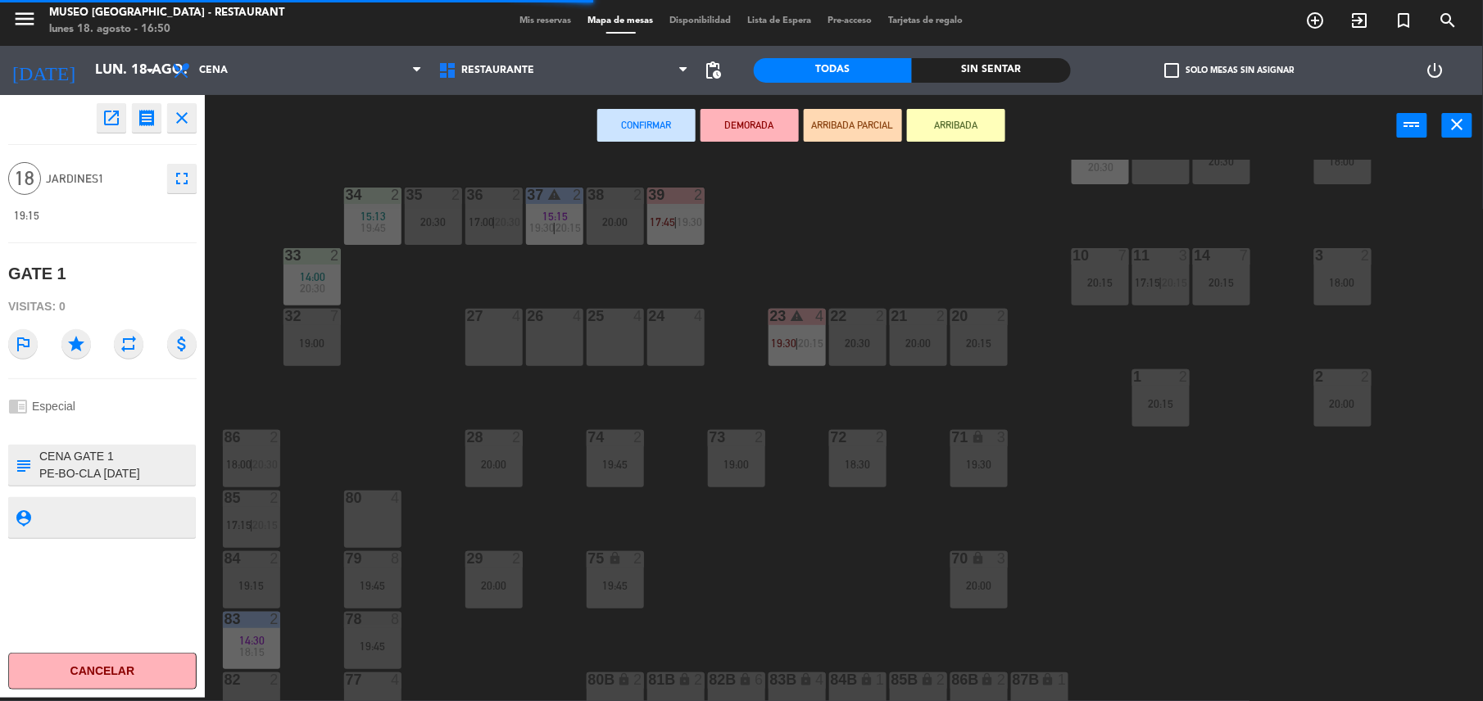
click at [690, 321] on div "4" at bounding box center [702, 316] width 27 height 15
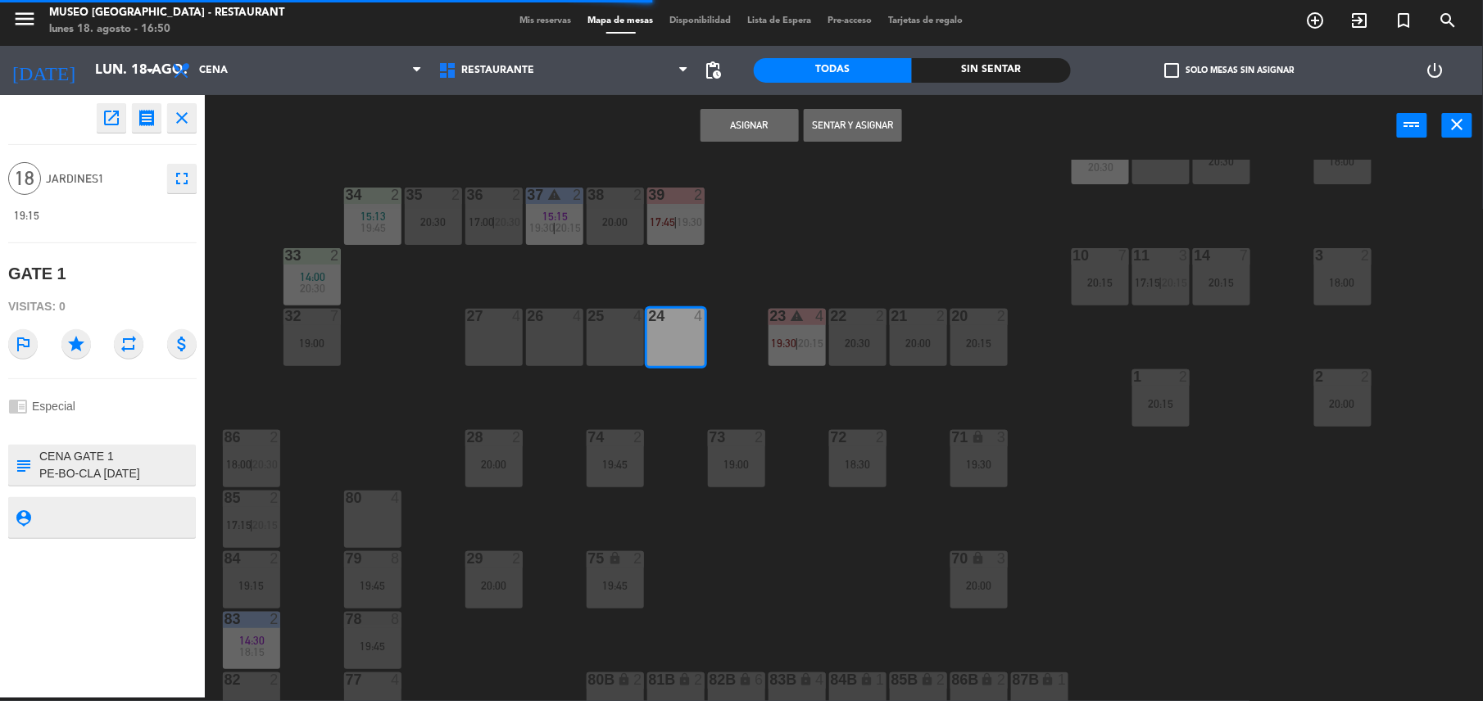
click at [623, 334] on div "25 4" at bounding box center [615, 337] width 57 height 57
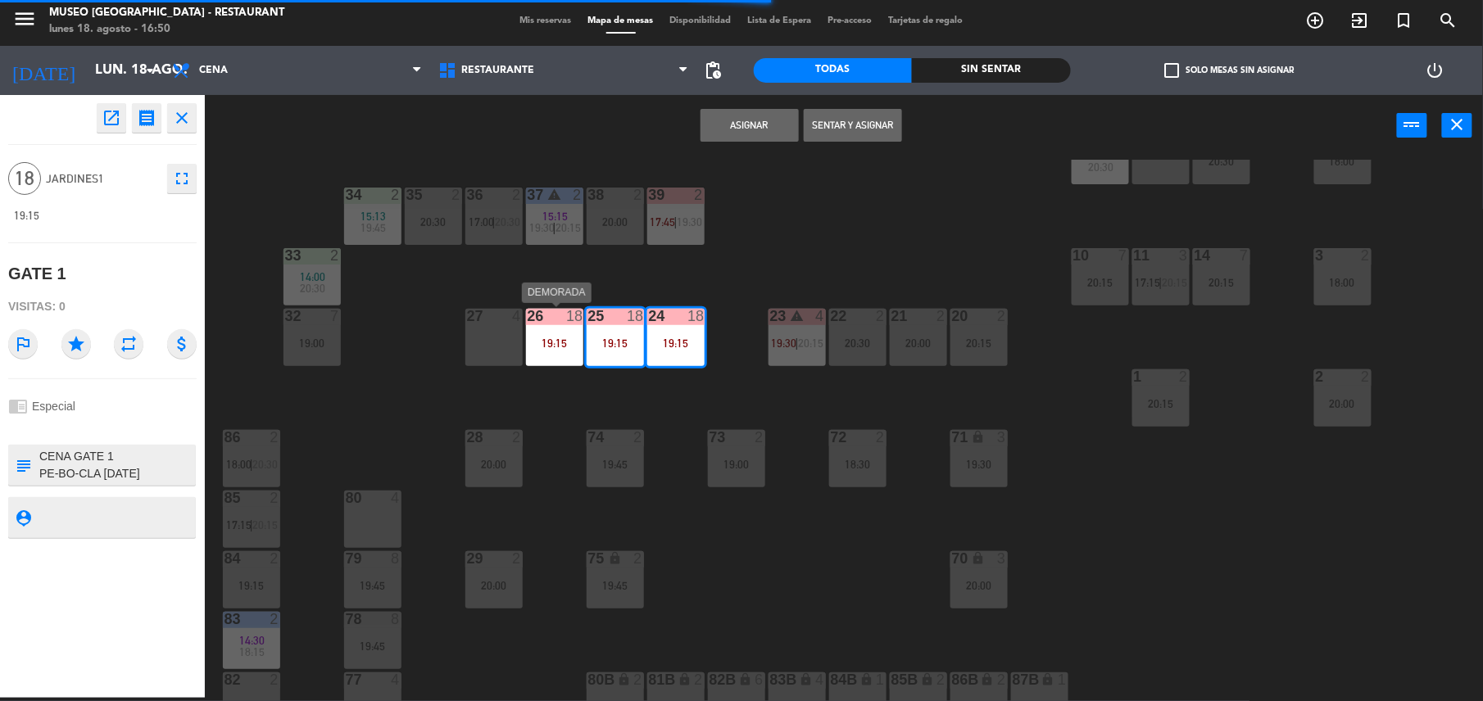
click at [479, 334] on div "27 4" at bounding box center [493, 337] width 57 height 57
click at [726, 143] on div "Asignar Sentar y Asignar power_input close" at bounding box center [801, 126] width 1192 height 62
click at [737, 125] on button "Asignar" at bounding box center [749, 125] width 98 height 33
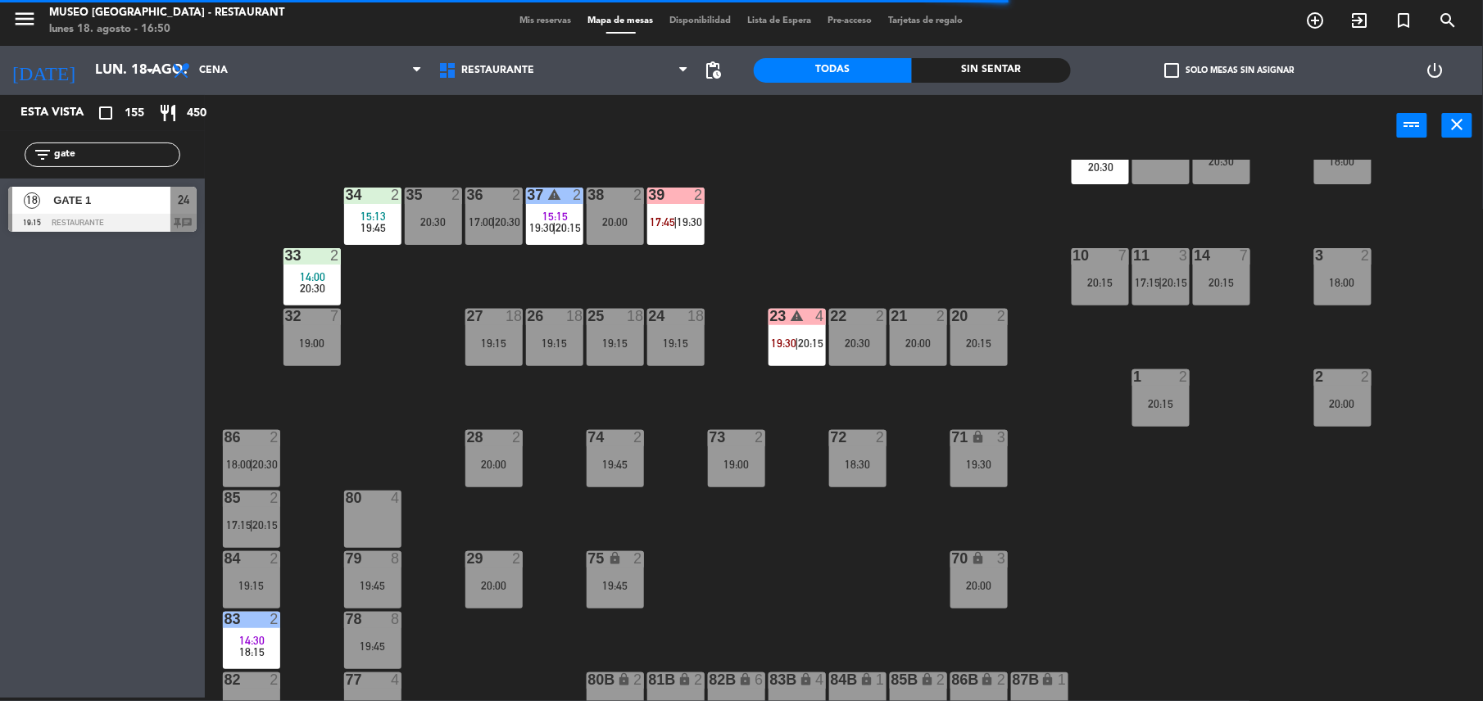
click at [794, 333] on div "23 warning 4 19:30 | 20:15" at bounding box center [796, 337] width 57 height 57
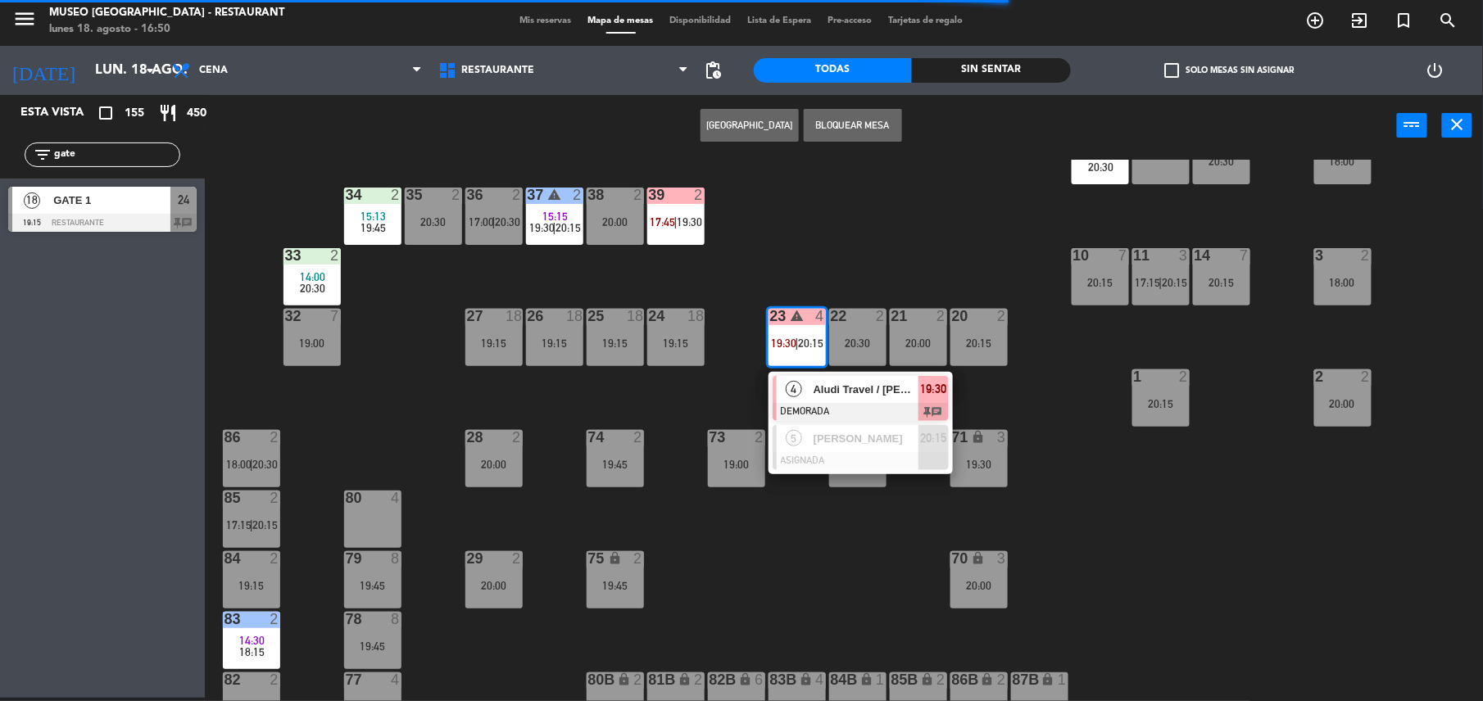
click at [834, 372] on div "4 Aludi Travel / [PERSON_NAME] DEMORADA 19:30 chat" at bounding box center [860, 398] width 184 height 53
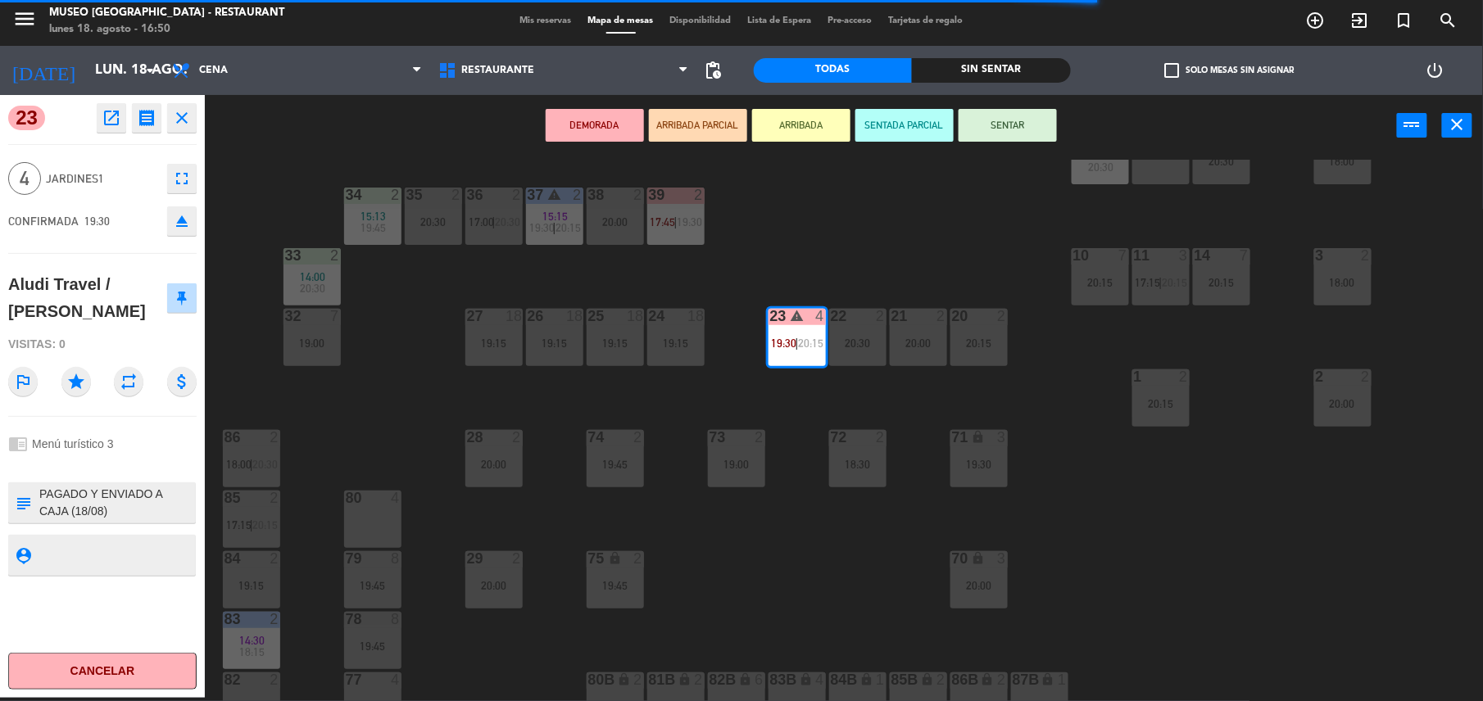
click at [98, 505] on textarea at bounding box center [116, 503] width 156 height 34
click at [121, 107] on button "open_in_new" at bounding box center [111, 117] width 29 height 29
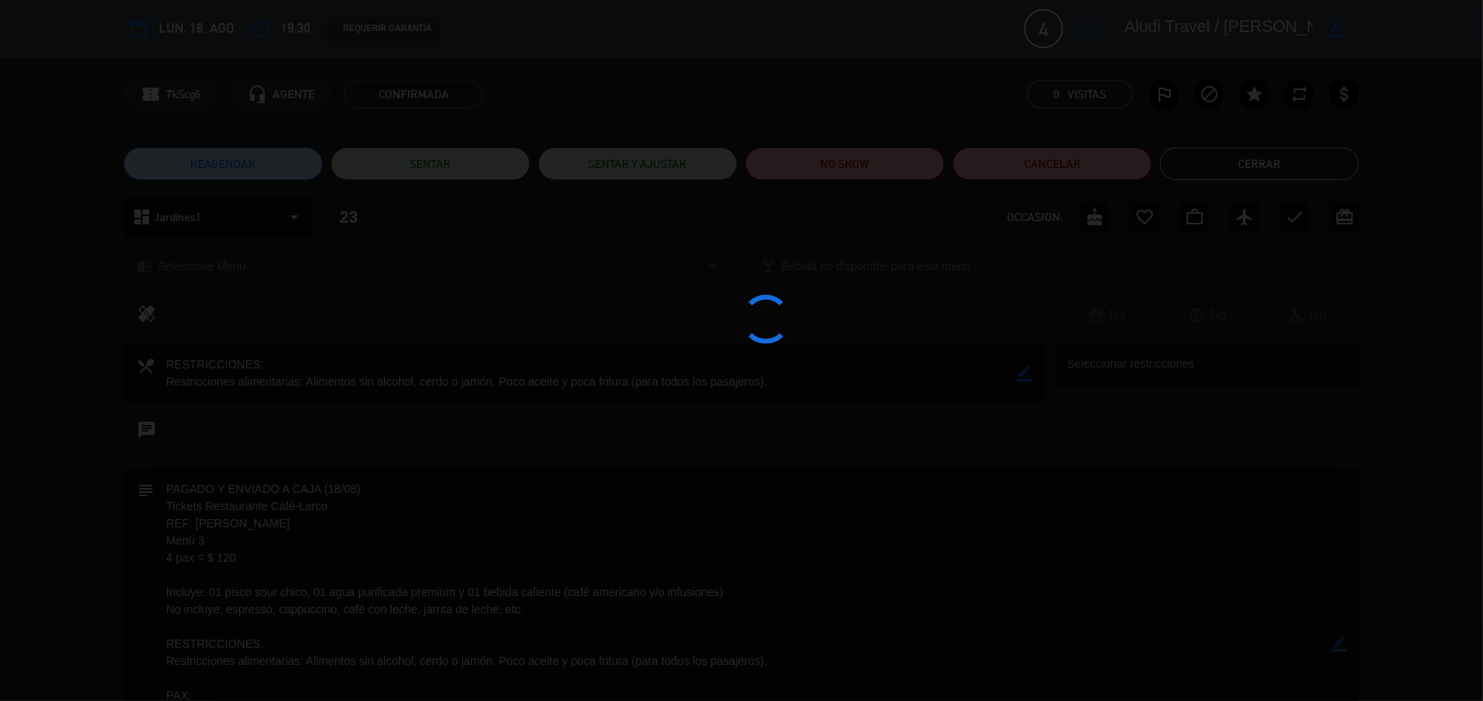
click at [487, 567] on div at bounding box center [741, 350] width 1483 height 701
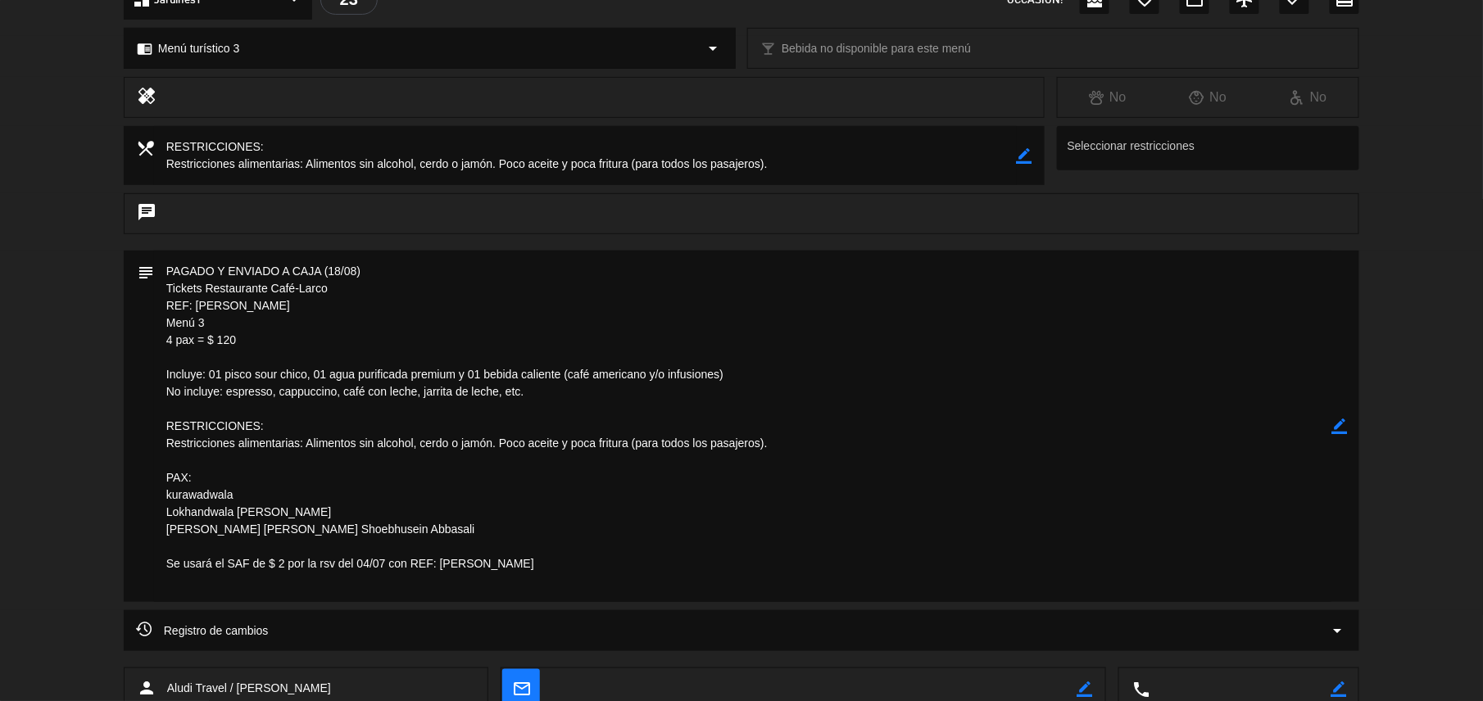
scroll to position [0, 0]
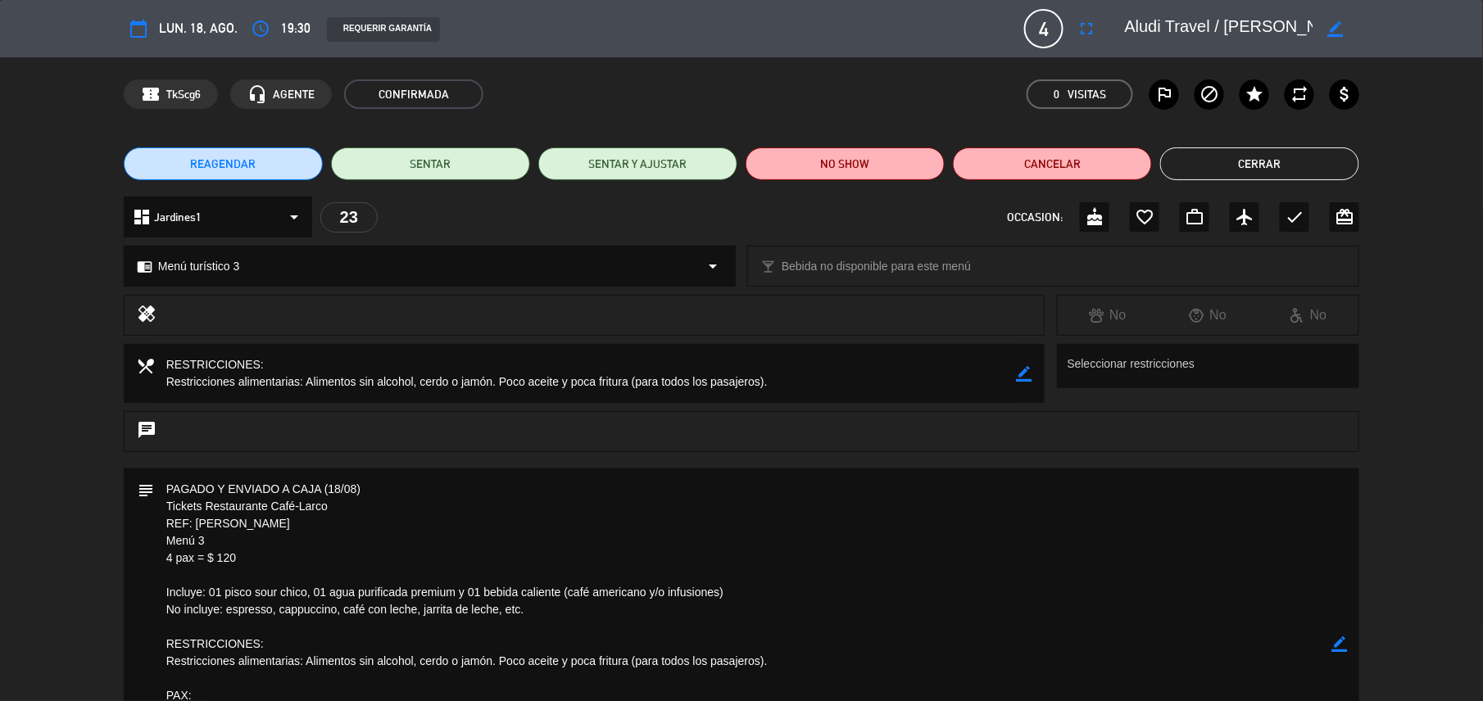
click at [1217, 168] on button "Cerrar" at bounding box center [1259, 163] width 199 height 33
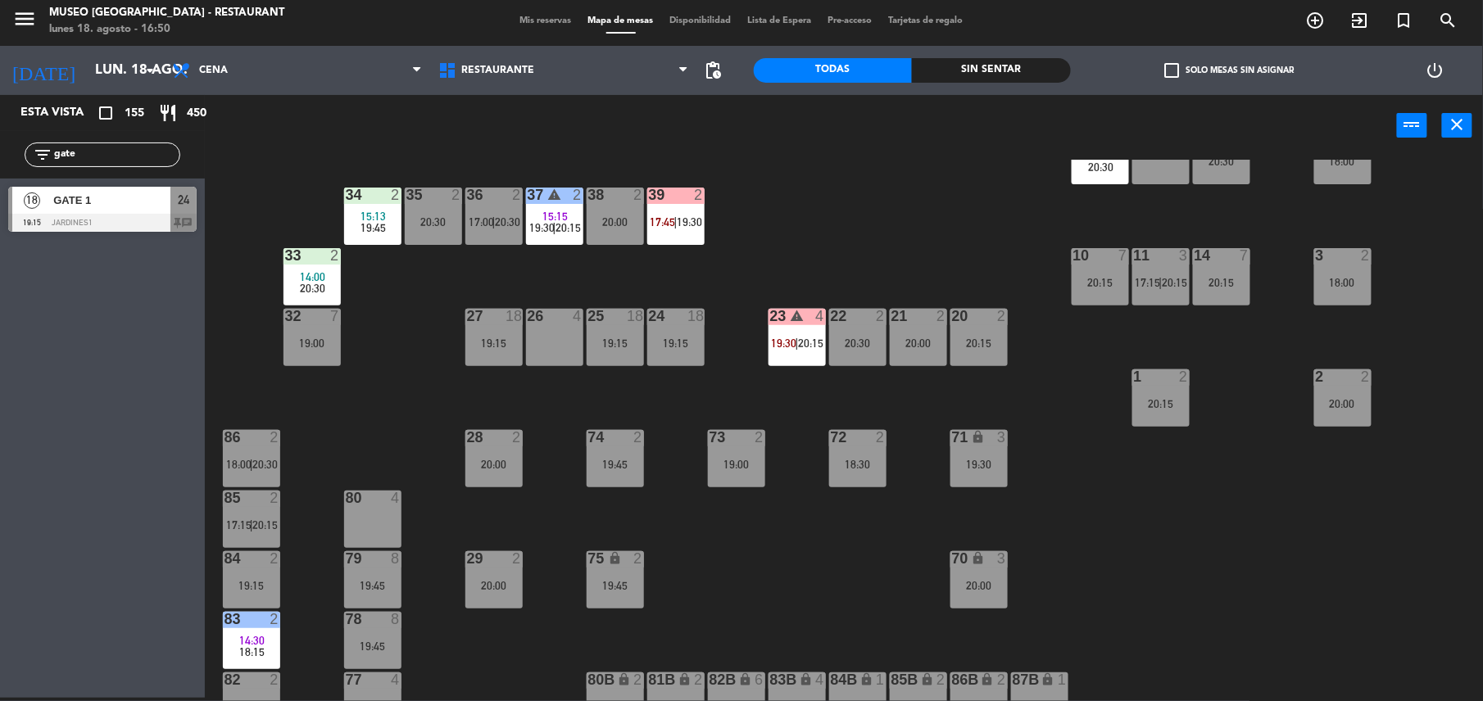
click at [786, 351] on div "23 warning 4 19:30 | 20:15" at bounding box center [796, 337] width 57 height 57
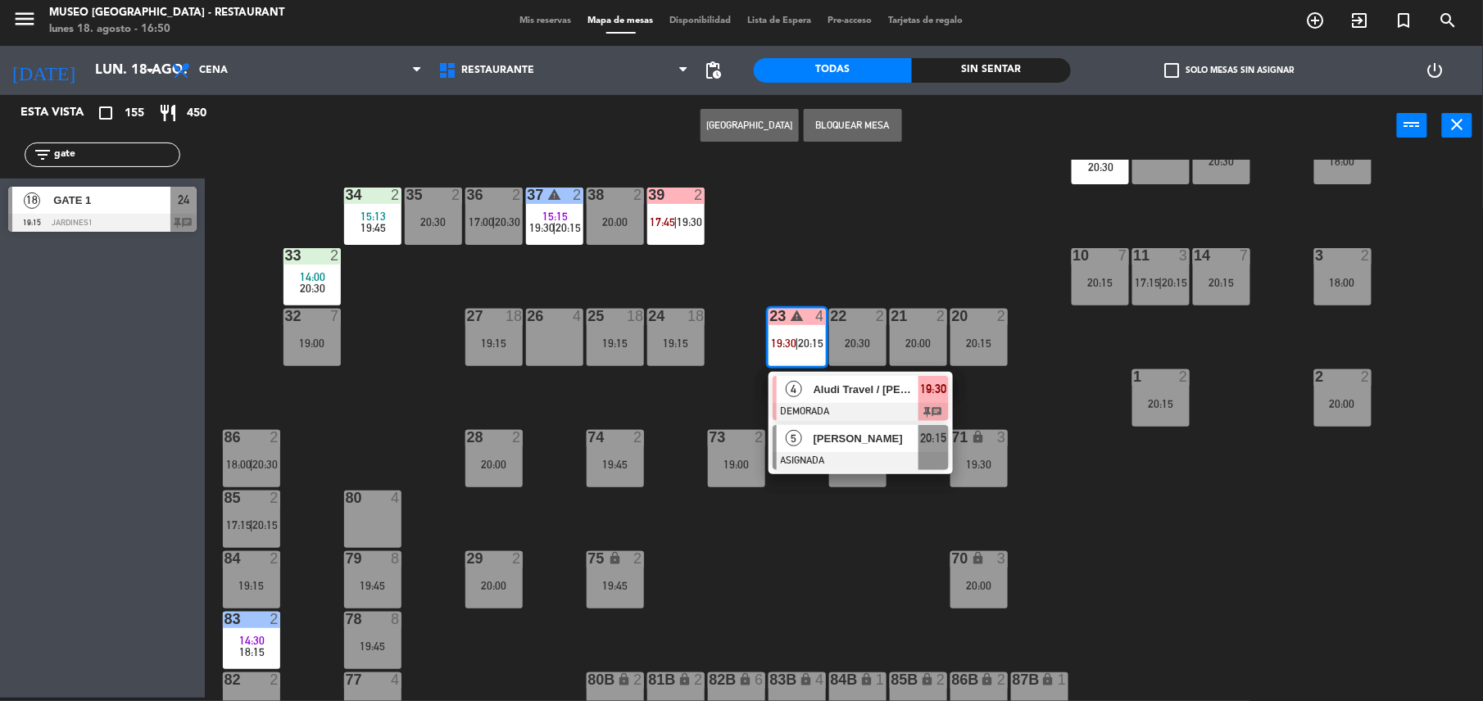
click at [833, 456] on div at bounding box center [861, 461] width 176 height 18
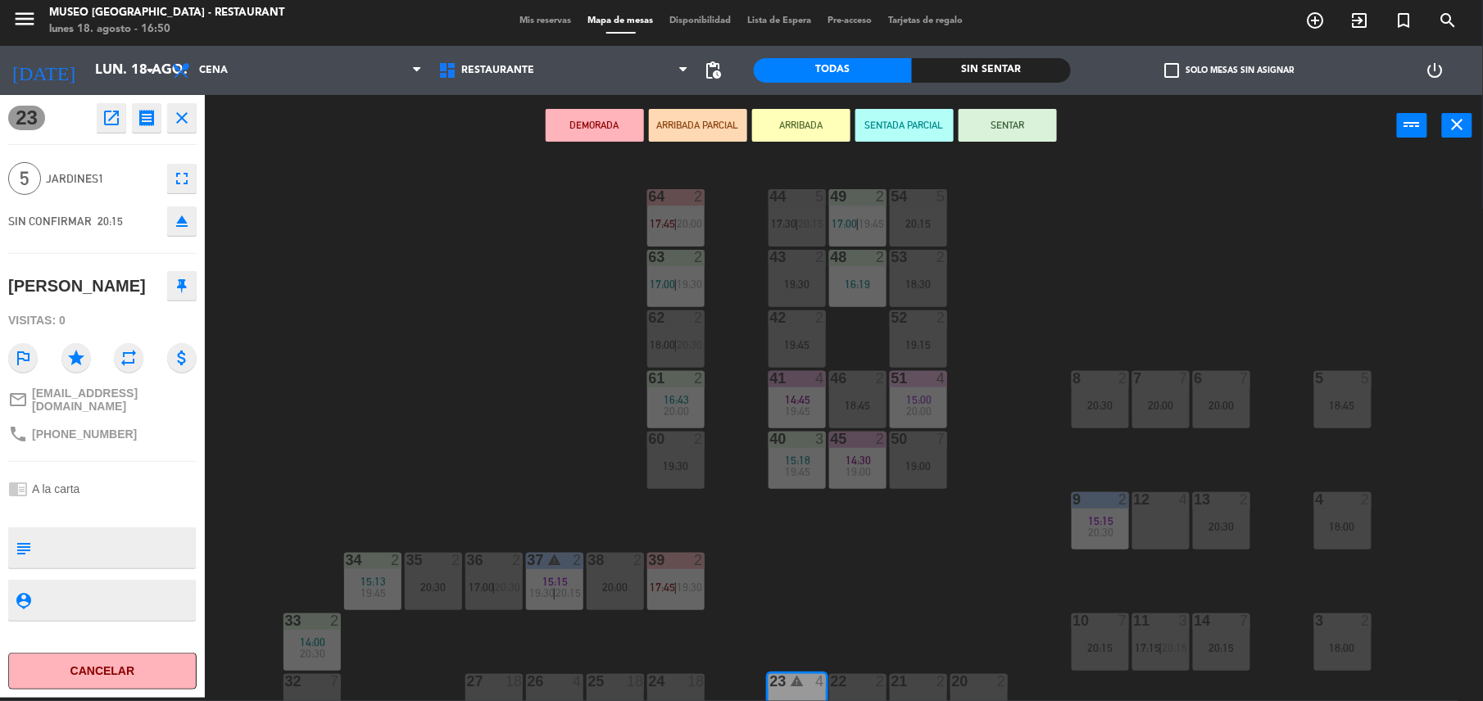
click at [1371, 393] on div "5 5 18:45" at bounding box center [1342, 399] width 57 height 57
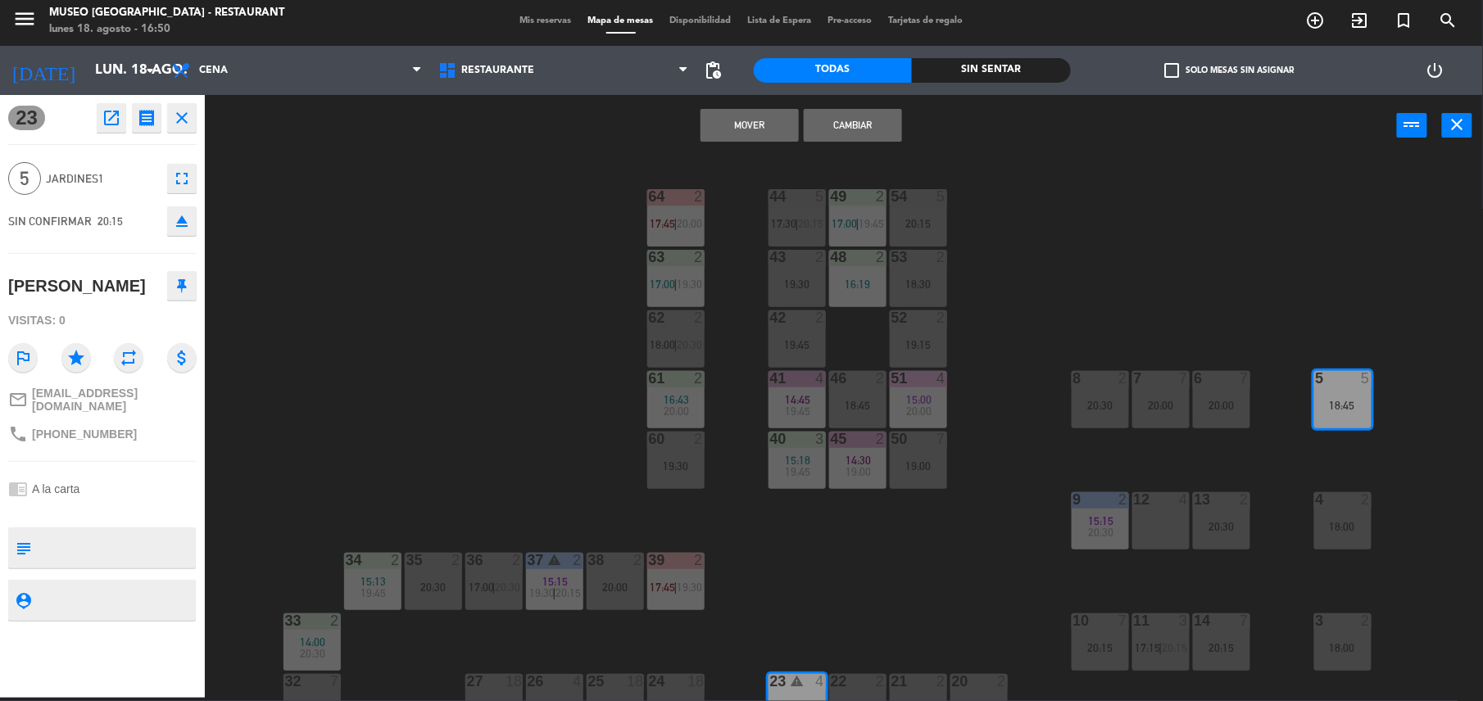
click at [759, 118] on button "Mover" at bounding box center [749, 125] width 98 height 33
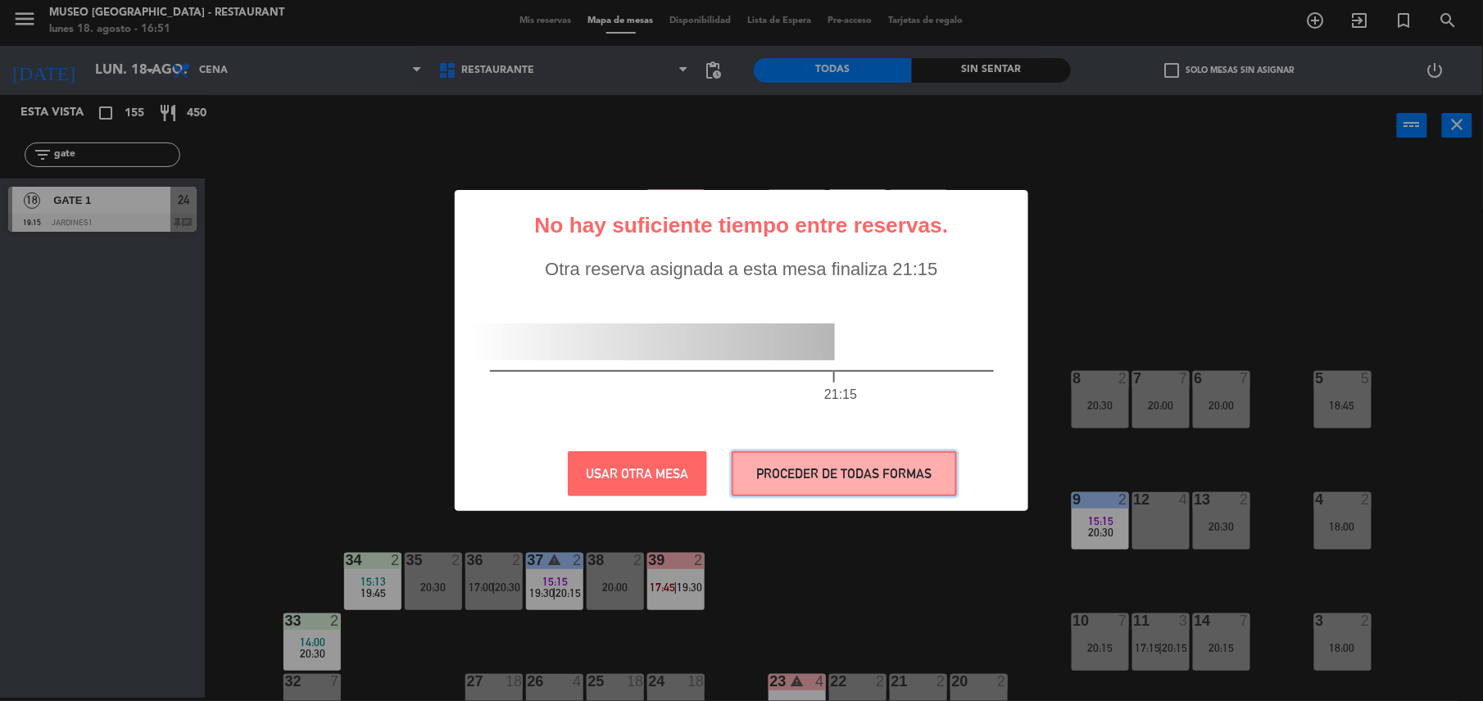
click at [868, 488] on button "PROCEDER DE TODAS FORMAS" at bounding box center [844, 473] width 225 height 45
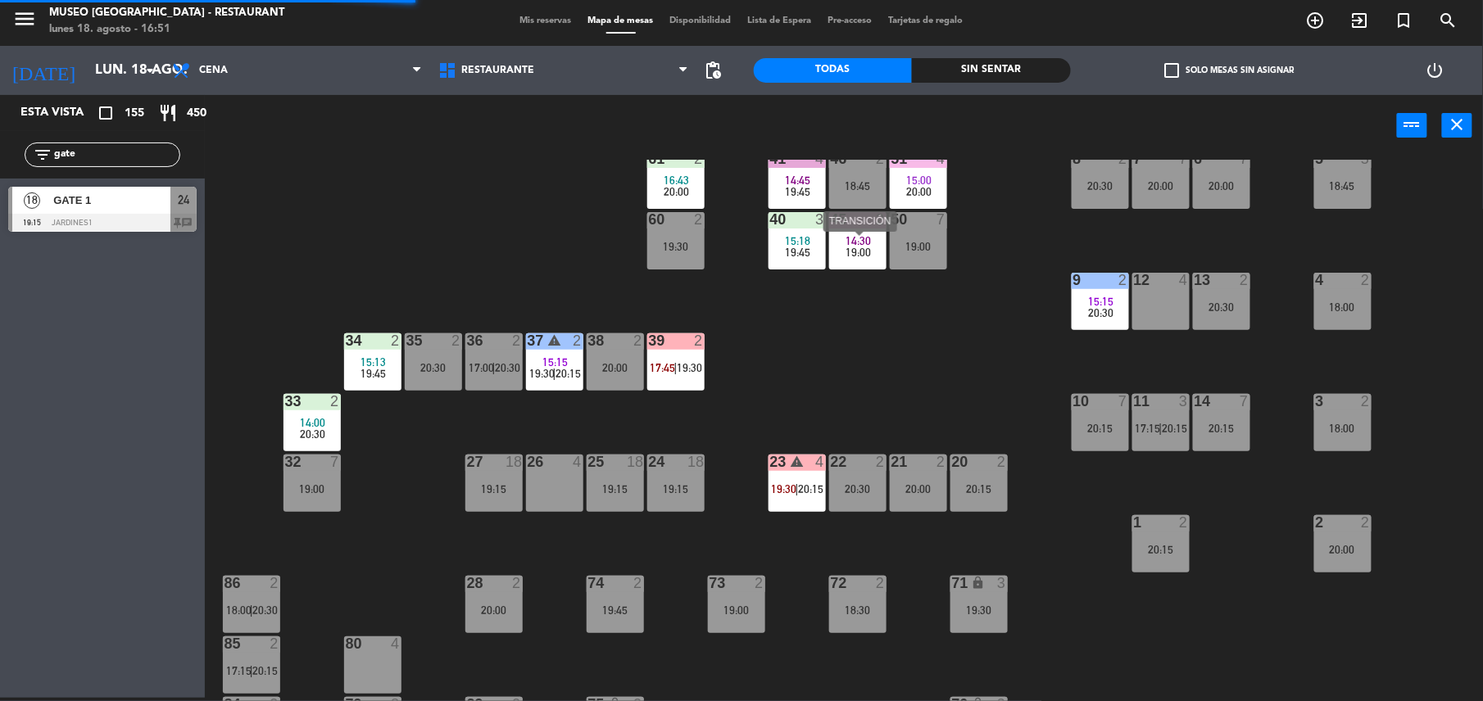
scroll to position [221, 0]
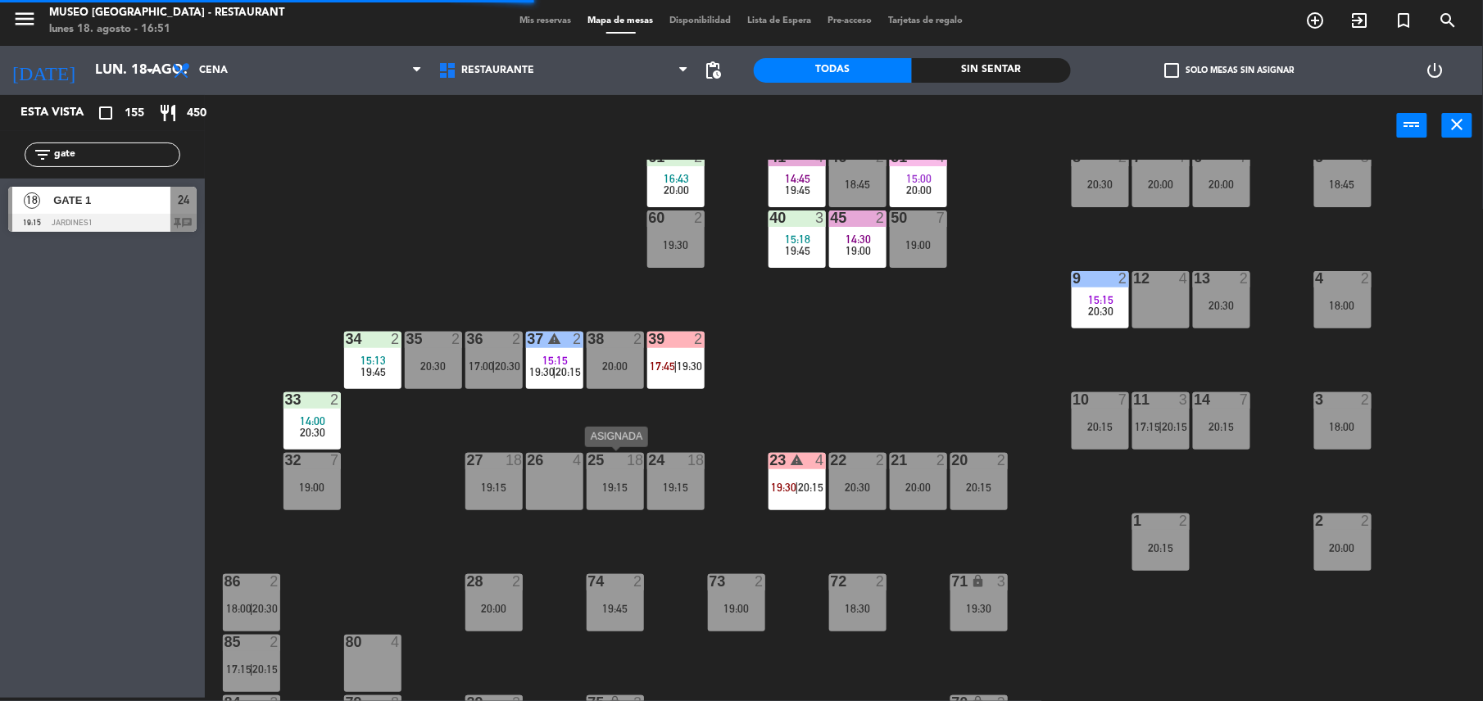
click at [594, 469] on div "25 18 19:15" at bounding box center [615, 481] width 57 height 57
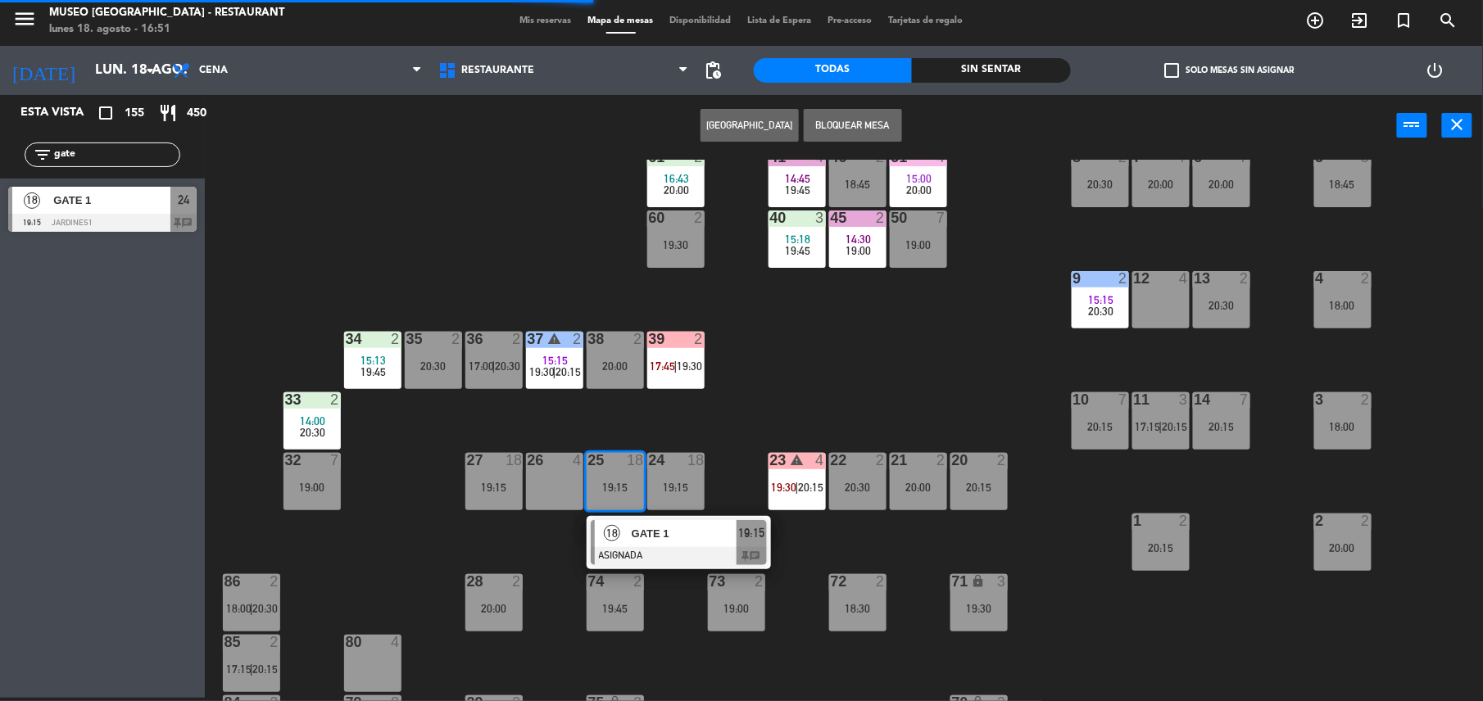
click at [659, 547] on div at bounding box center [679, 556] width 176 height 18
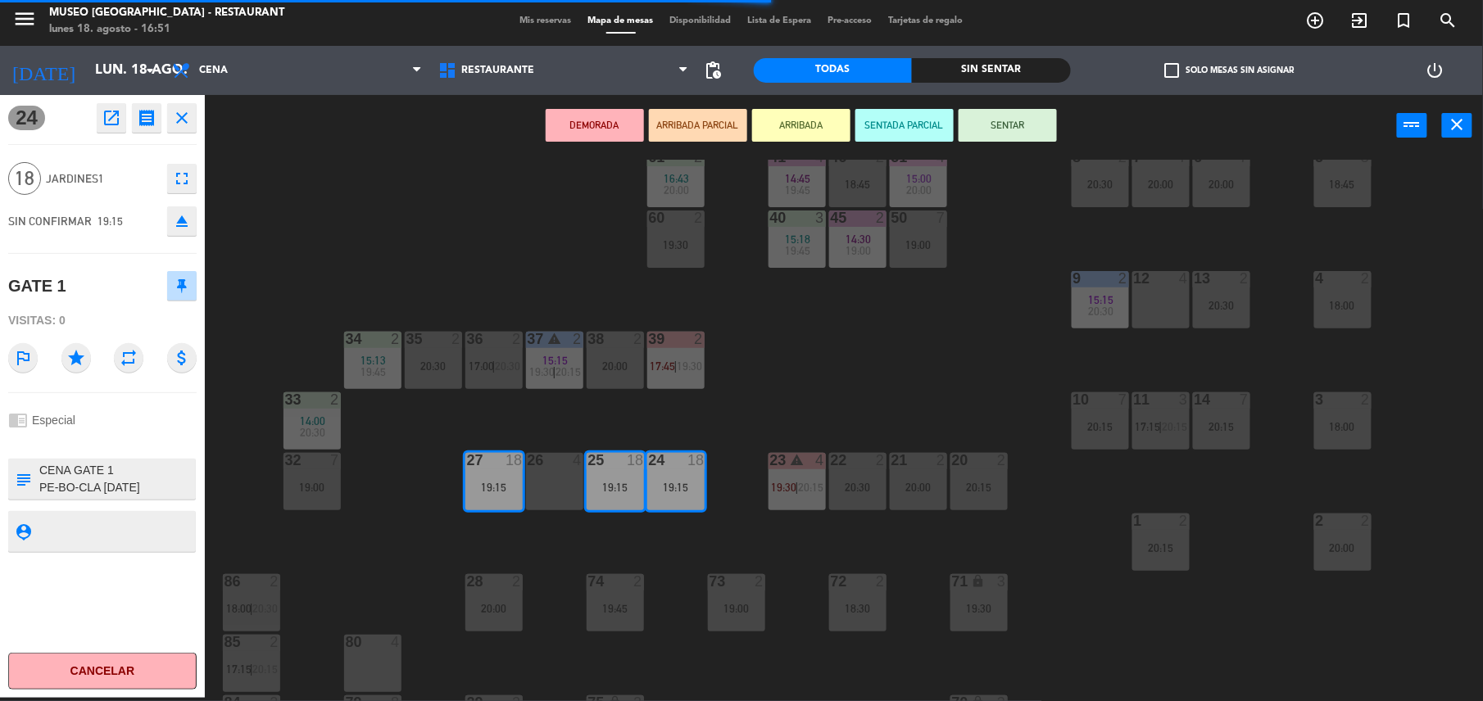
click at [571, 486] on div "26 4" at bounding box center [554, 481] width 57 height 57
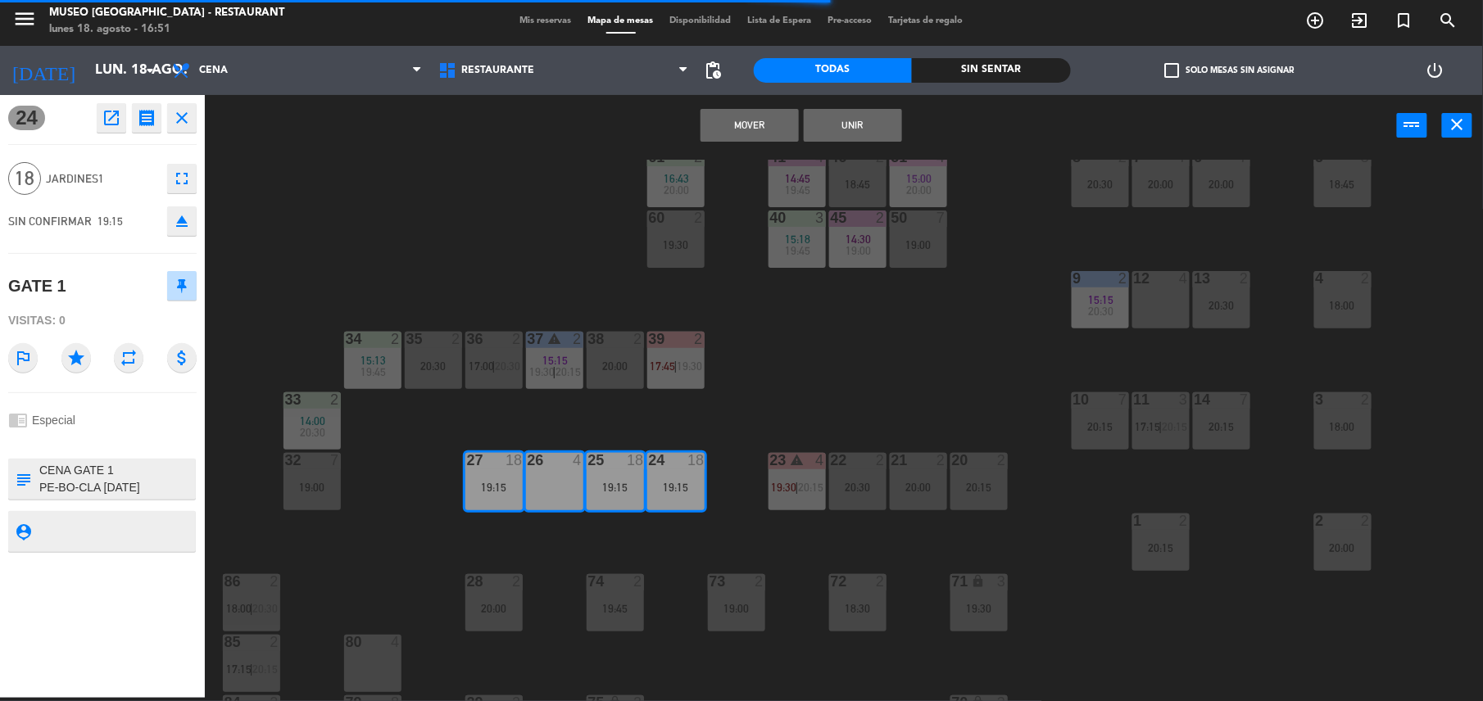
click at [853, 132] on button "Unir" at bounding box center [853, 125] width 98 height 33
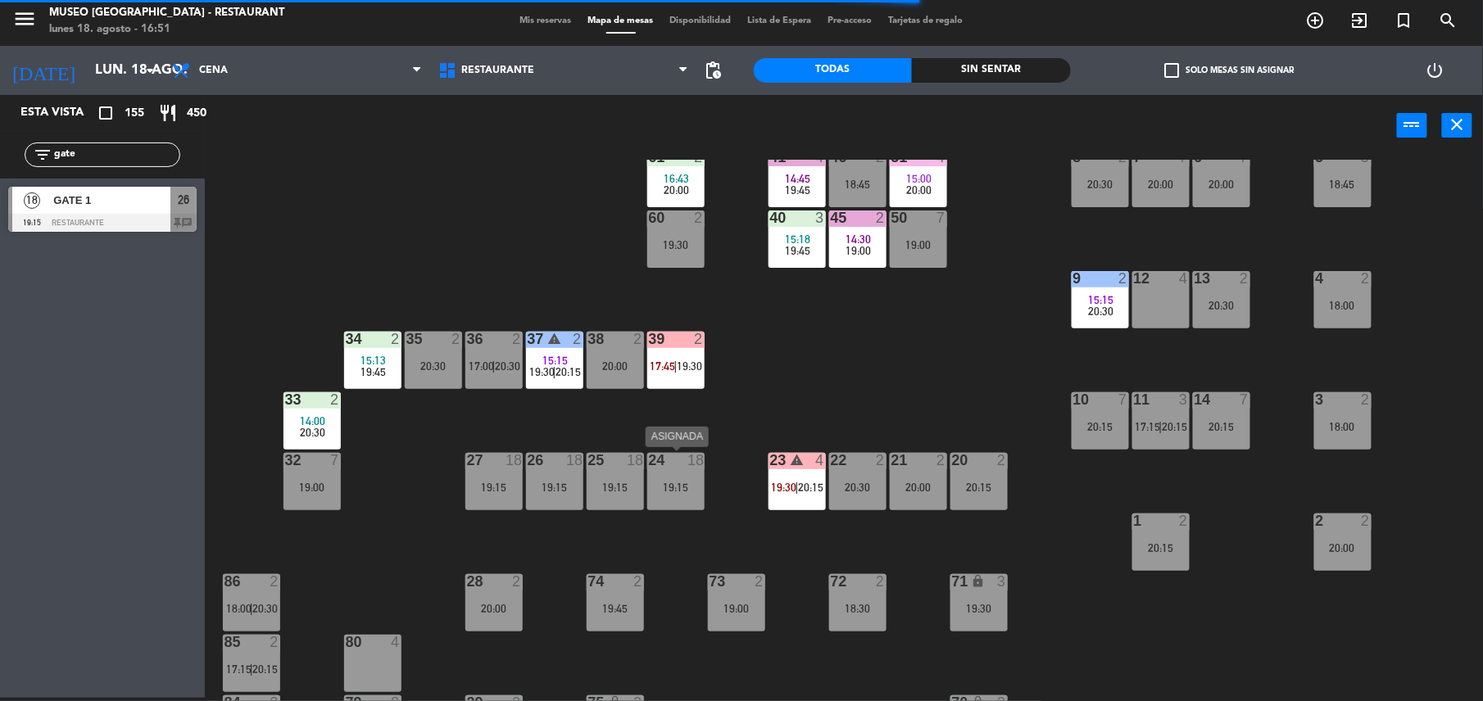
click at [682, 493] on div "24 18 19:15" at bounding box center [675, 481] width 57 height 57
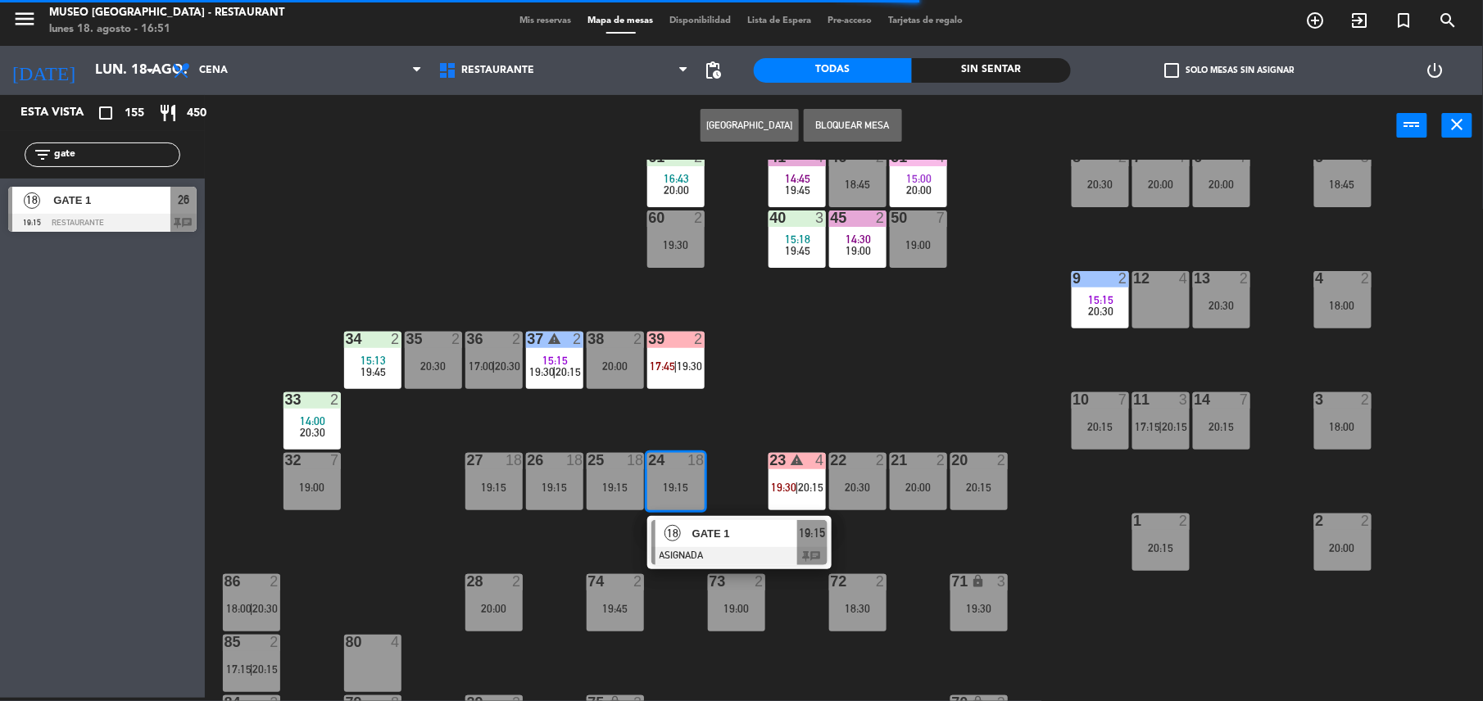
click at [725, 542] on span "GATE 1" at bounding box center [744, 533] width 105 height 17
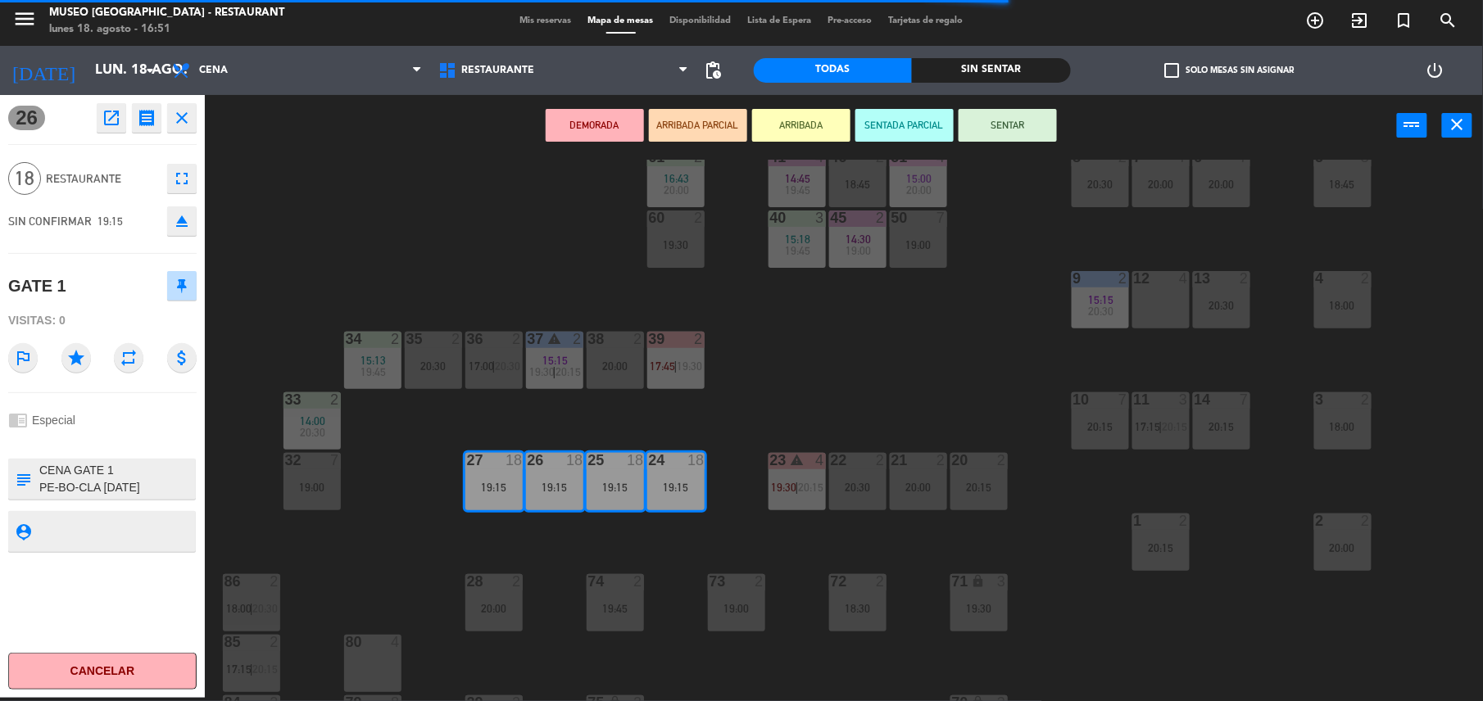
click at [591, 122] on button "DEMORADA" at bounding box center [595, 125] width 98 height 33
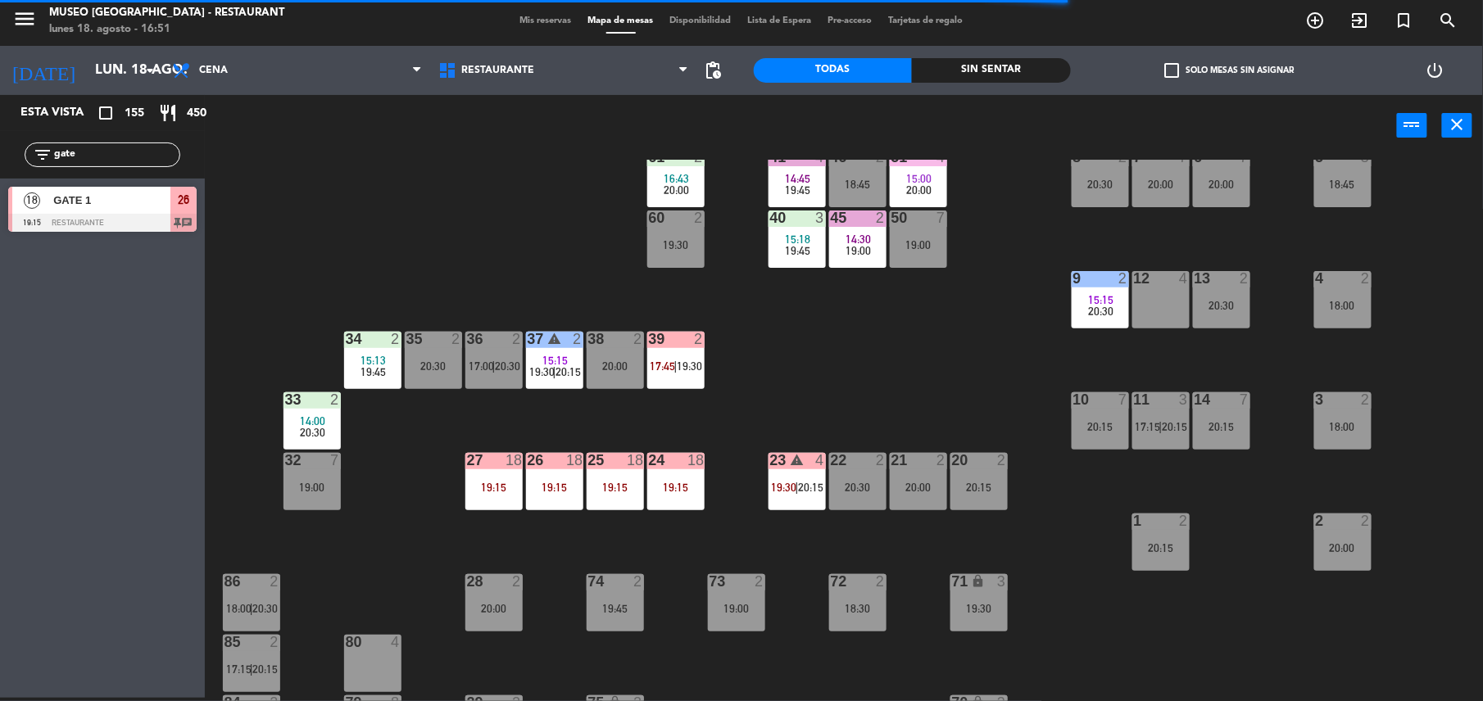
click at [788, 492] on div "23 warning 4 19:30 | 20:15" at bounding box center [796, 481] width 57 height 57
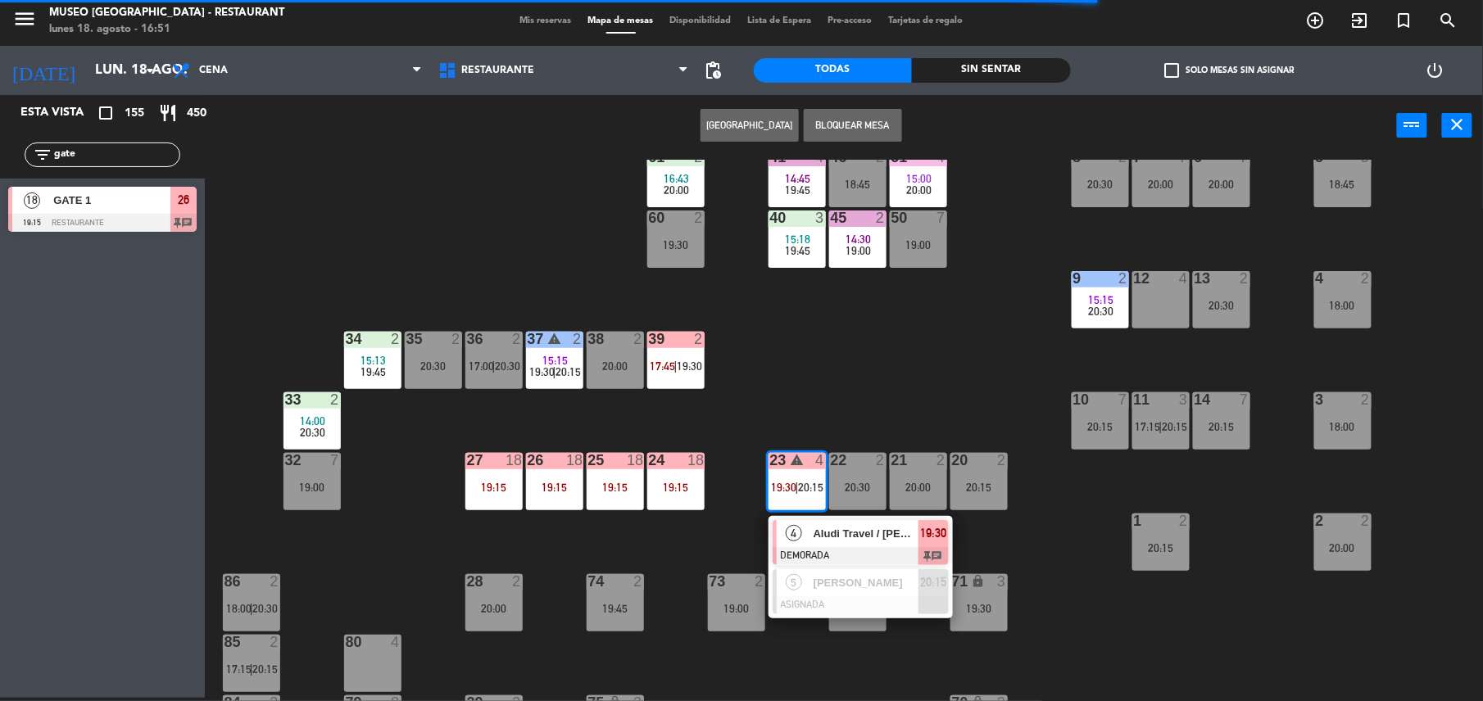
click at [834, 528] on span "Aludi Travel / [PERSON_NAME]" at bounding box center [865, 533] width 105 height 17
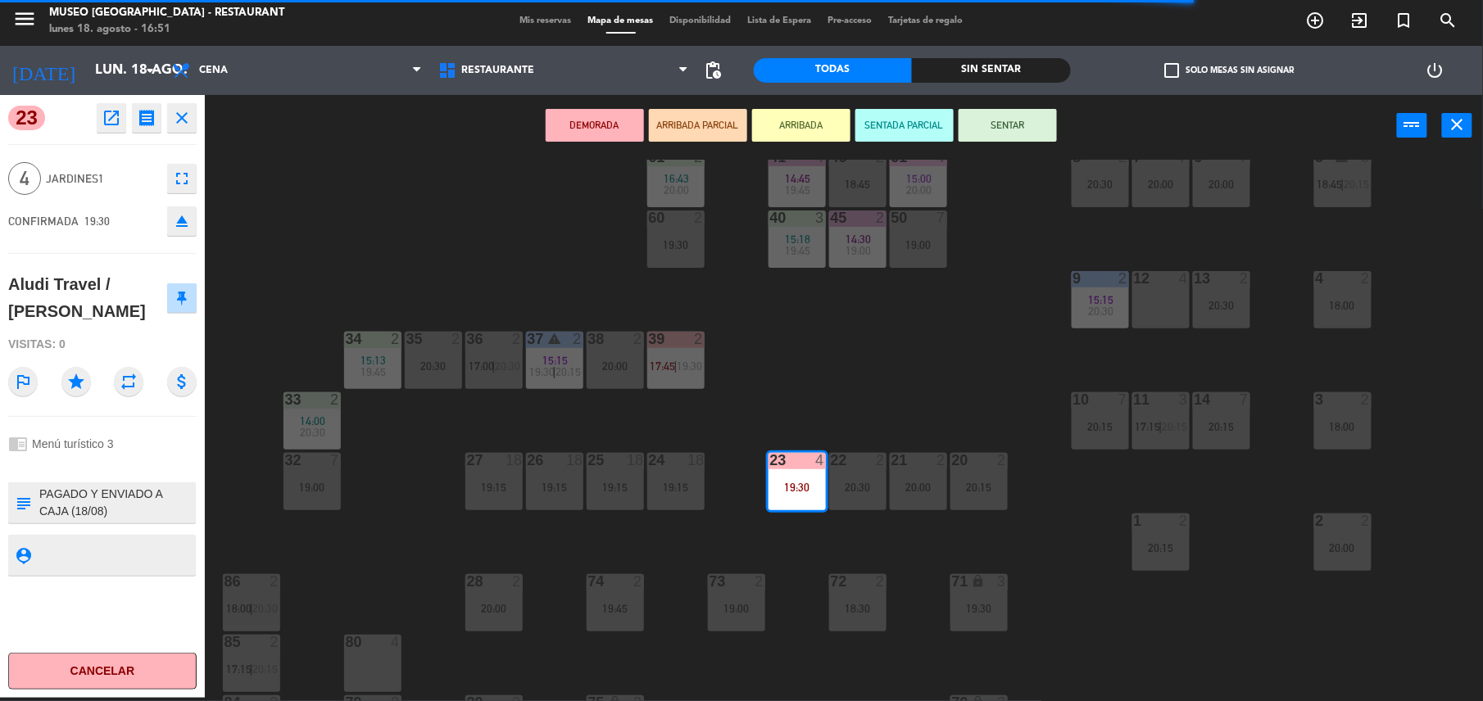
click at [131, 480] on div "23 open_in_new receipt 7:30 PM lun., 18 ago. 4 personas Aludi Travel / [PERSON_…" at bounding box center [102, 396] width 205 height 603
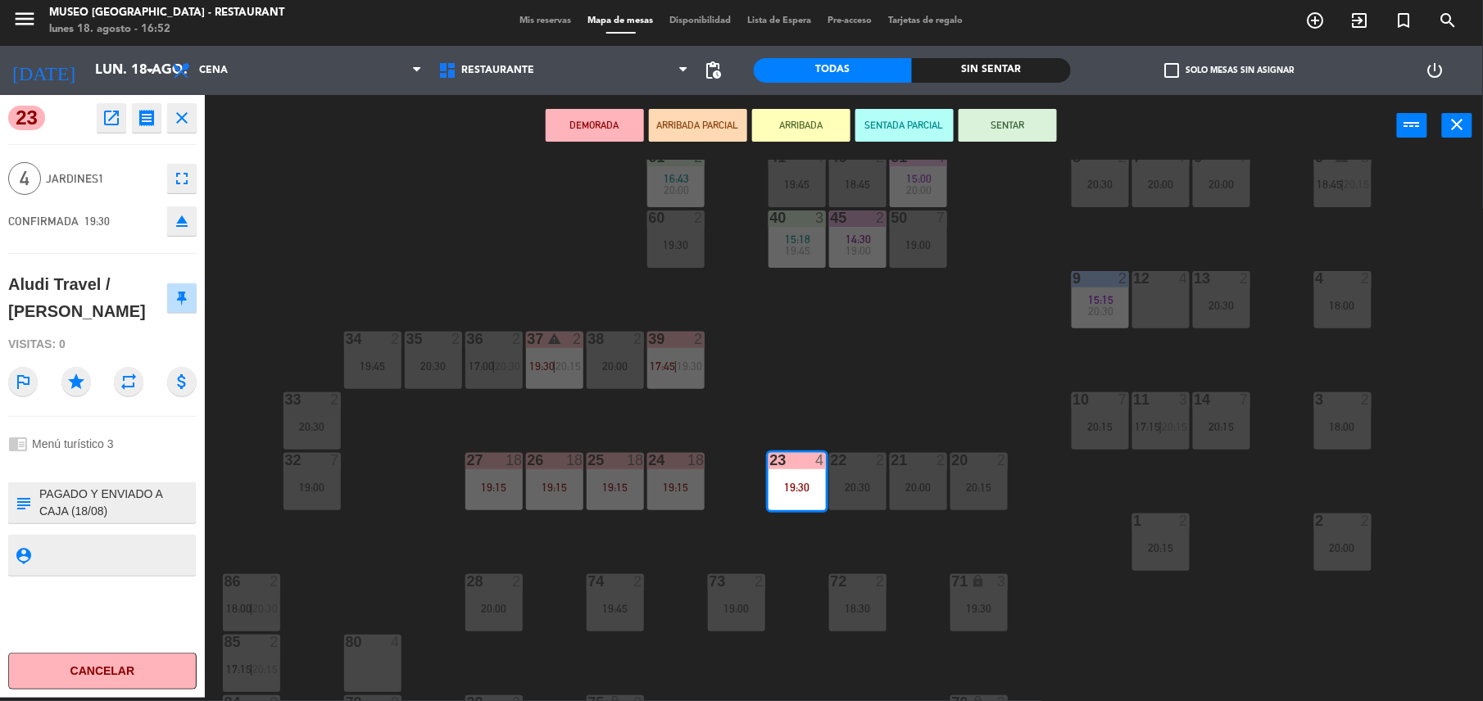
click at [846, 437] on div "44 5 17:30 | 20:15 49 2 17:00 | 19:45 54 5 20:15 64 2 17:45 | 20:00 48 2 16:19 …" at bounding box center [851, 431] width 1263 height 542
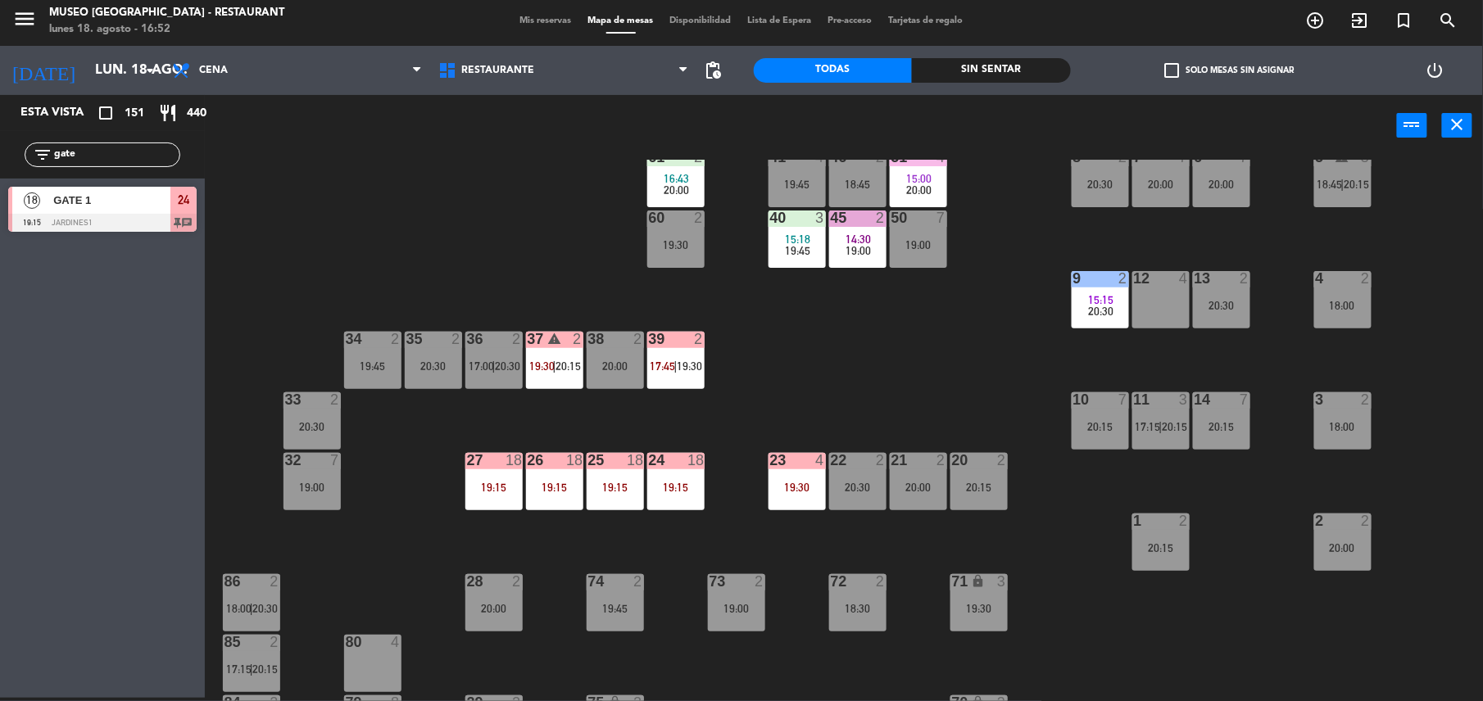
scroll to position [0, 0]
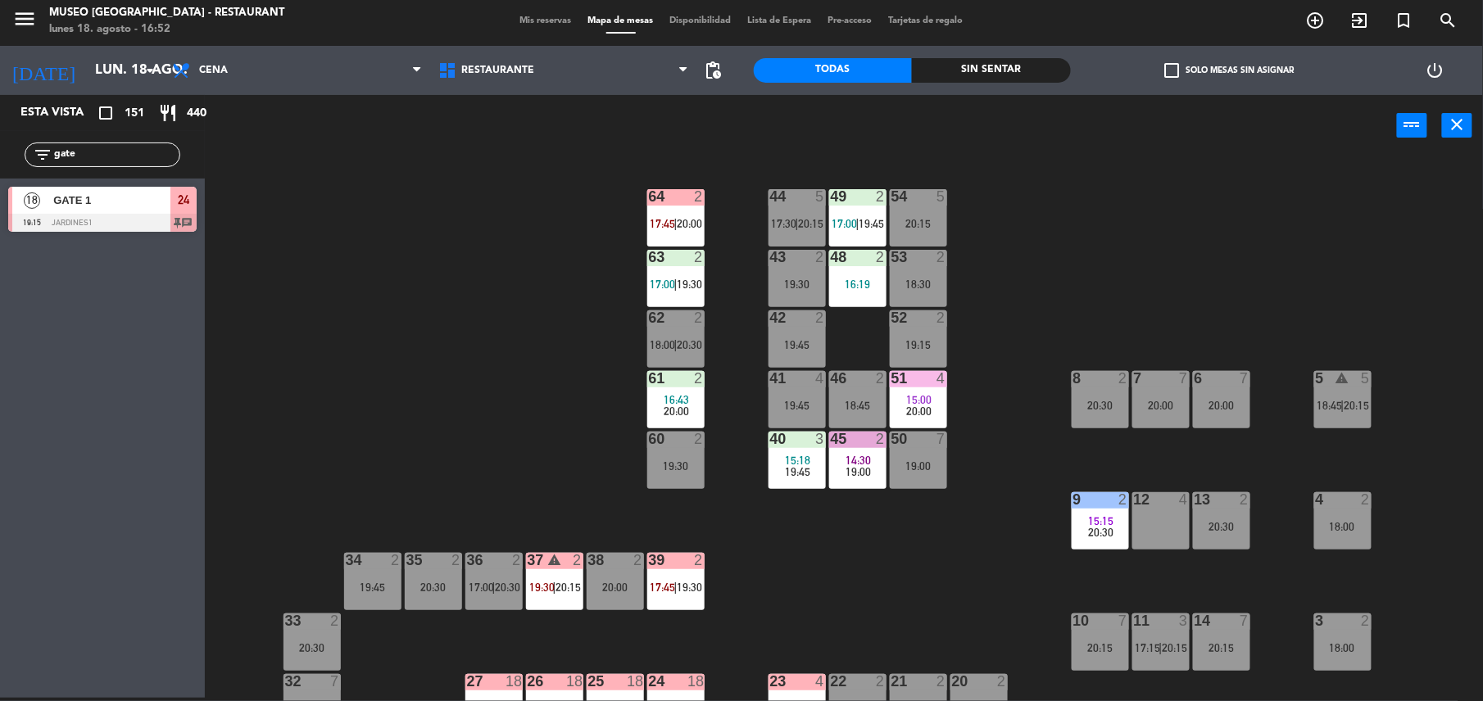
click at [529, 342] on div "44 5 17:30 | 20:15 49 2 17:00 | 19:45 54 5 20:15 64 2 17:45 | 20:00 48 2 16:19 …" at bounding box center [851, 431] width 1263 height 542
click at [904, 395] on div "15:00" at bounding box center [918, 399] width 57 height 11
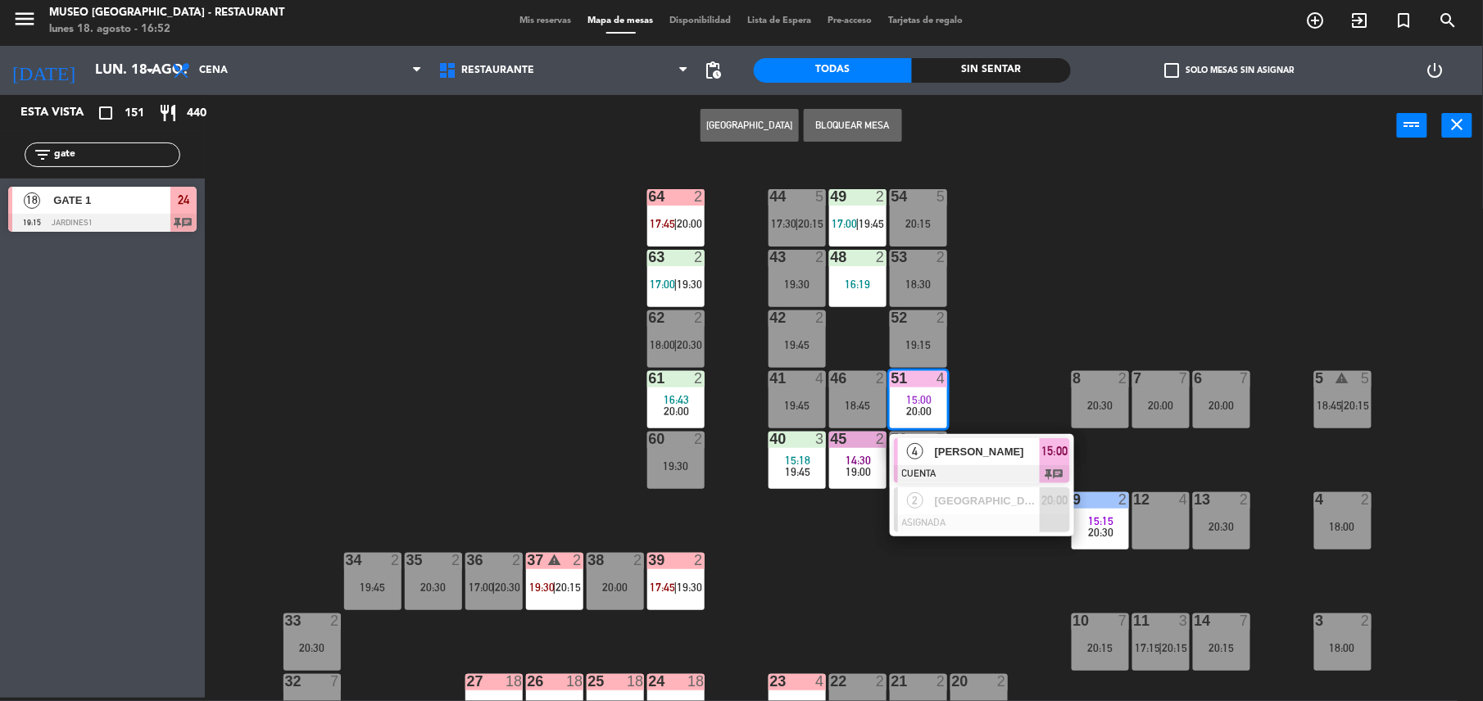
click at [974, 456] on span "[PERSON_NAME]" at bounding box center [987, 451] width 105 height 17
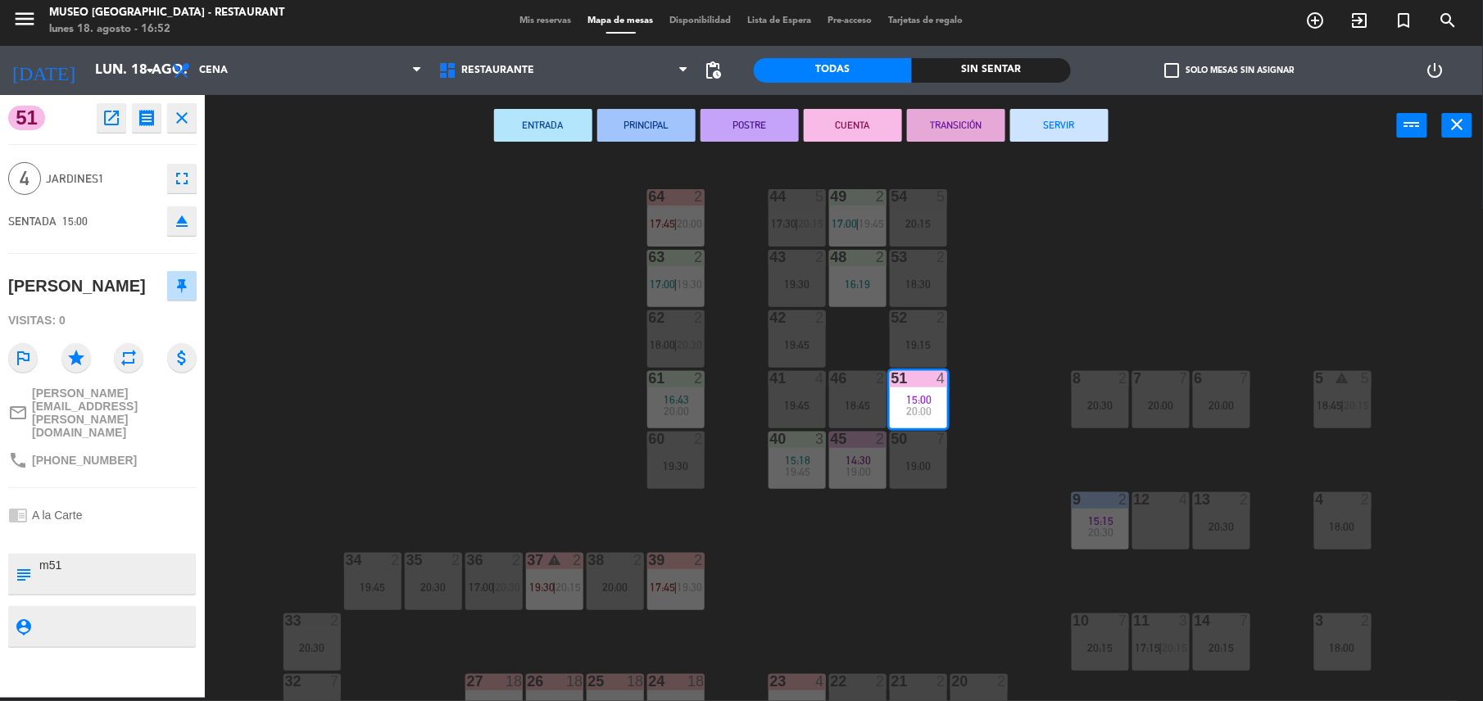
click at [1049, 133] on button "SERVIR" at bounding box center [1059, 125] width 98 height 33
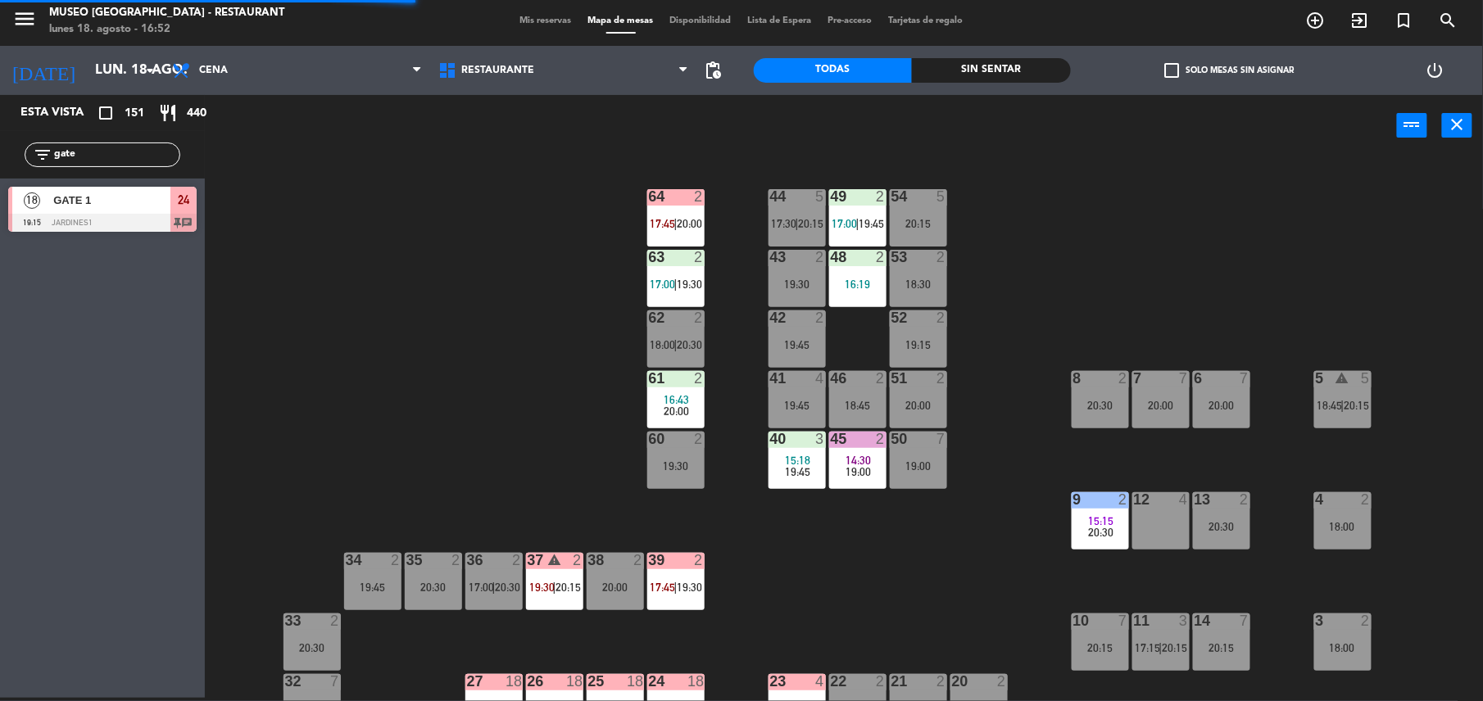
click at [800, 488] on div "40 3 15:18 19:45" at bounding box center [796, 460] width 57 height 57
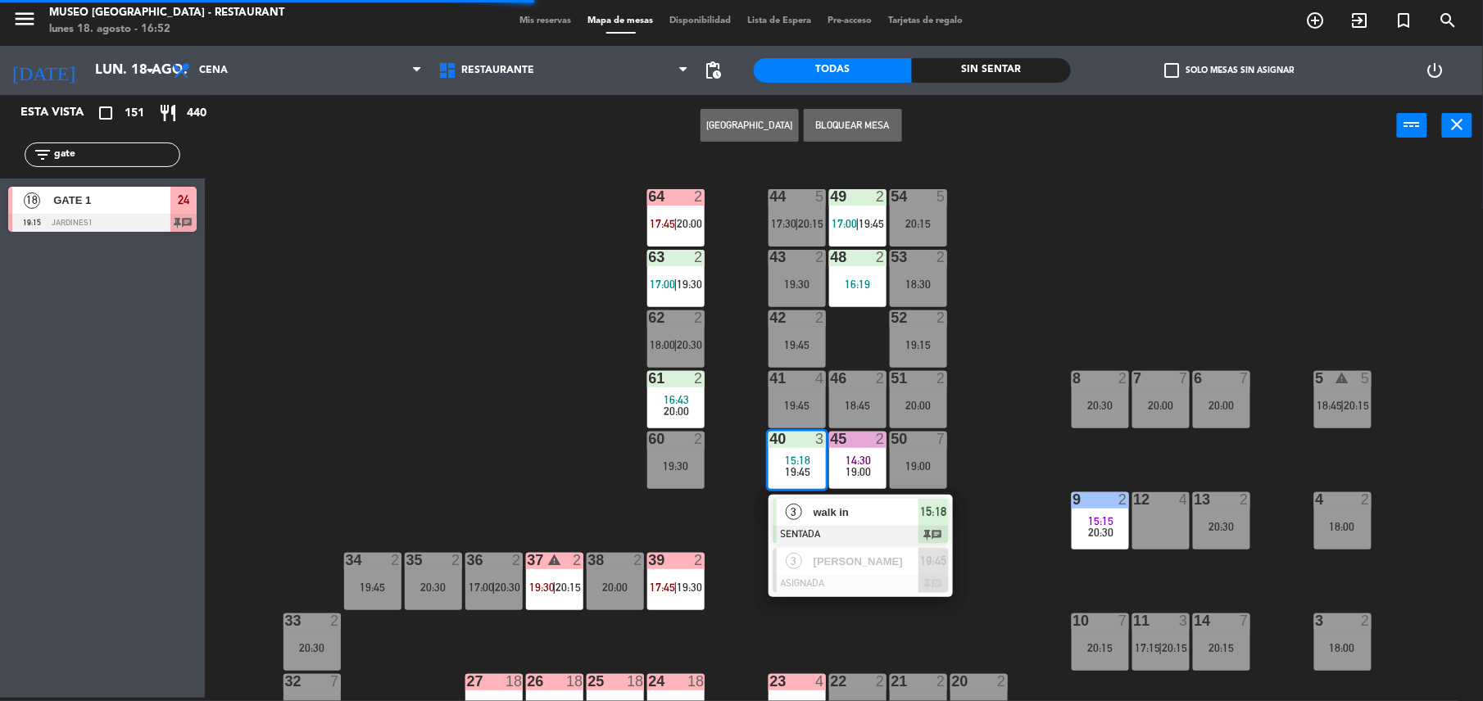
click at [844, 529] on div at bounding box center [861, 535] width 176 height 18
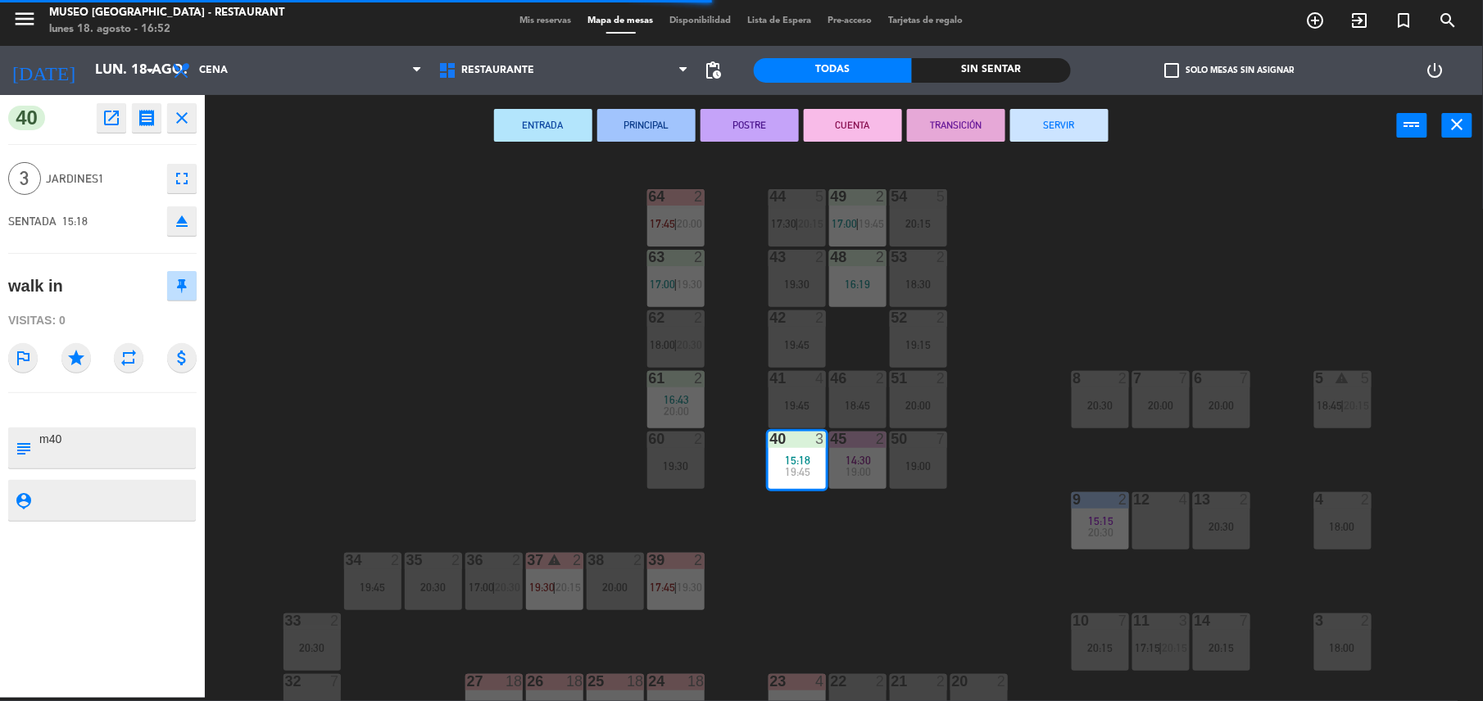
click at [931, 129] on button "TRANSICIÓN" at bounding box center [956, 125] width 98 height 33
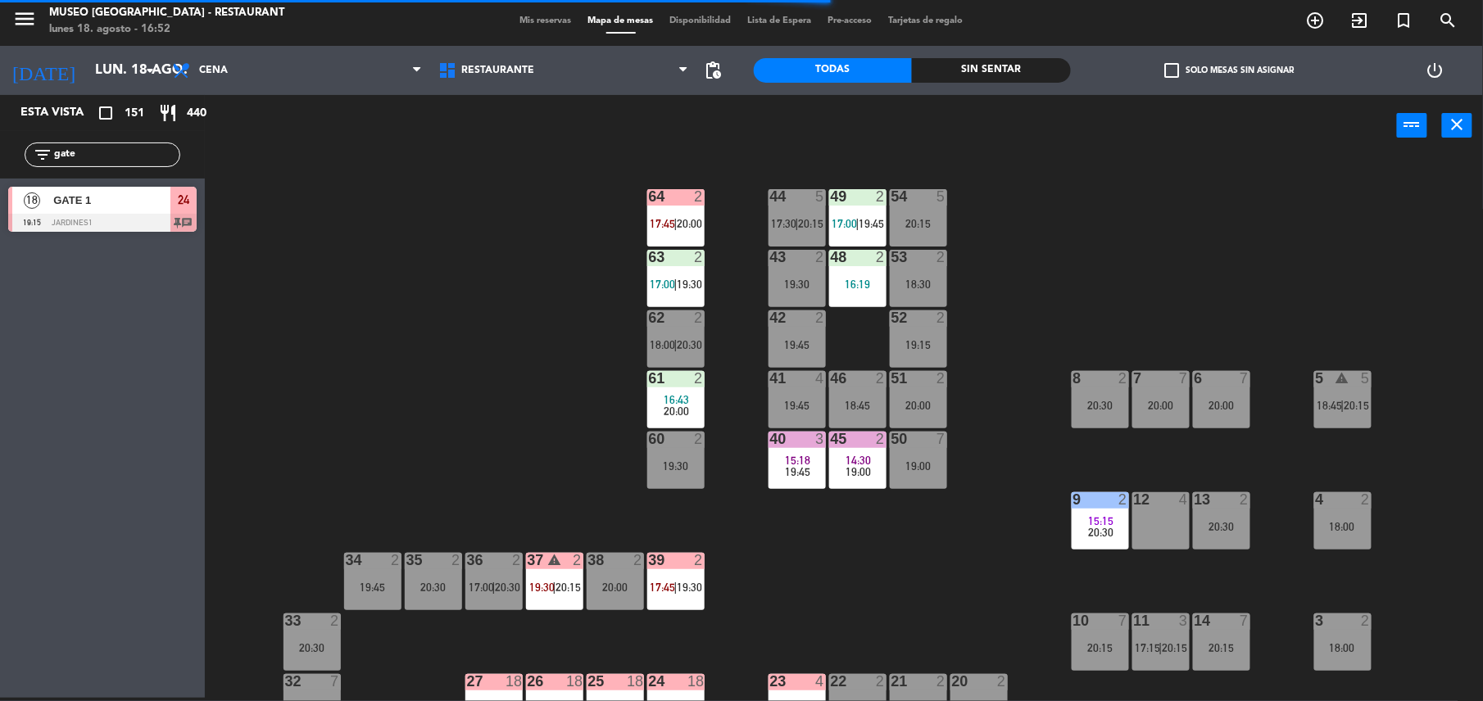
click at [856, 465] on span "19:00" at bounding box center [857, 471] width 25 height 13
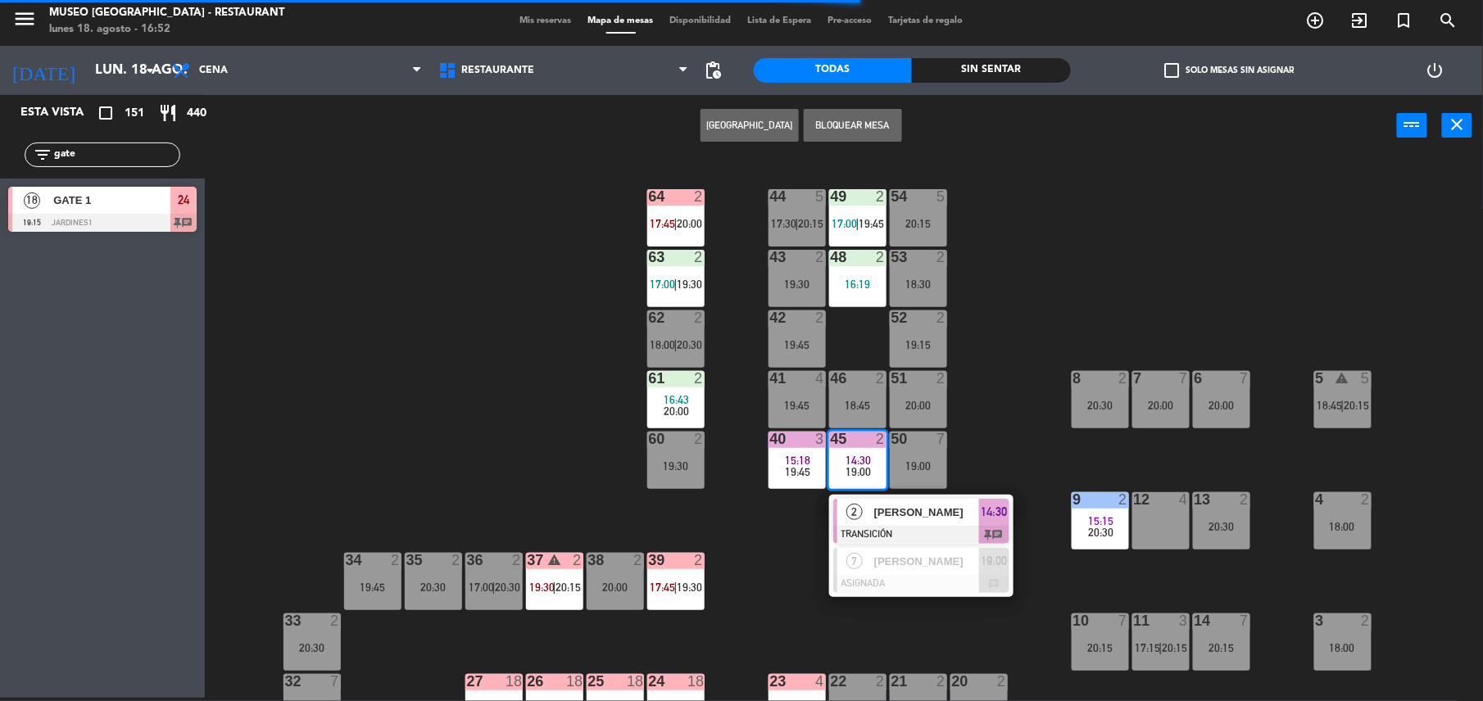
click at [906, 541] on div at bounding box center [921, 535] width 176 height 18
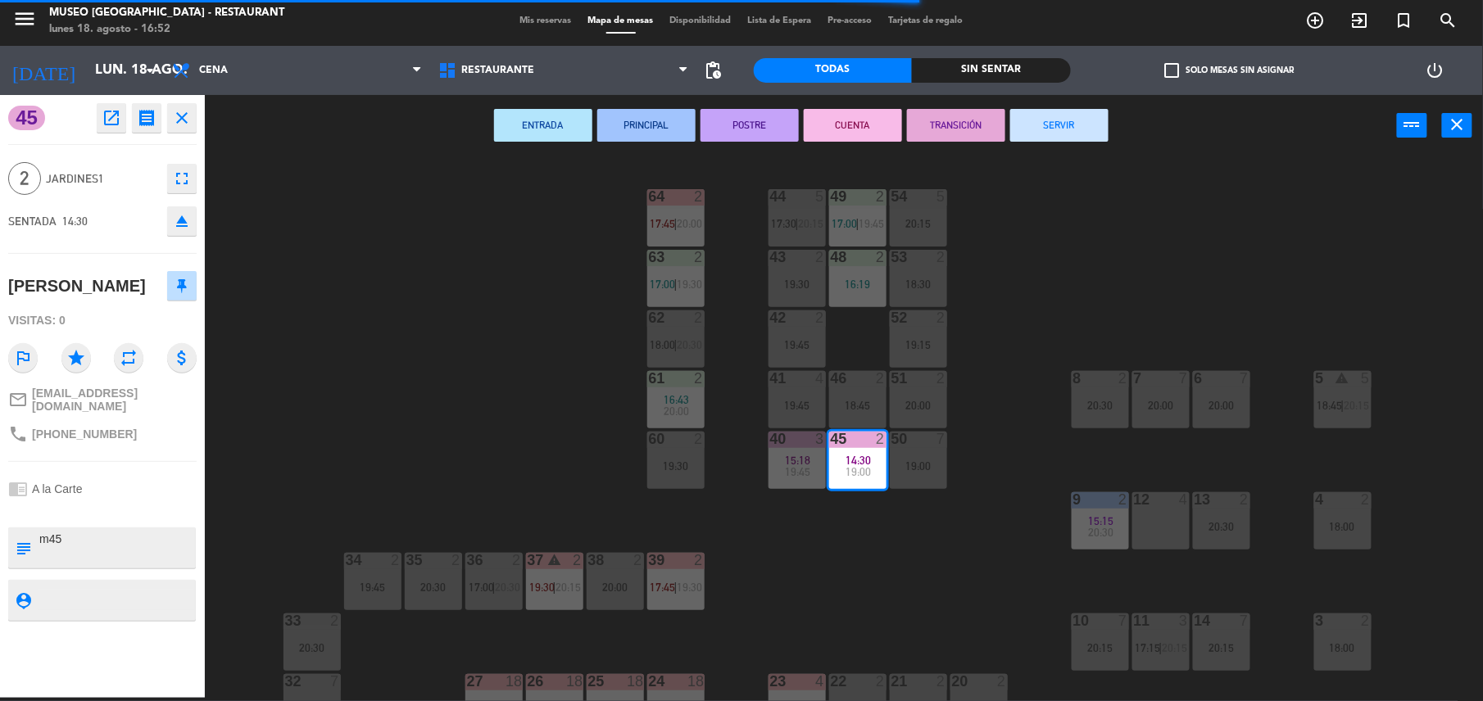
click at [1076, 128] on button "SERVIR" at bounding box center [1059, 125] width 98 height 33
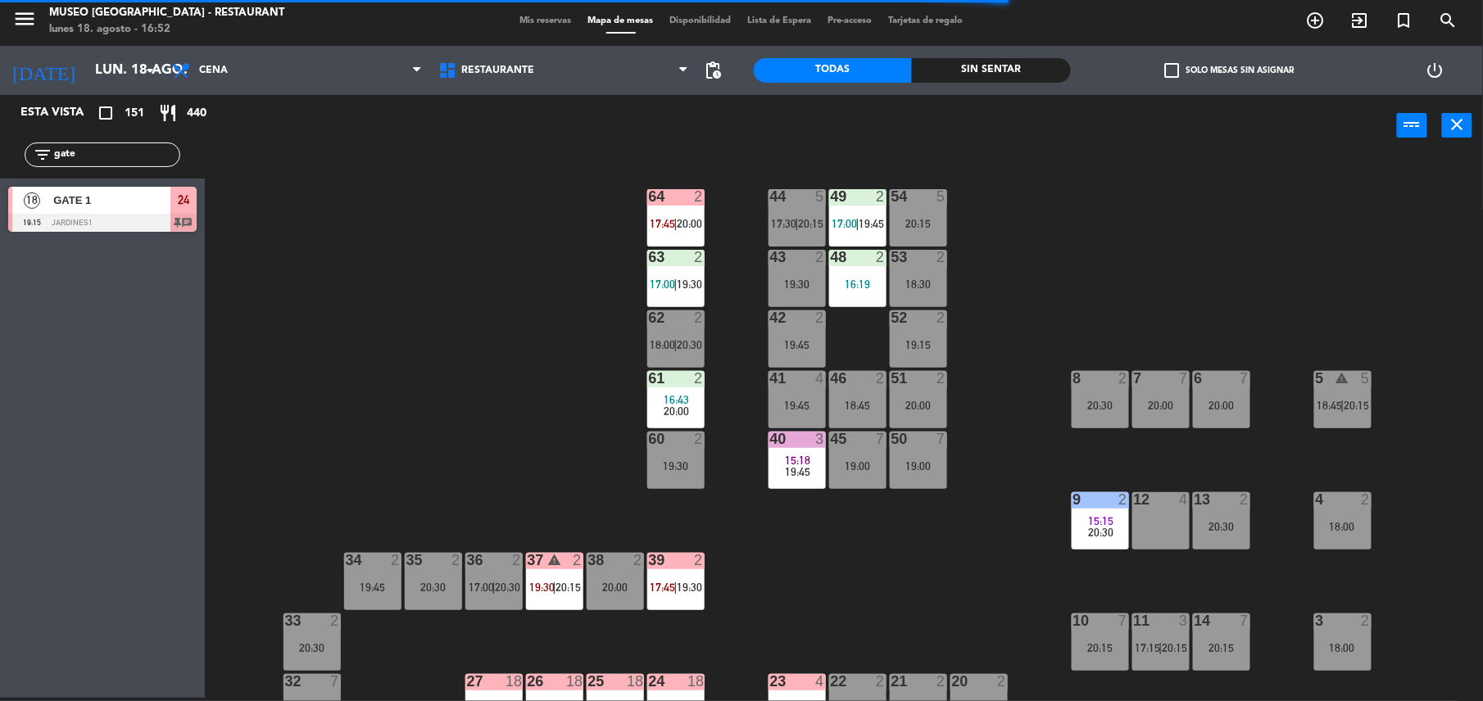
click at [1079, 508] on div "9 2" at bounding box center [1100, 500] width 57 height 16
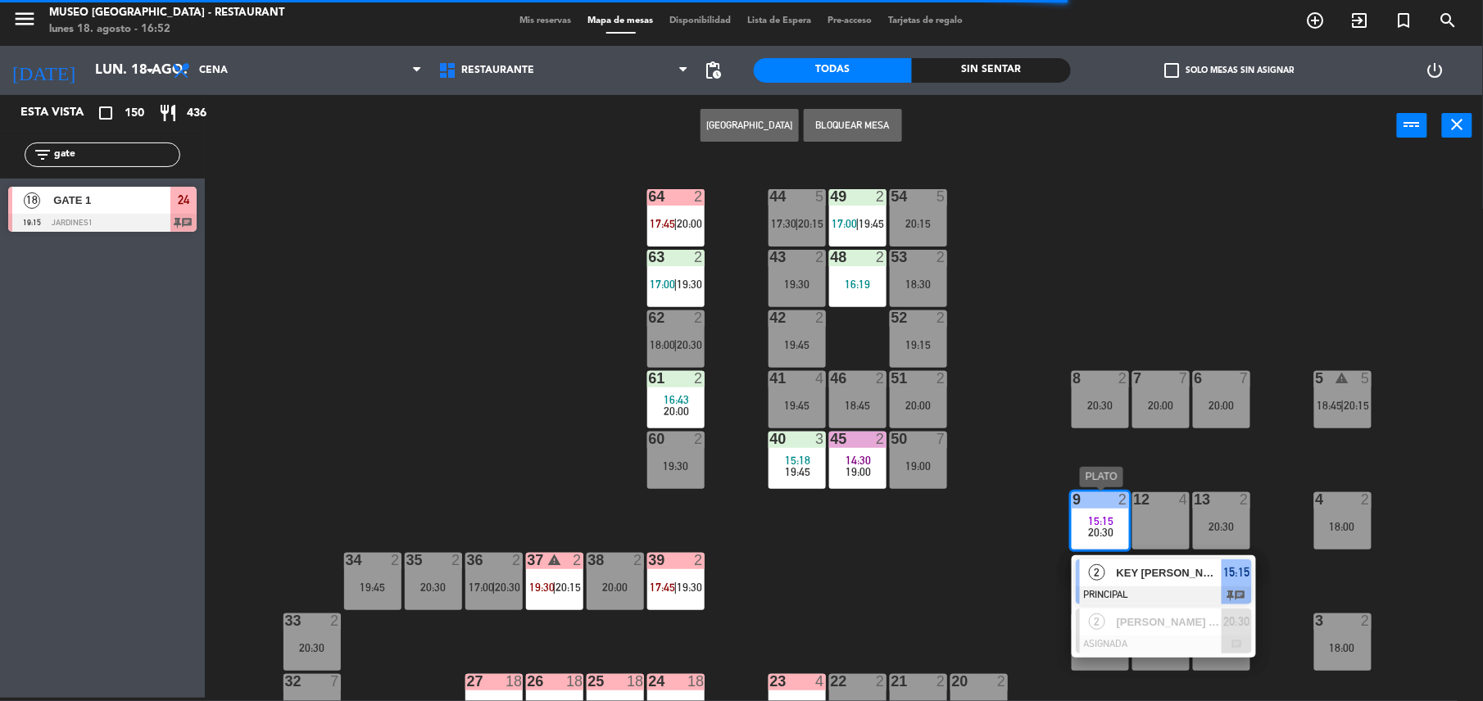
click at [1125, 584] on div "KEY [PERSON_NAME] ORTECHO" at bounding box center [1168, 573] width 107 height 27
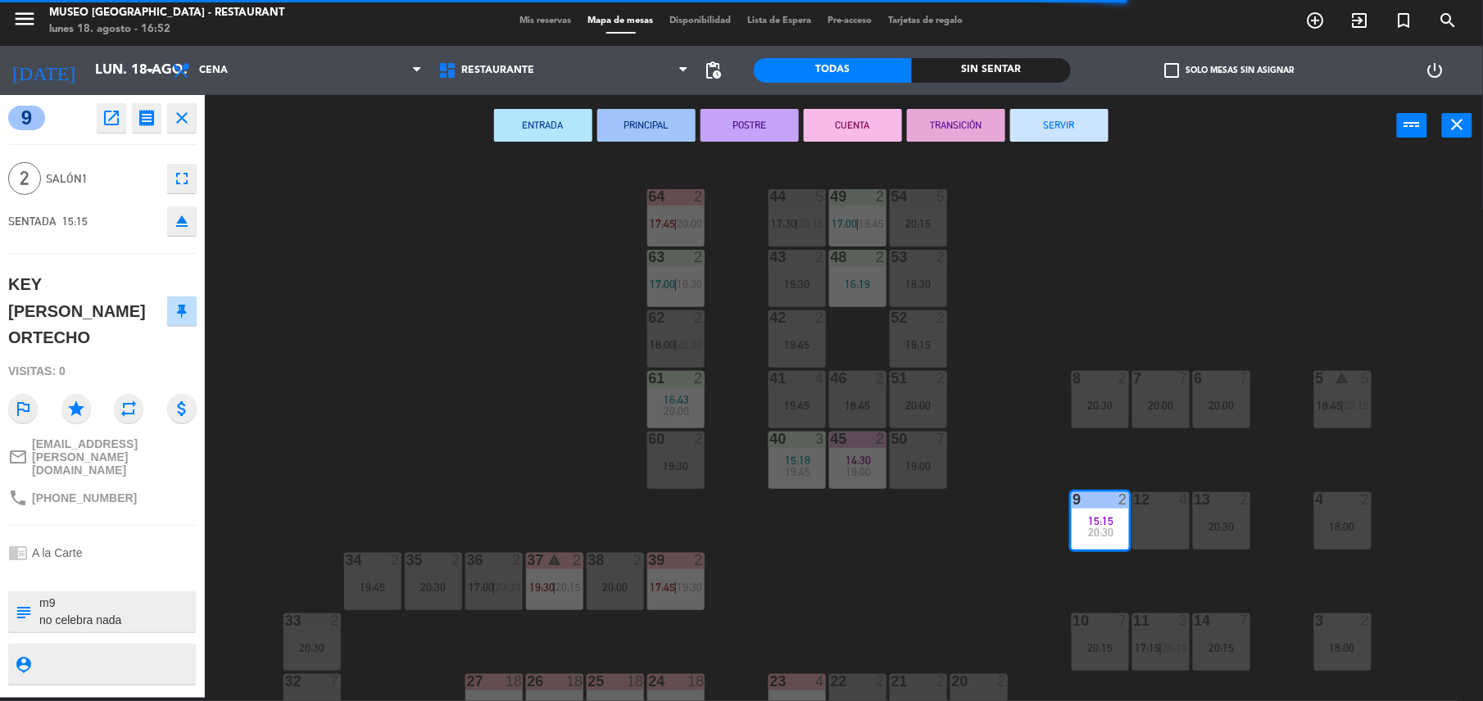
click at [1065, 113] on button "SERVIR" at bounding box center [1059, 125] width 98 height 33
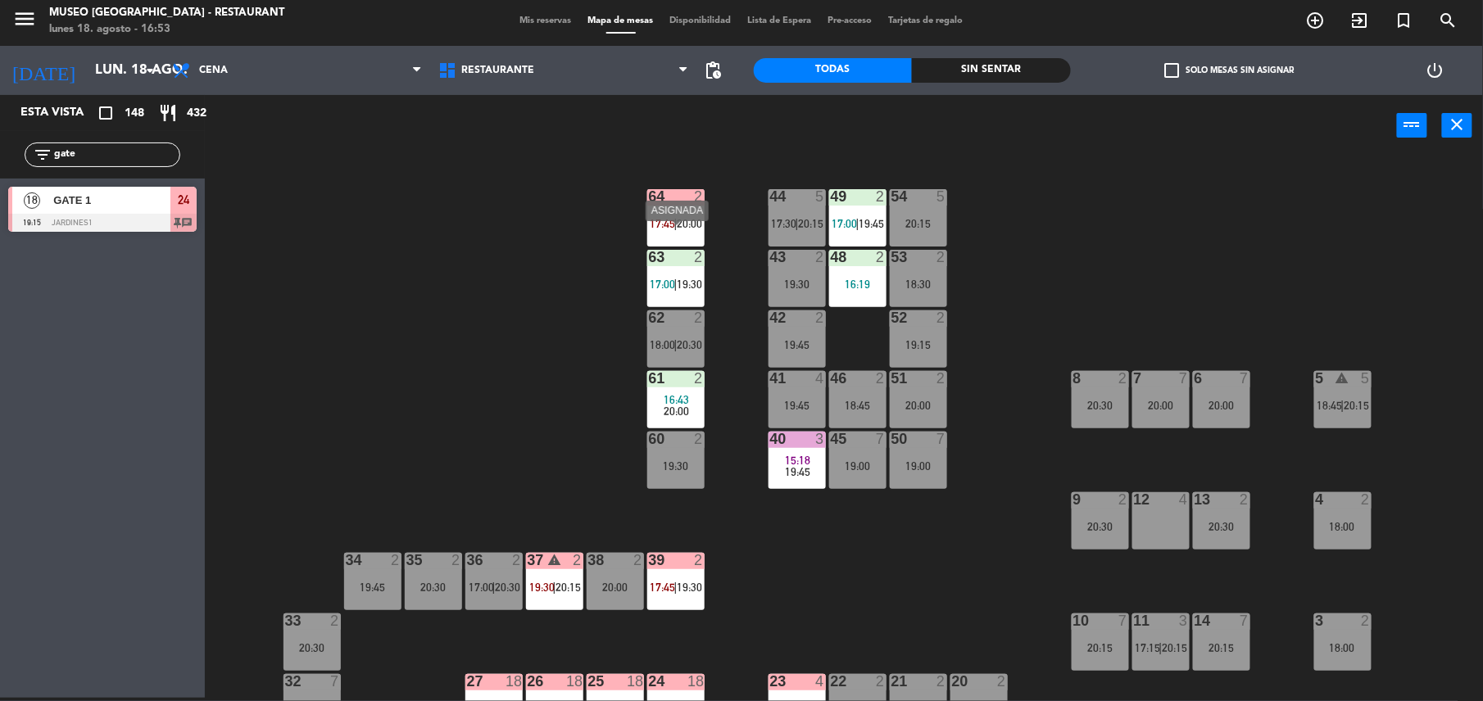
scroll to position [636, 0]
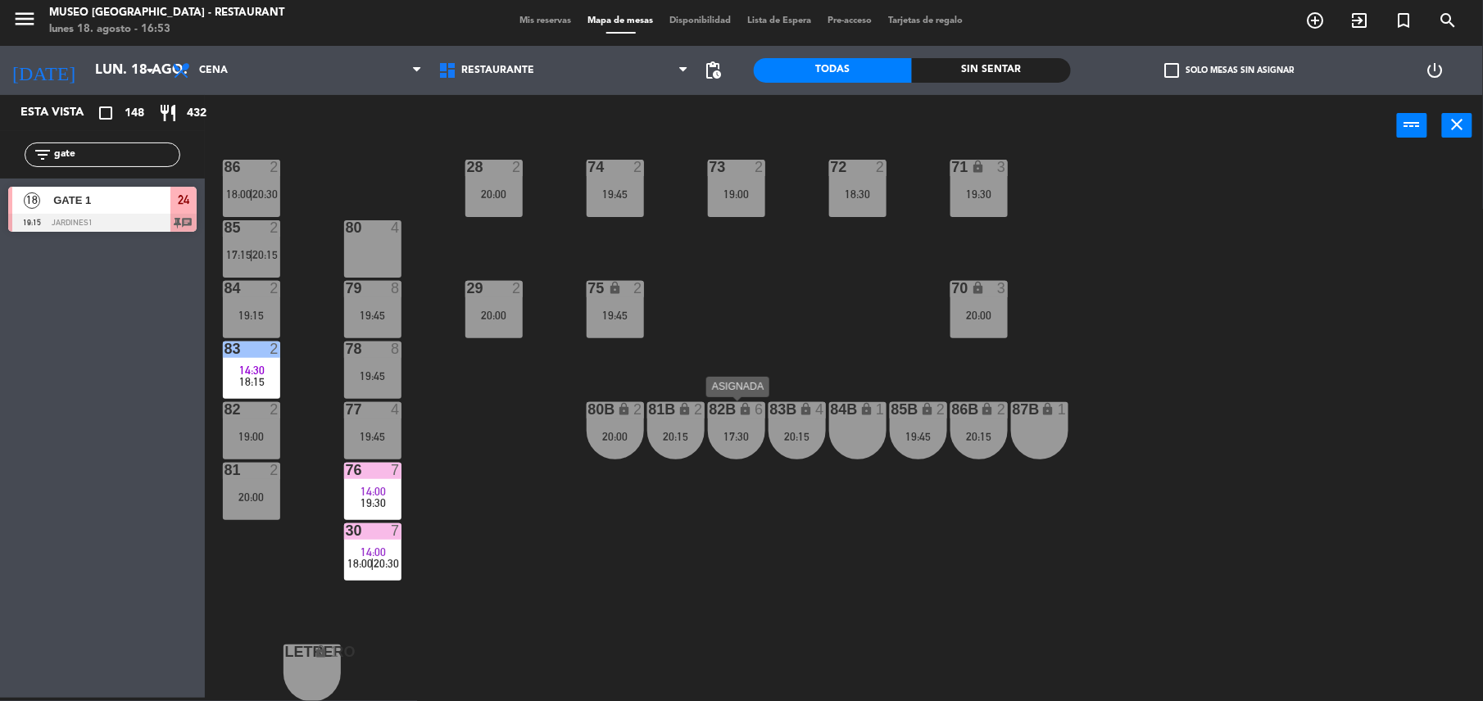
click at [744, 437] on div "17:30" at bounding box center [736, 436] width 57 height 11
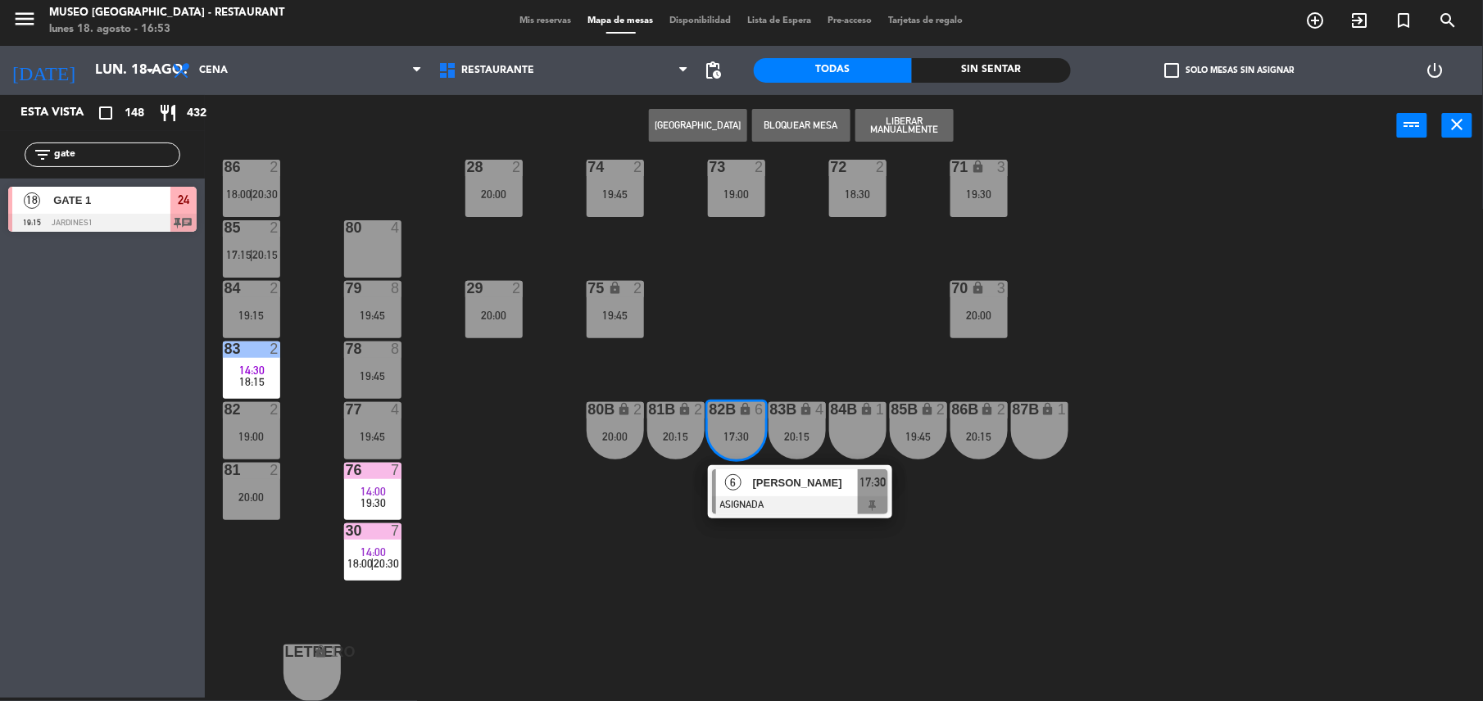
click at [791, 483] on span "[PERSON_NAME]" at bounding box center [805, 482] width 105 height 17
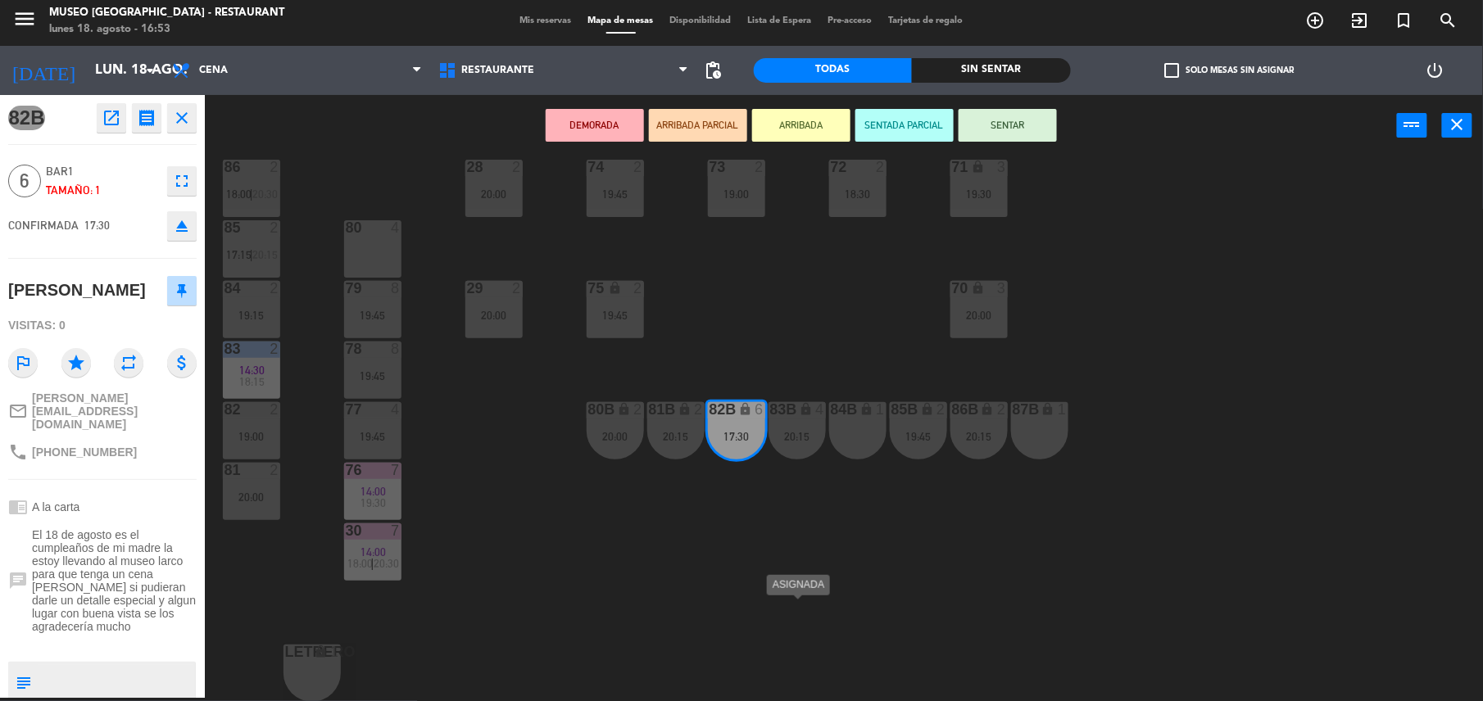
scroll to position [0, 0]
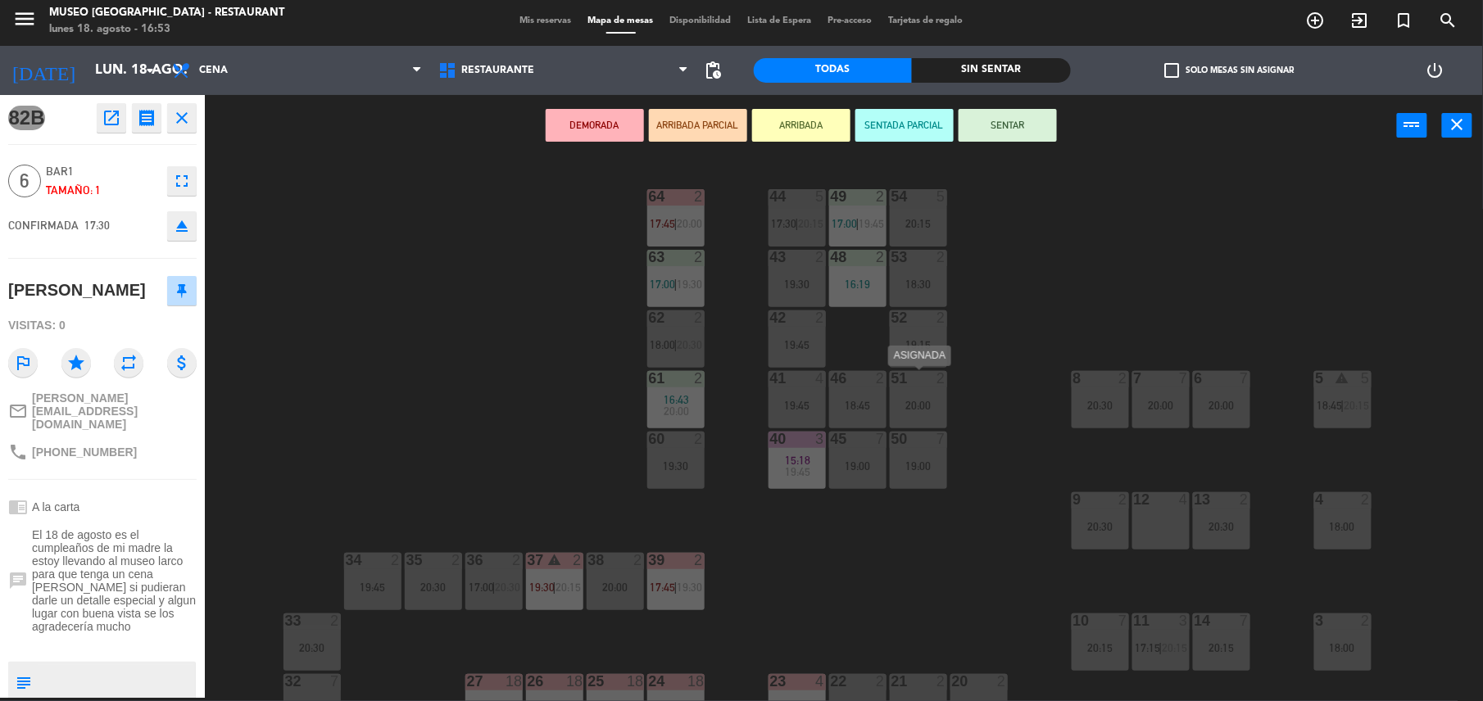
click at [921, 391] on div "51 2 20:00" at bounding box center [918, 399] width 57 height 57
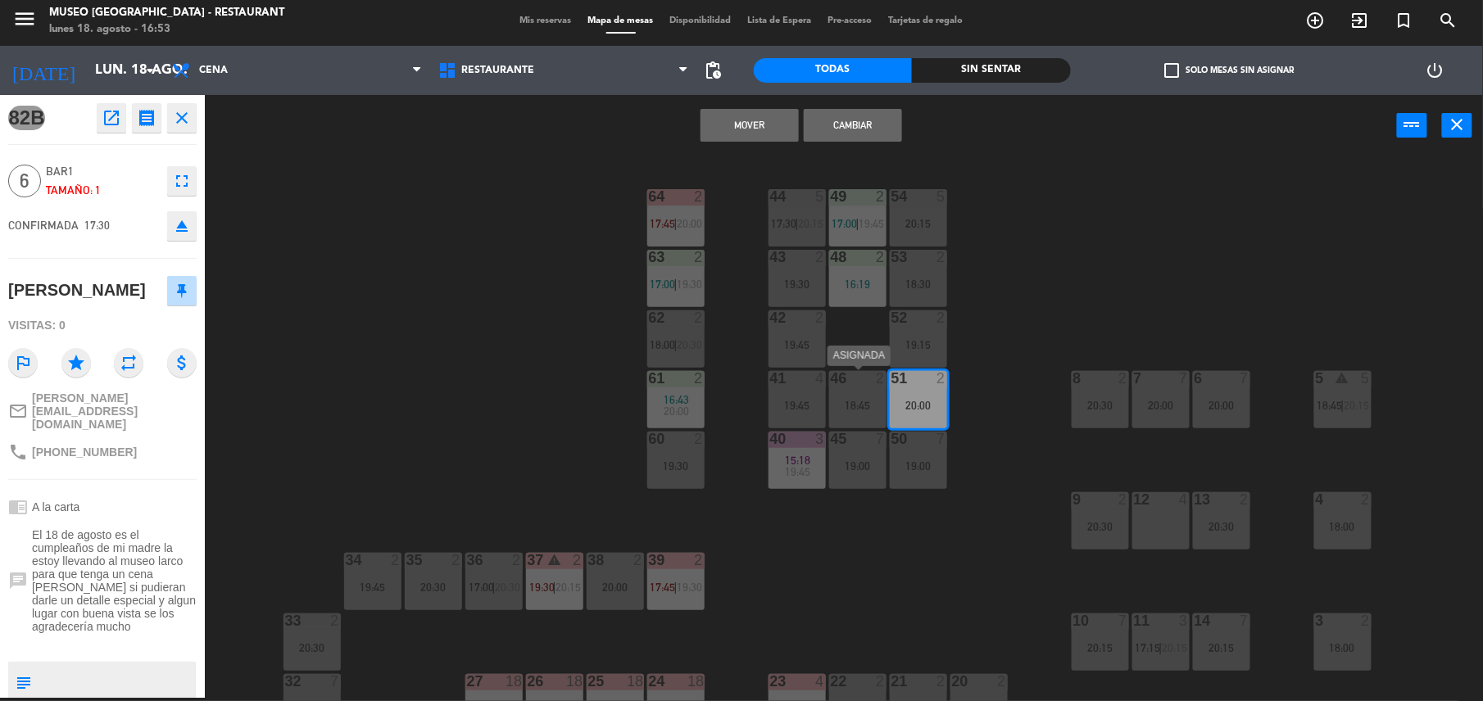
click at [867, 401] on div "18:45" at bounding box center [857, 405] width 57 height 11
click at [1003, 329] on div "44 5 17:30 | 20:15 49 2 17:00 | 19:45 54 5 20:15 64 2 17:45 | 20:00 48 2 16:19 …" at bounding box center [851, 431] width 1263 height 542
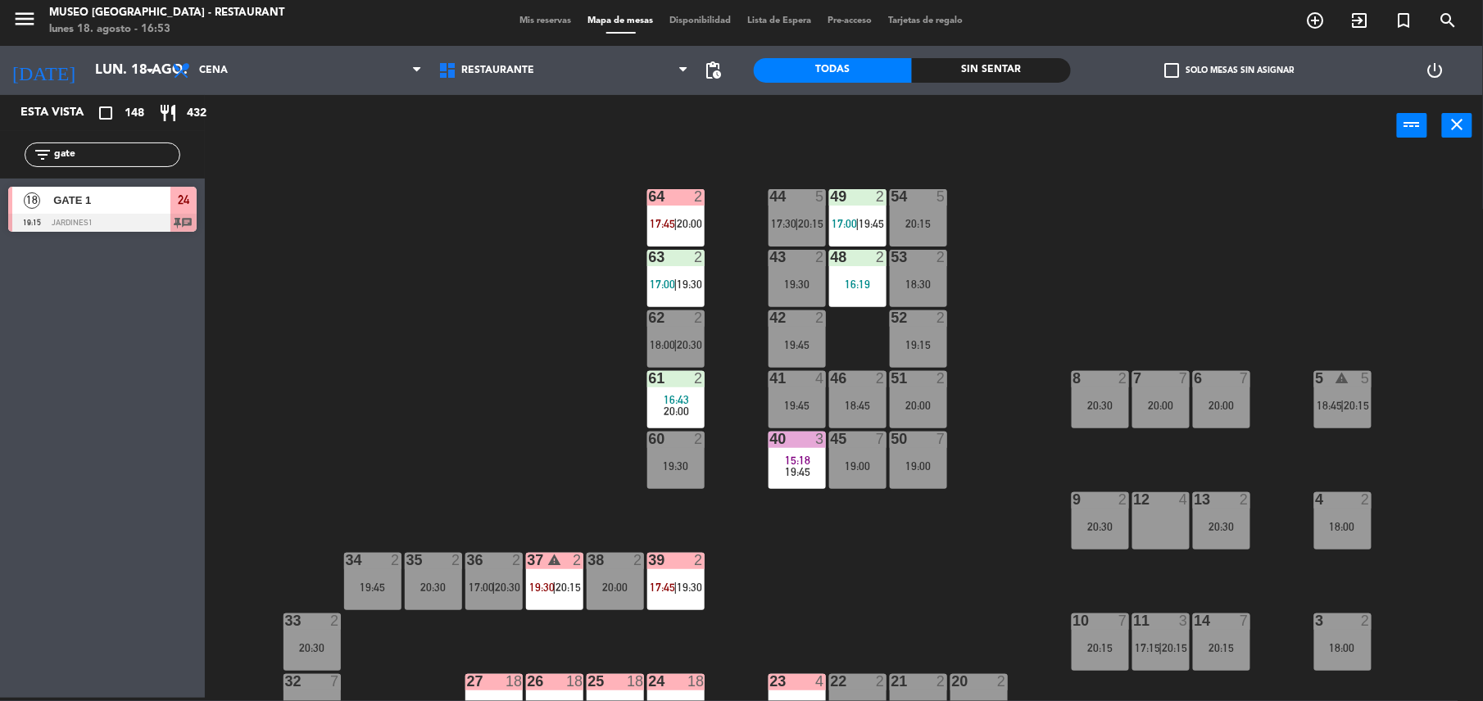
click at [829, 413] on div "46 2 18:45" at bounding box center [857, 399] width 57 height 57
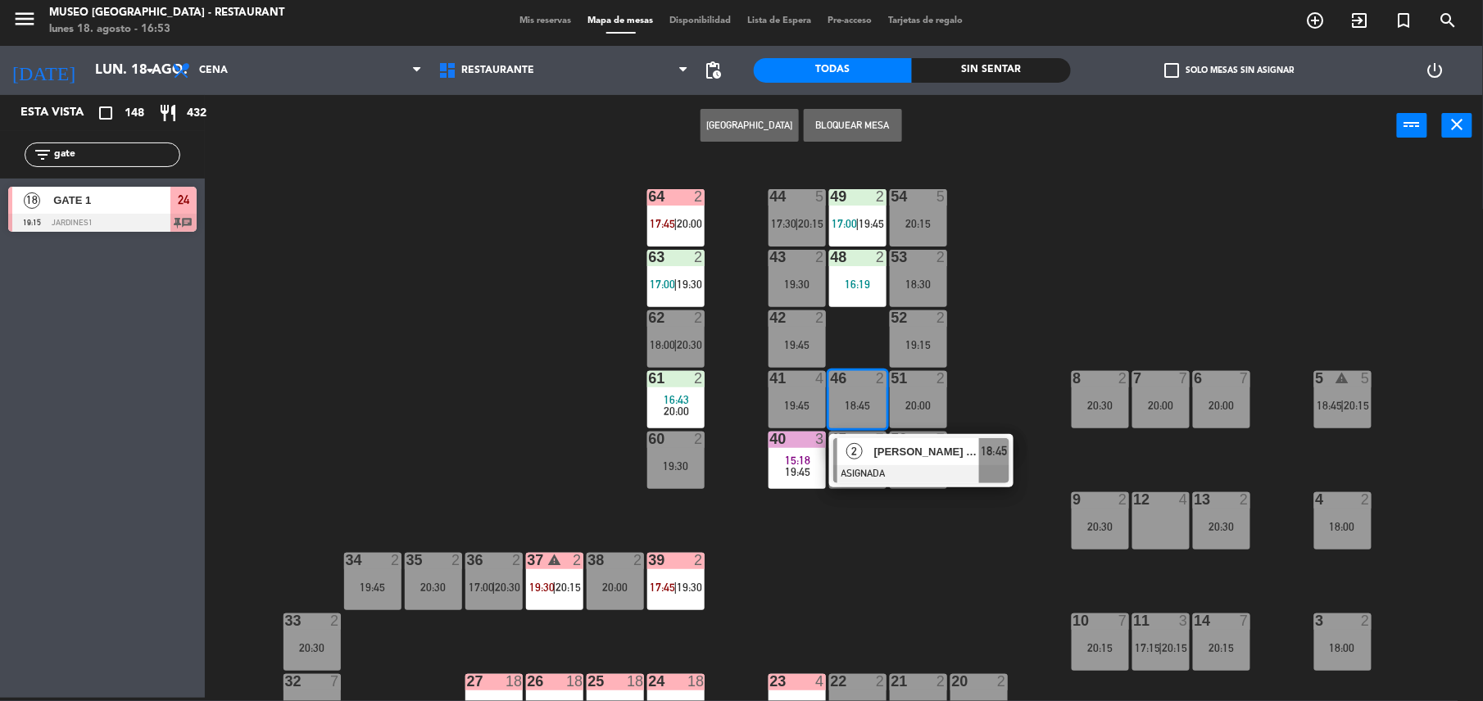
click at [874, 453] on span "[PERSON_NAME] [PERSON_NAME]" at bounding box center [926, 451] width 105 height 17
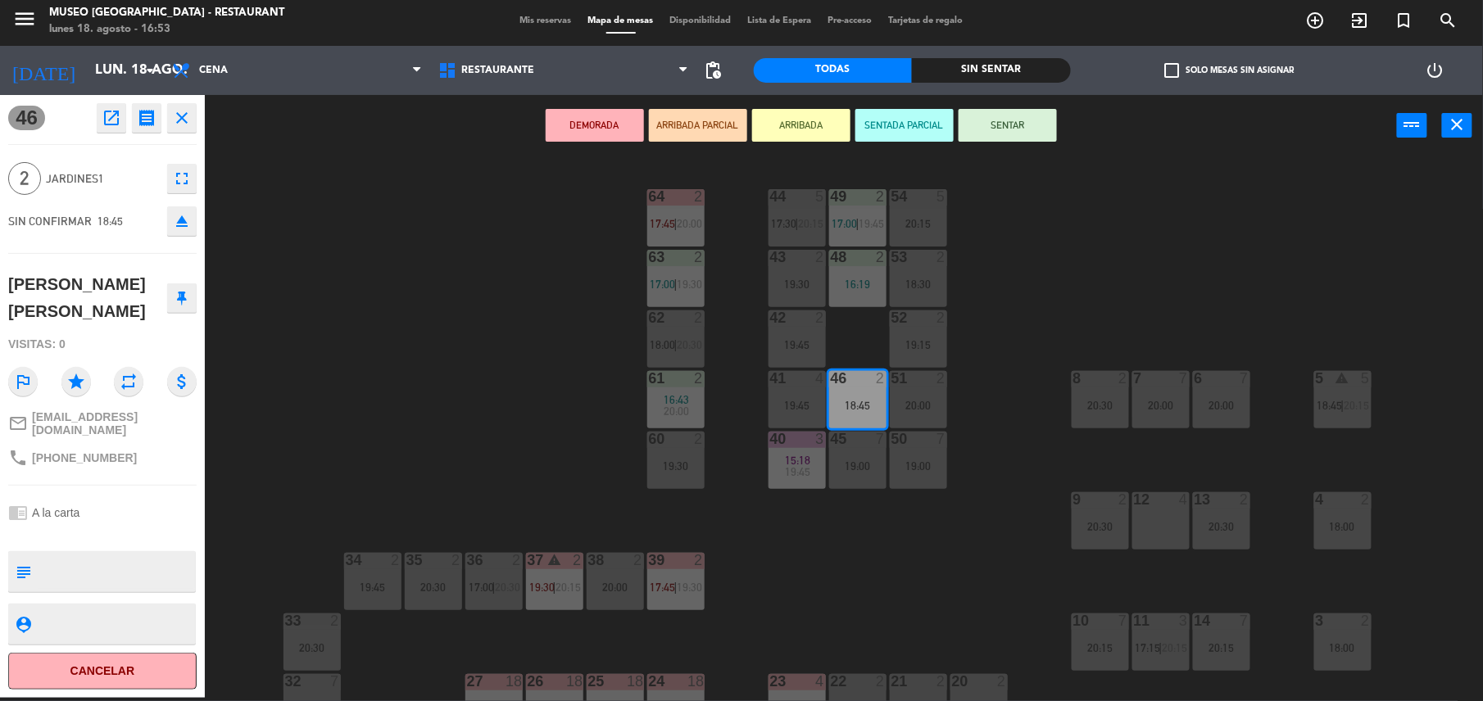
click at [853, 279] on div "16:19" at bounding box center [857, 284] width 57 height 11
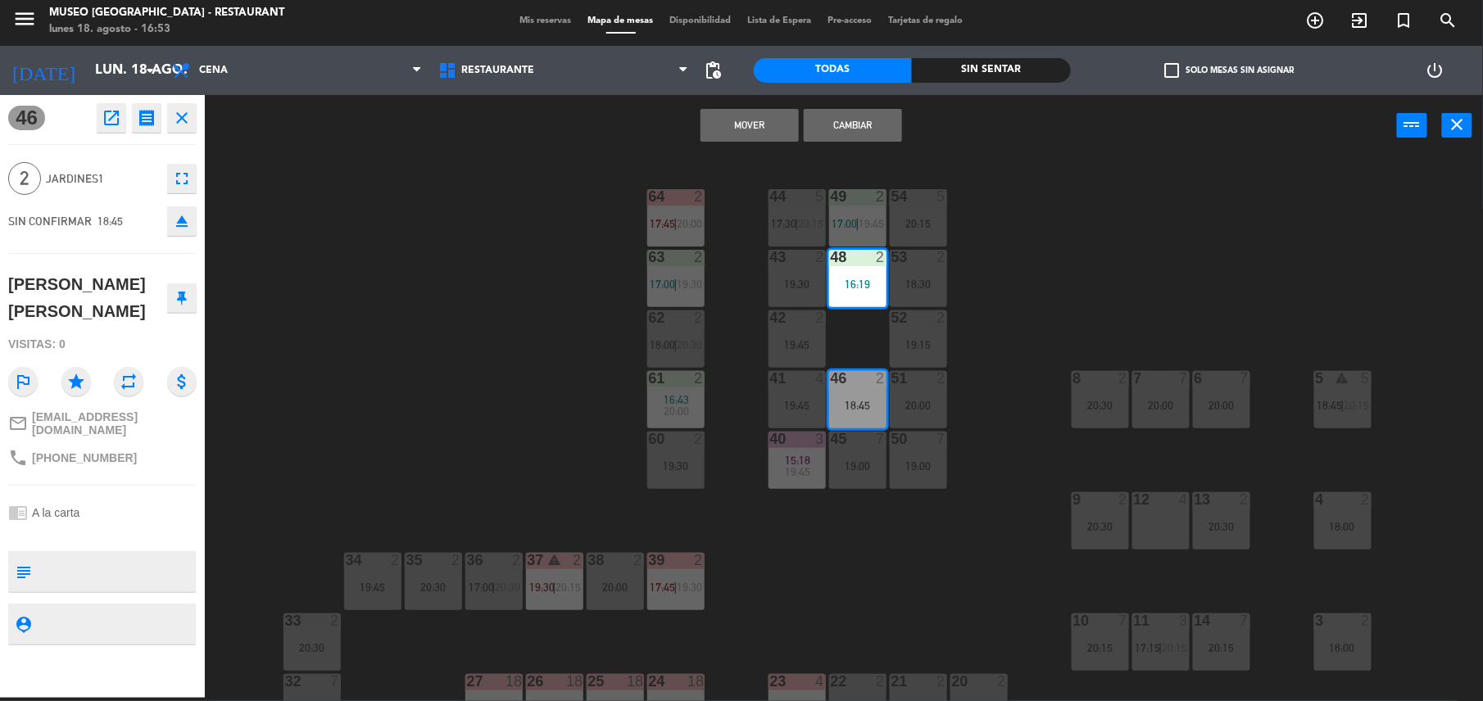
click at [773, 120] on button "Mover" at bounding box center [749, 125] width 98 height 33
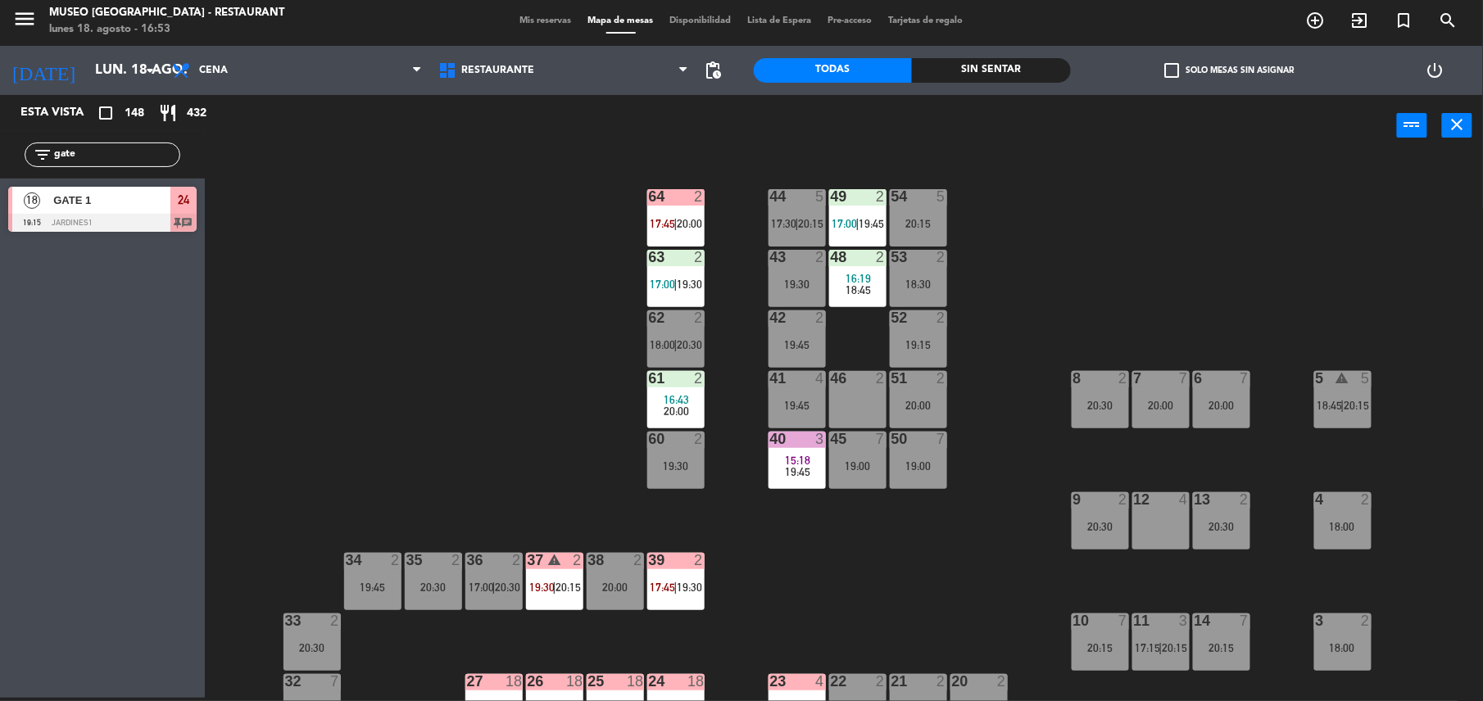
click at [916, 404] on div "20:00" at bounding box center [918, 405] width 57 height 11
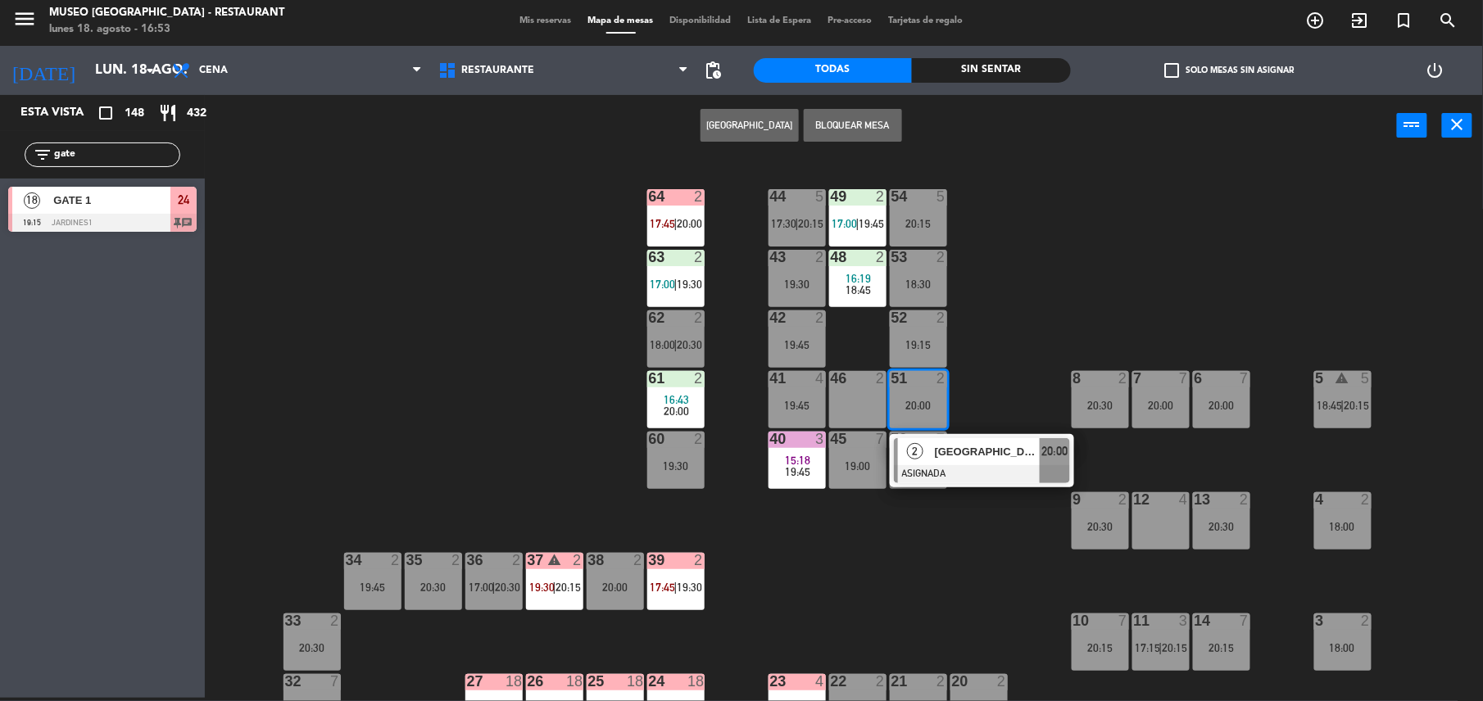
click at [965, 466] on div at bounding box center [982, 474] width 176 height 18
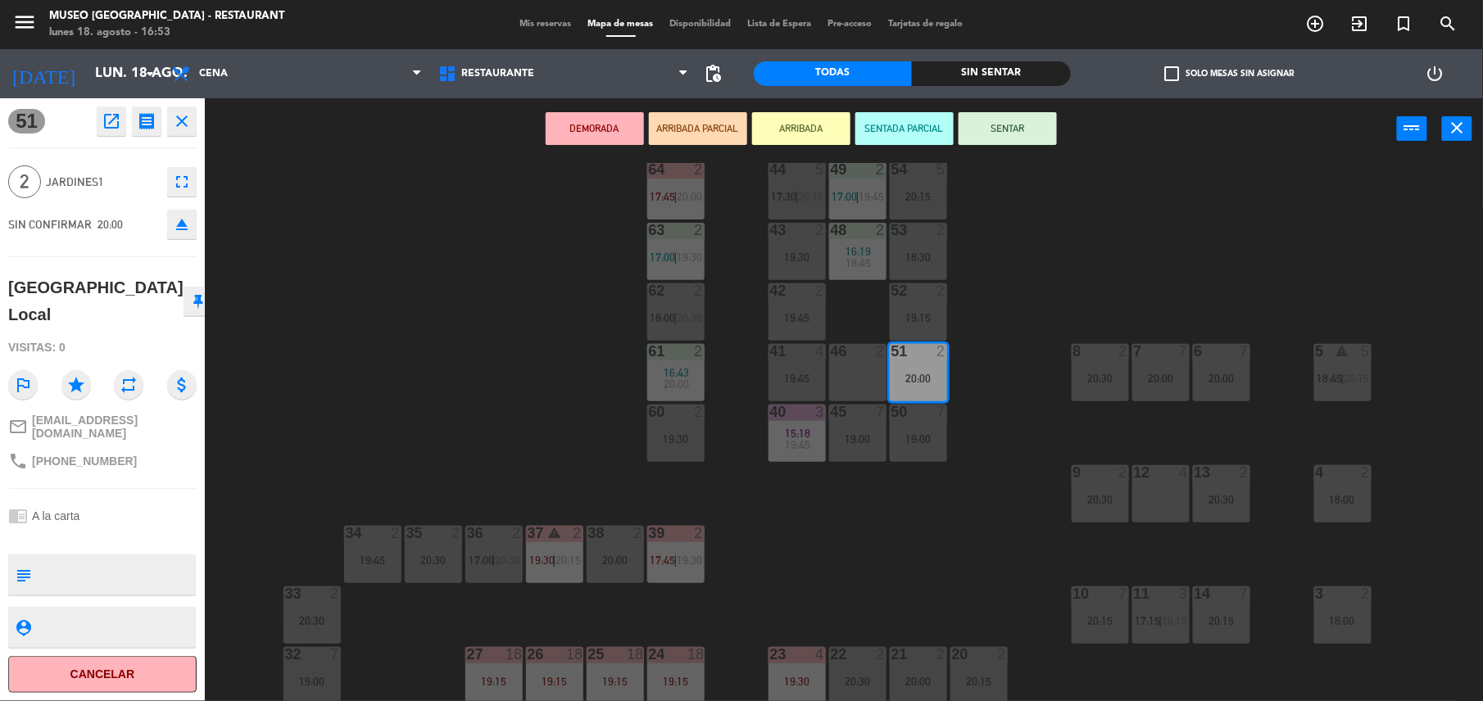
click at [1171, 483] on div "12 4" at bounding box center [1160, 493] width 57 height 57
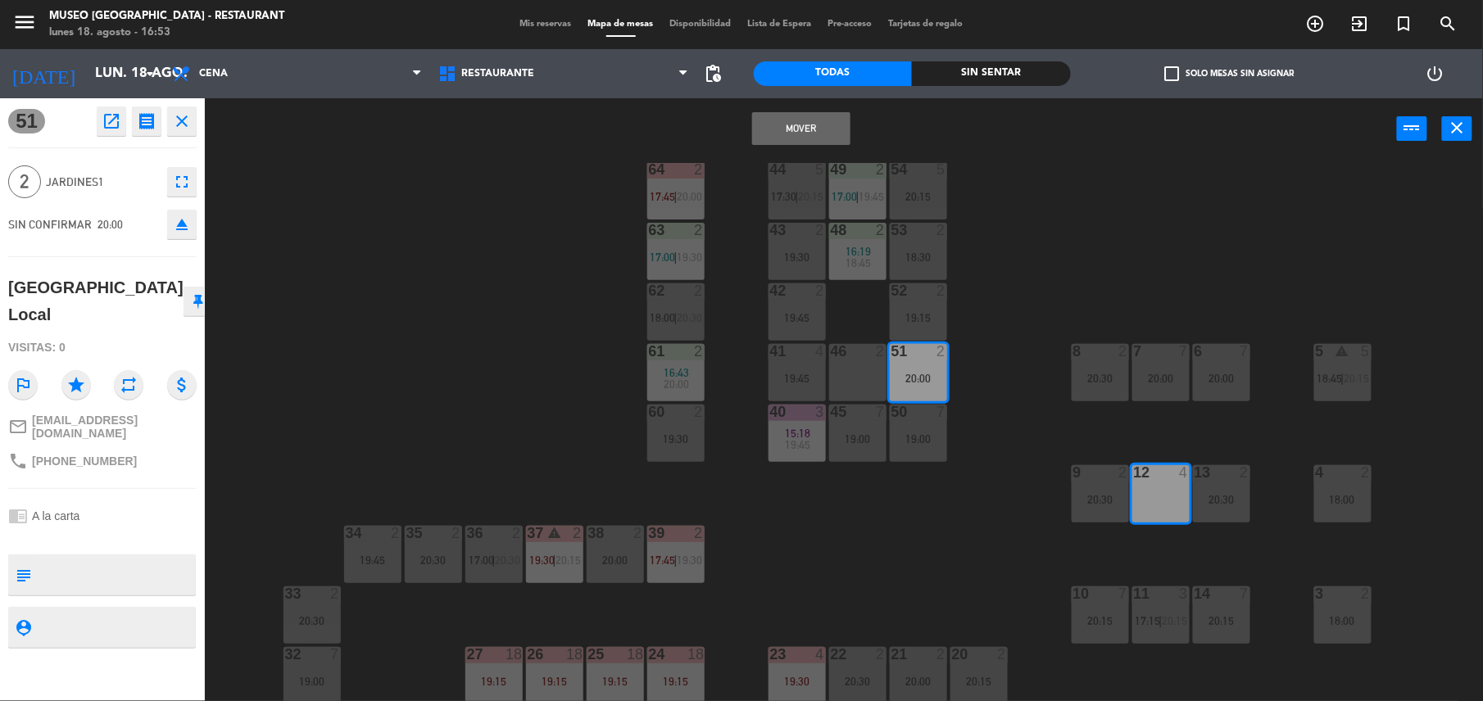
click at [818, 152] on div "Mover power_input close" at bounding box center [801, 129] width 1192 height 62
click at [806, 135] on button "Mover" at bounding box center [801, 128] width 98 height 33
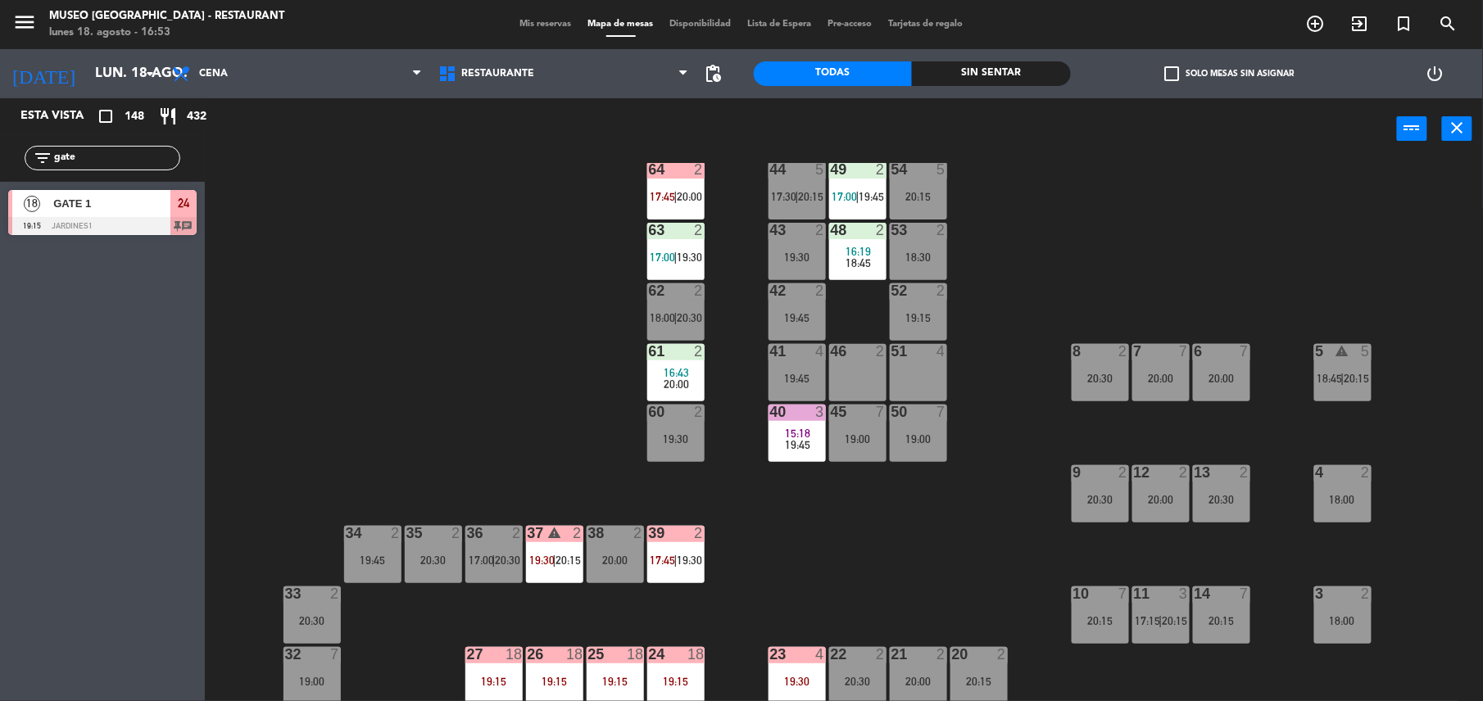
scroll to position [636, 0]
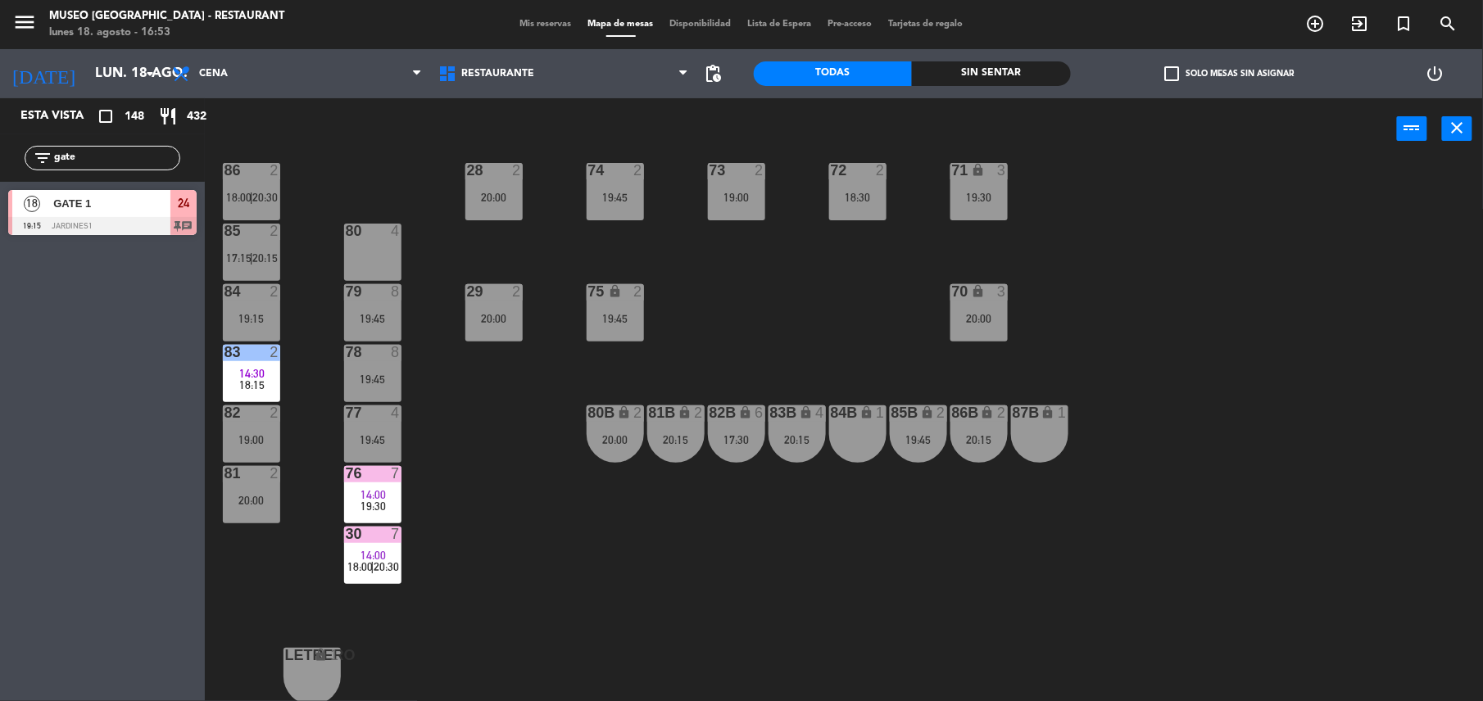
click at [731, 454] on div "82B lock 6 17:30" at bounding box center [736, 434] width 57 height 57
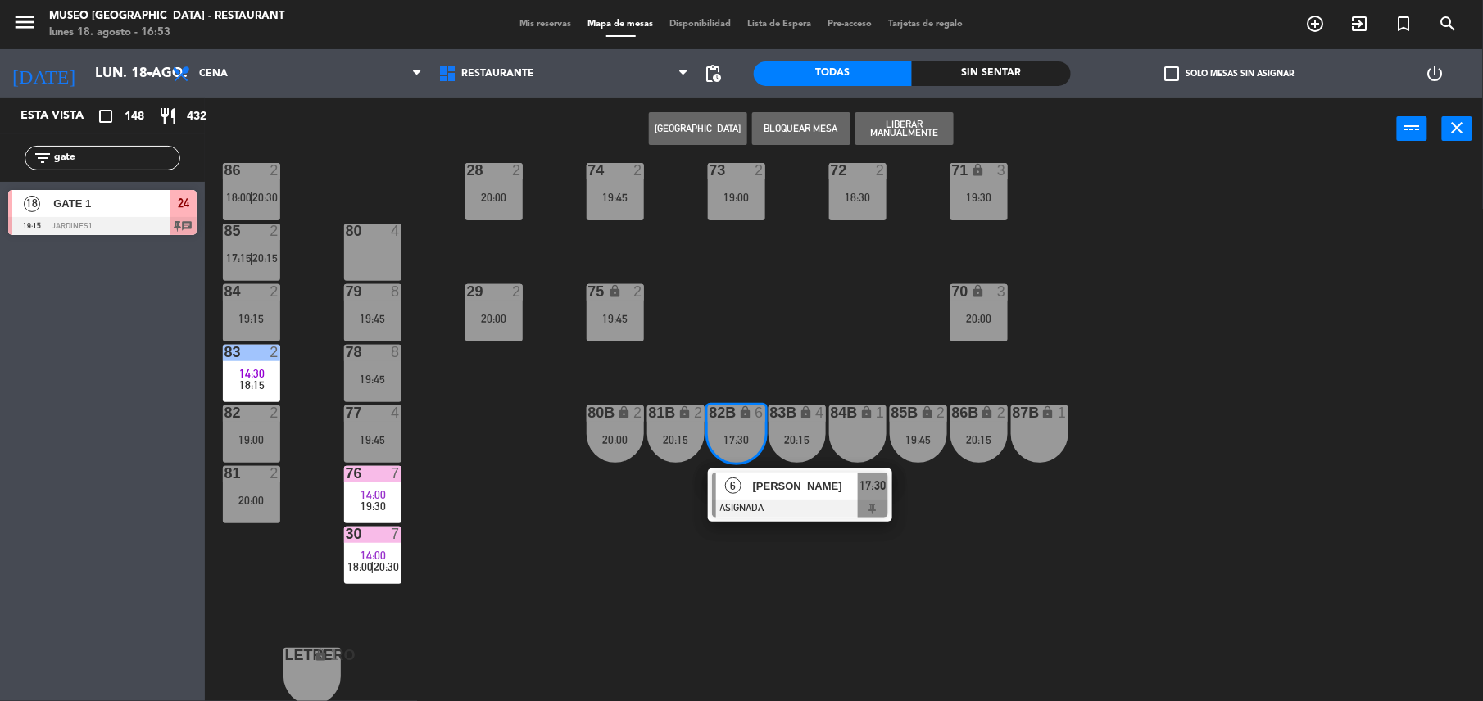
click at [759, 478] on span "[PERSON_NAME]" at bounding box center [805, 486] width 105 height 17
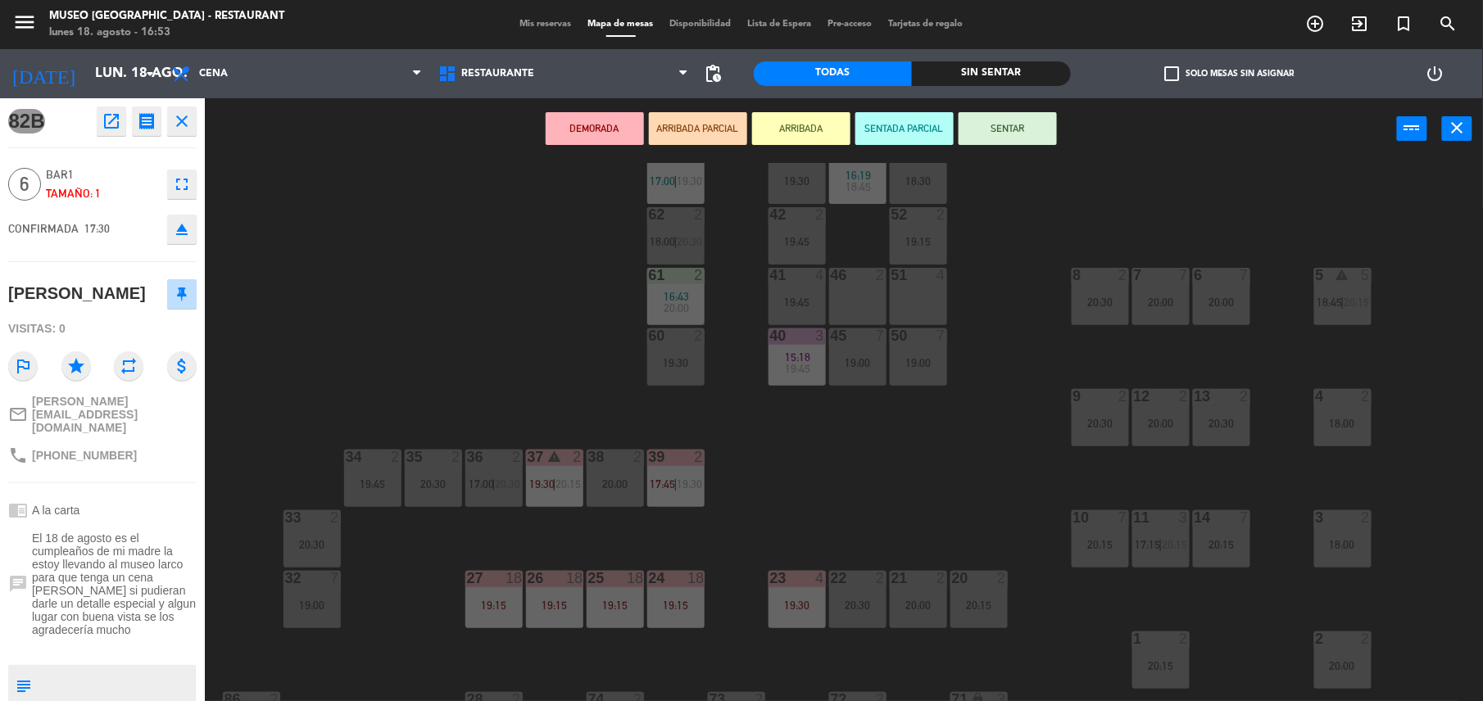
scroll to position [79, 0]
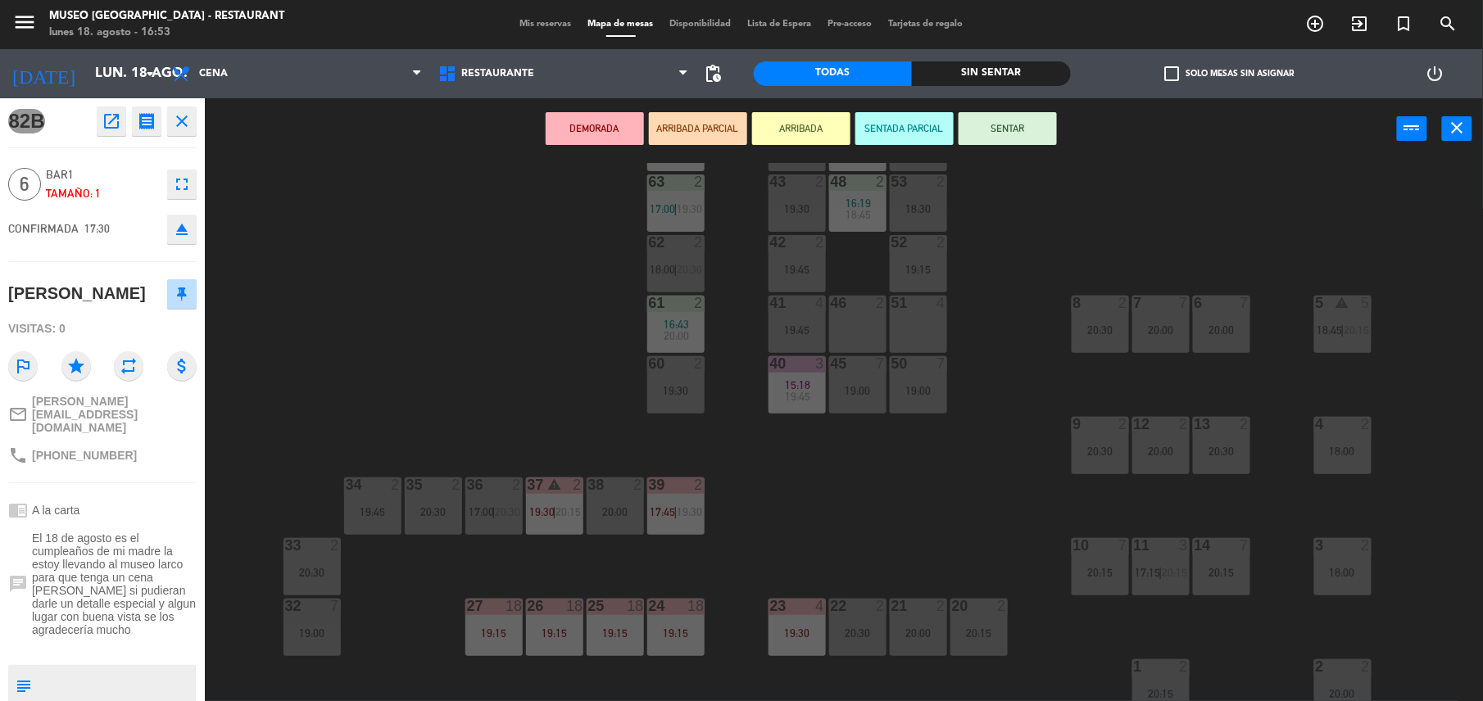
click at [915, 315] on div "51 4" at bounding box center [918, 324] width 57 height 57
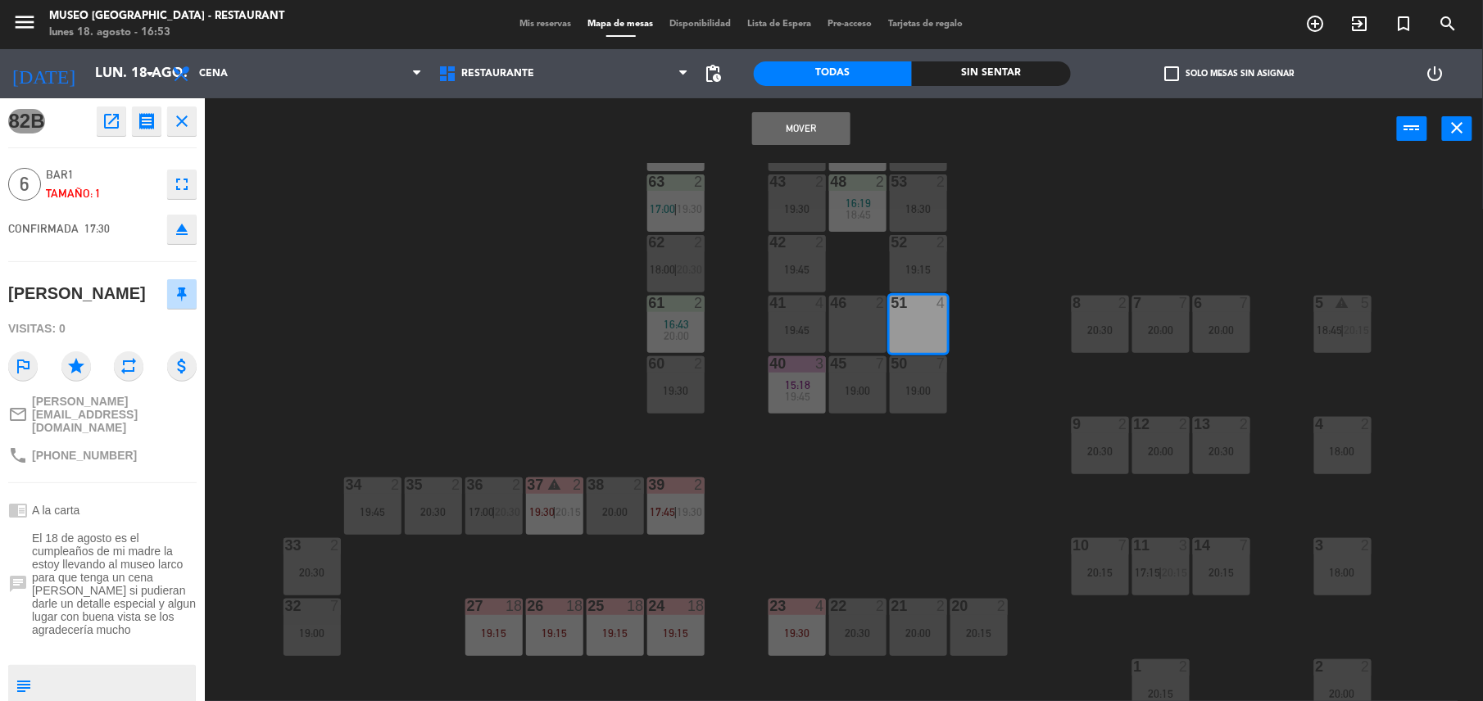
click at [868, 322] on div "46 2" at bounding box center [857, 324] width 57 height 57
click at [780, 134] on button "Mover y Unir" at bounding box center [801, 128] width 98 height 33
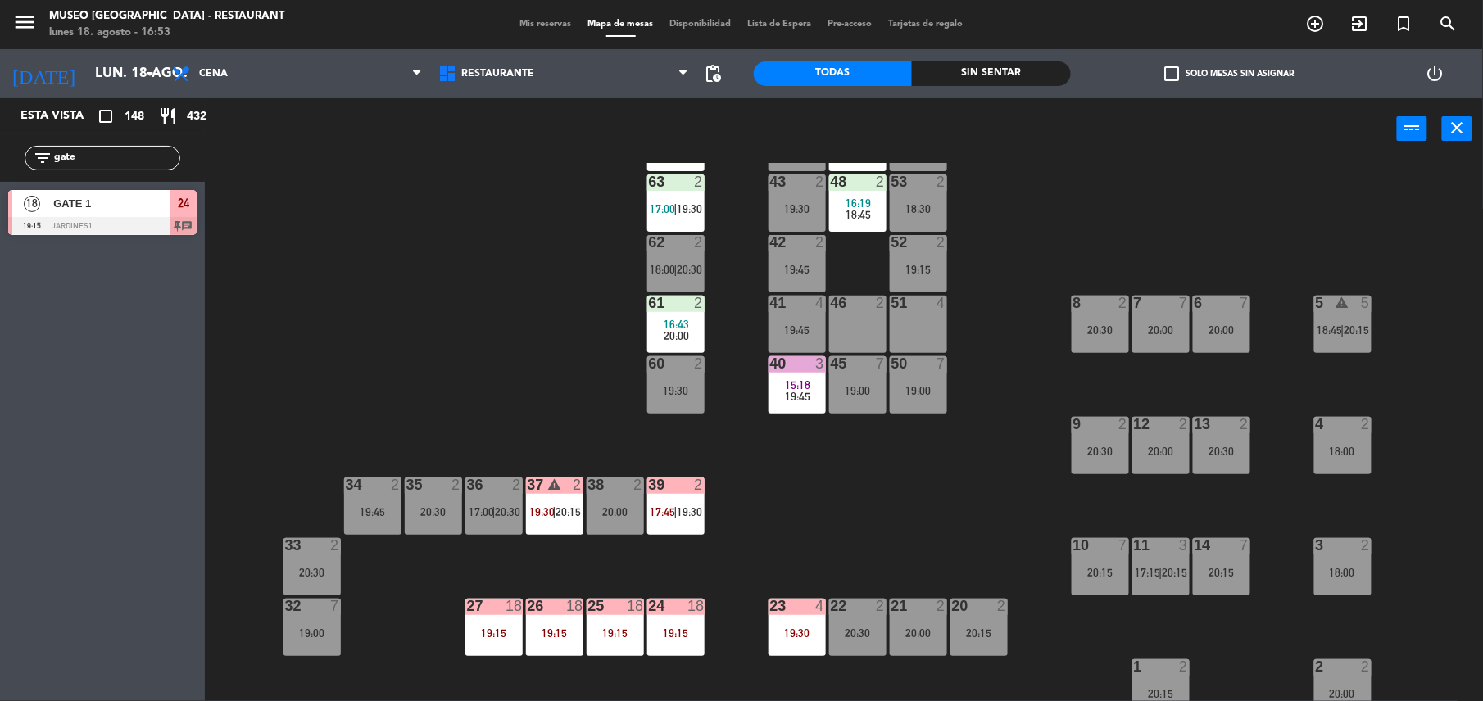
scroll to position [0, 0]
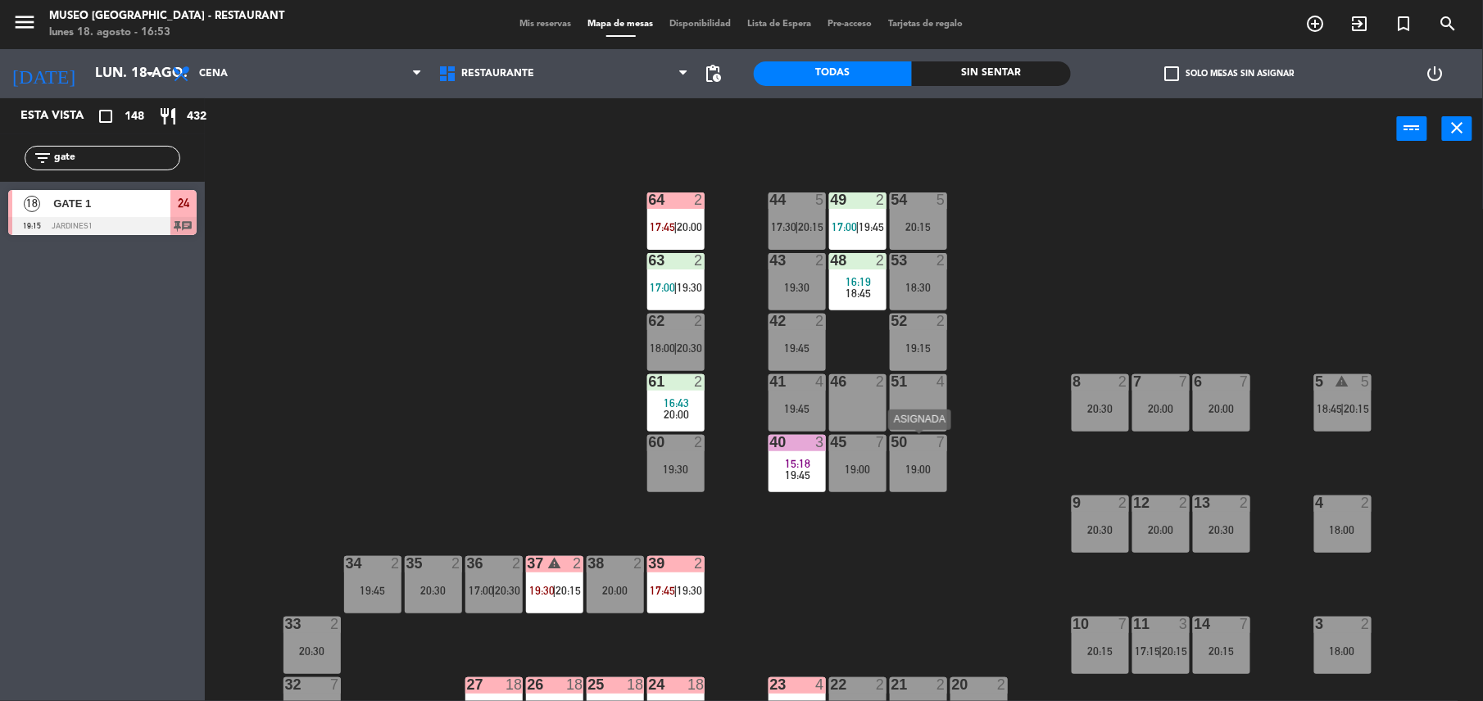
click at [914, 485] on div "50 7 19:00" at bounding box center [918, 463] width 57 height 57
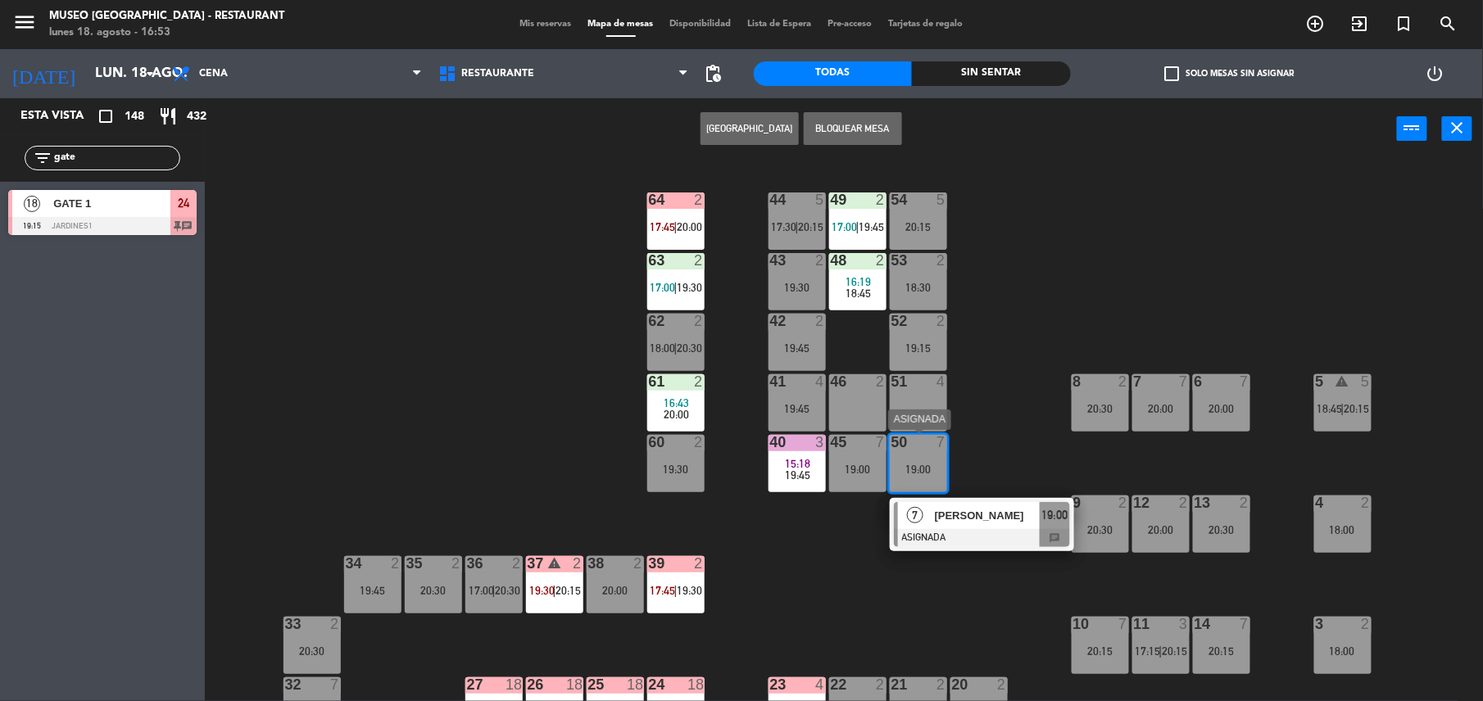
click at [981, 514] on span "[PERSON_NAME]" at bounding box center [987, 515] width 105 height 17
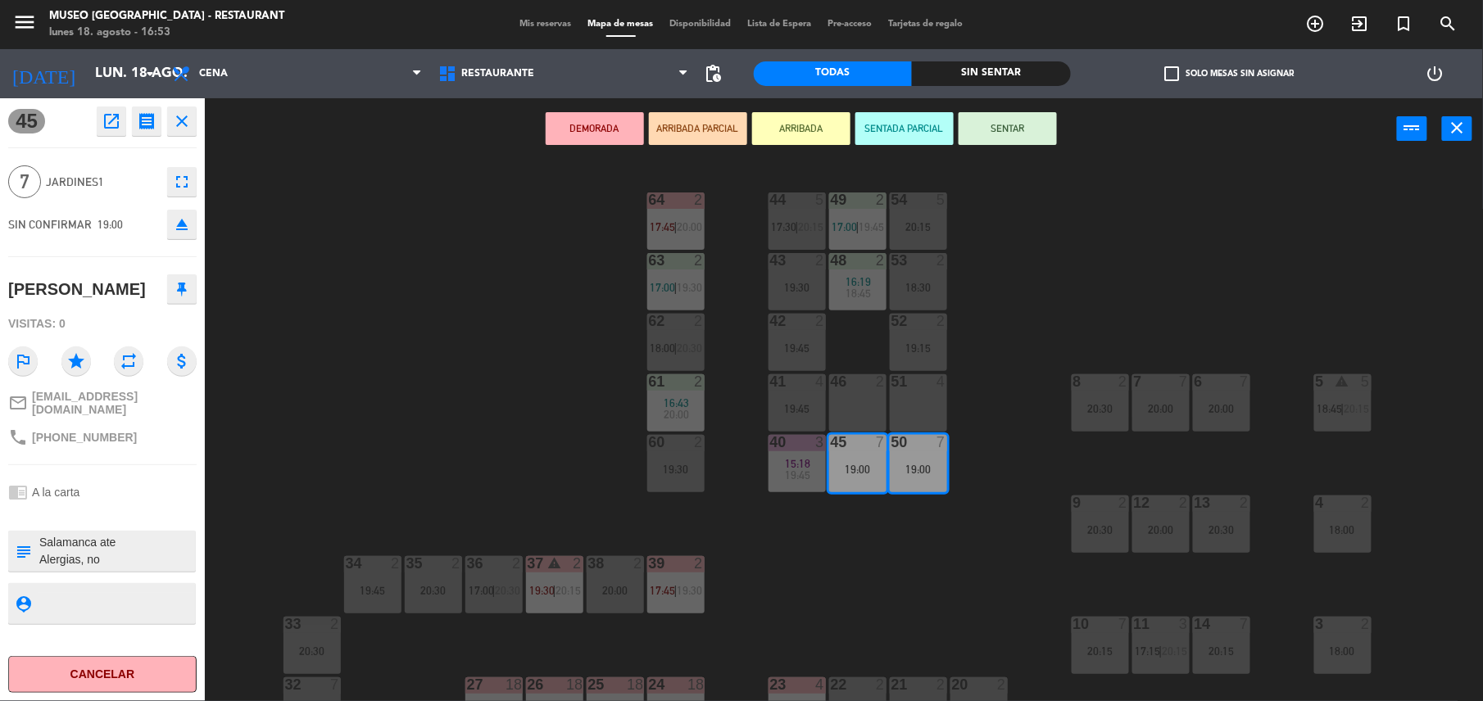
click at [904, 559] on div "44 5 17:30 | 20:15 49 2 17:00 | 19:45 54 5 20:15 64 2 17:45 | 20:00 48 2 16:19 …" at bounding box center [851, 434] width 1263 height 542
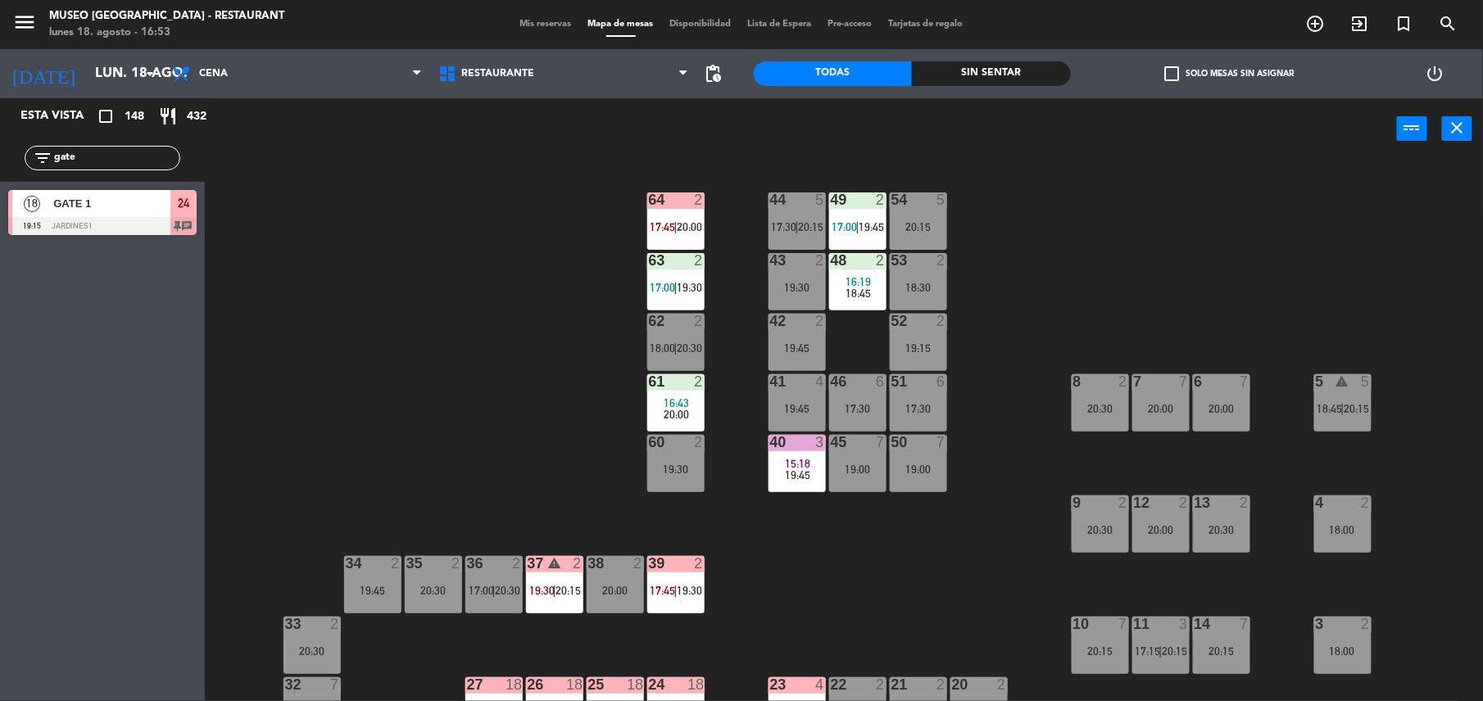
scroll to position [636, 0]
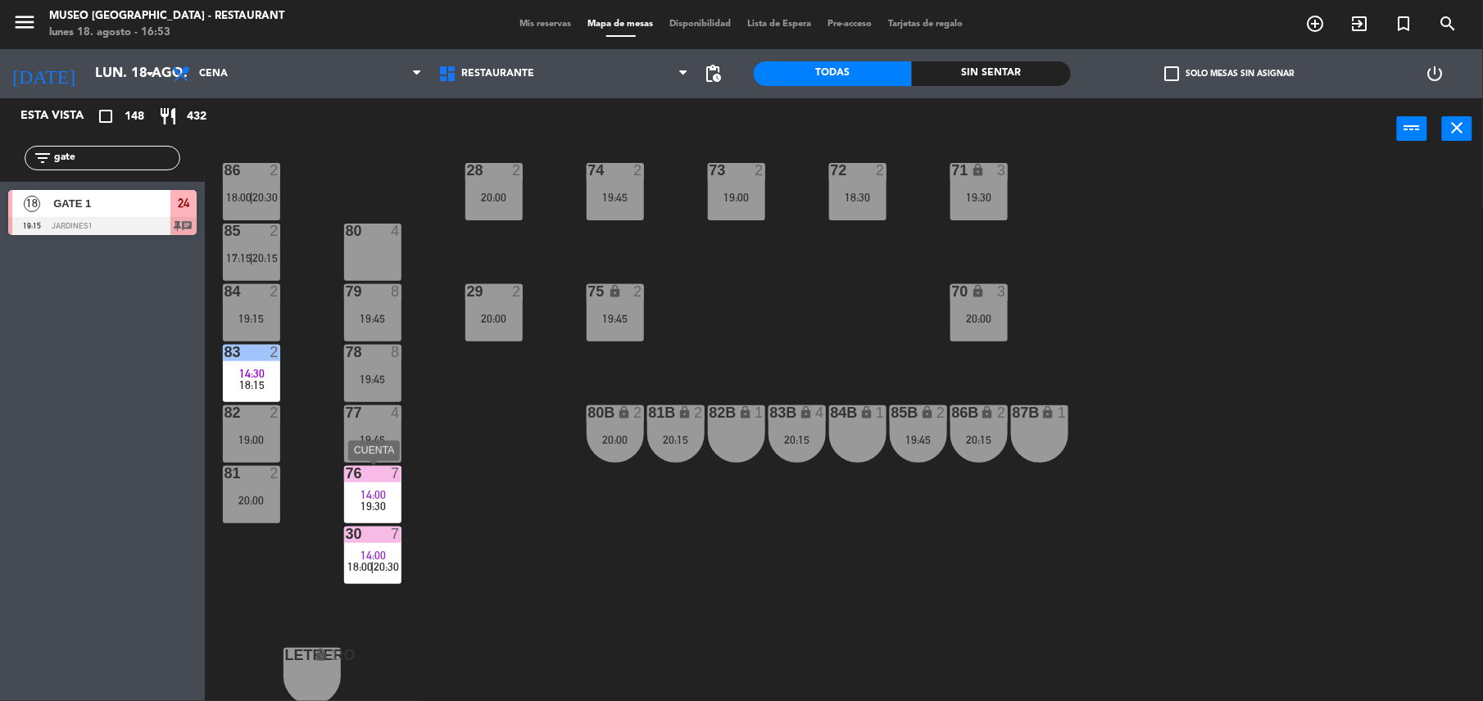
click at [393, 489] on div "14:00" at bounding box center [372, 494] width 57 height 11
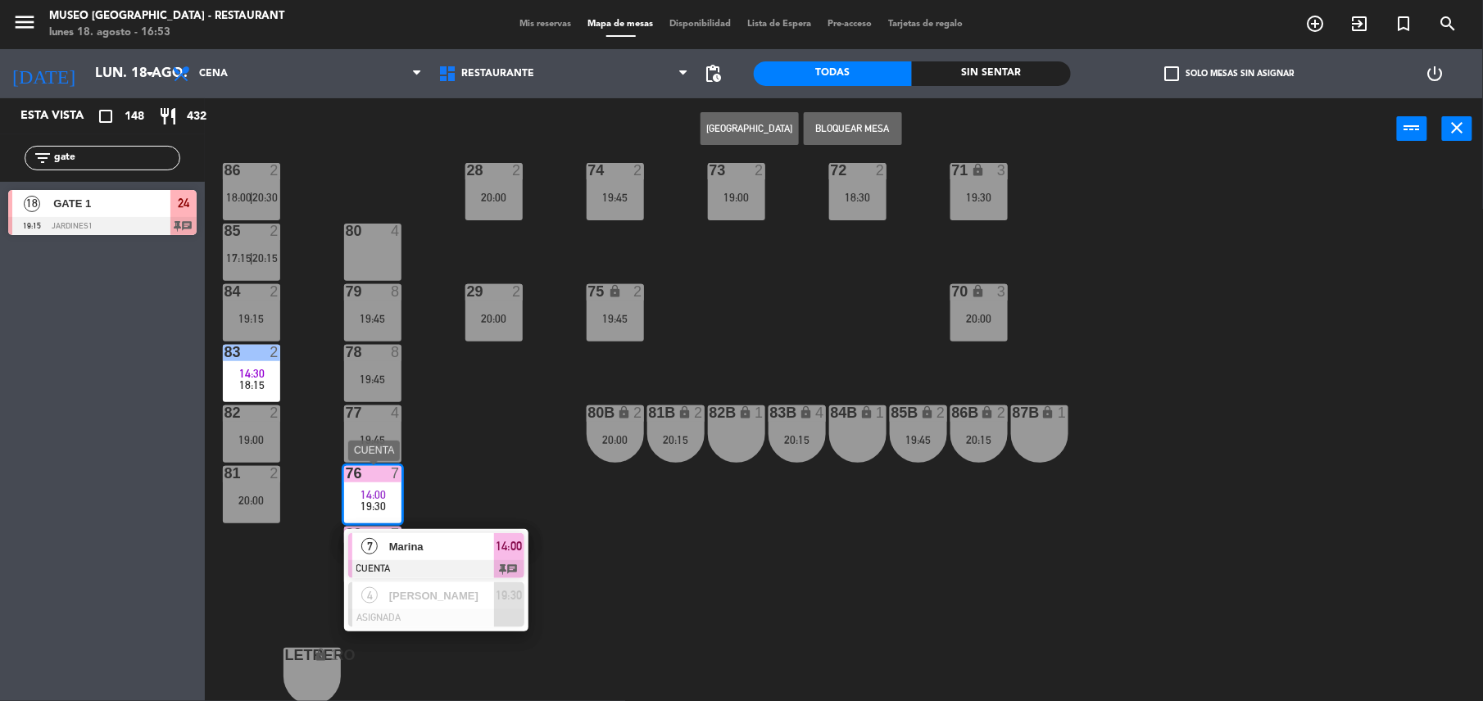
click at [467, 560] on div at bounding box center [436, 569] width 176 height 18
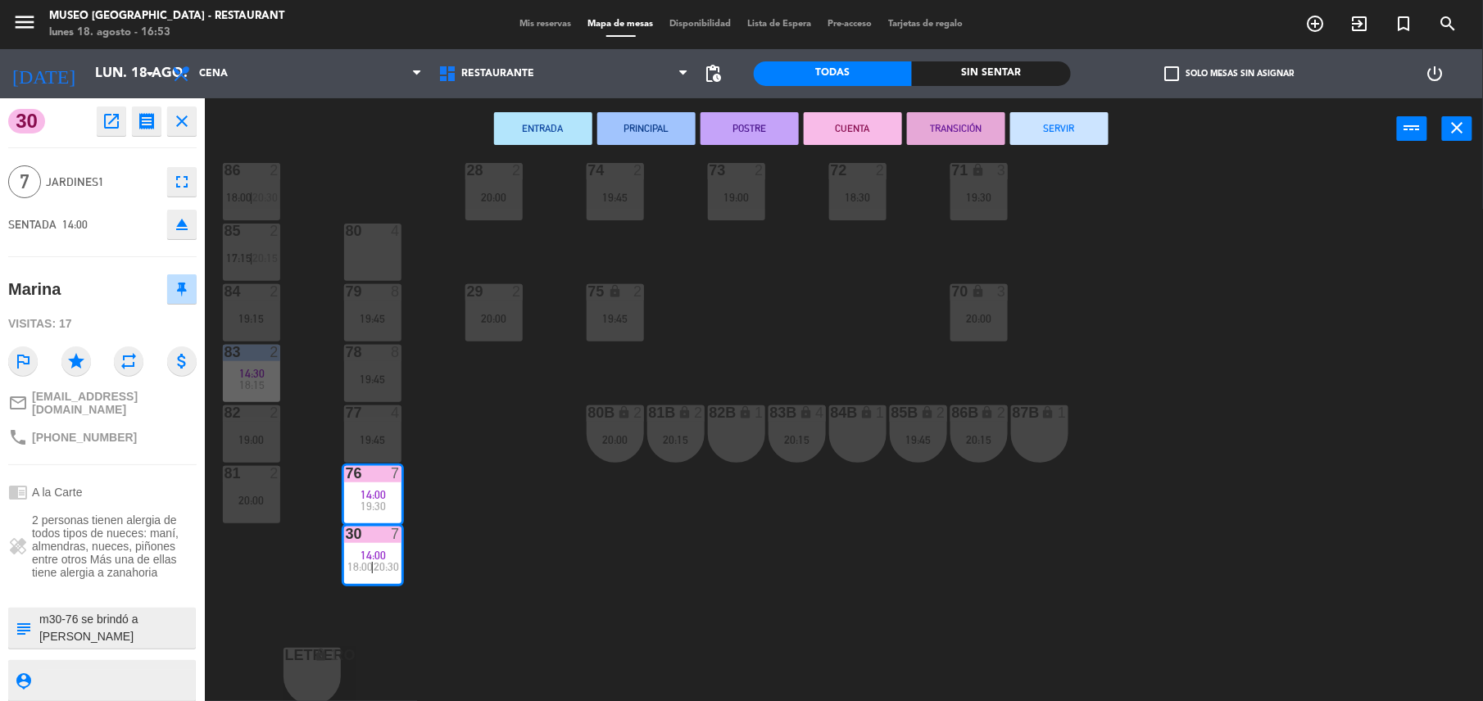
click at [1059, 133] on button "SERVIR" at bounding box center [1059, 128] width 98 height 33
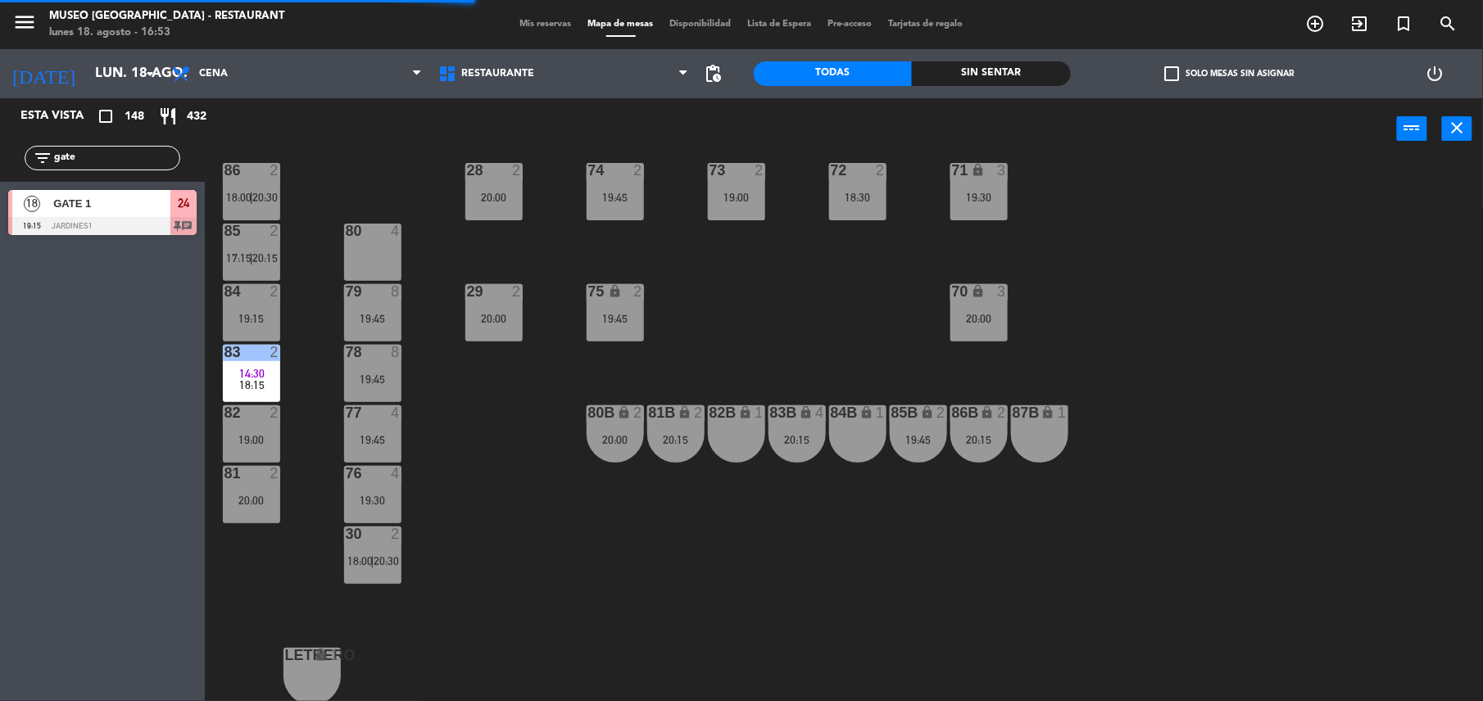
click at [249, 375] on span "14:30" at bounding box center [251, 373] width 25 height 13
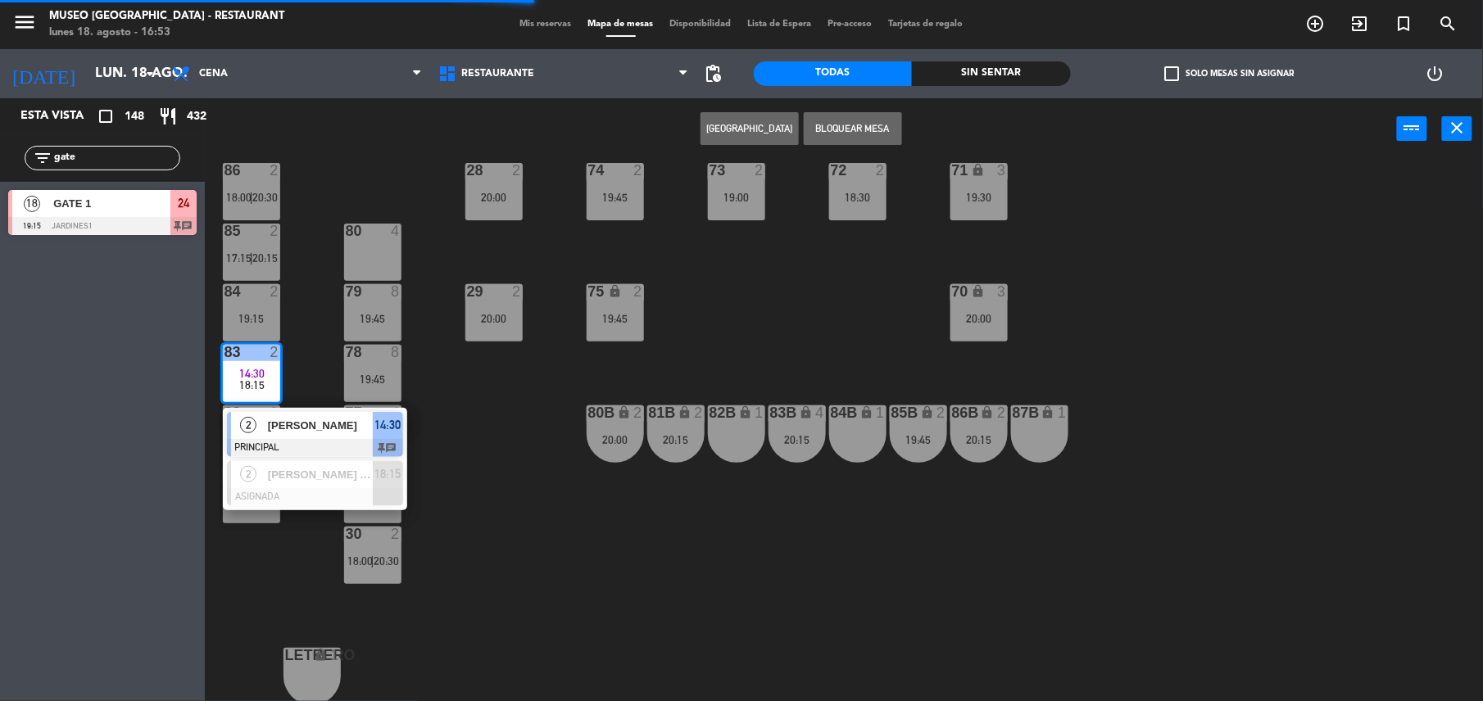
click at [267, 401] on div "83 2 14:30 18:15 2 [PERSON_NAME] PRINCIPAL 14:30 chat 2 [PERSON_NAME] Y [PERSON…" at bounding box center [251, 373] width 57 height 57
click at [292, 426] on span "[PERSON_NAME]" at bounding box center [320, 425] width 105 height 17
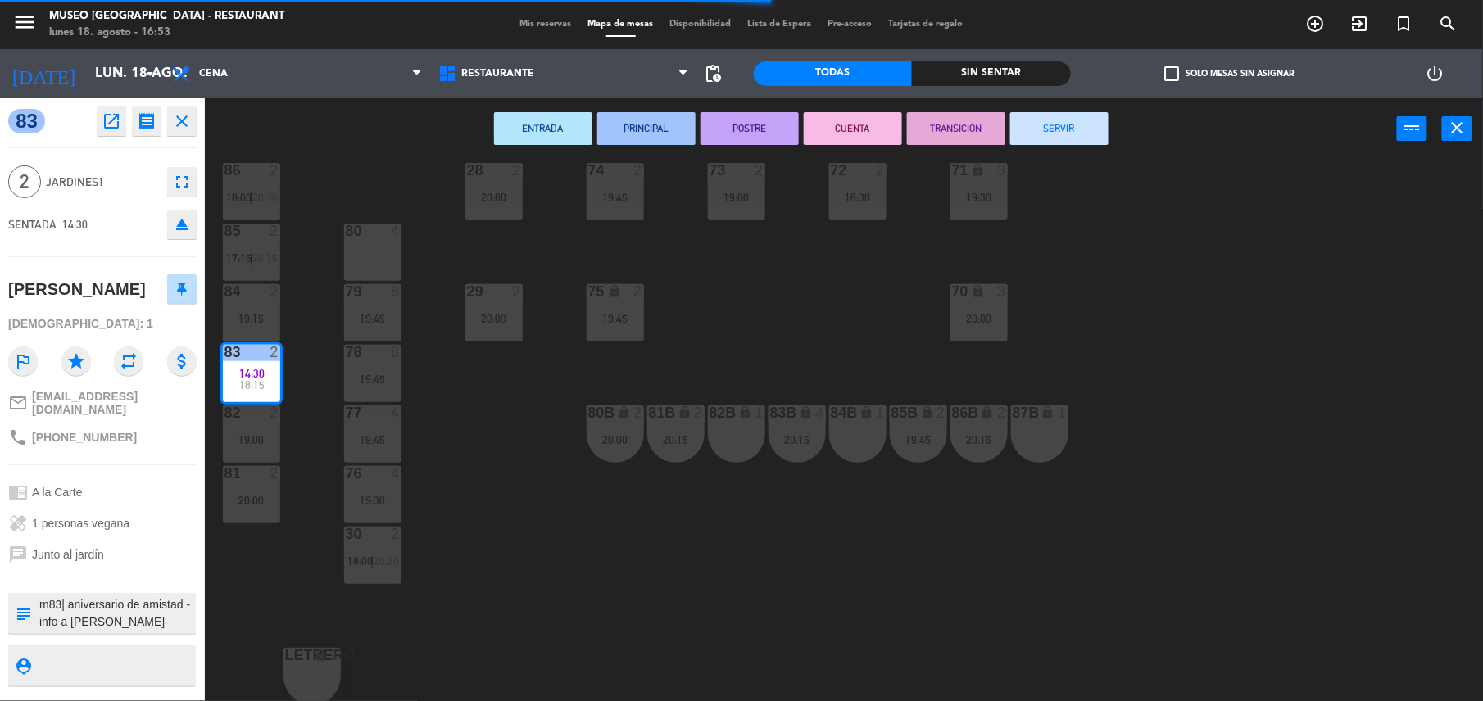
click at [1078, 108] on div "ENTRADA PRINCIPAL POSTRE CUENTA TRANSICIÓN SERVIR power_input close" at bounding box center [801, 129] width 1192 height 62
click at [1075, 123] on button "SERVIR" at bounding box center [1059, 128] width 98 height 33
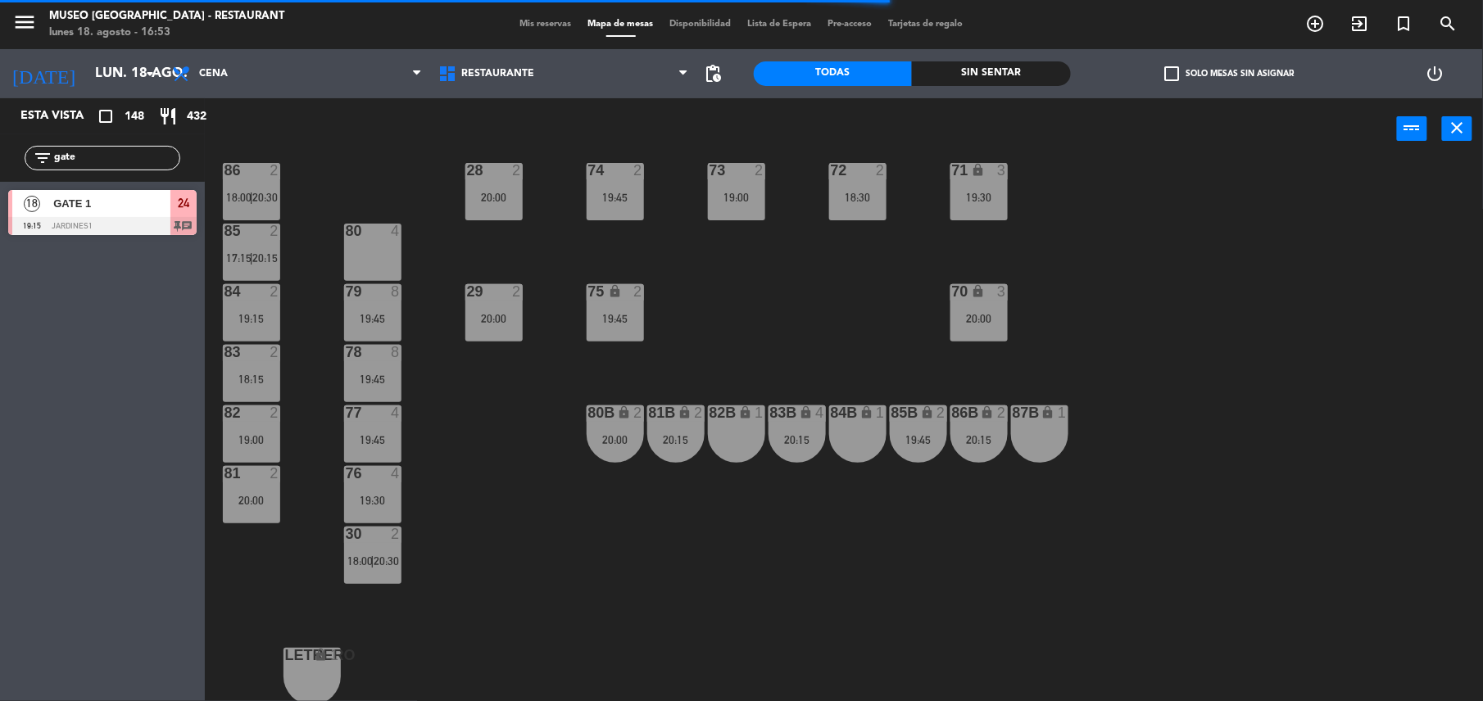
scroll to position [203, 0]
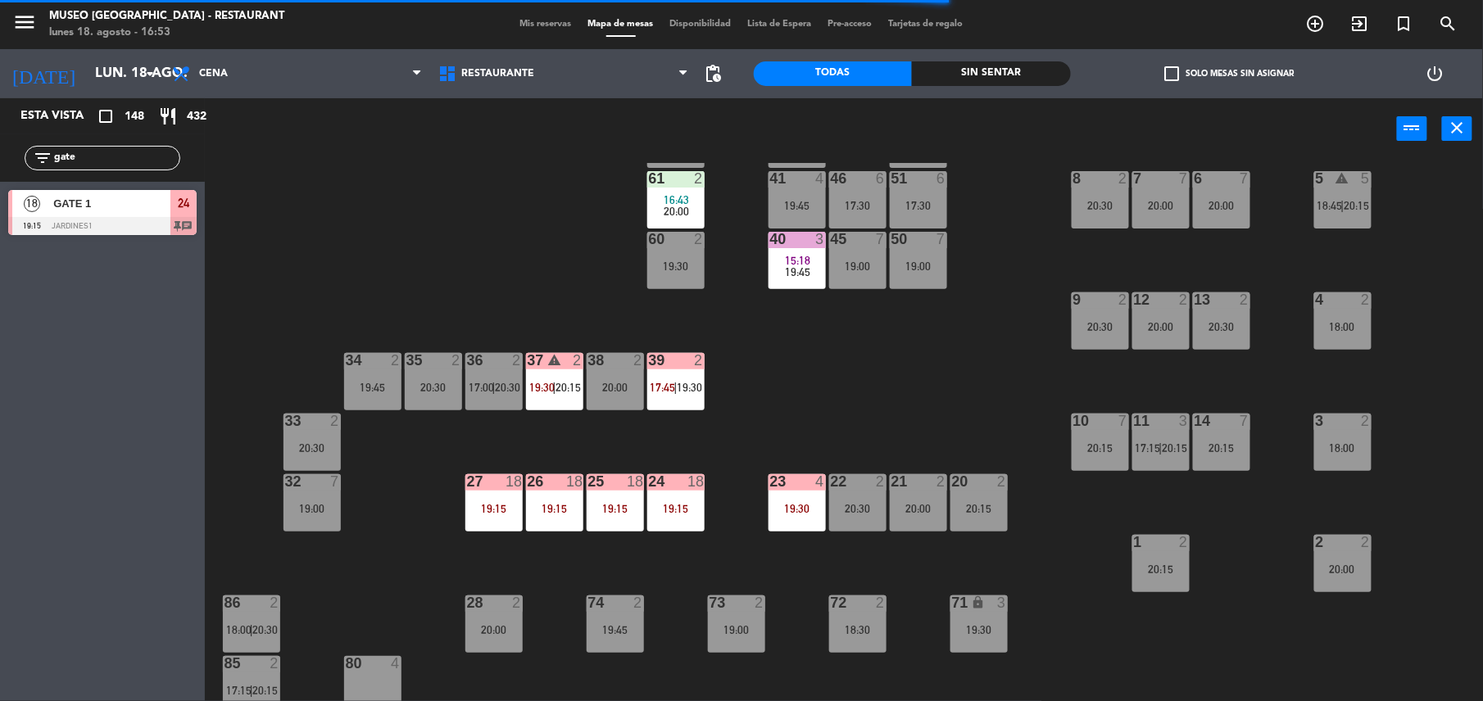
click at [931, 213] on div "51 6 17:30" at bounding box center [918, 199] width 57 height 57
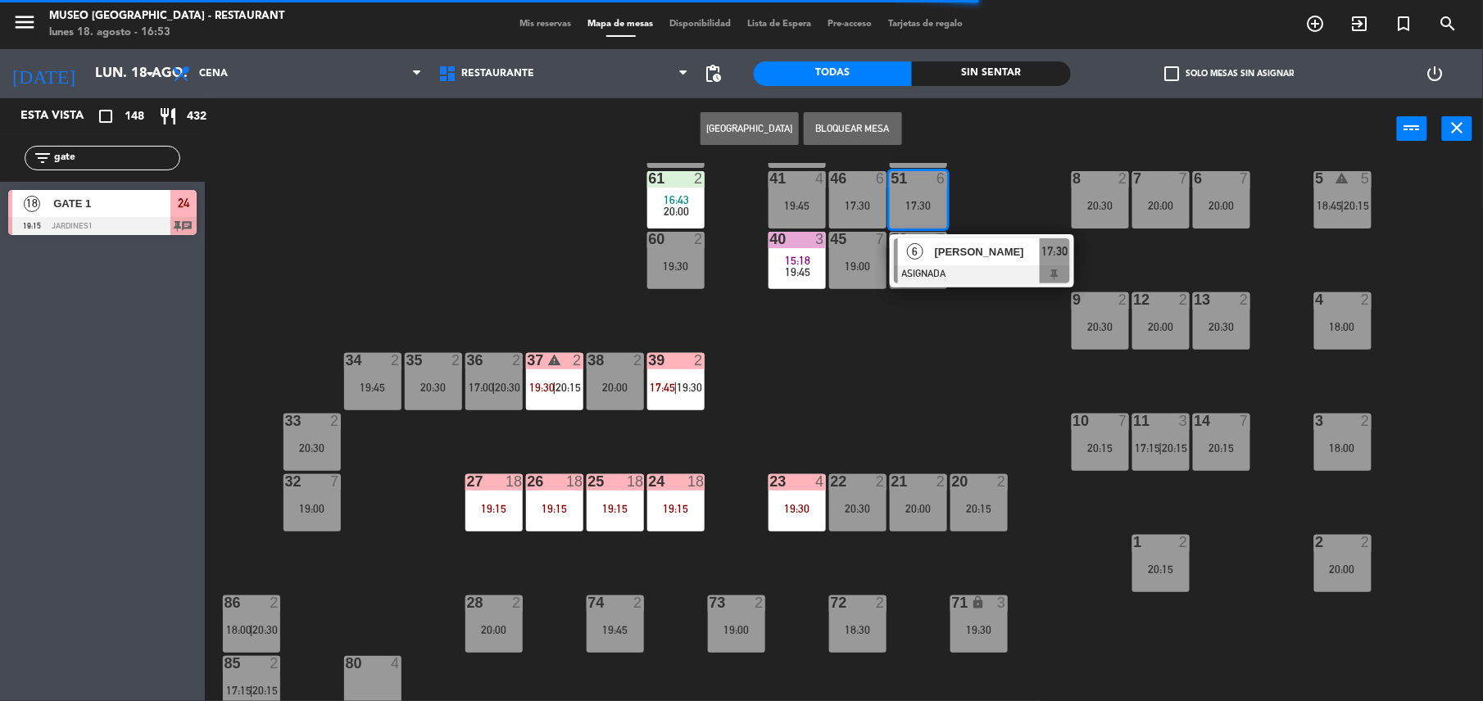
click at [959, 247] on span "[PERSON_NAME]" at bounding box center [987, 251] width 105 height 17
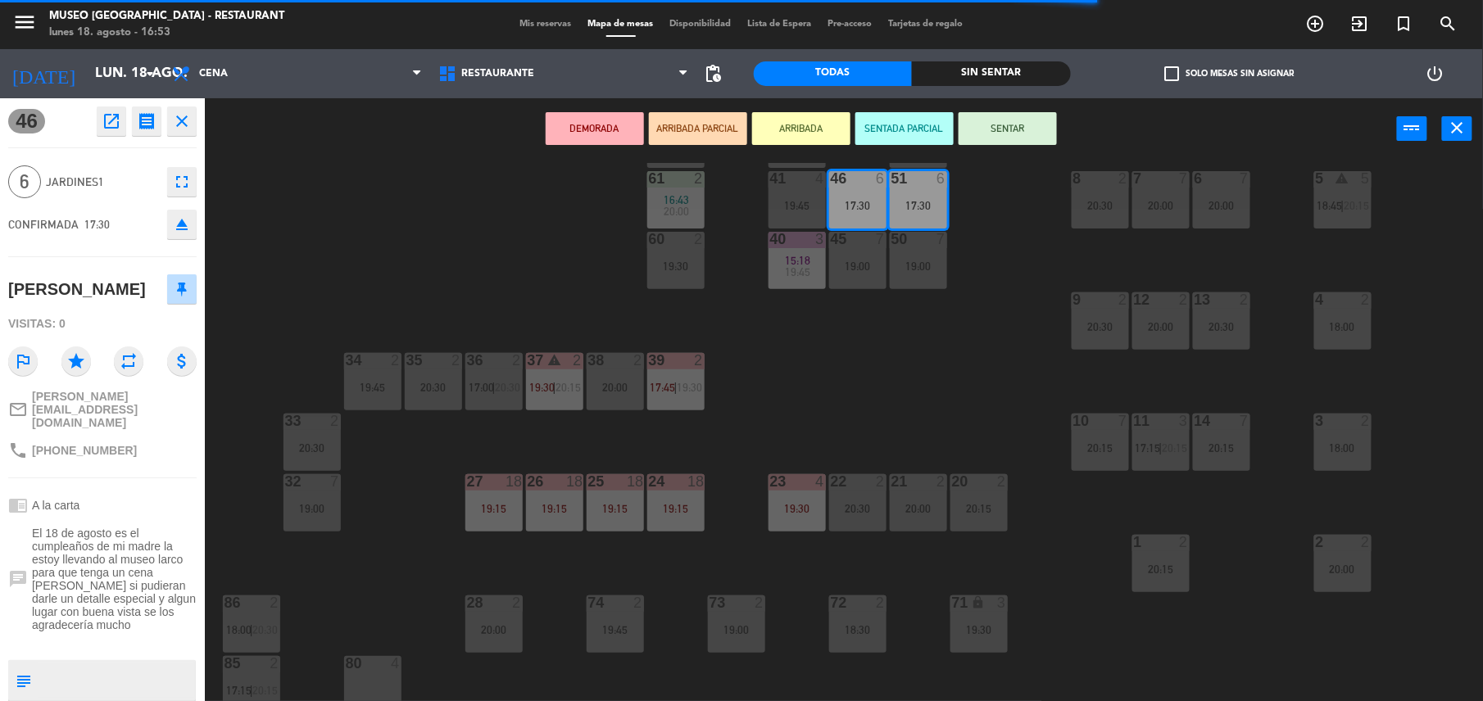
click at [607, 113] on button "DEMORADA" at bounding box center [595, 128] width 98 height 33
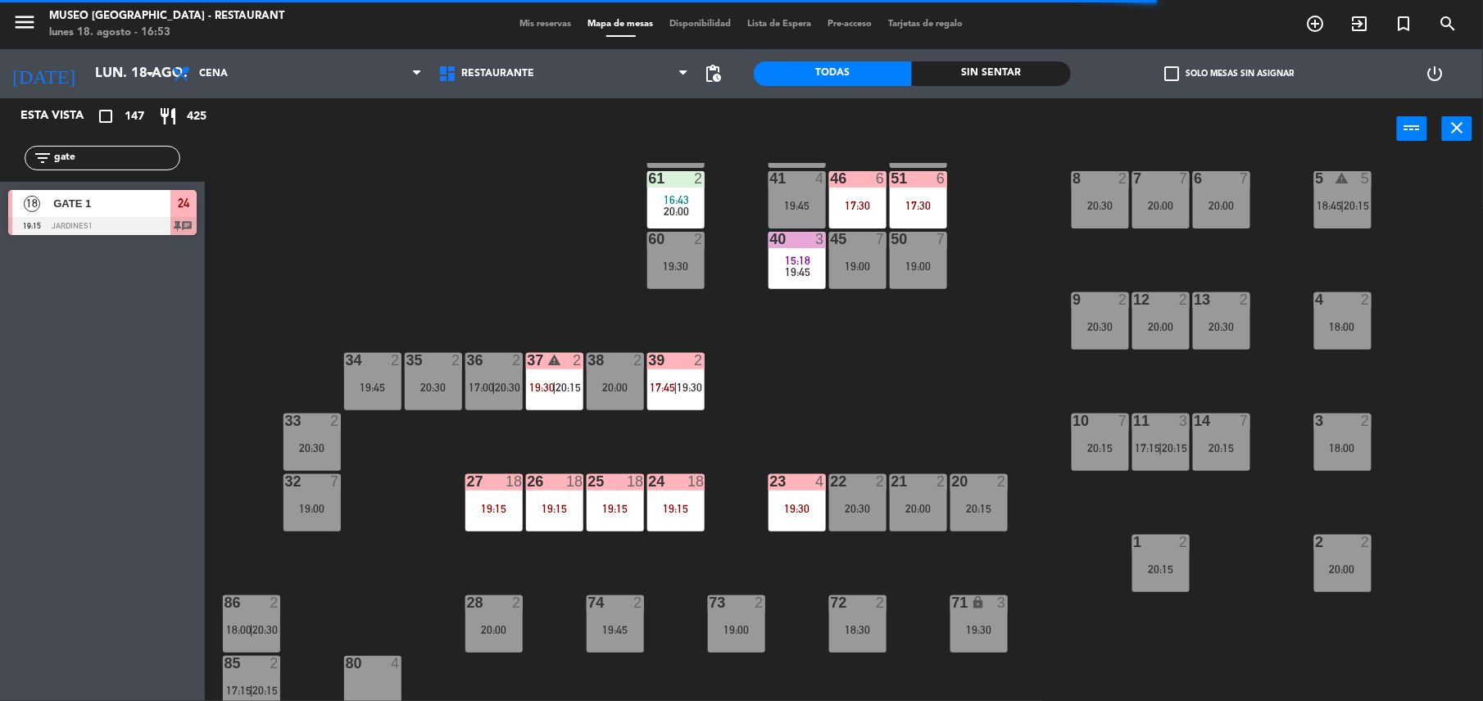
scroll to position [0, 0]
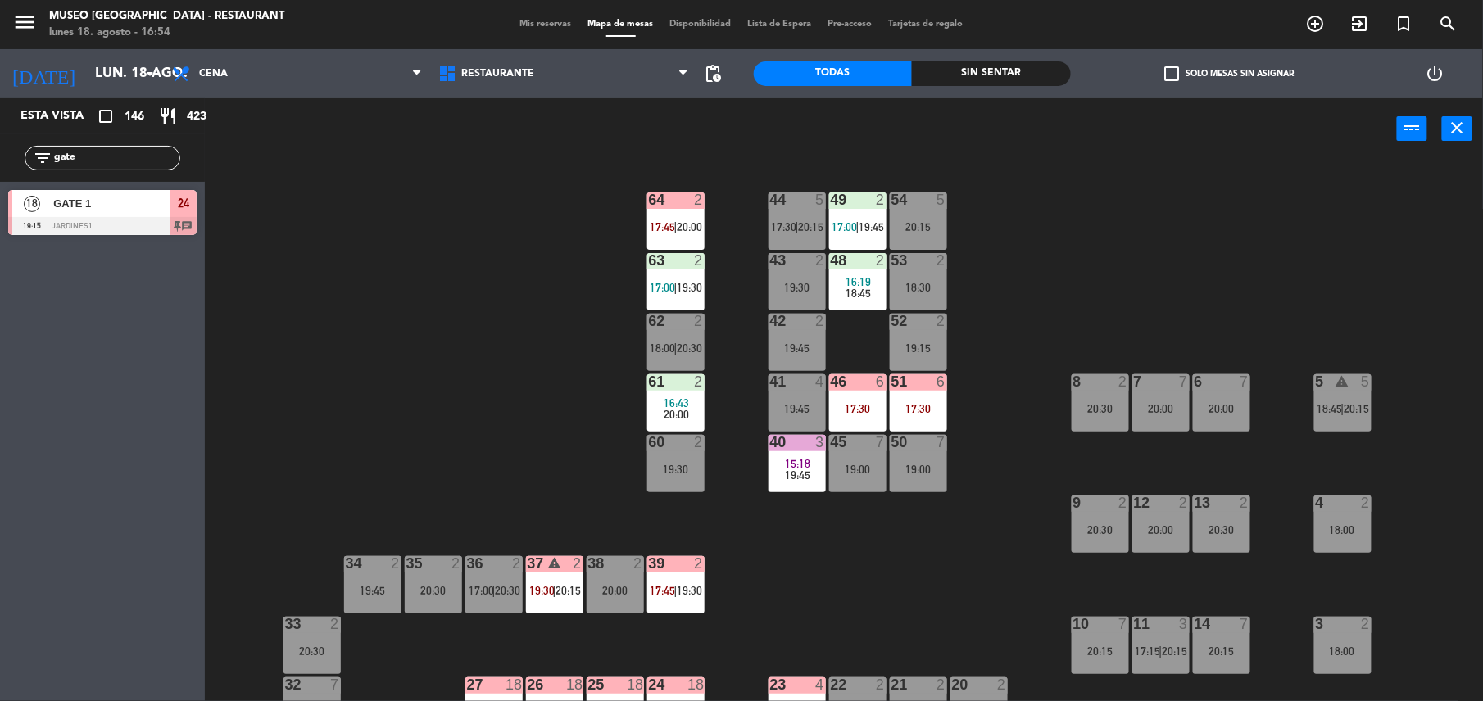
click at [488, 371] on div "44 5 17:30 | 20:15 49 2 17:00 | 19:45 54 5 20:15 64 2 17:45 | 20:00 48 2 16:19 …" at bounding box center [851, 434] width 1263 height 542
drag, startPoint x: -5, startPoint y: 131, endPoint x: 0, endPoint y: 112, distance: 19.5
click at [0, 112] on html "close × Museo Larco Café - Restaurant × chrome_reader_mode Listado de Reservas …" at bounding box center [741, 350] width 1483 height 701
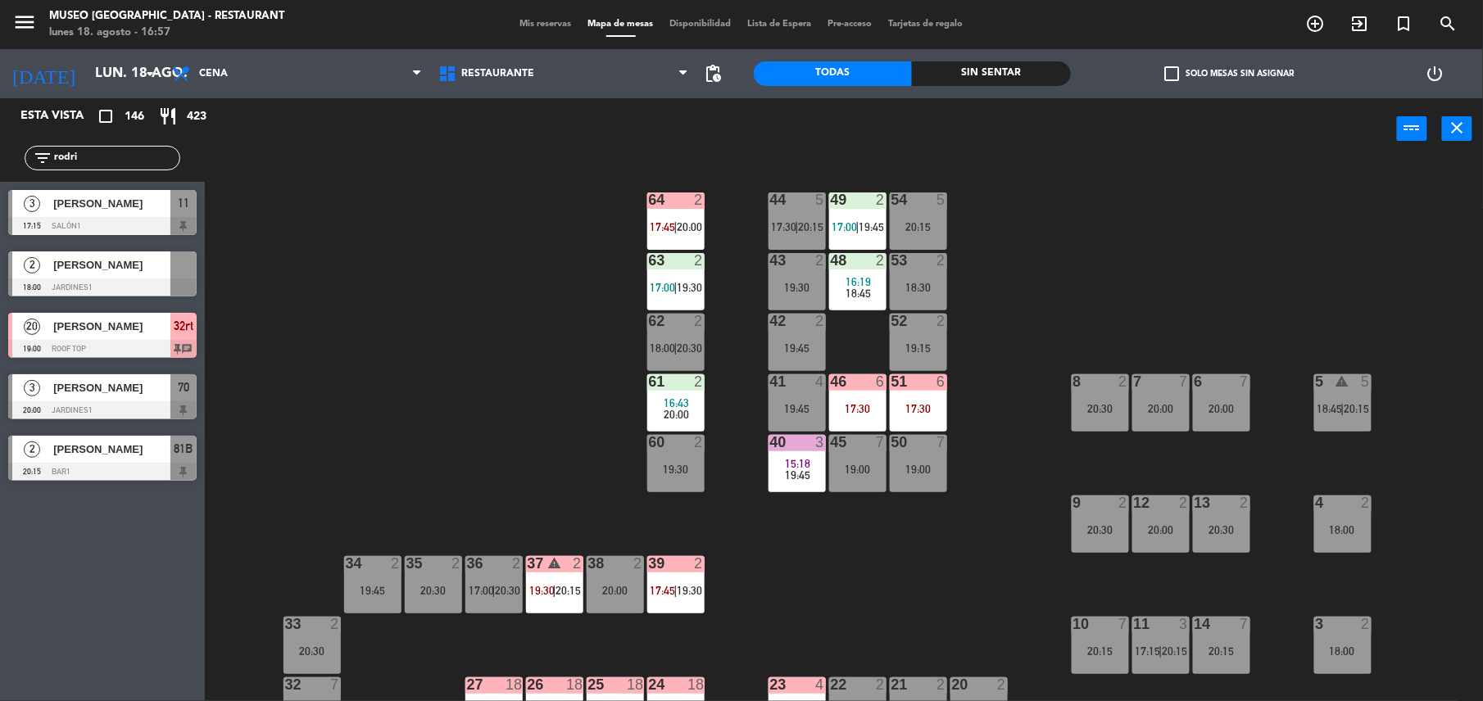
scroll to position [41, 0]
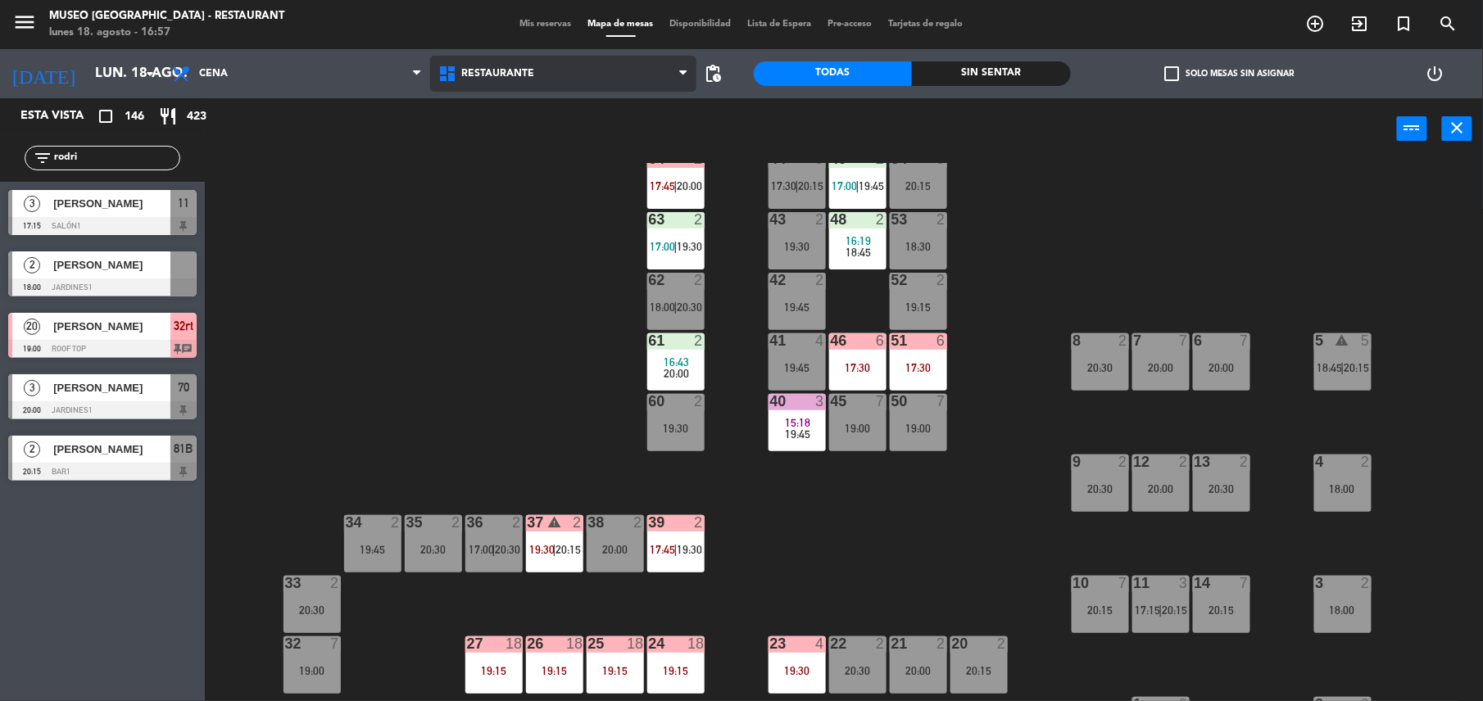
click at [479, 64] on span "Restaurante" at bounding box center [563, 74] width 266 height 36
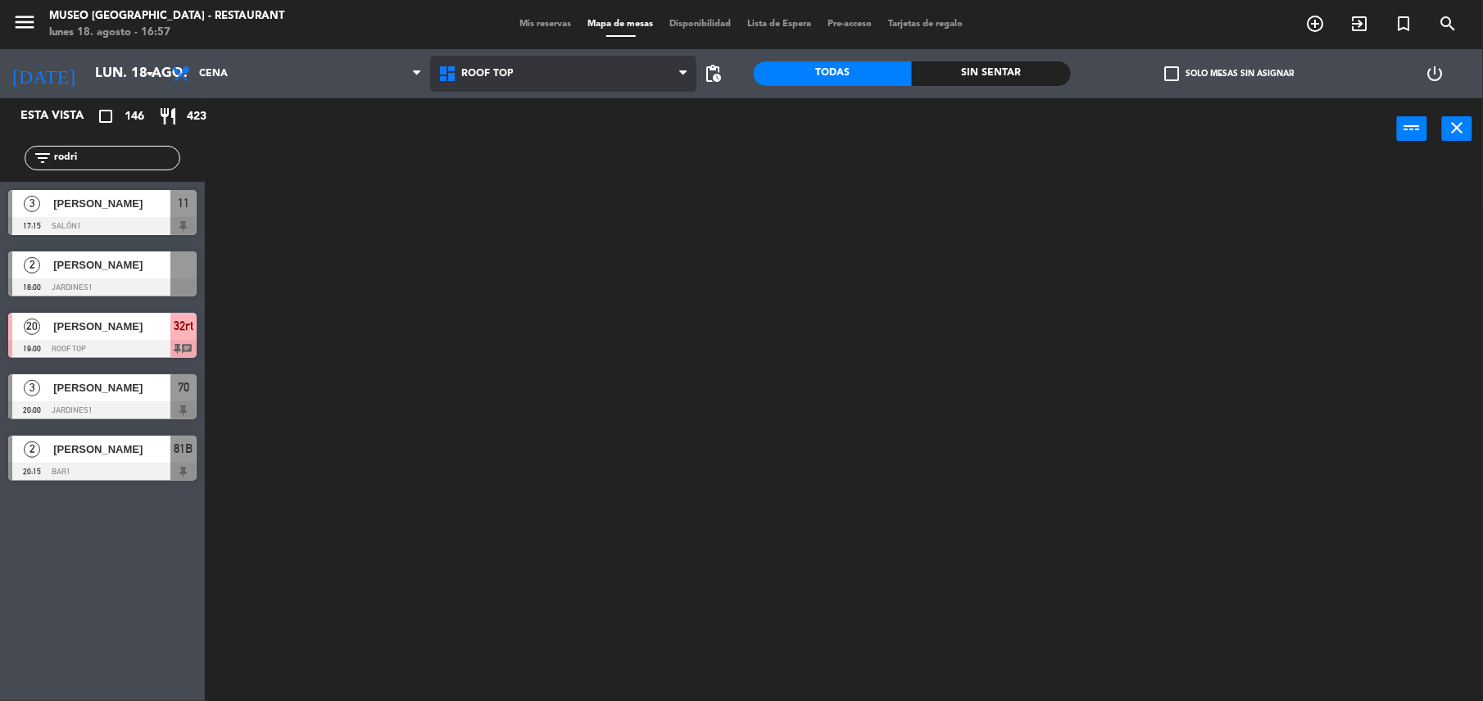
click at [523, 129] on ng-component "menu [GEOGRAPHIC_DATA] - Restaurant lunes 18. agosto - 16:57 Mis reservas Mapa …" at bounding box center [741, 352] width 1483 height 705
drag, startPoint x: 107, startPoint y: 161, endPoint x: 0, endPoint y: 145, distance: 107.8
click at [0, 145] on html "close × Museo Larco Café - Restaurant × chrome_reader_mode Listado de Reservas …" at bounding box center [741, 350] width 1483 height 701
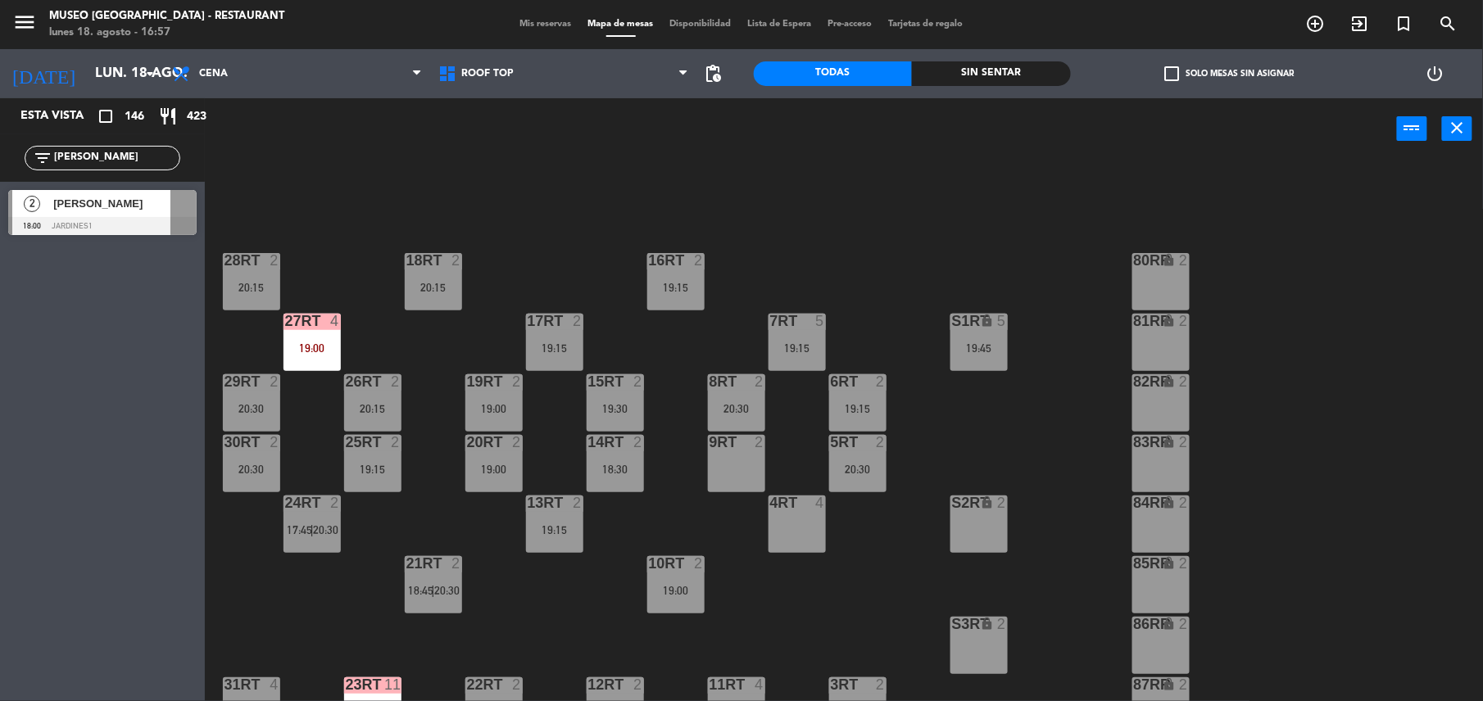
type input "[PERSON_NAME]"
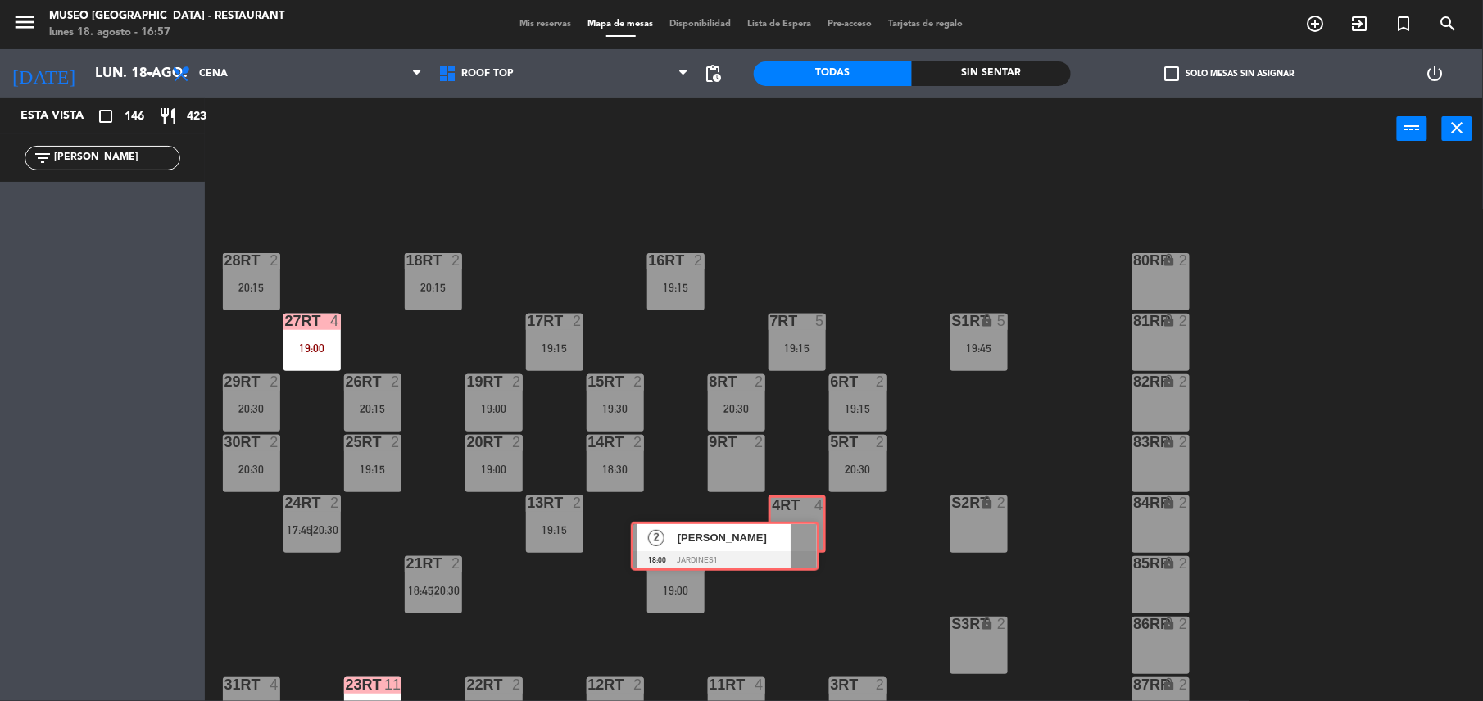
drag, startPoint x: 174, startPoint y: 201, endPoint x: 797, endPoint y: 559, distance: 718.2
click at [797, 559] on div "Esta vista crop_square 146 restaurant 423 filter_list [PERSON_NAME] 2 [PERSON_N…" at bounding box center [741, 401] width 1483 height 606
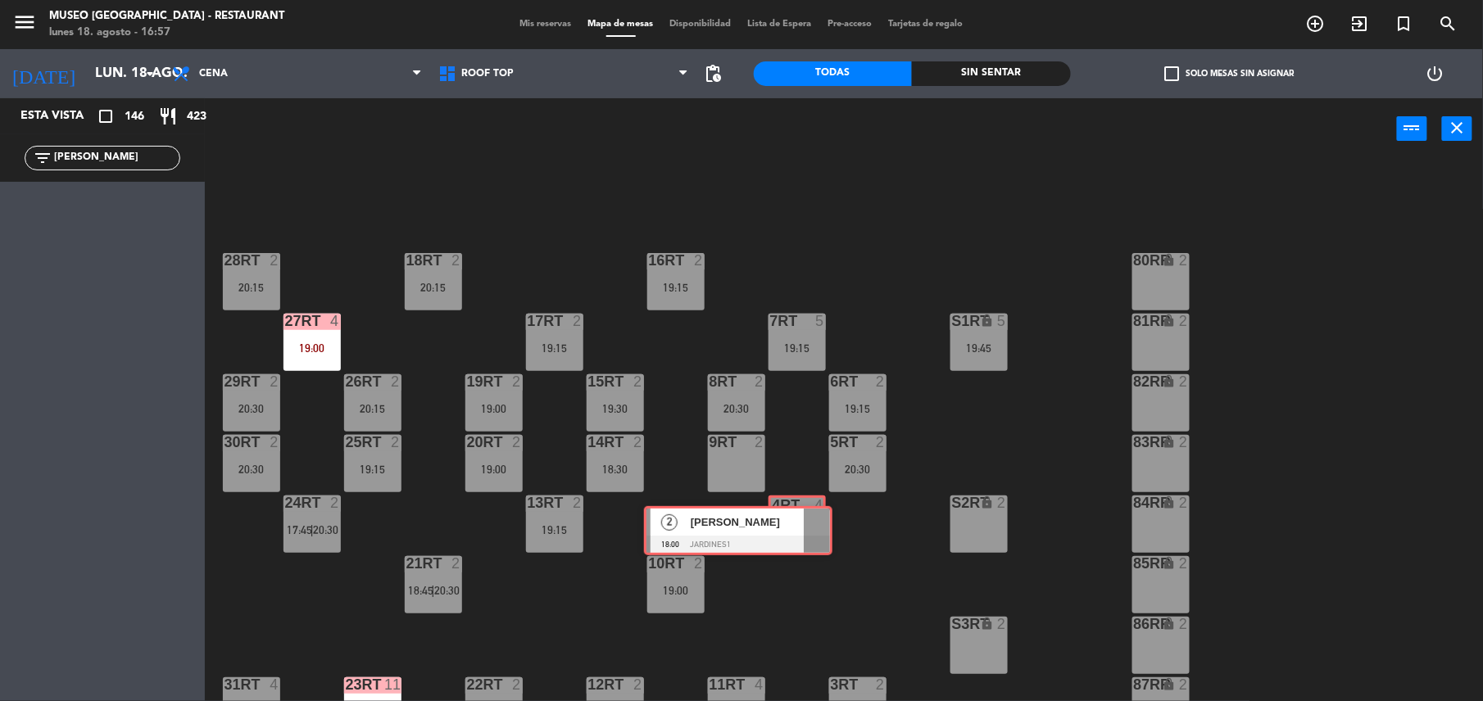
drag, startPoint x: 279, startPoint y: 250, endPoint x: 813, endPoint y: 516, distance: 596.8
click at [813, 516] on div "Esta vista crop_square 146 restaurant 423 filter_list [PERSON_NAME] 2 [PERSON_N…" at bounding box center [741, 401] width 1483 height 606
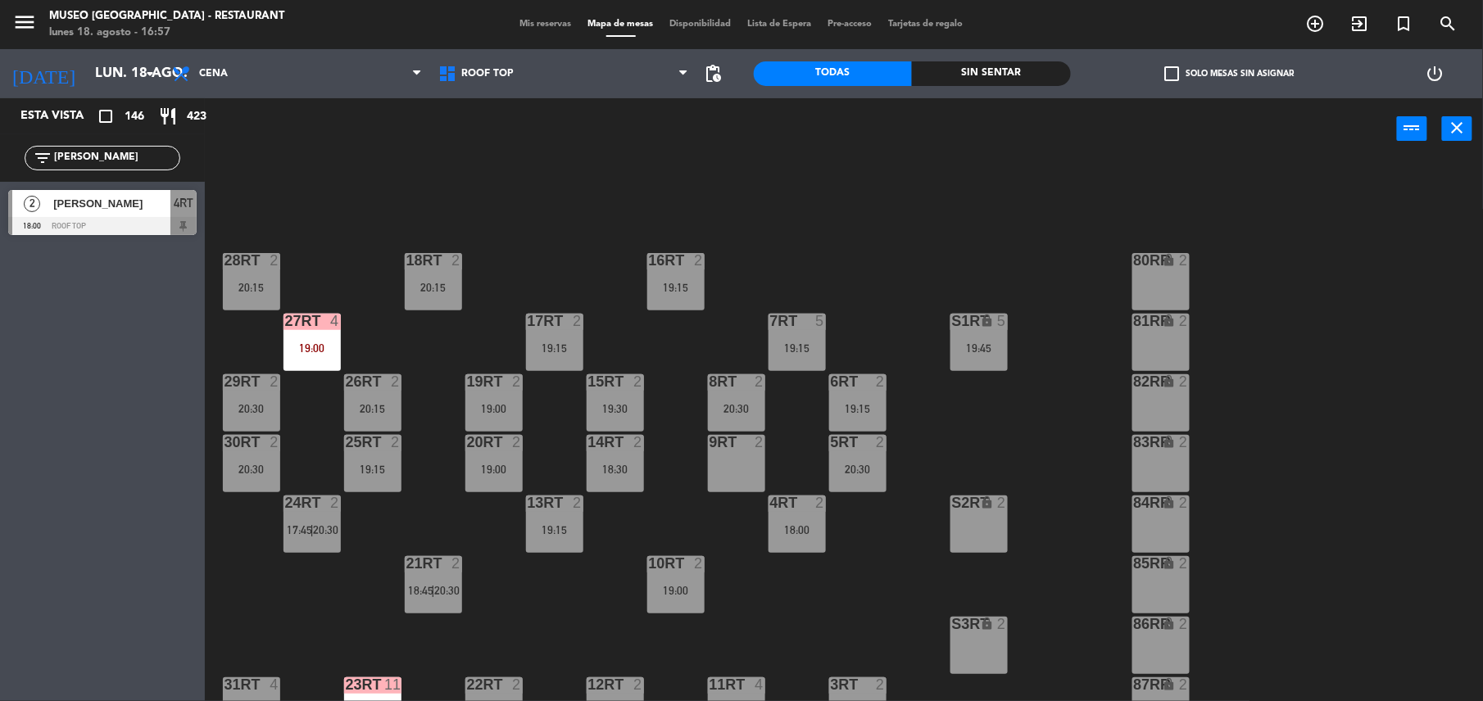
drag, startPoint x: 111, startPoint y: 149, endPoint x: -5, endPoint y: 195, distance: 125.1
click at [0, 195] on html "close × Museo Larco Café - Restaurant × chrome_reader_mode Listado de Reservas …" at bounding box center [741, 350] width 1483 height 701
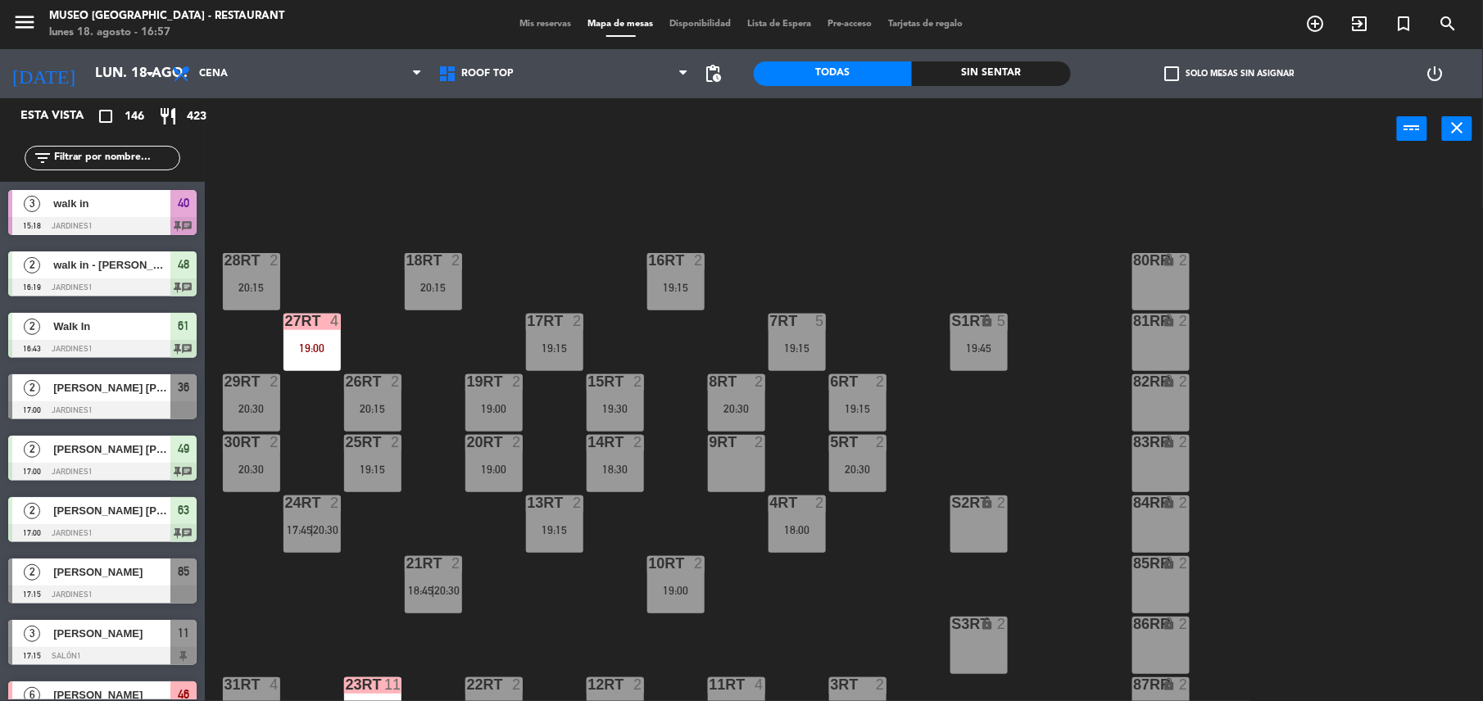
type input "s"
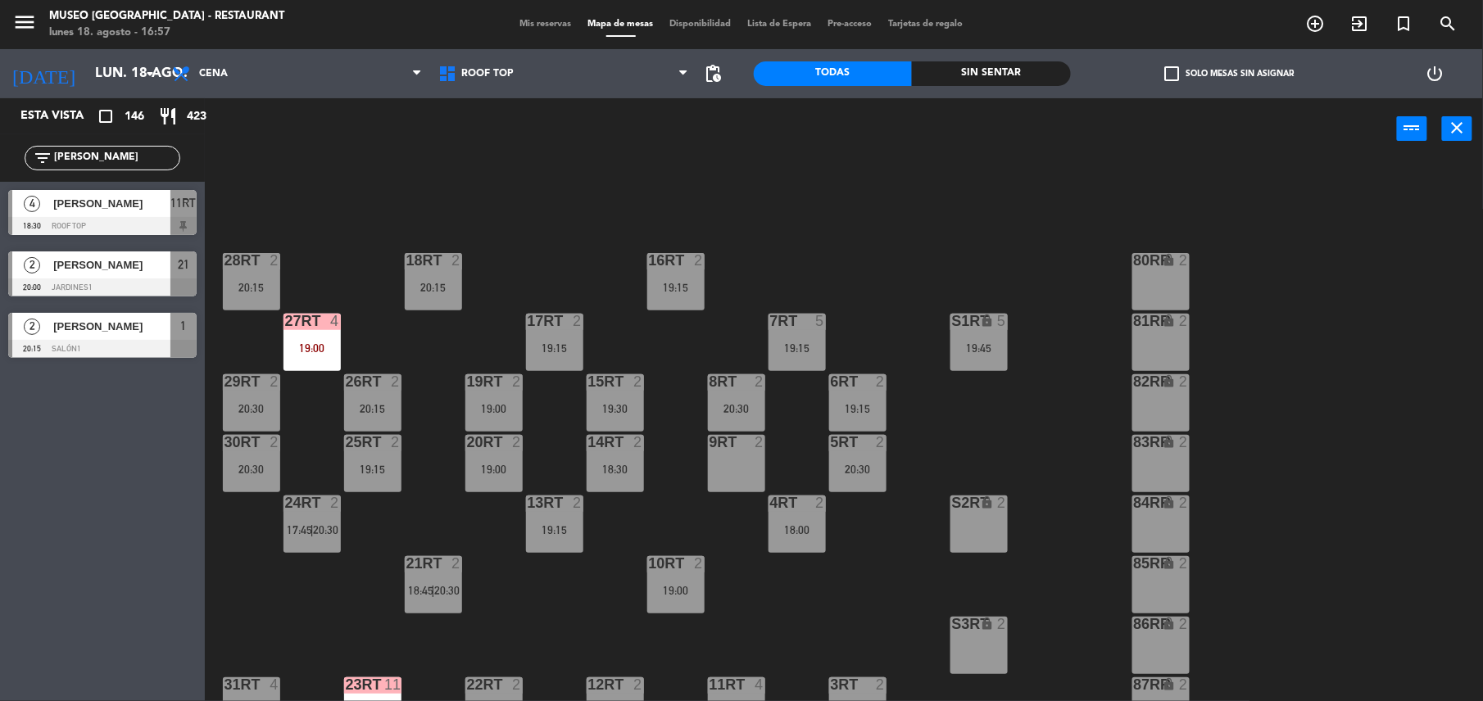
type input "[PERSON_NAME]"
click at [80, 220] on div at bounding box center [102, 226] width 188 height 18
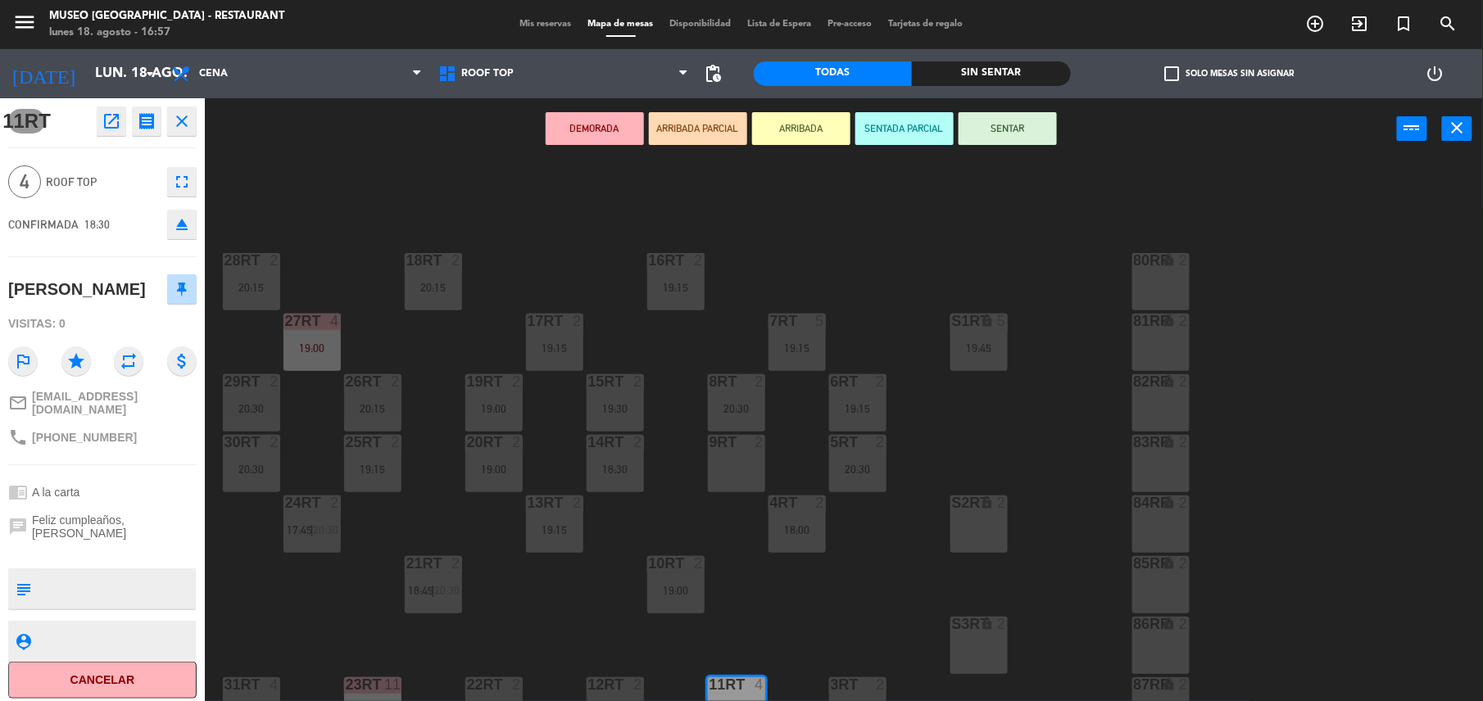
click at [306, 207] on div "18RT 2 20:15 16RT 2 19:15 28RT 2 20:15 80RR lock 2 27RT 4 19:00 7RT 5 19:15 S1R…" at bounding box center [851, 434] width 1263 height 542
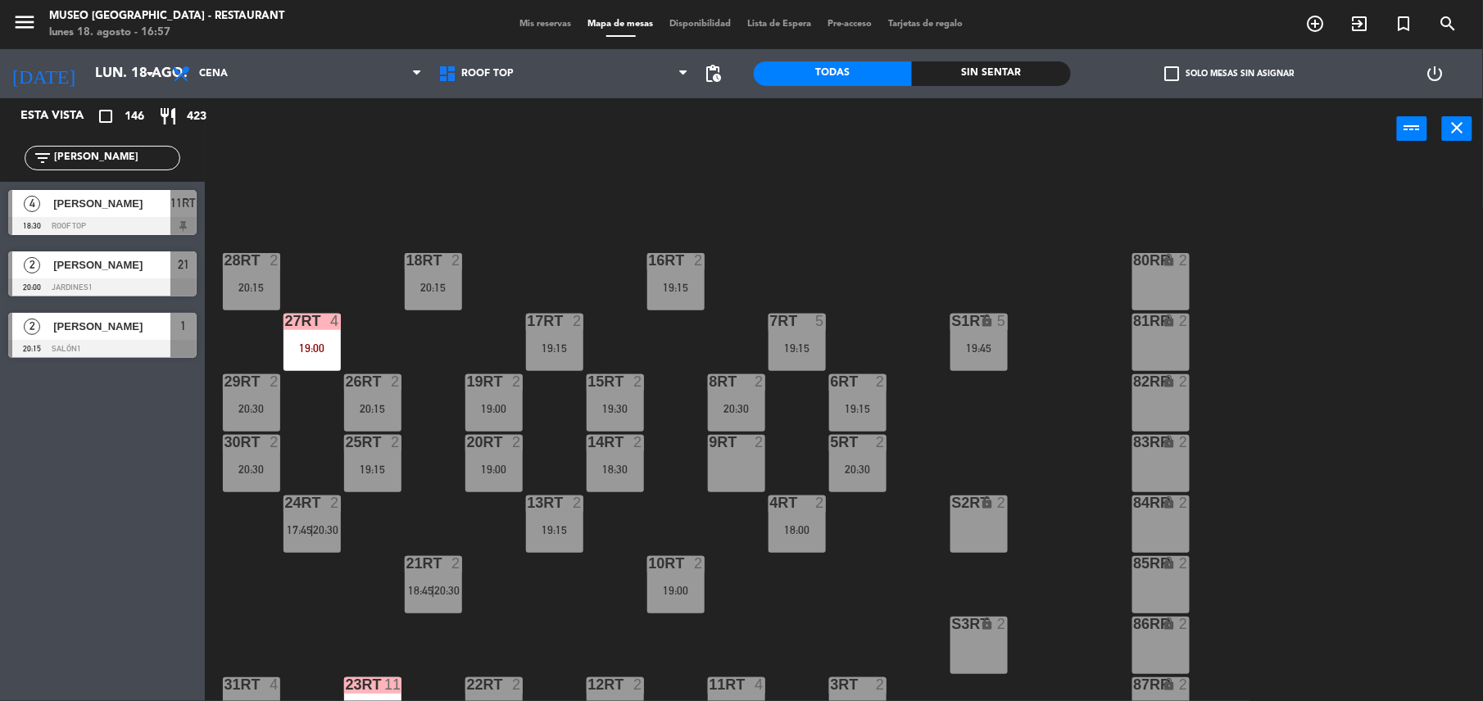
click at [115, 269] on span "[PERSON_NAME]" at bounding box center [111, 264] width 117 height 17
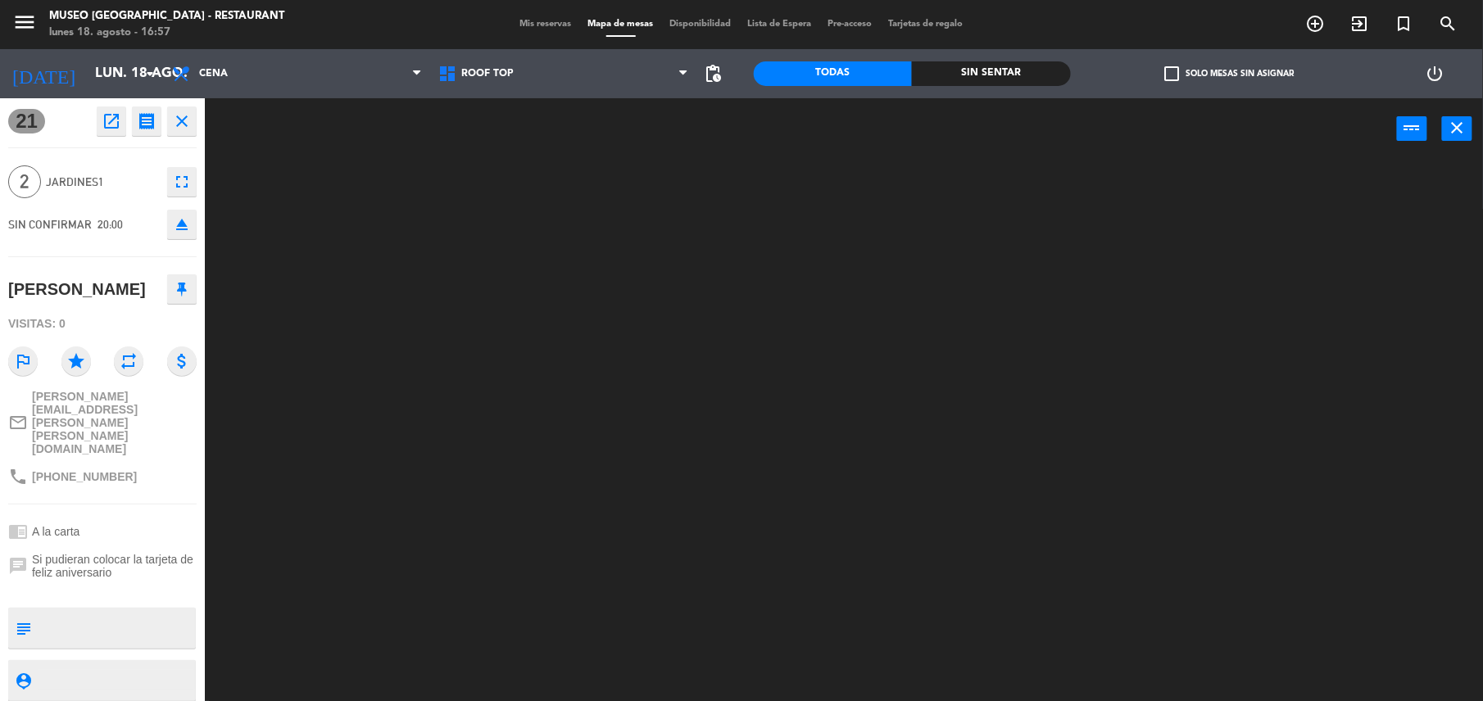
click at [329, 408] on div at bounding box center [851, 434] width 1263 height 542
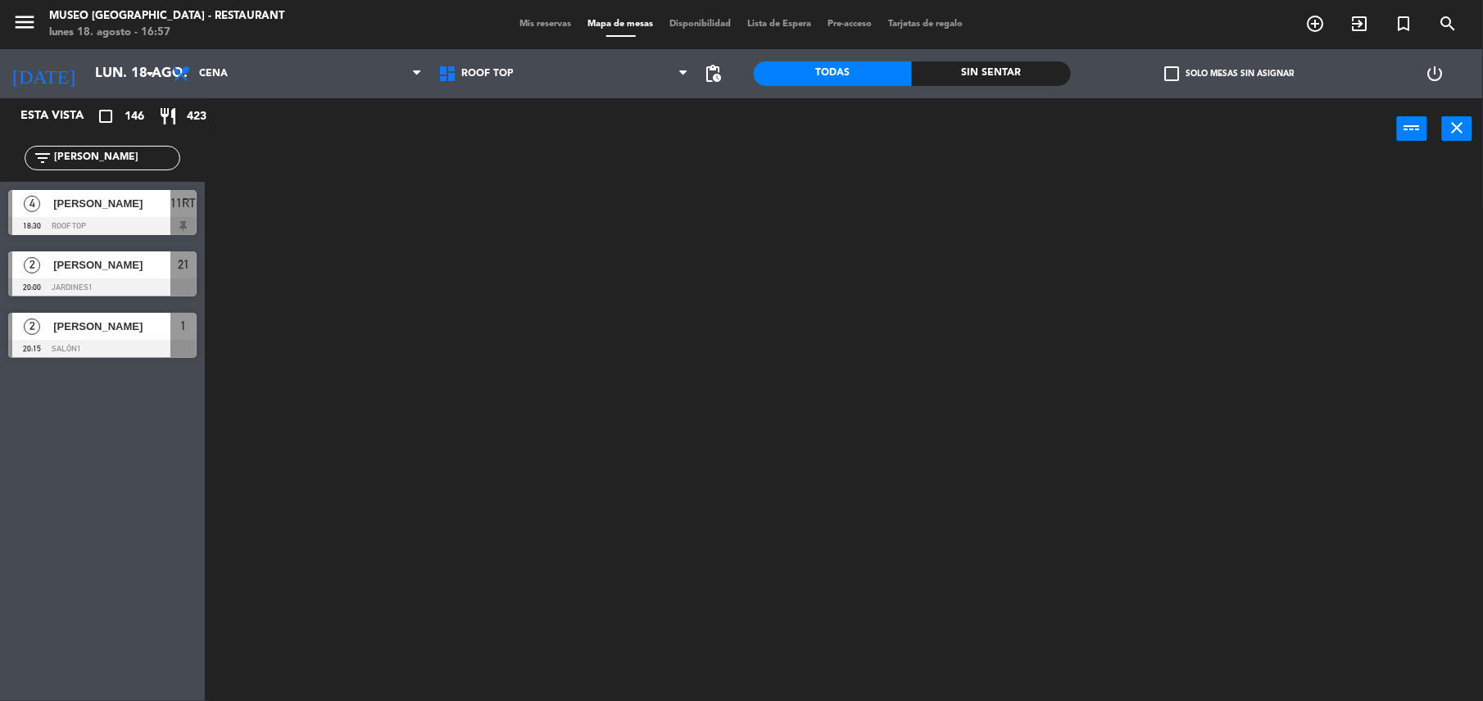
click at [157, 336] on div "[PERSON_NAME]" at bounding box center [111, 326] width 119 height 27
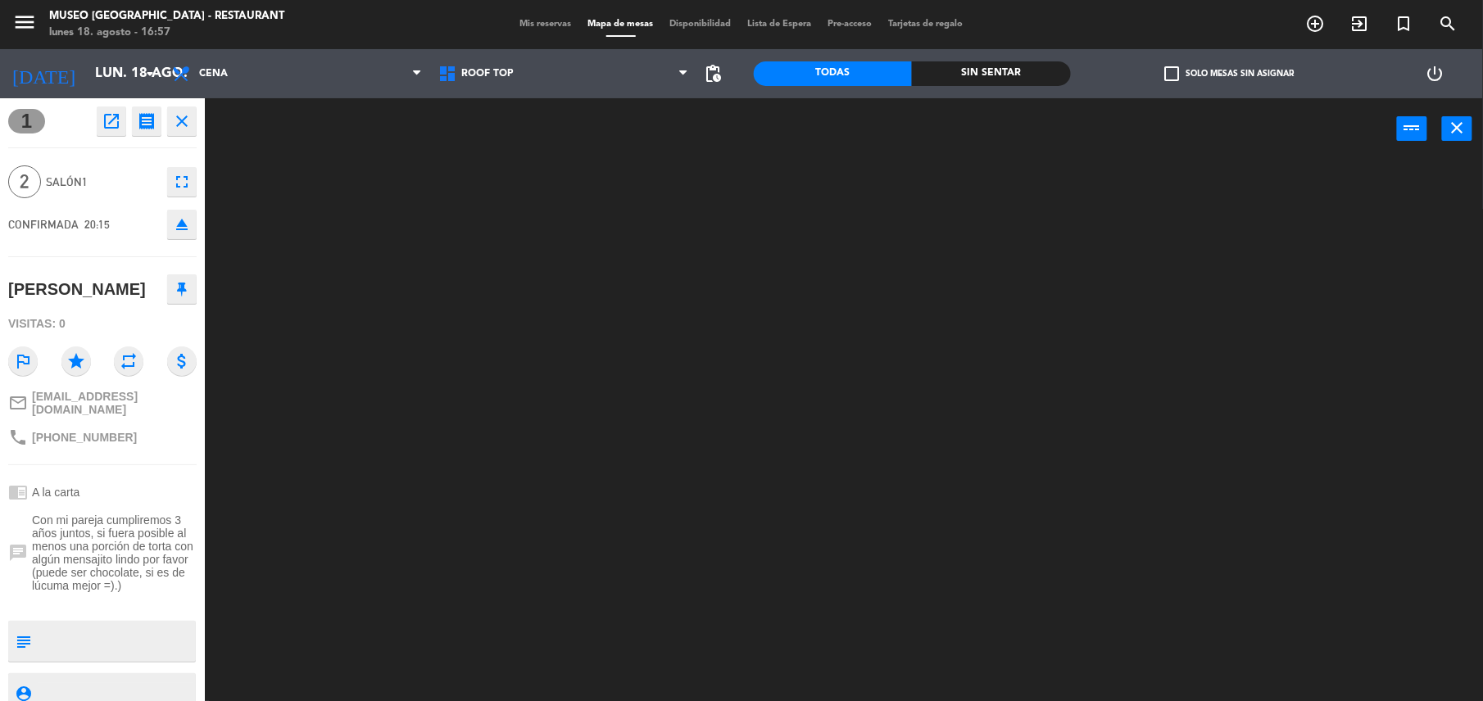
click at [392, 473] on div at bounding box center [851, 434] width 1263 height 542
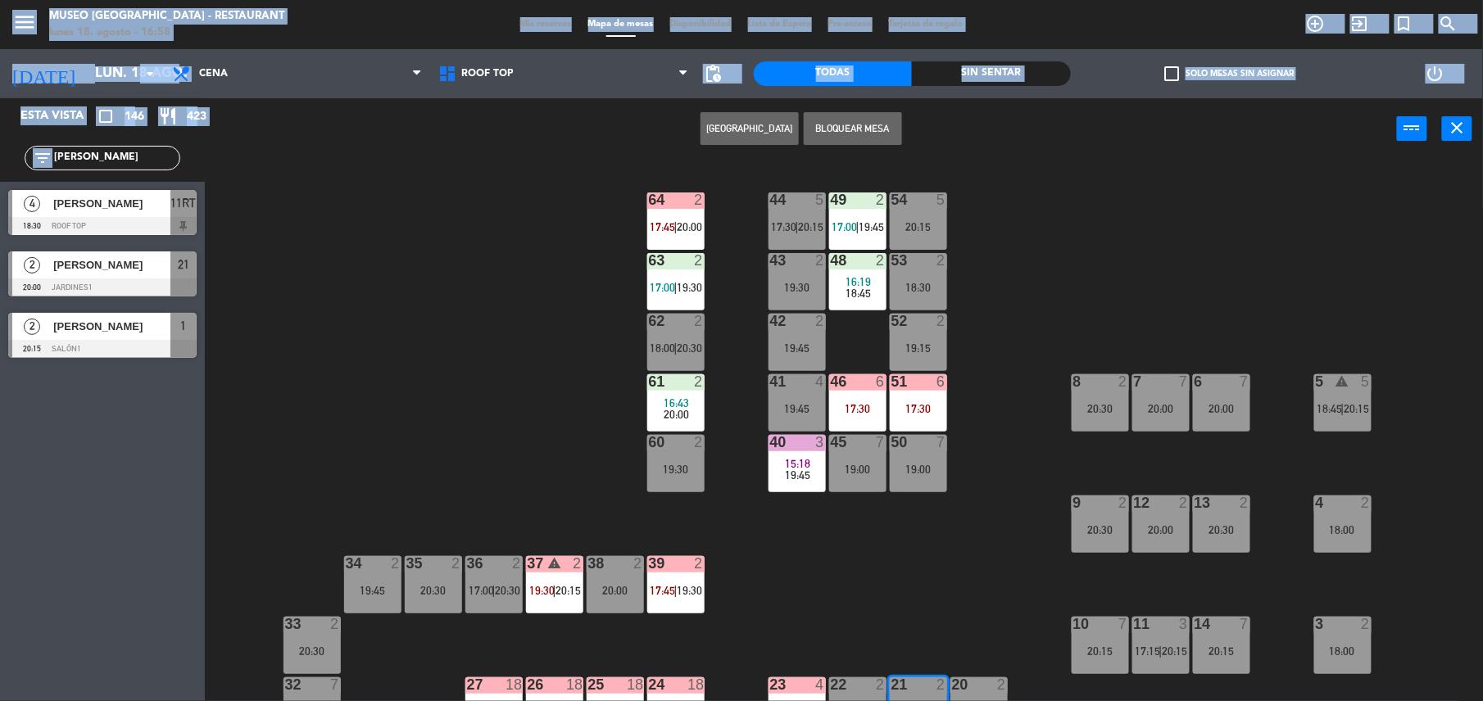
click at [0, 168] on html "close × Museo Larco Café - Restaurant × chrome_reader_mode Listado de Reservas …" at bounding box center [741, 350] width 1483 height 701
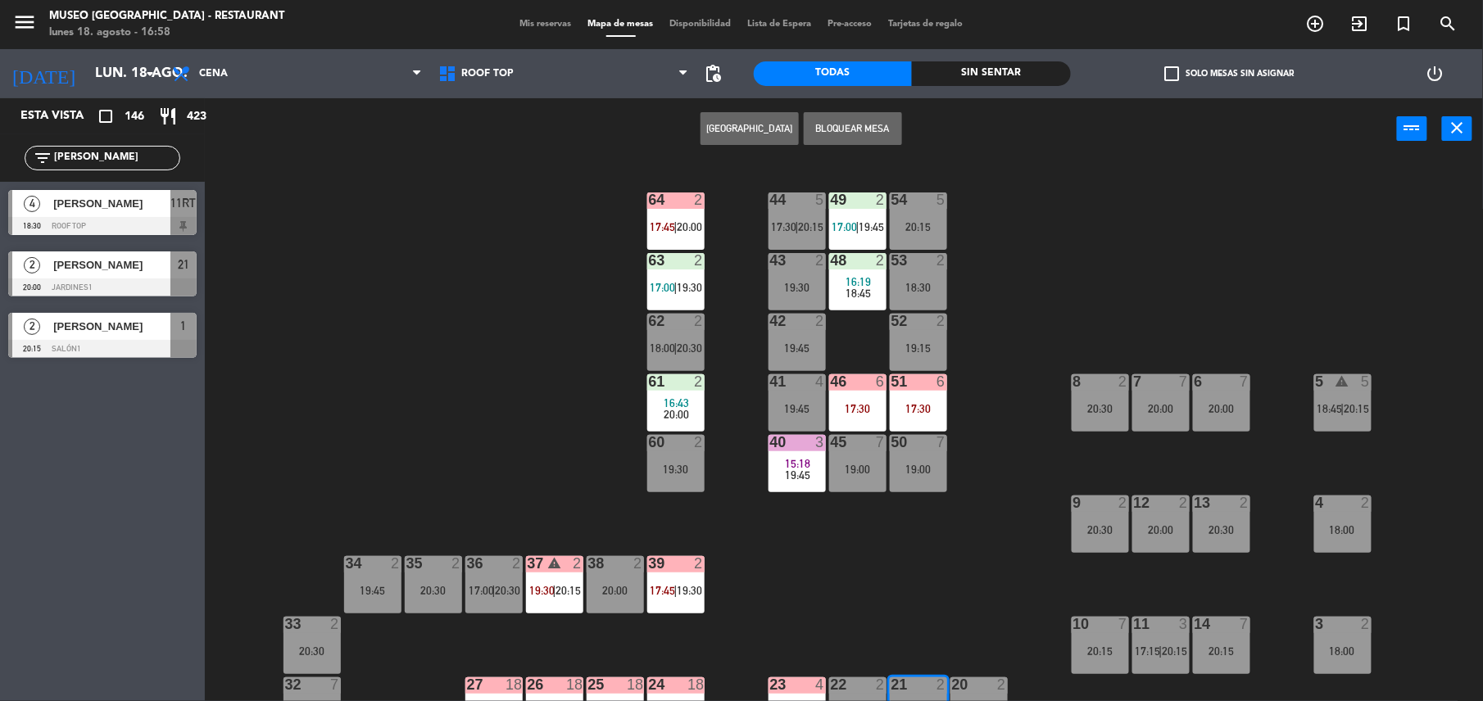
drag, startPoint x: -5, startPoint y: 168, endPoint x: 250, endPoint y: 282, distance: 279.1
click at [250, 282] on div "44 5 17:30 | 20:15 49 2 17:00 | 19:45 54 5 20:15 64 2 17:45 | 20:00 48 2 16:19 …" at bounding box center [851, 434] width 1263 height 542
drag, startPoint x: 107, startPoint y: 158, endPoint x: 0, endPoint y: 146, distance: 107.2
click at [0, 146] on html "close × Museo Larco Café - Restaurant × chrome_reader_mode Listado de Reservas …" at bounding box center [741, 350] width 1483 height 701
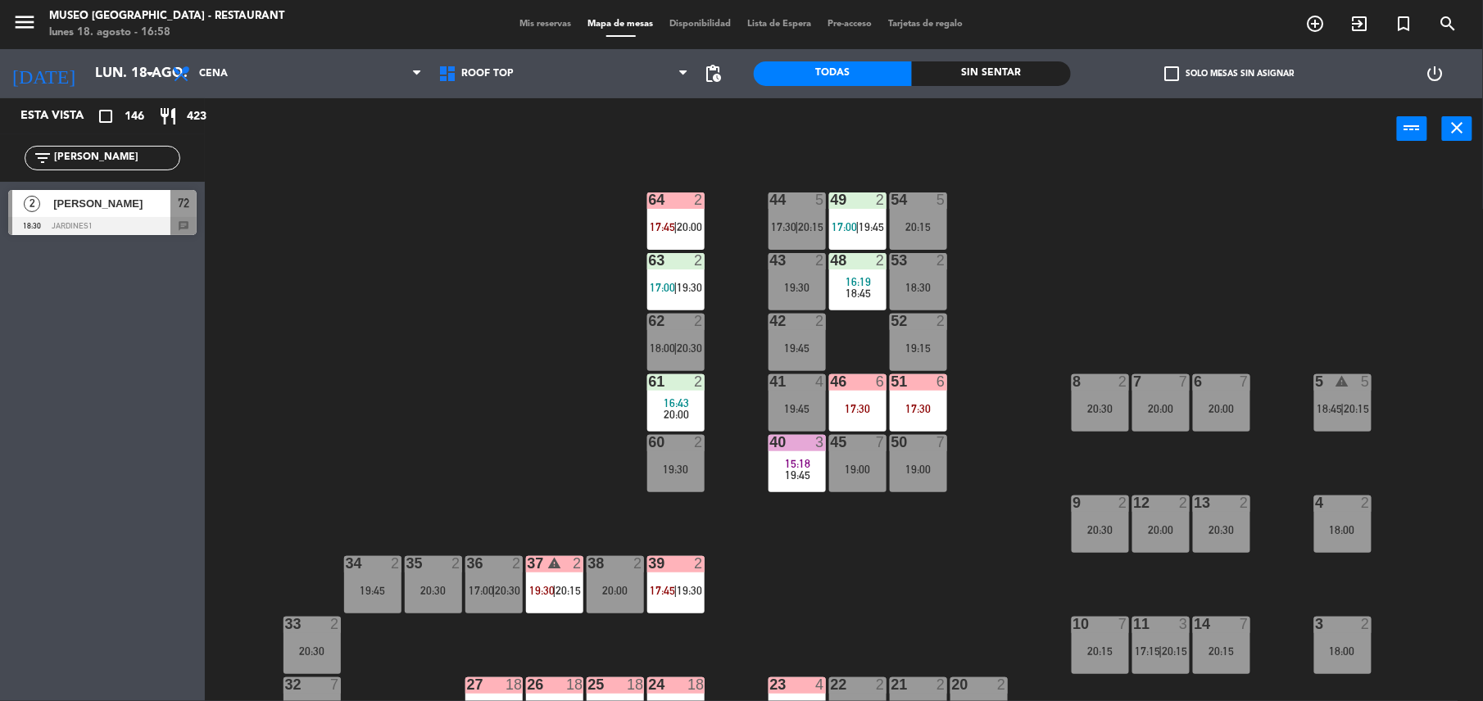
drag, startPoint x: -5, startPoint y: 158, endPoint x: 0, endPoint y: 105, distance: 53.5
click at [0, 105] on html "close × Museo Larco Café - Restaurant × chrome_reader_mode Listado de Reservas …" at bounding box center [741, 350] width 1483 height 701
click at [0, 149] on html "close × Museo Larco Café - Restaurant × chrome_reader_mode Listado de Reservas …" at bounding box center [741, 350] width 1483 height 701
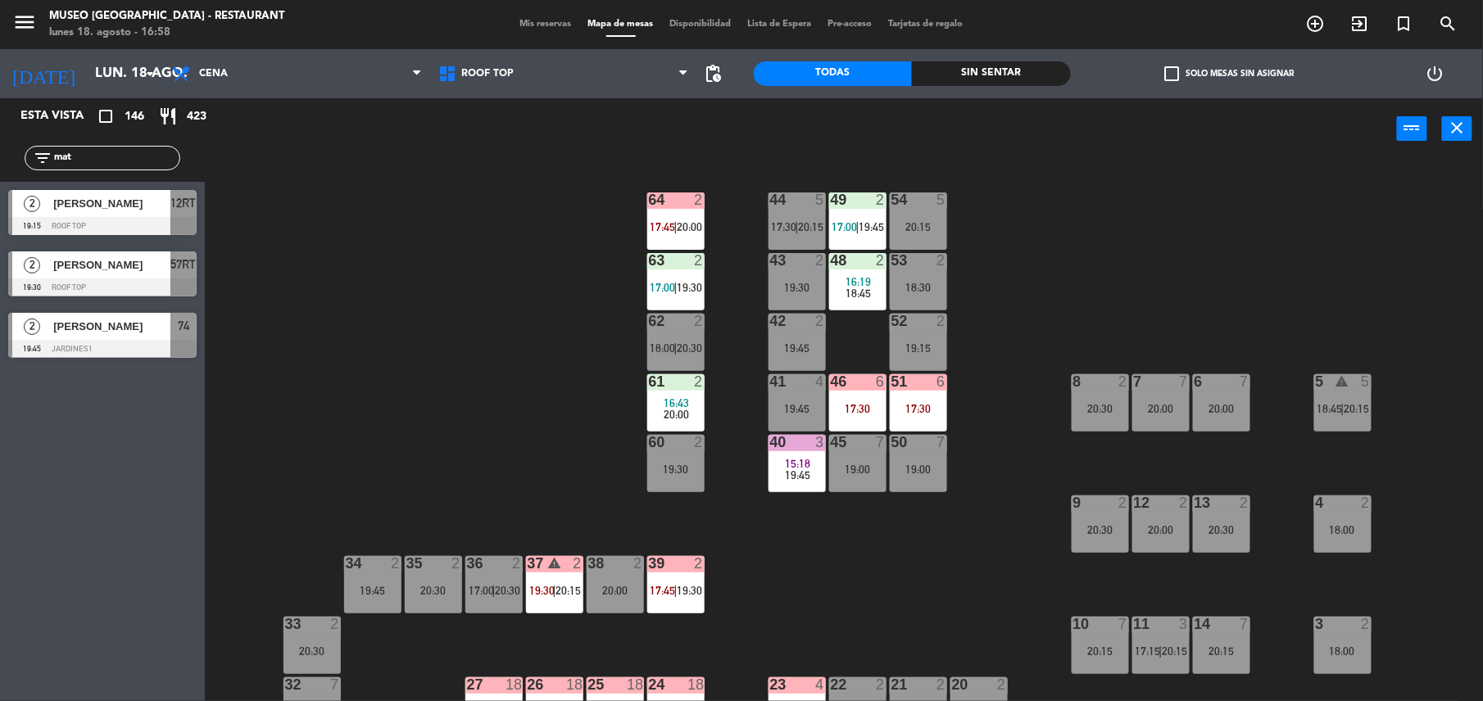
type input "mate"
drag, startPoint x: 116, startPoint y: 161, endPoint x: 0, endPoint y: 142, distance: 118.0
click at [0, 142] on html "close × Museo Larco Café - Restaurant × chrome_reader_mode Listado de Reservas …" at bounding box center [741, 350] width 1483 height 701
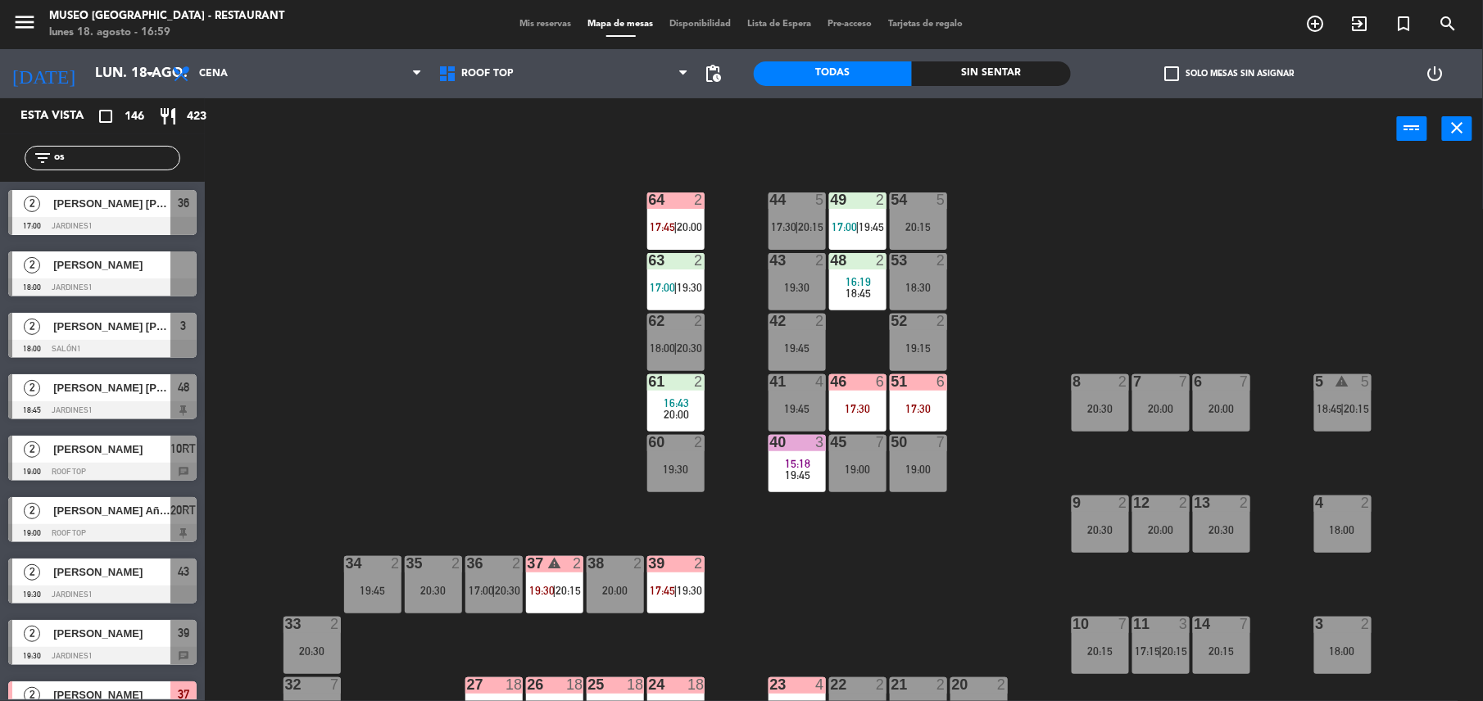
type input "o"
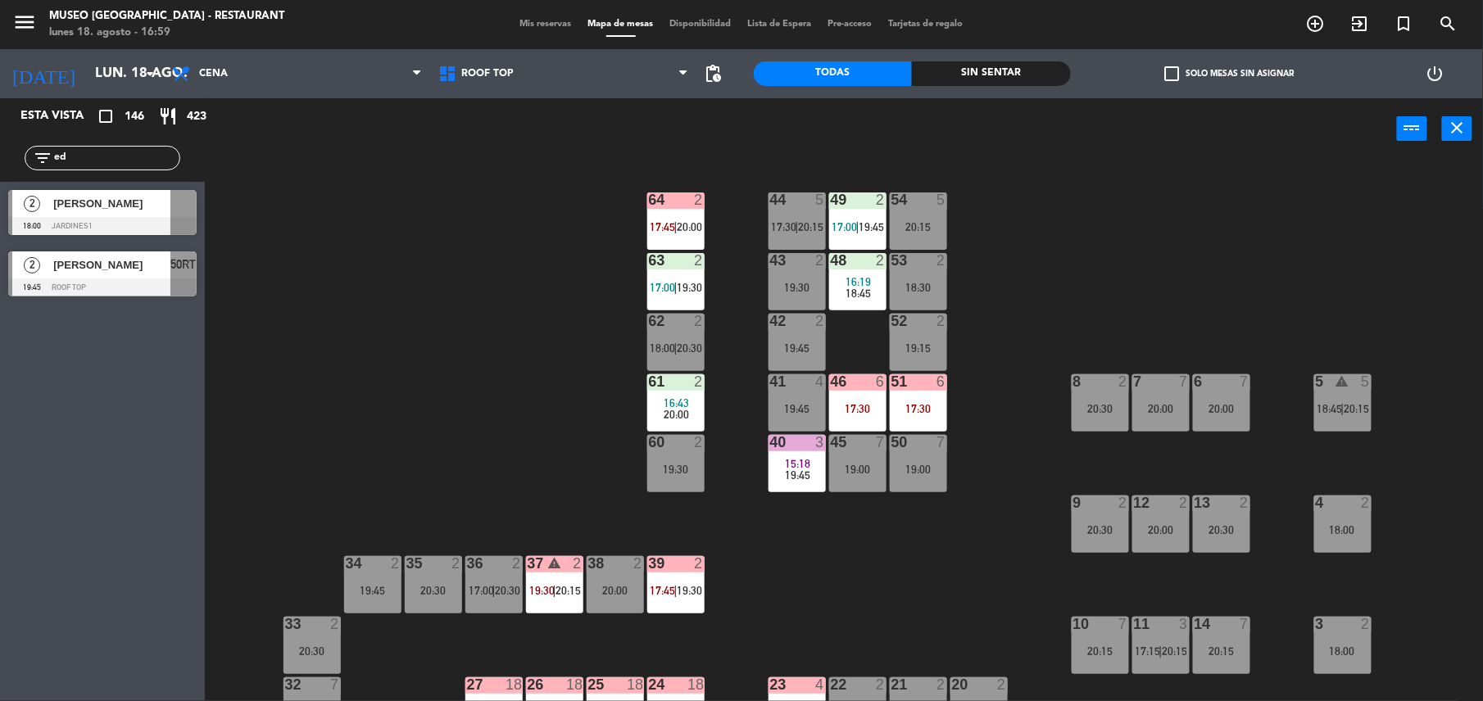
type input "e"
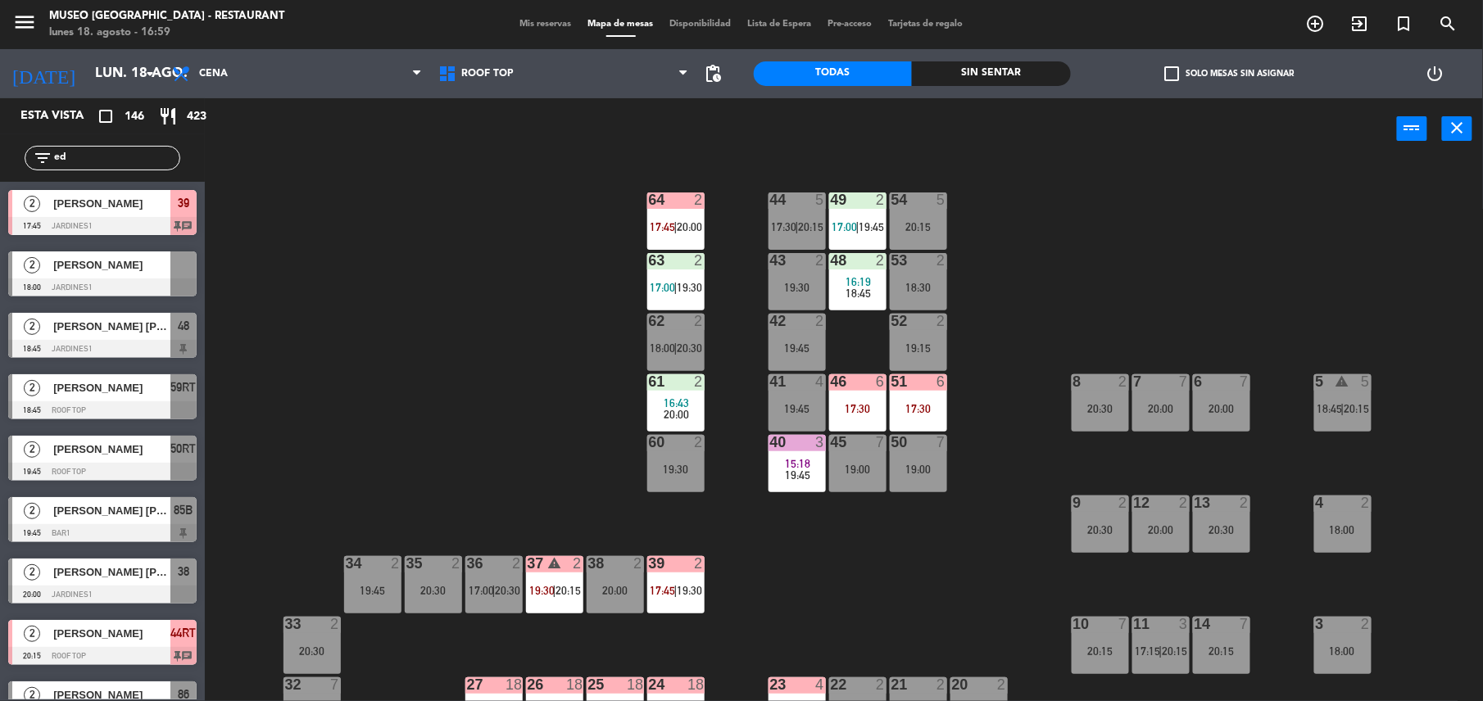
type input "e"
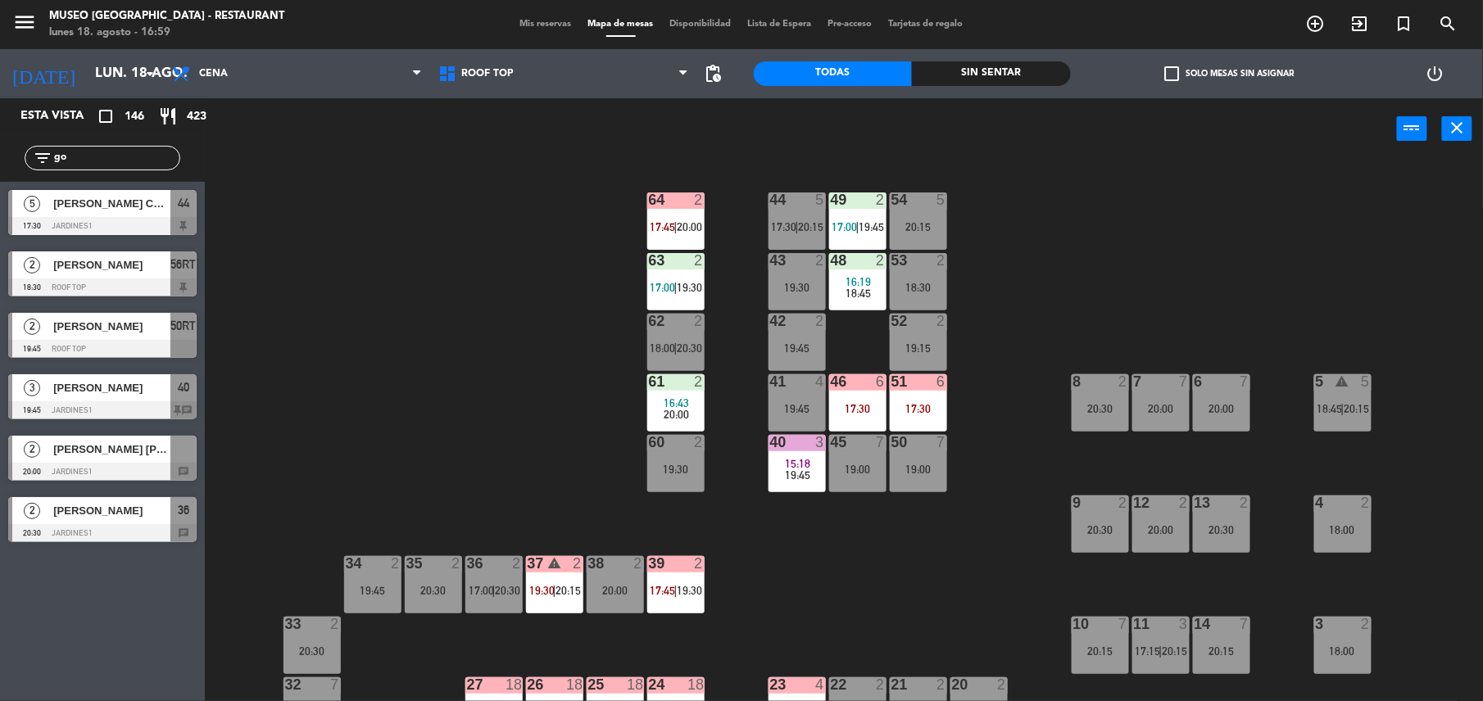
type input "g"
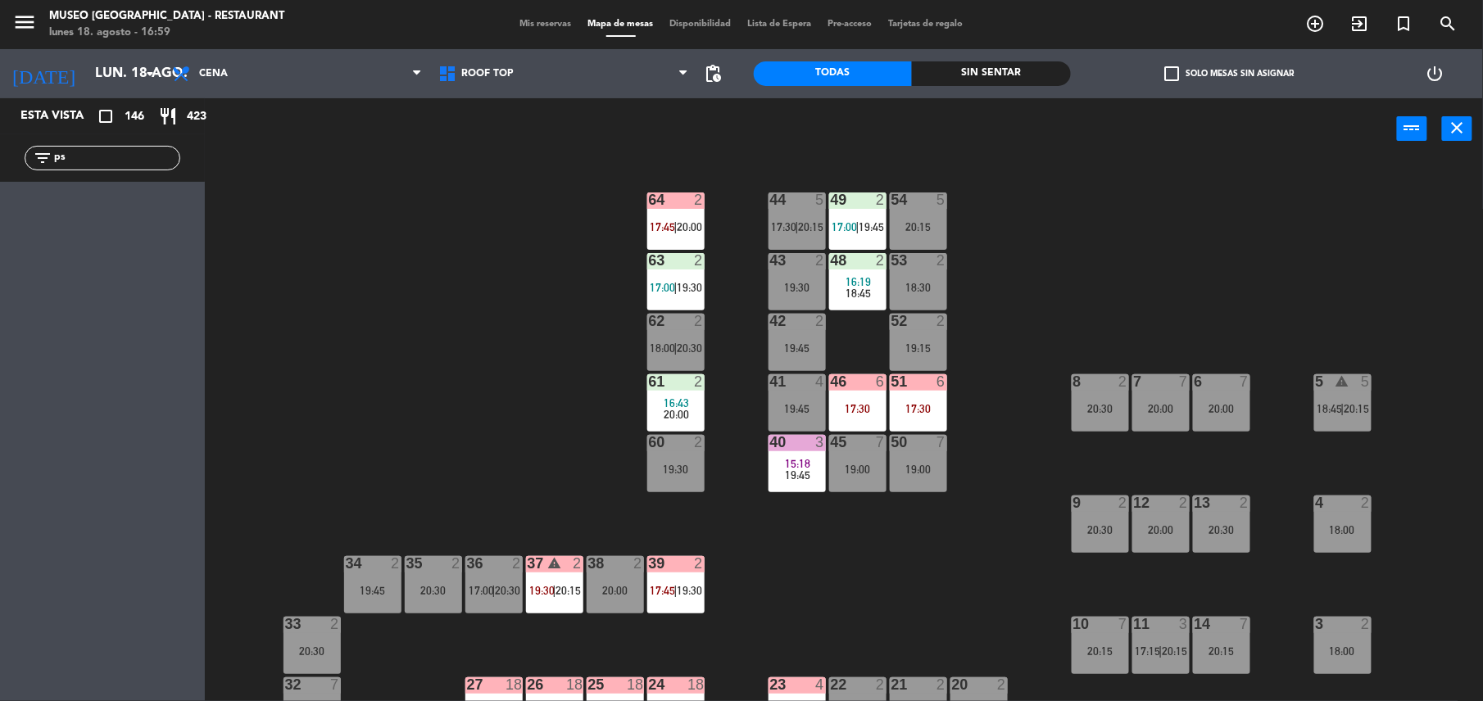
type input "p"
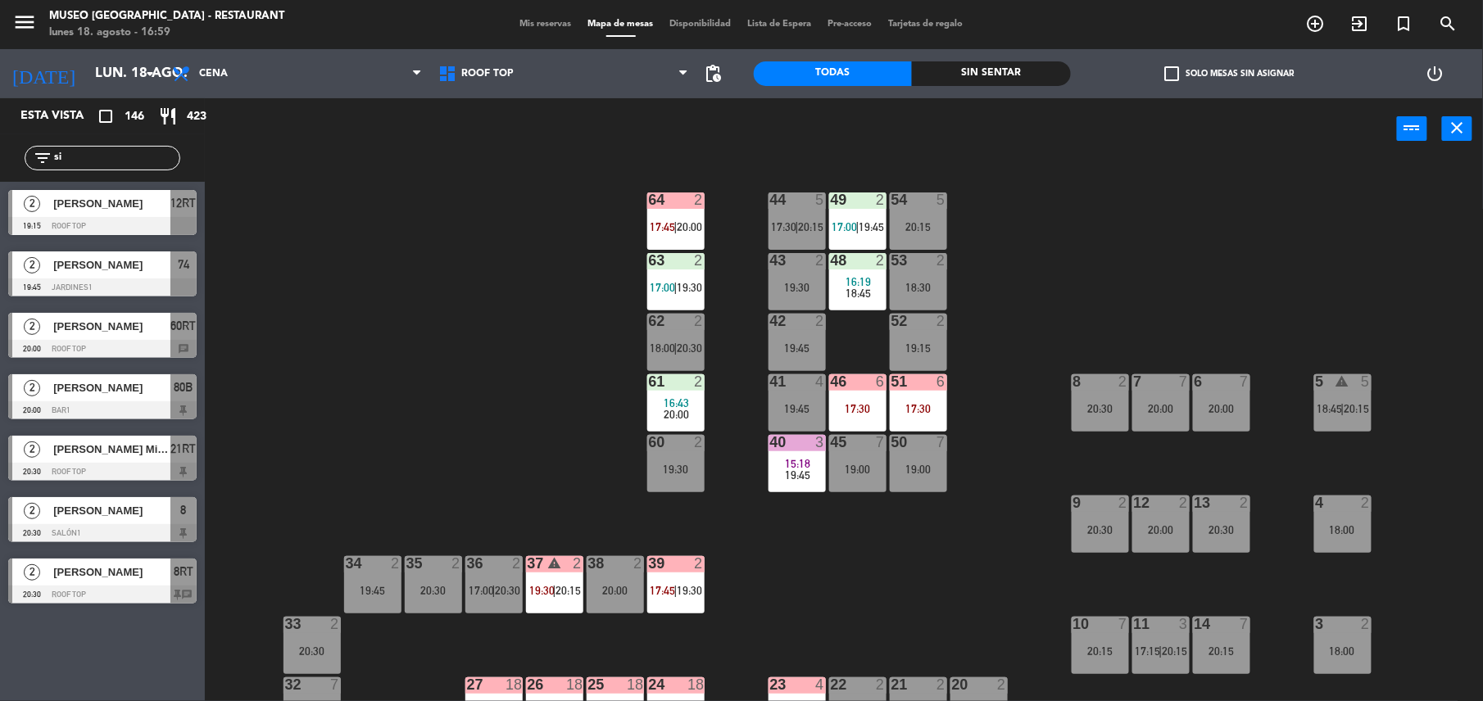
type input "s"
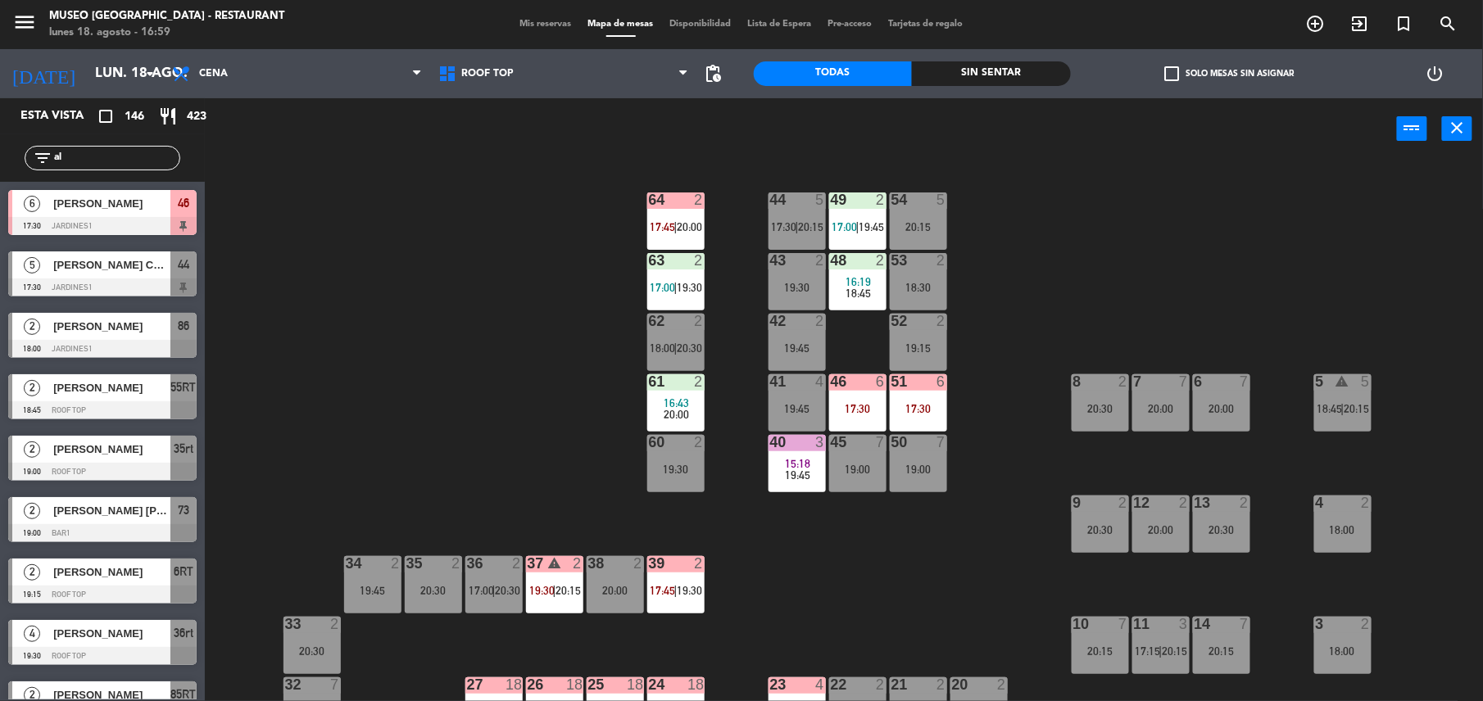
type input "a"
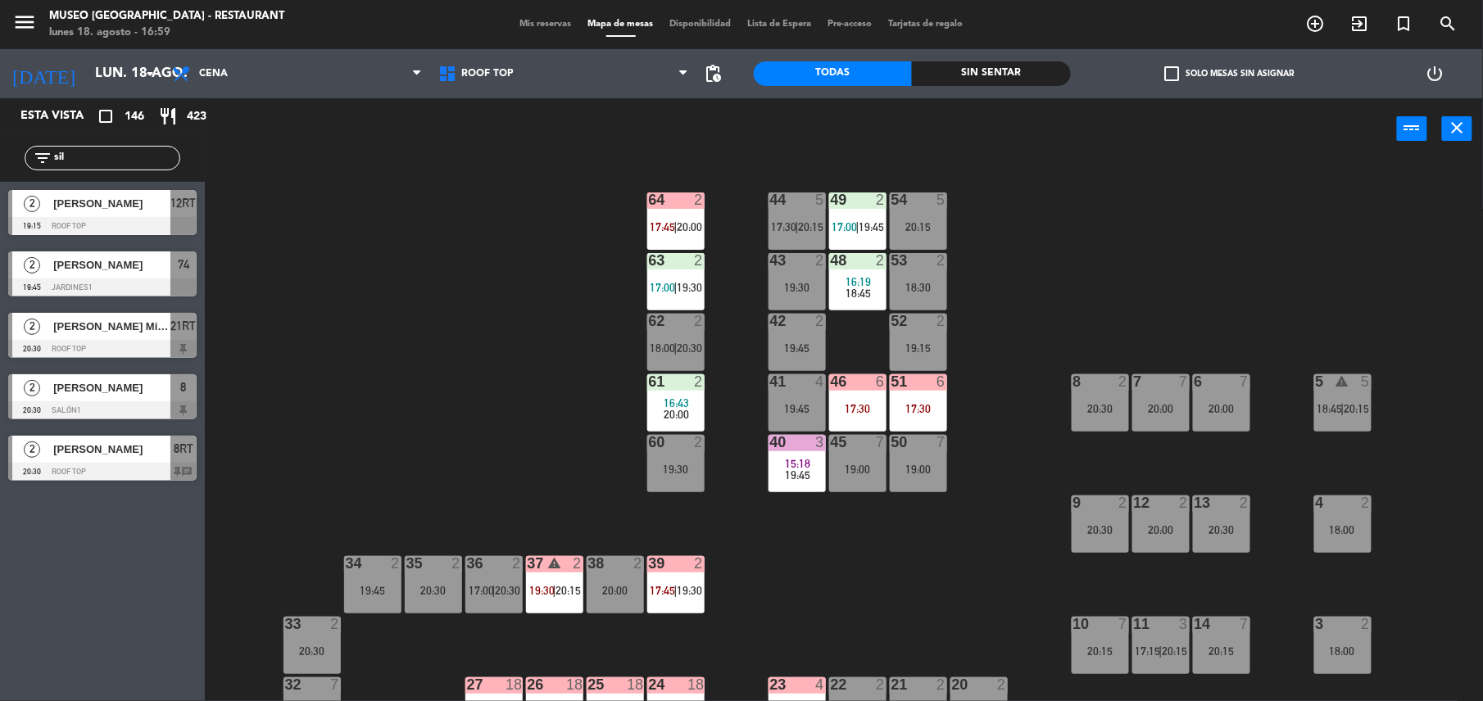
type input "silv"
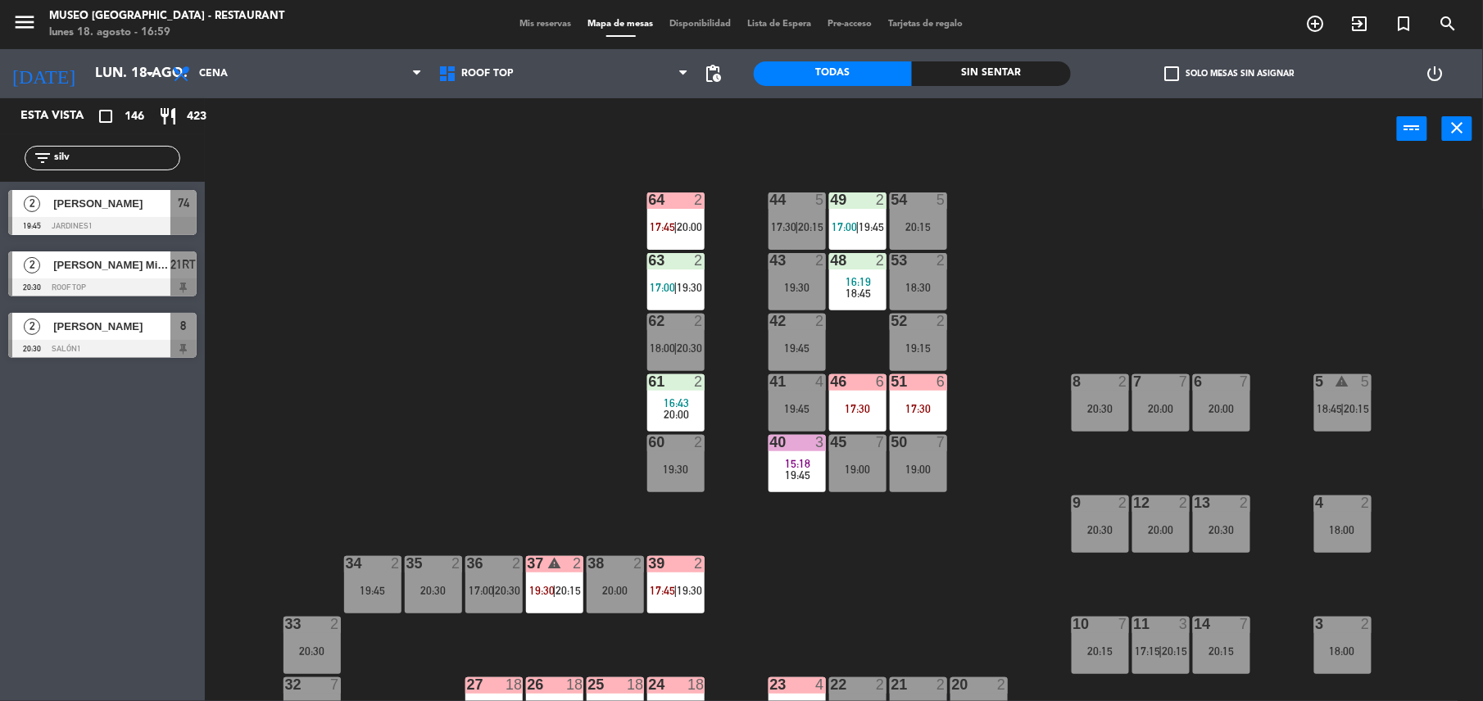
drag, startPoint x: 89, startPoint y: 161, endPoint x: -5, endPoint y: 138, distance: 97.0
click at [0, 138] on html "close × Museo Larco Café - Restaurant × chrome_reader_mode Listado de Reservas …" at bounding box center [741, 350] width 1483 height 701
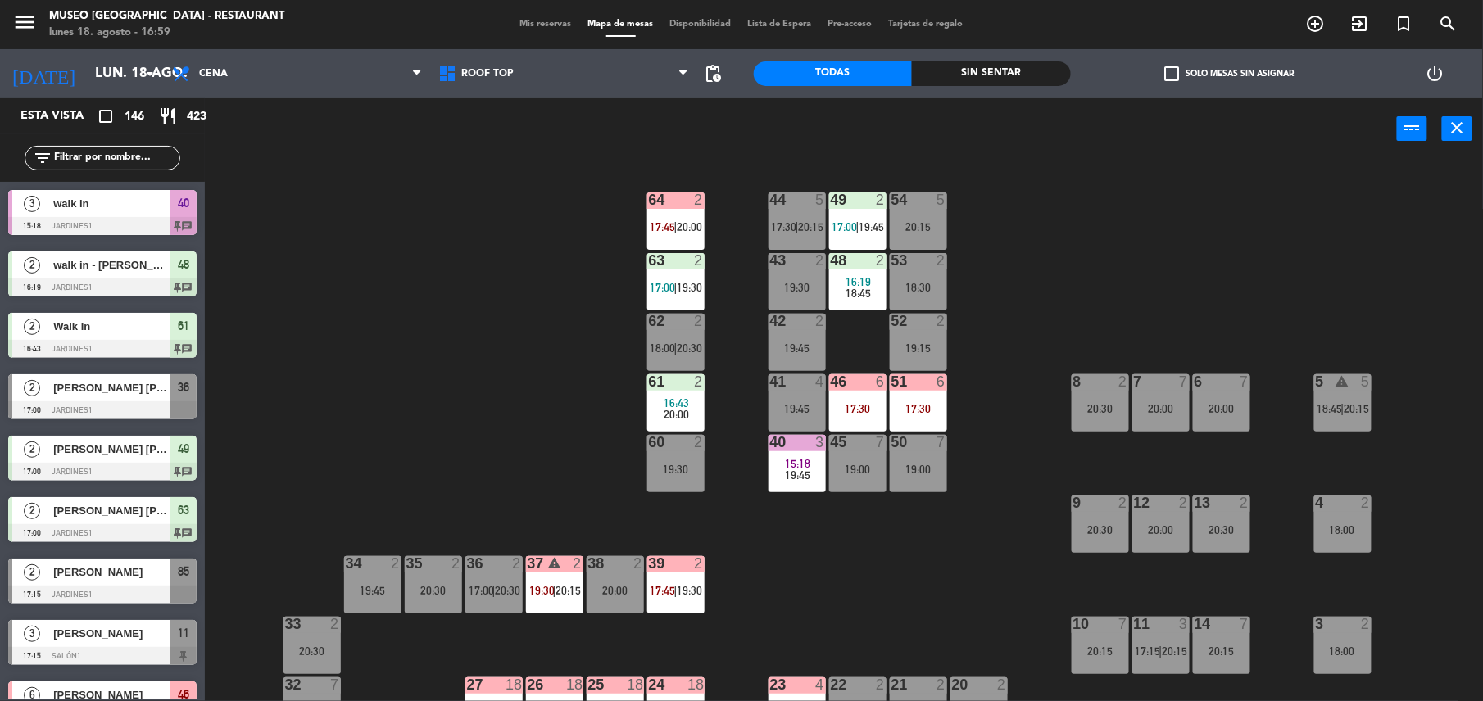
type input "k"
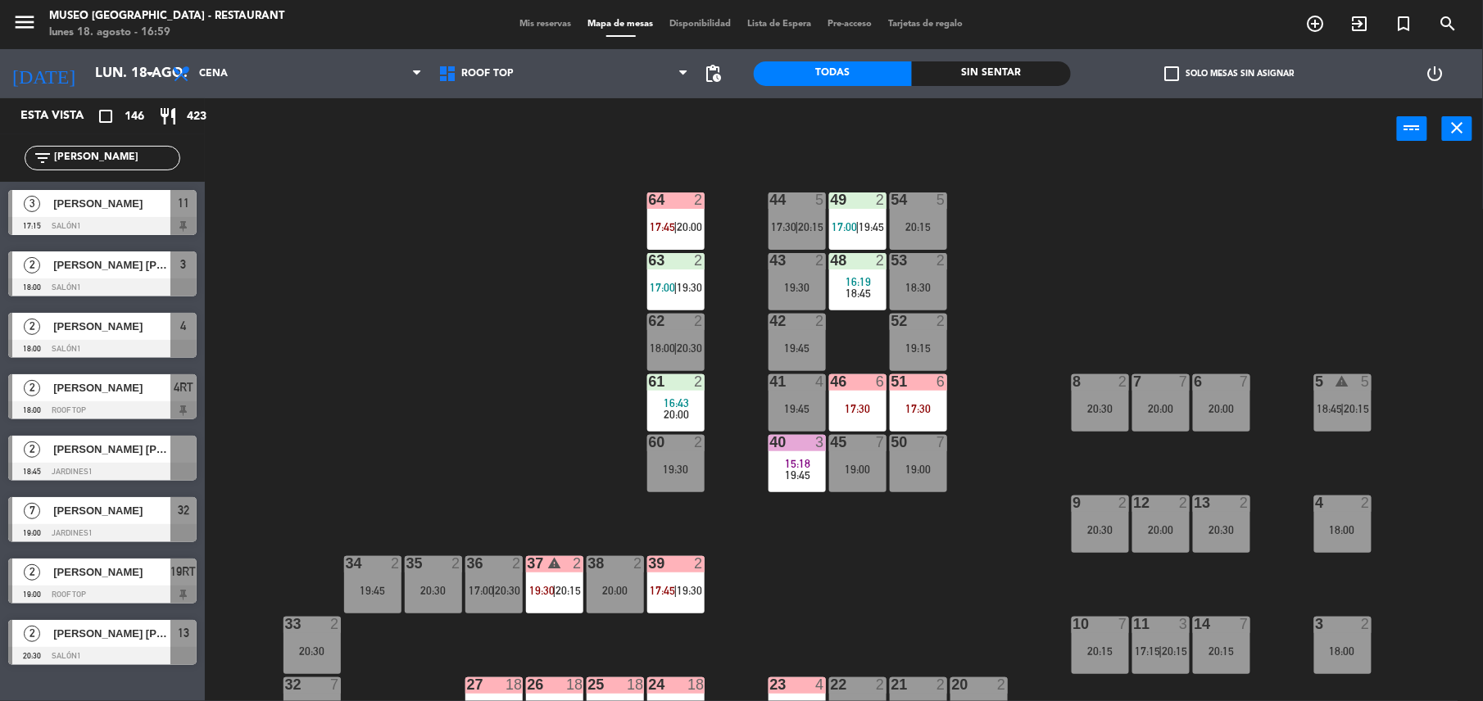
type input "[PERSON_NAME]"
click at [110, 224] on div at bounding box center [102, 226] width 188 height 18
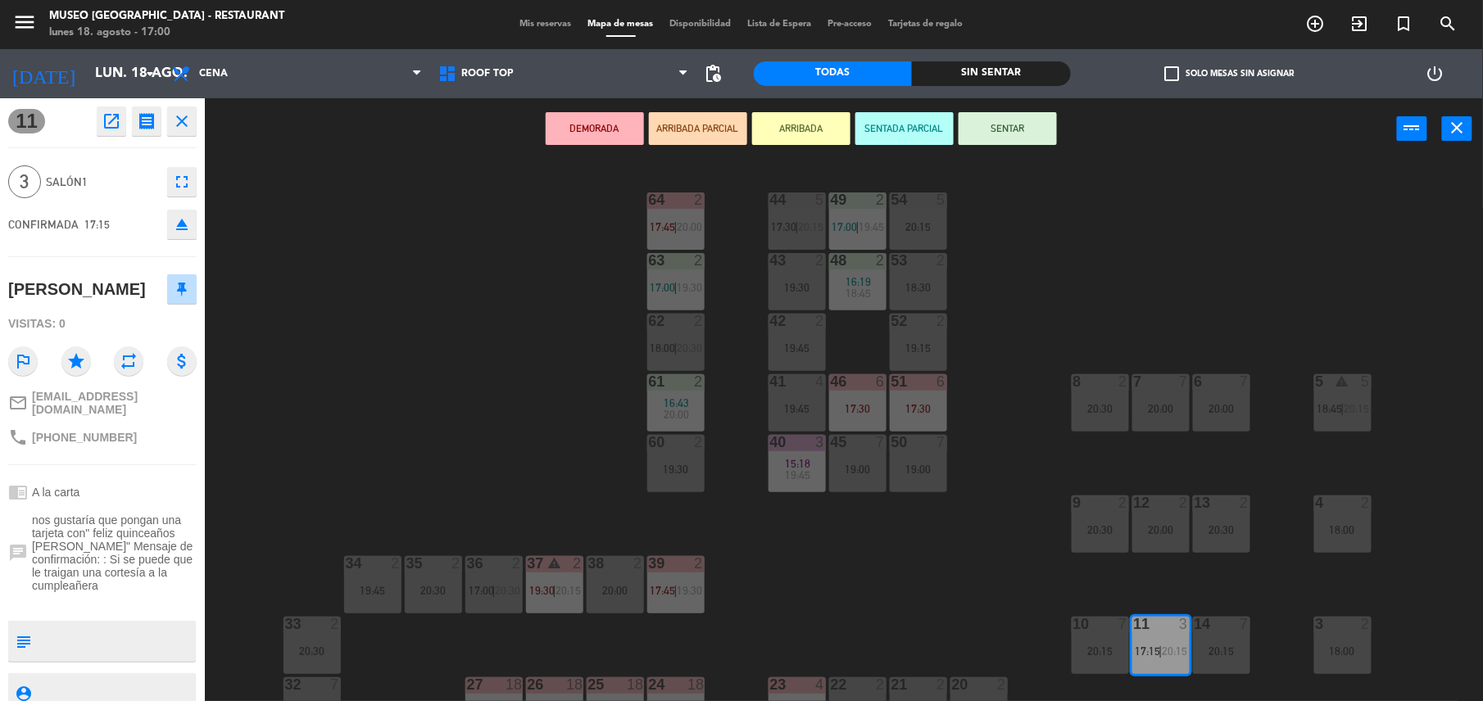
click at [695, 136] on button "ARRIBADA PARCIAL" at bounding box center [698, 128] width 98 height 33
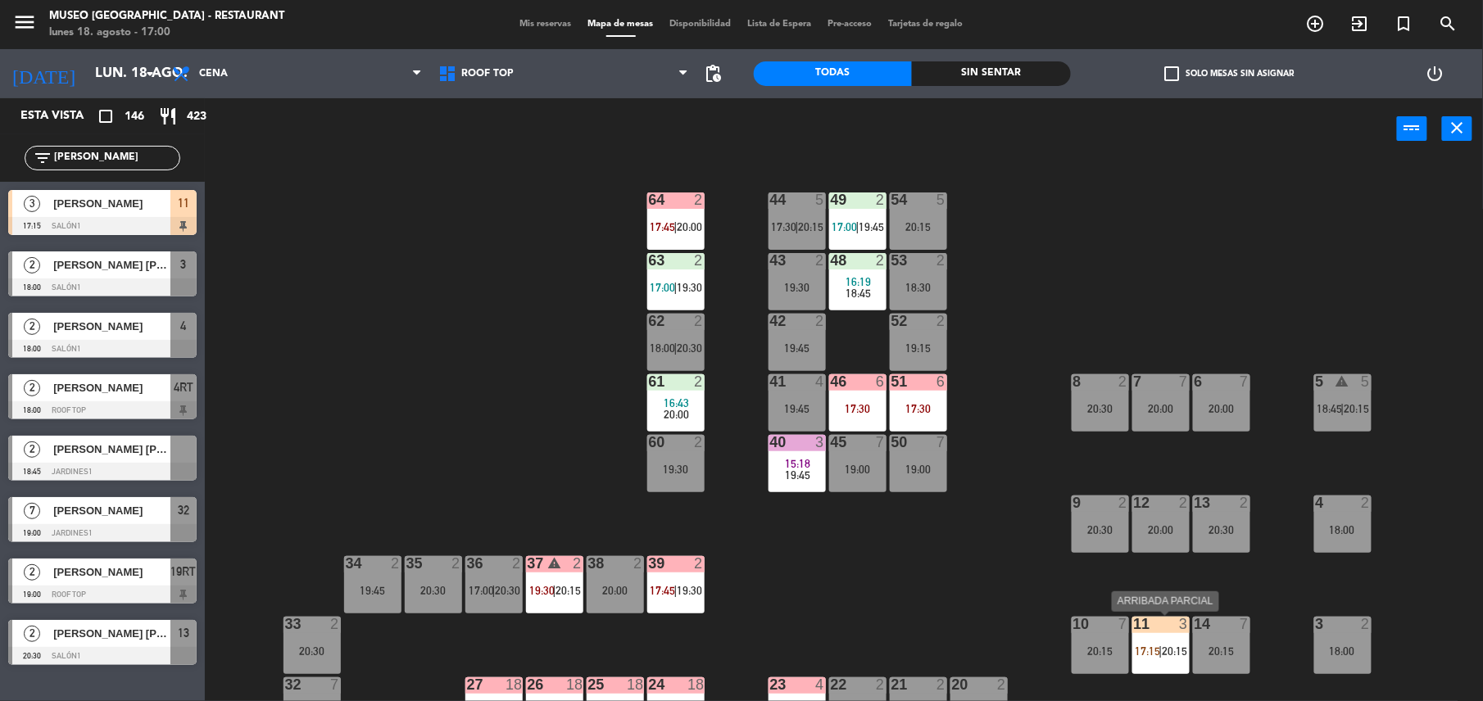
click at [1173, 639] on div "11 3 17:15 | 20:15" at bounding box center [1160, 645] width 57 height 57
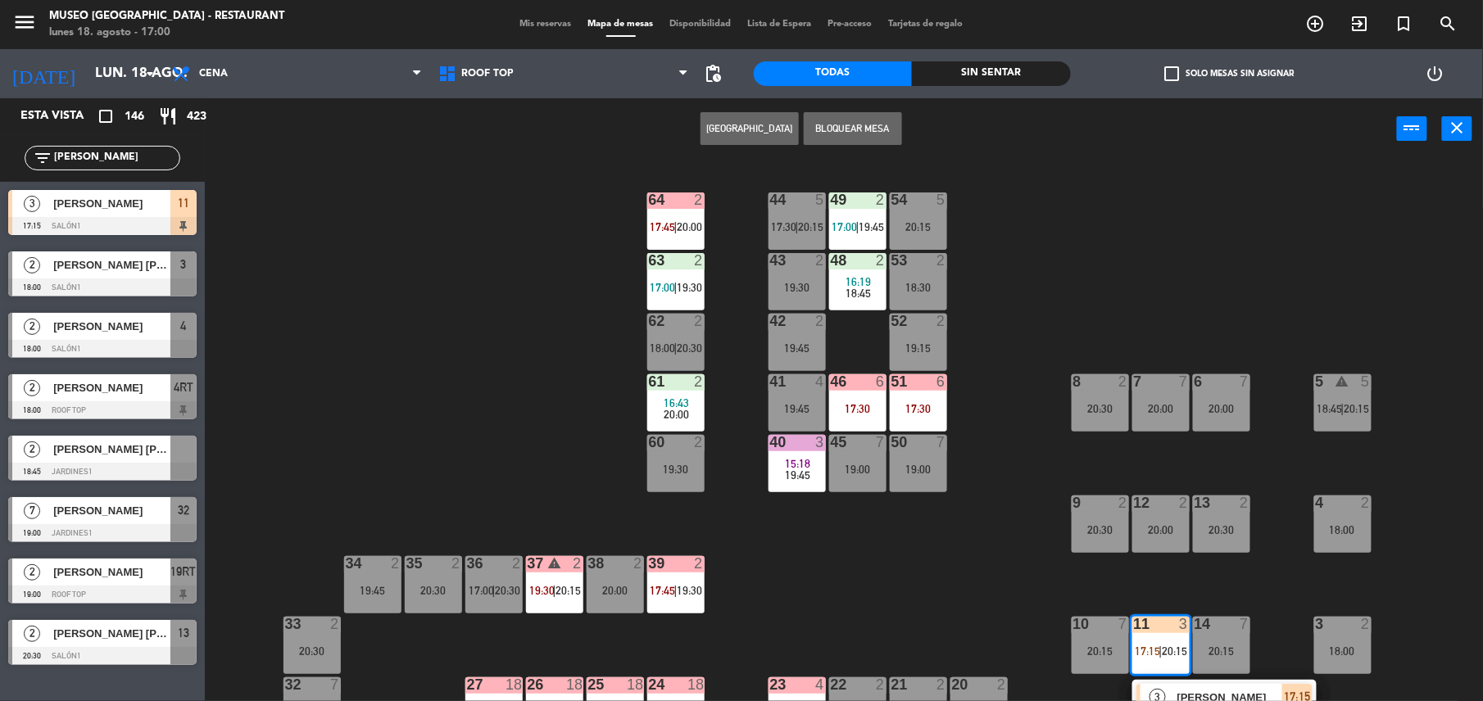
click at [1176, 686] on div "[PERSON_NAME]" at bounding box center [1229, 697] width 107 height 27
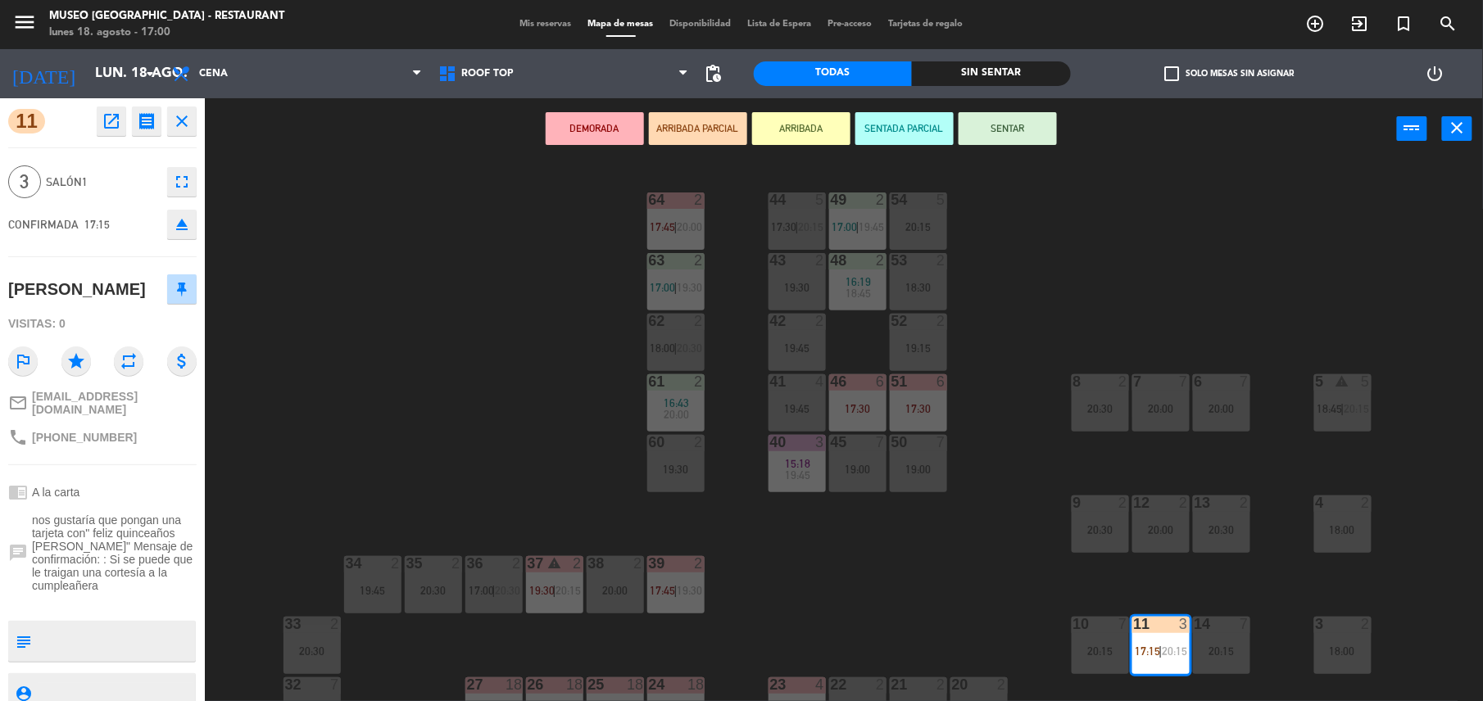
click at [788, 287] on div "19:30" at bounding box center [796, 287] width 57 height 11
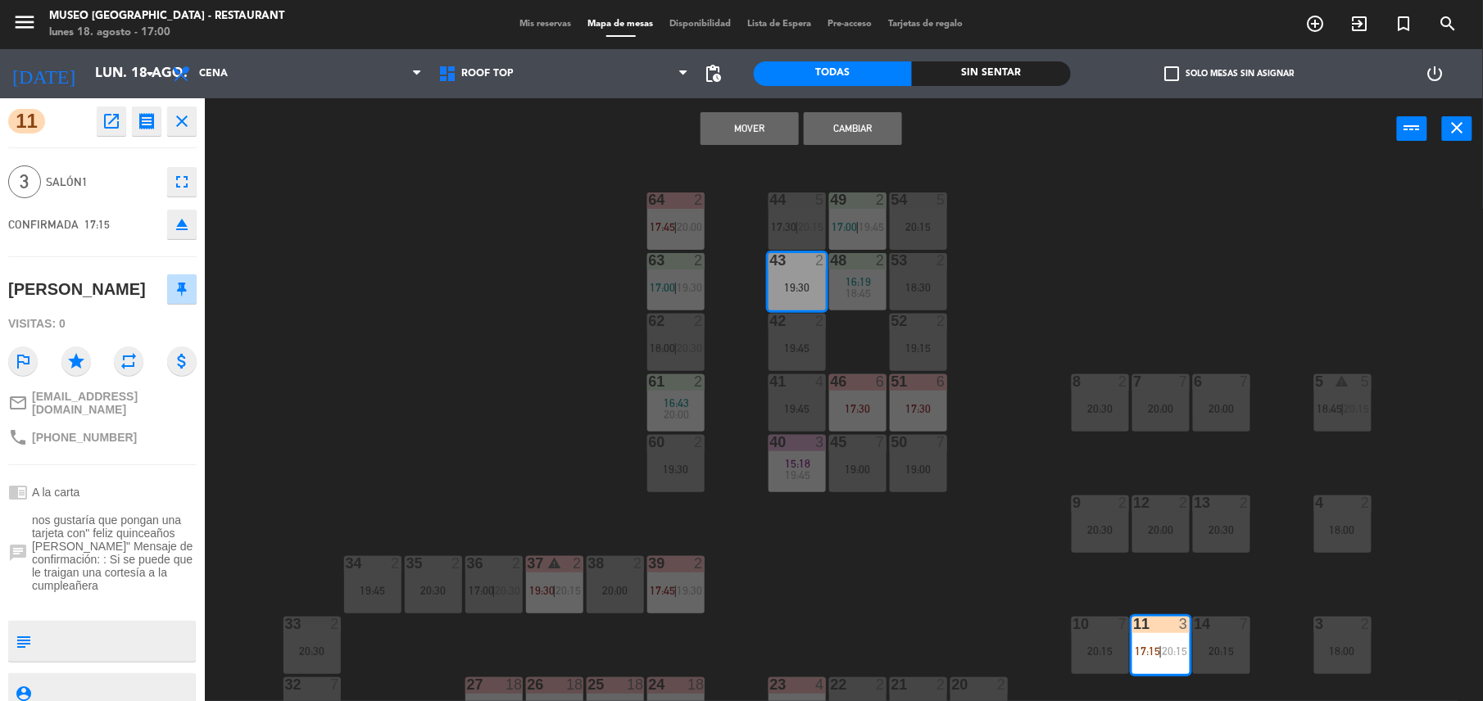
click at [750, 131] on button "Mover" at bounding box center [749, 128] width 98 height 33
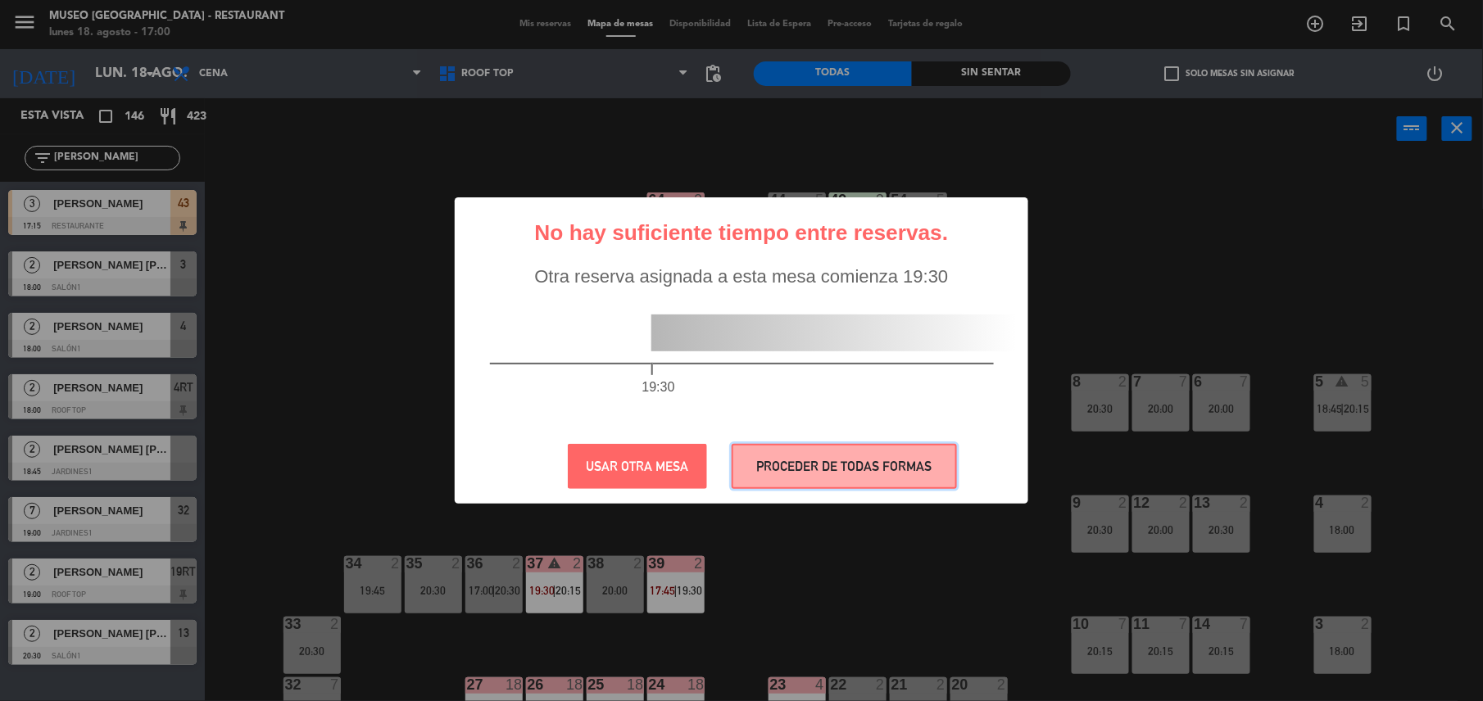
click at [886, 467] on button "PROCEDER DE TODAS FORMAS" at bounding box center [844, 466] width 225 height 45
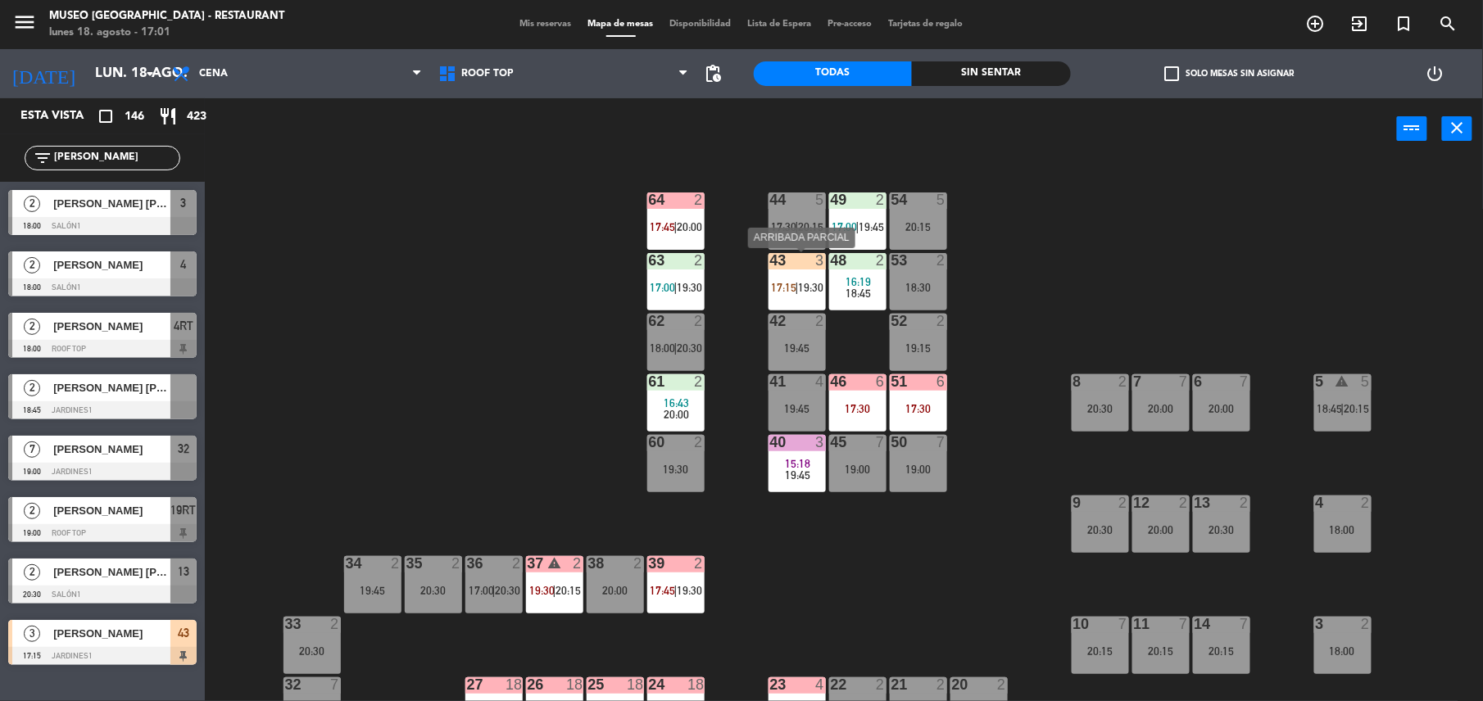
click at [790, 287] on span "17:15" at bounding box center [784, 287] width 25 height 13
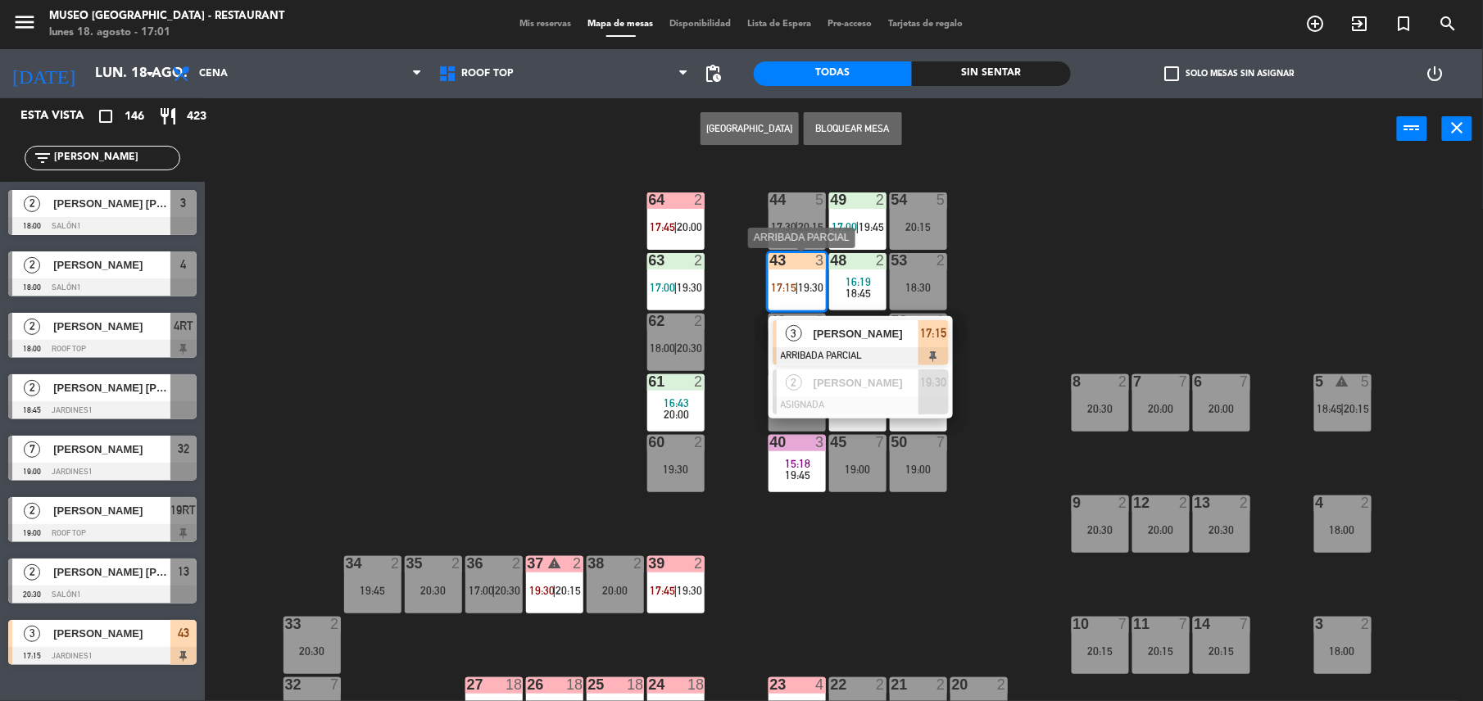
click at [810, 329] on div "3" at bounding box center [794, 333] width 35 height 27
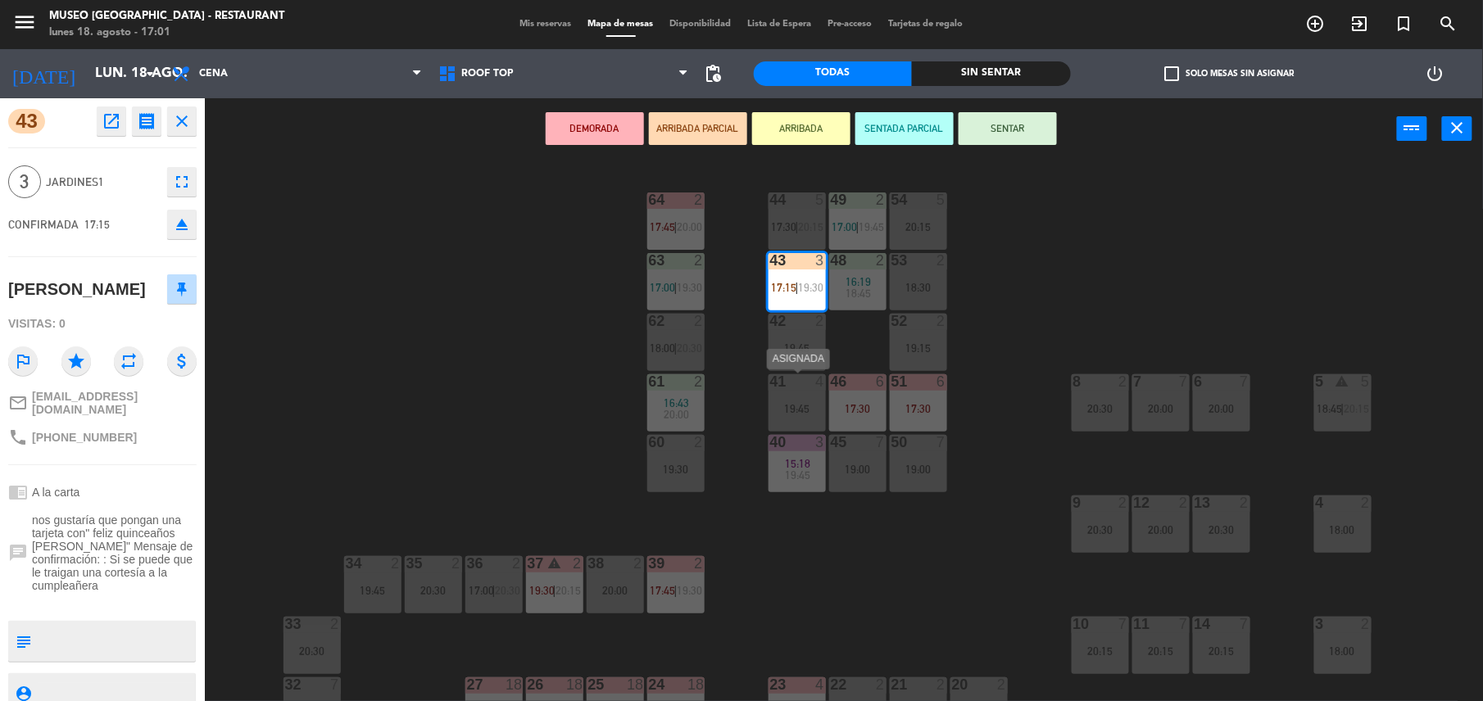
click at [804, 419] on div "41 4 19:45" at bounding box center [796, 402] width 57 height 57
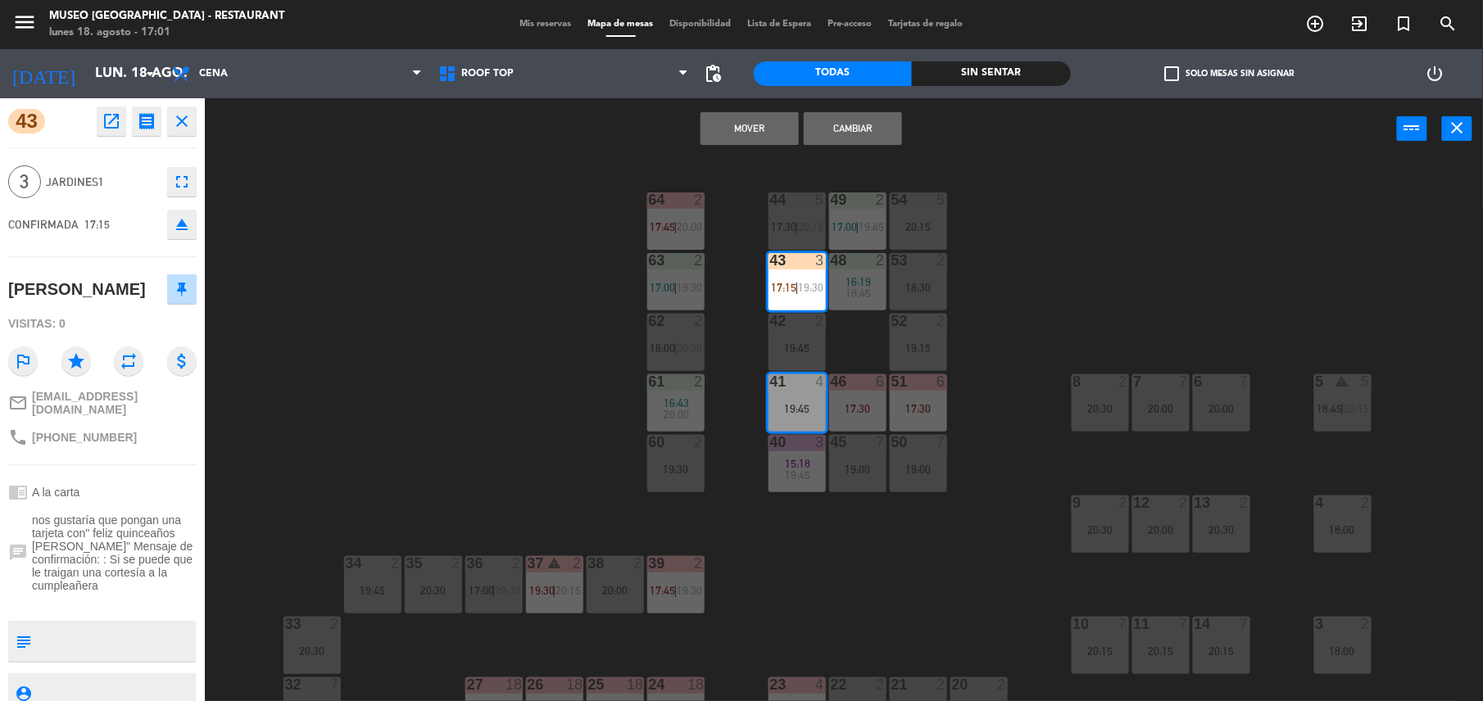
click at [755, 138] on button "Mover" at bounding box center [749, 128] width 98 height 33
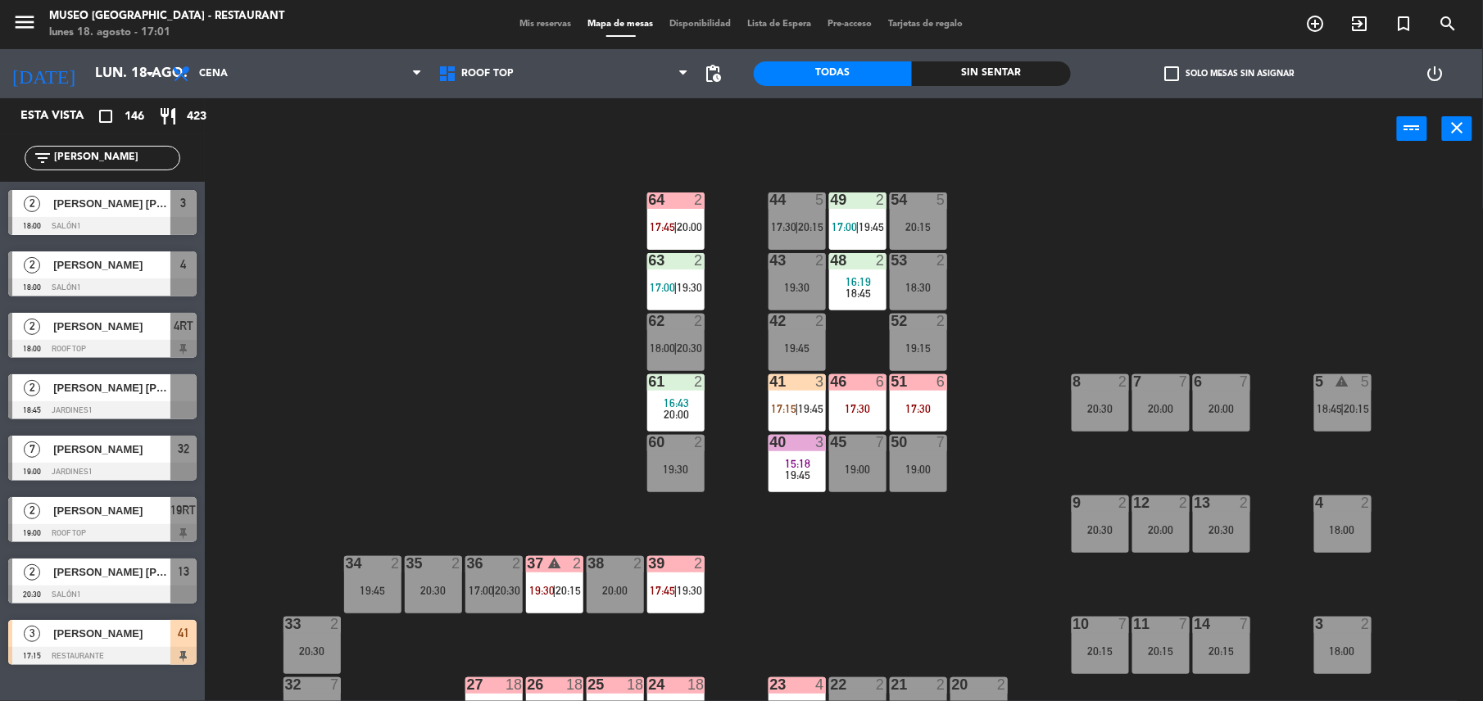
drag, startPoint x: 82, startPoint y: 155, endPoint x: 0, endPoint y: 169, distance: 83.1
click at [0, 169] on html "close × Museo Larco Café - Restaurant × chrome_reader_mode Listado de Reservas …" at bounding box center [741, 350] width 1483 height 701
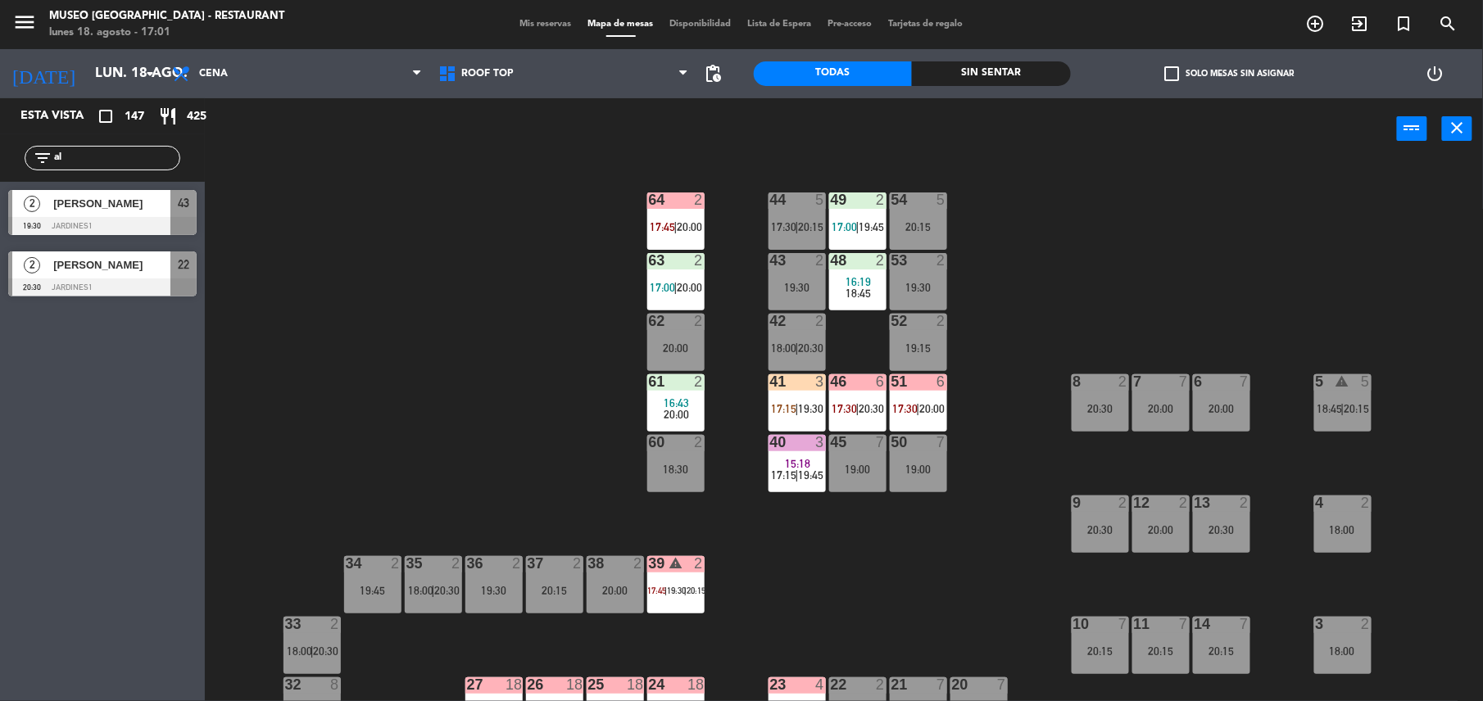
type input "a"
type input "b"
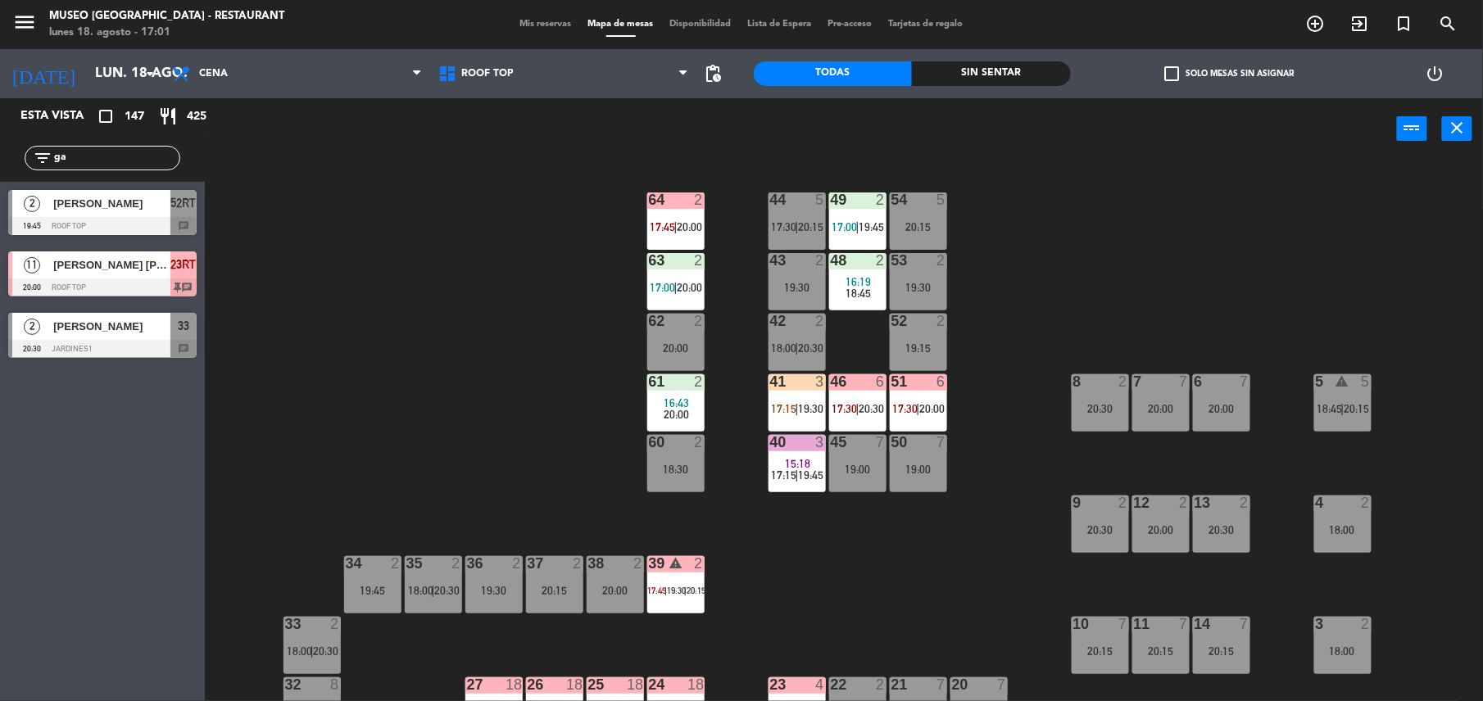
type input "g"
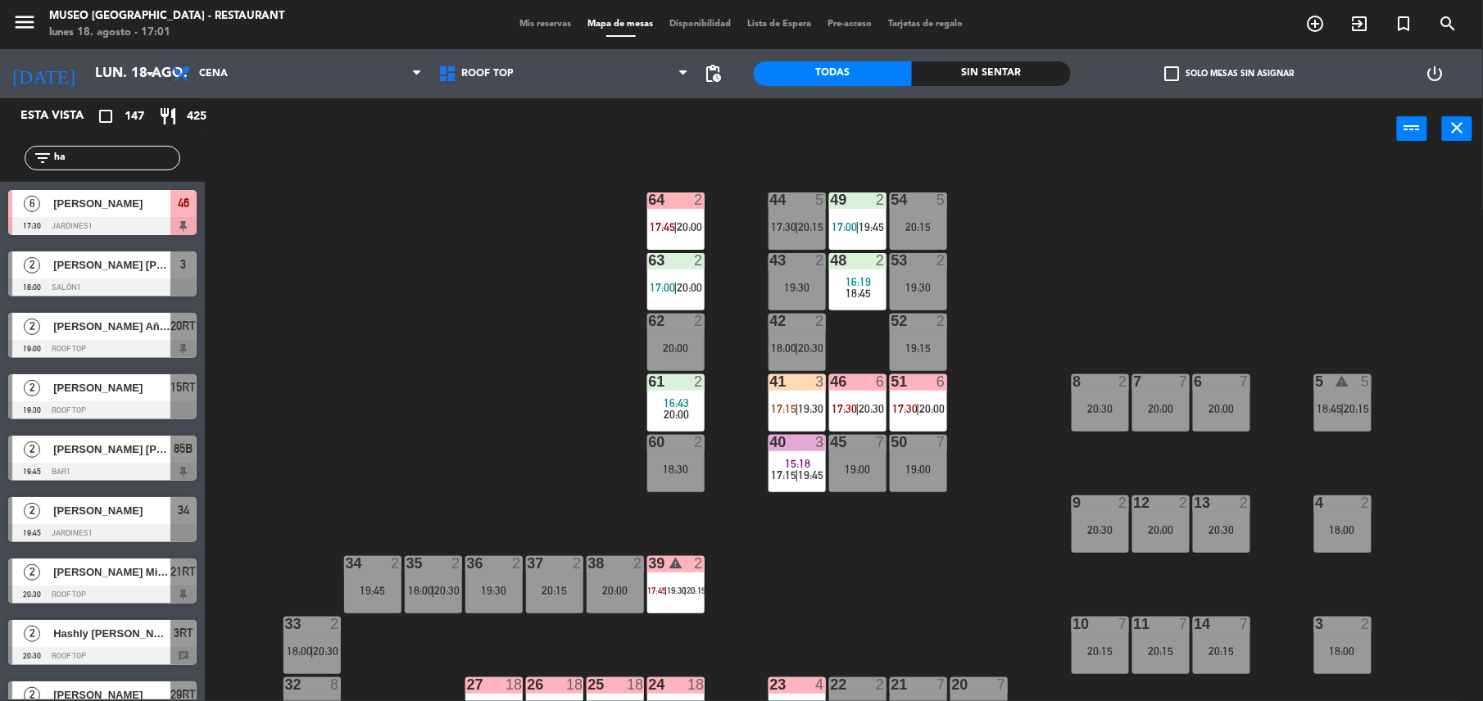
type input "h"
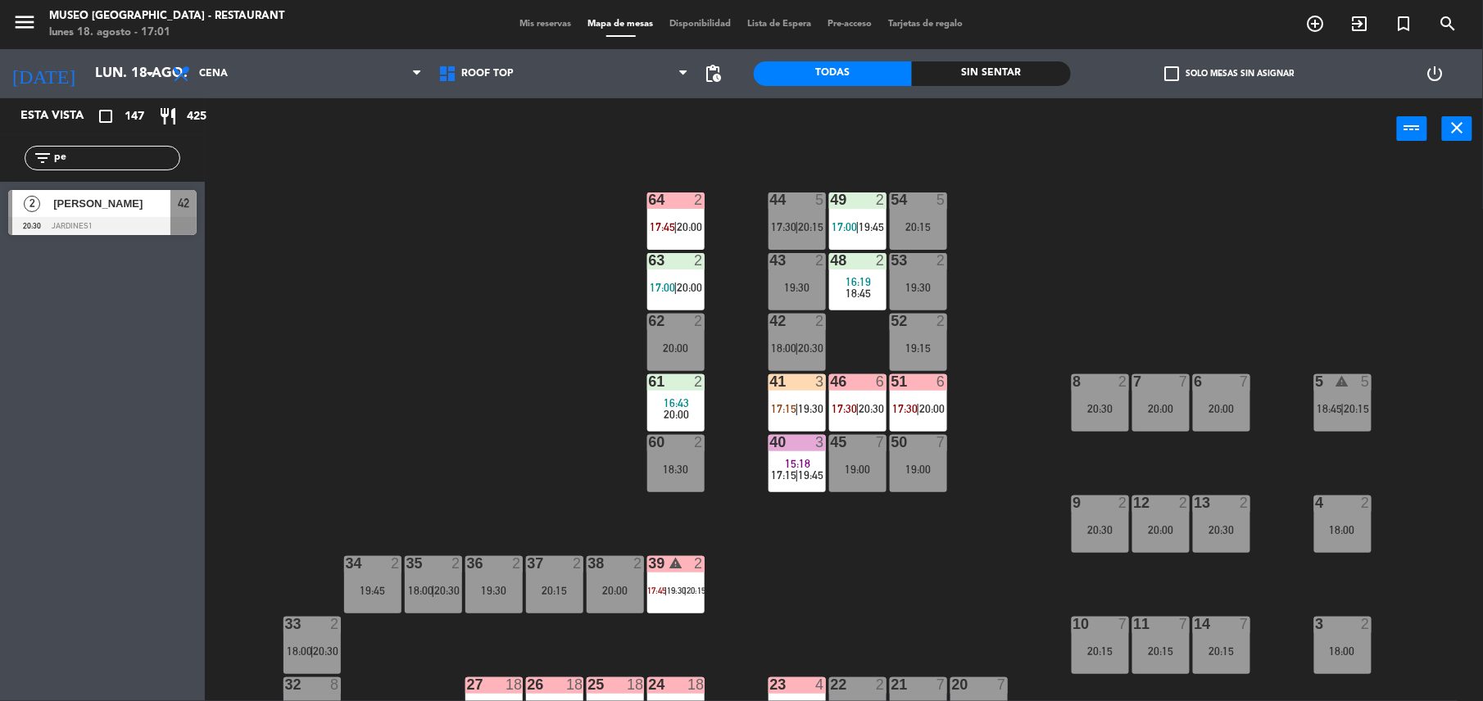
type input "p"
type input "thia"
click at [790, 407] on span "17:15" at bounding box center [784, 408] width 25 height 13
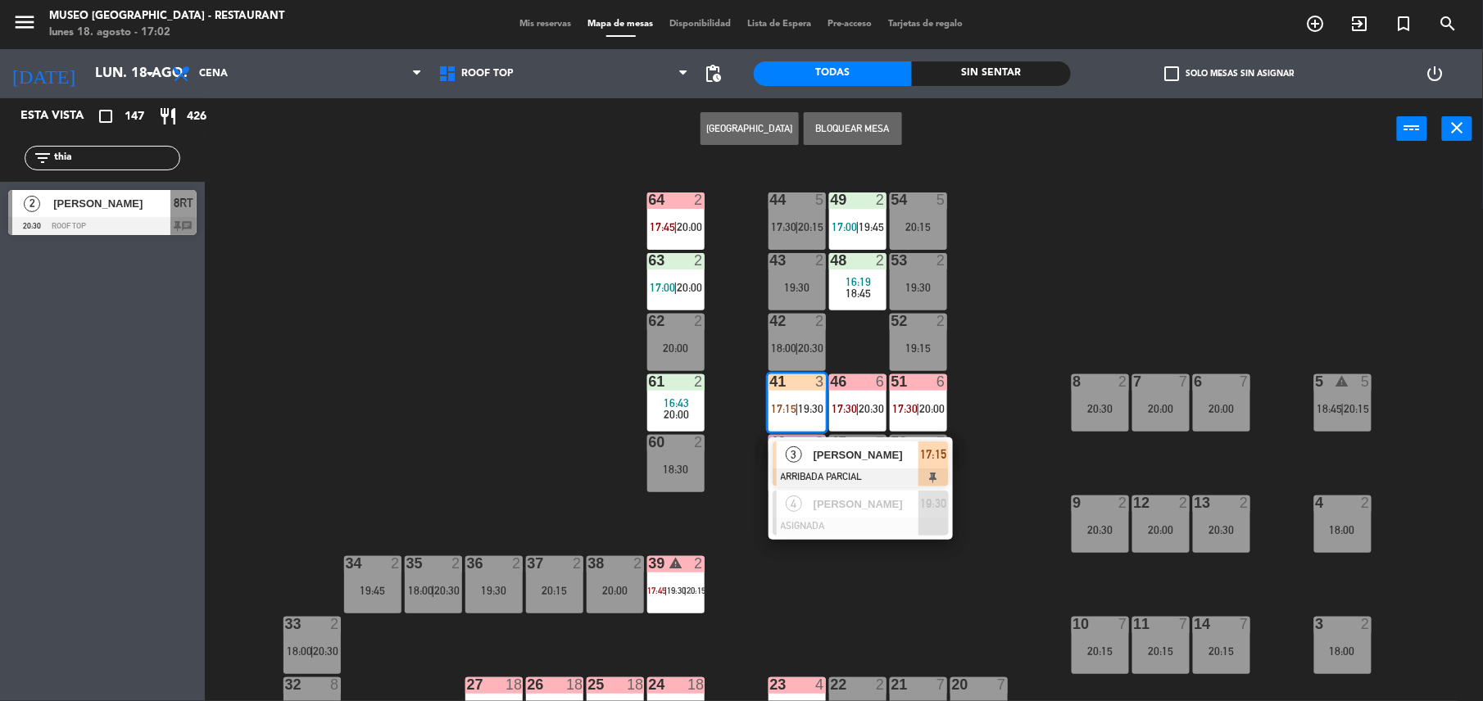
click at [836, 449] on span "[PERSON_NAME]" at bounding box center [865, 454] width 105 height 17
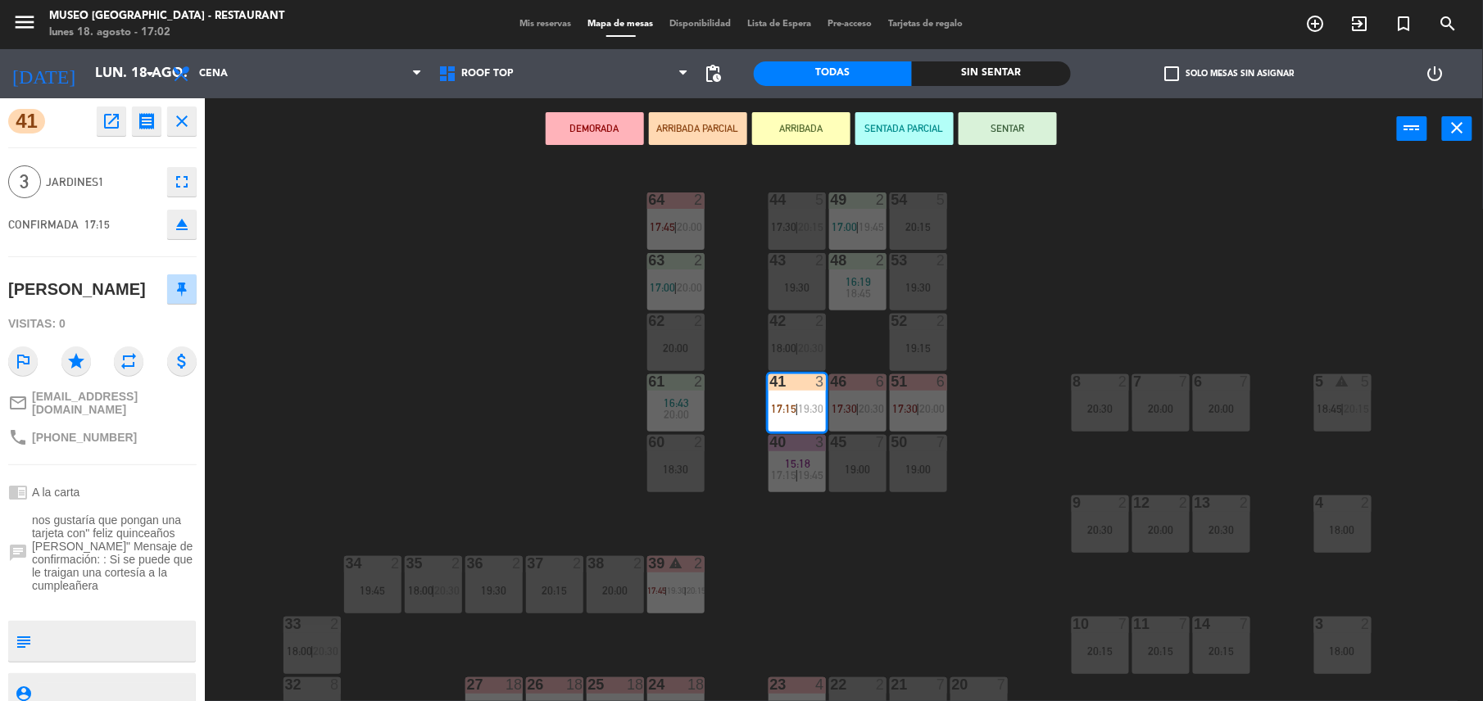
click at [84, 633] on textarea at bounding box center [116, 641] width 156 height 34
type textarea "m41|"
click at [106, 565] on span "nos gustaría que pongan una tarjeta con" feliz quinceaños [PERSON_NAME]" Mensaj…" at bounding box center [114, 553] width 165 height 79
click at [144, 499] on div "chrome_reader_mode A la carta" at bounding box center [102, 492] width 188 height 31
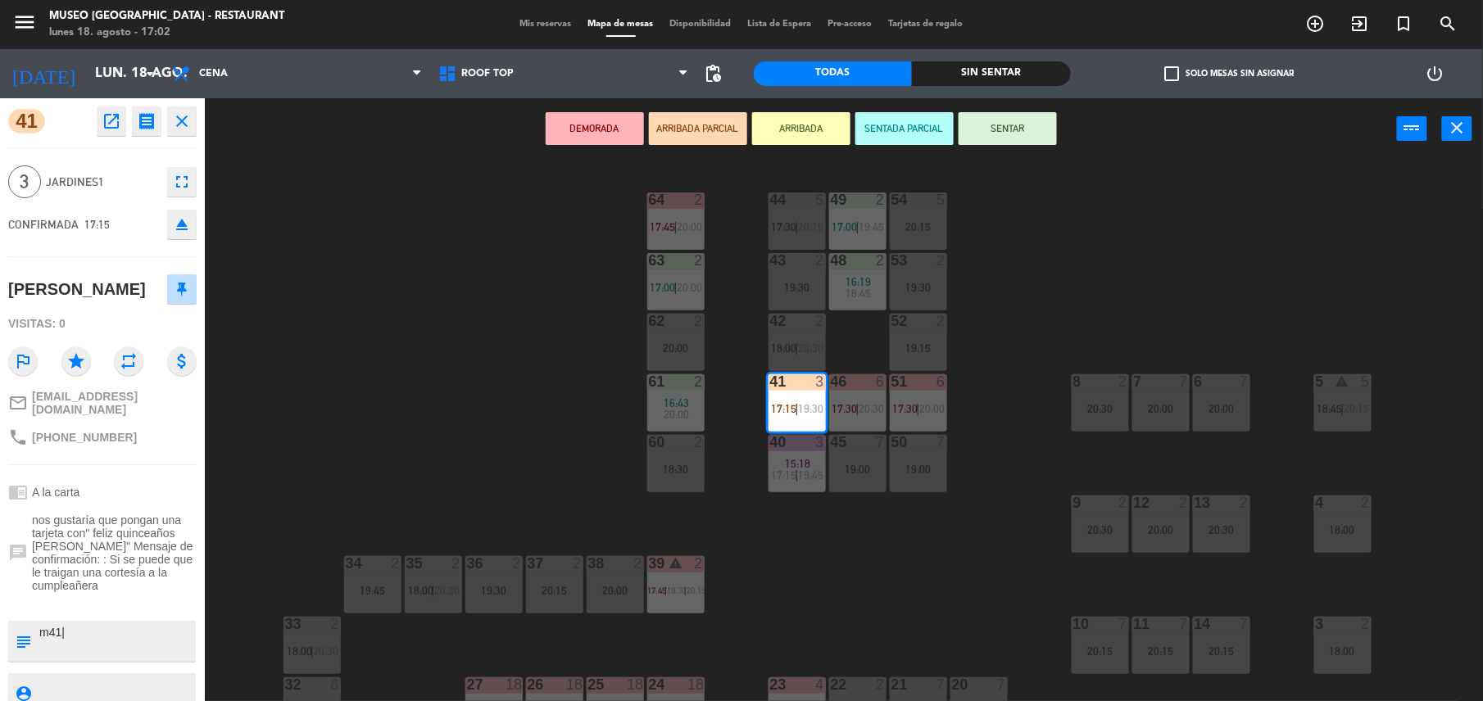
click at [119, 532] on span "nos gustaría que pongan una tarjeta con" feliz quinceaños [PERSON_NAME]" Mensaj…" at bounding box center [114, 553] width 165 height 79
click at [1004, 120] on button "SENTAR" at bounding box center [1008, 128] width 98 height 33
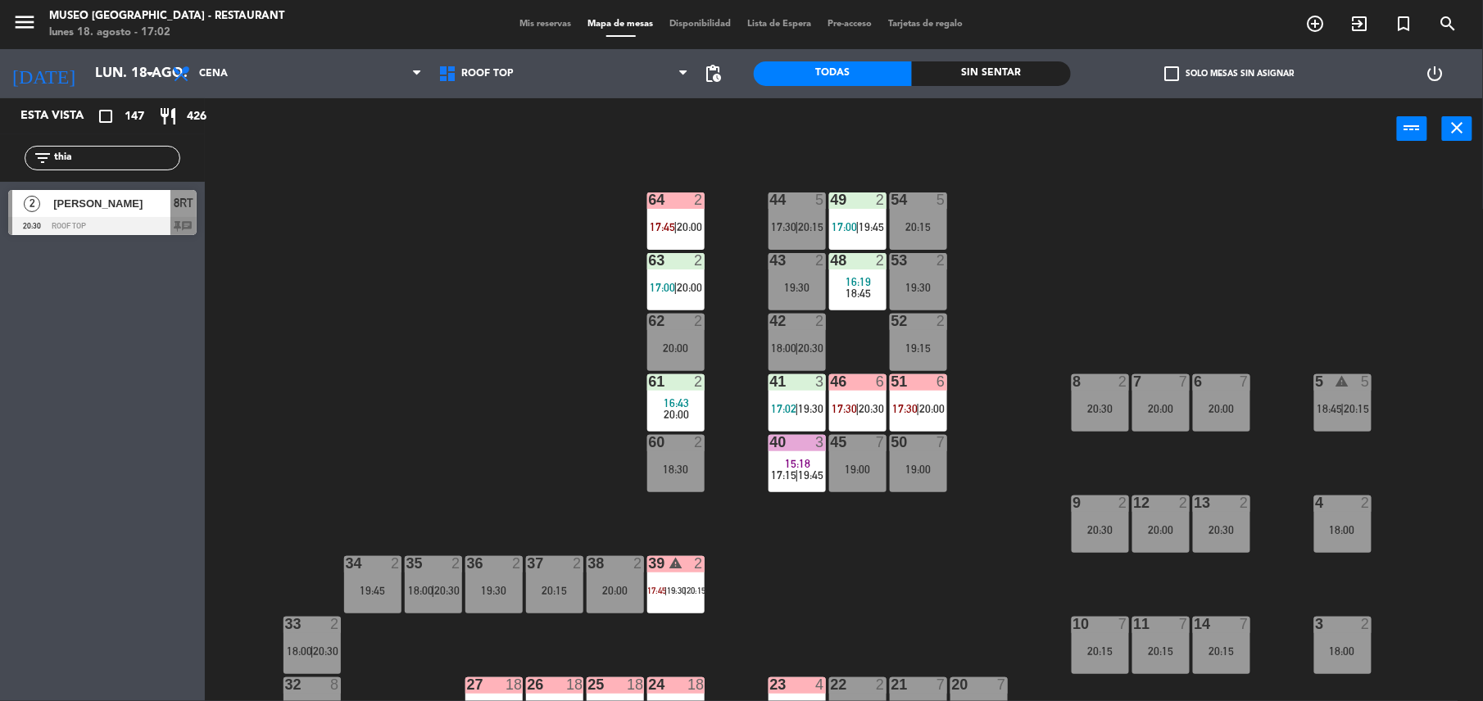
click at [701, 333] on div "62 2 20:00" at bounding box center [675, 342] width 57 height 57
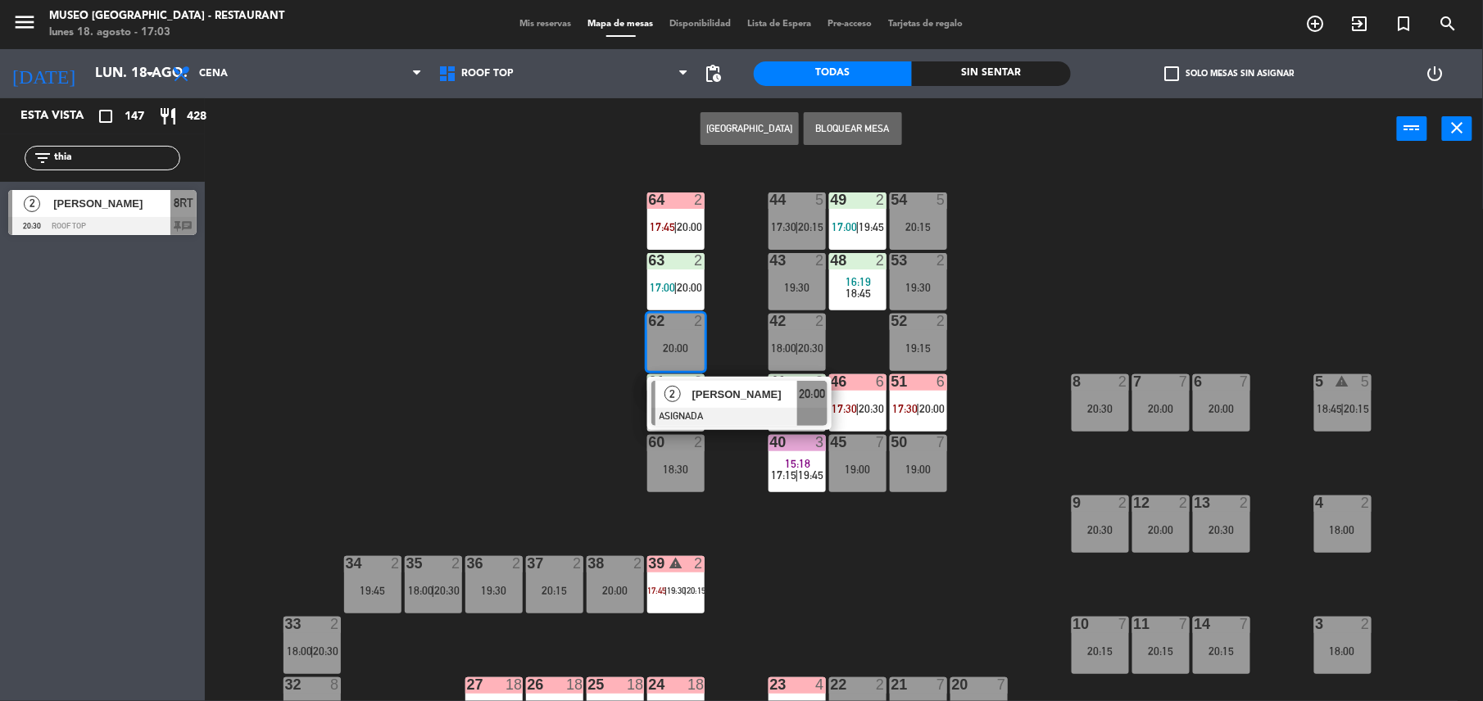
click at [606, 332] on div "44 5 17:30 | 20:15 49 2 17:00 | 19:45 54 5 20:15 64 2 17:45 | 20:00 48 2 16:19 …" at bounding box center [851, 434] width 1263 height 542
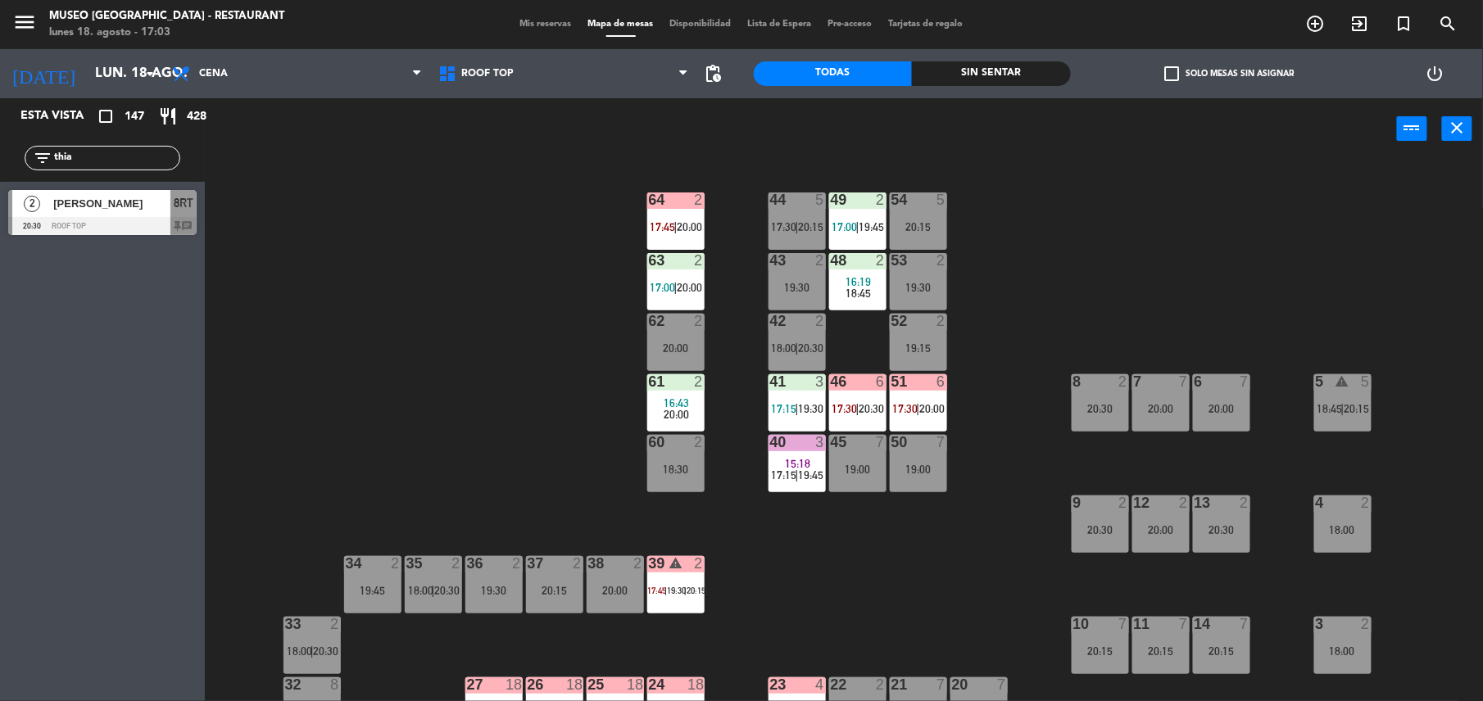
click at [924, 345] on div "19:15" at bounding box center [918, 347] width 57 height 11
